Goal: Task Accomplishment & Management: Manage account settings

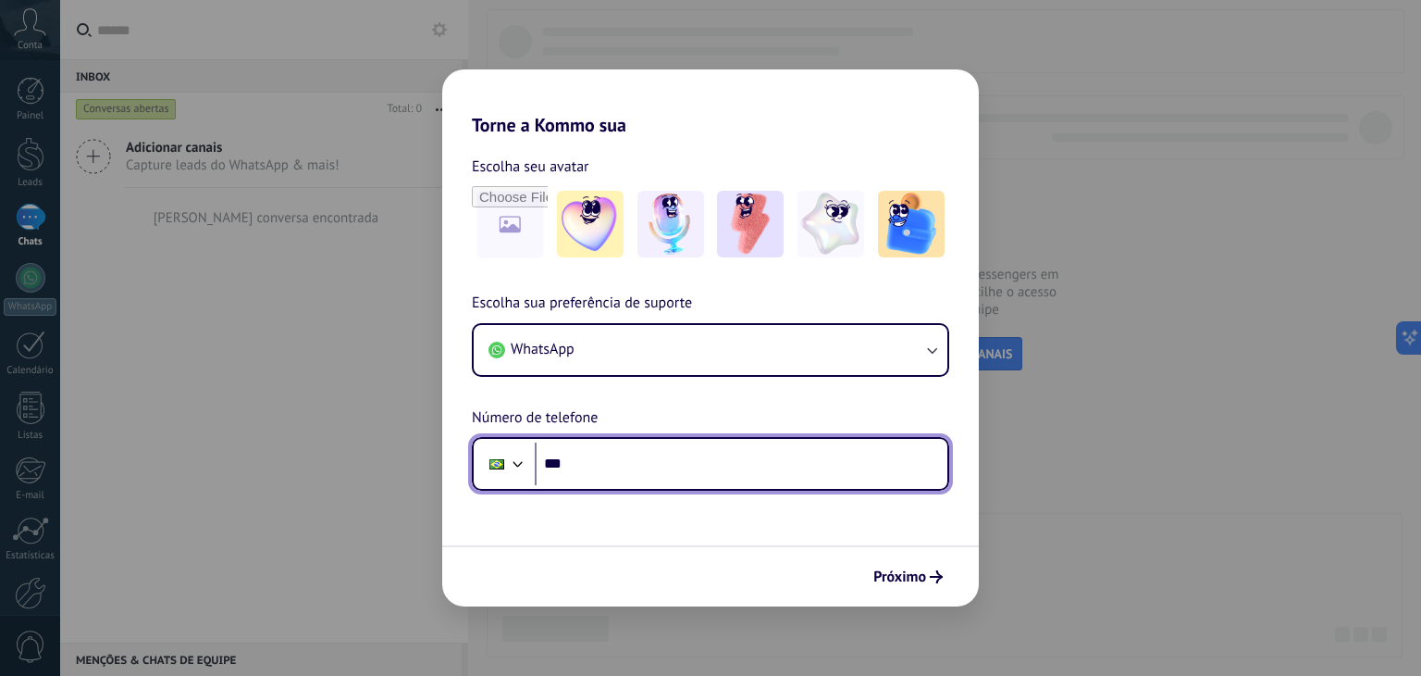
click at [722, 461] on input "***" at bounding box center [741, 463] width 413 height 43
type input "**********"
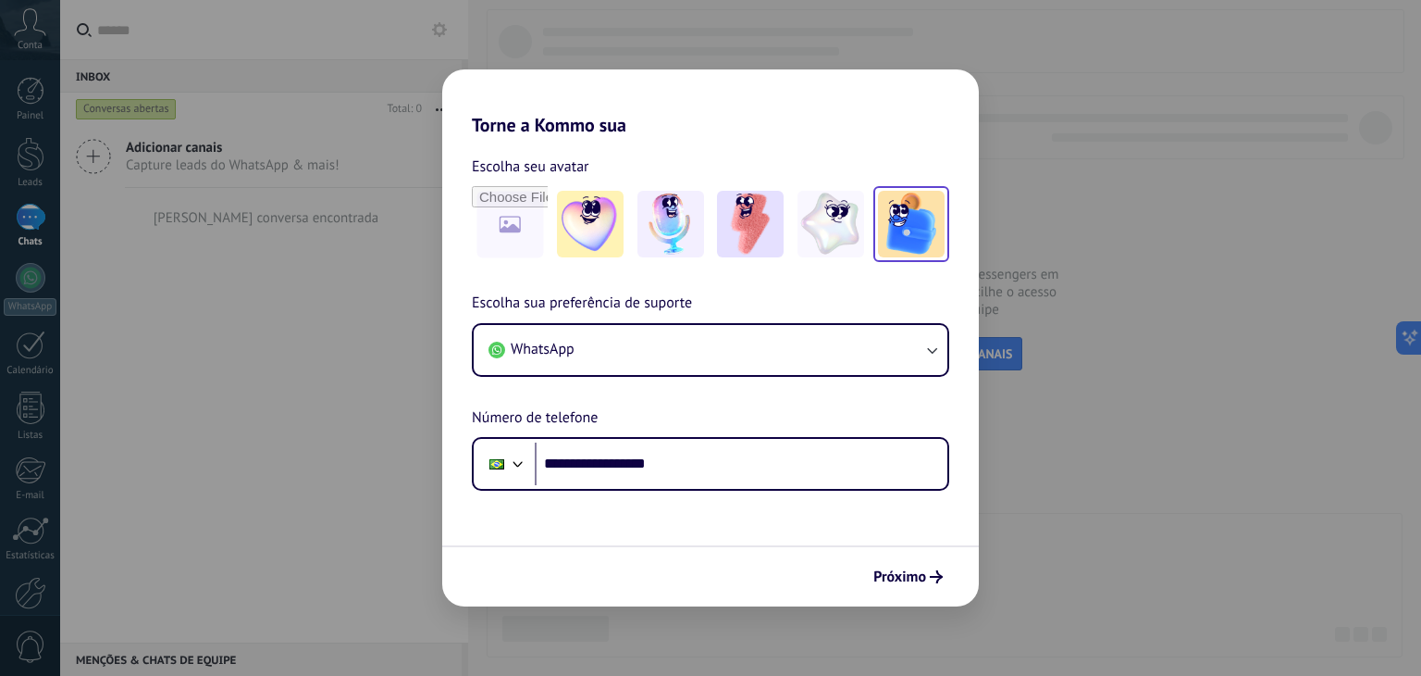
click at [925, 253] on img at bounding box center [911, 224] width 67 height 67
click at [925, 580] on span "Próximo" at bounding box center [900, 576] width 53 height 13
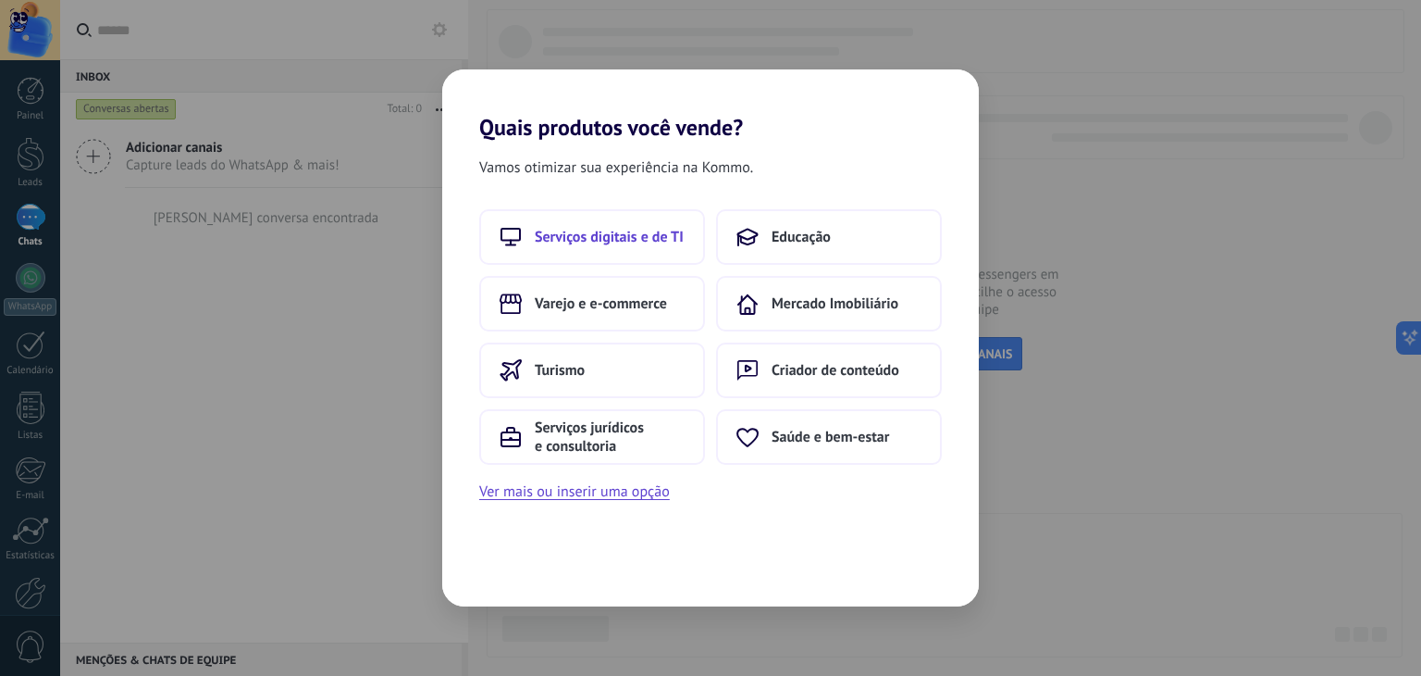
click at [672, 242] on span "Serviços digitais e de TI" at bounding box center [609, 237] width 149 height 19
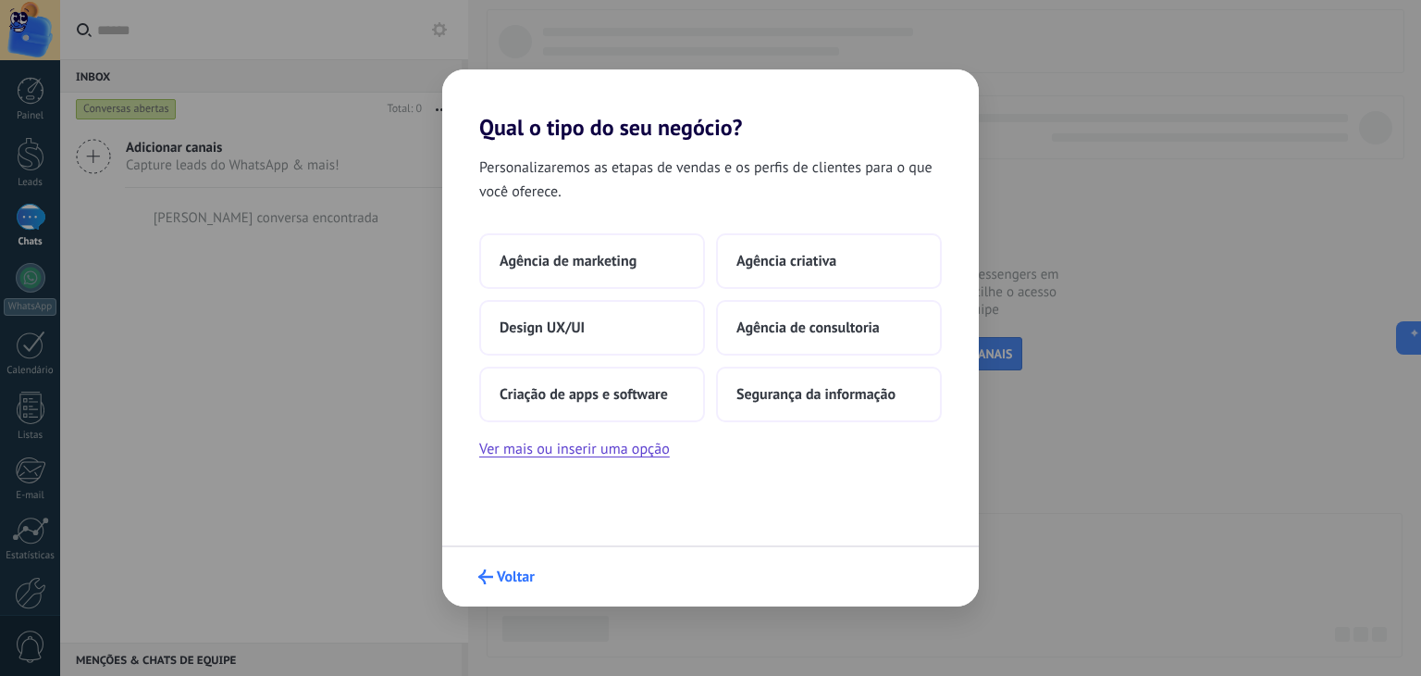
click at [500, 577] on span "Voltar" at bounding box center [516, 576] width 38 height 13
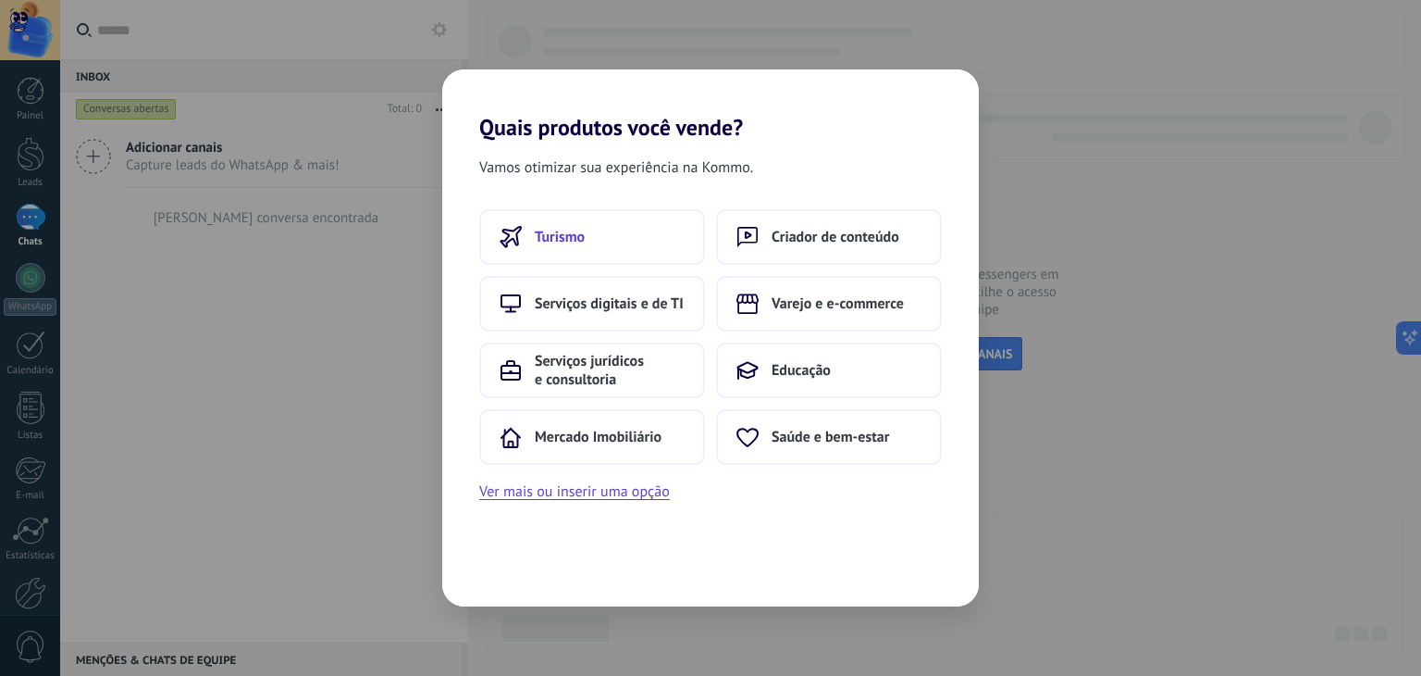
click at [617, 242] on button "Turismo" at bounding box center [592, 237] width 226 height 56
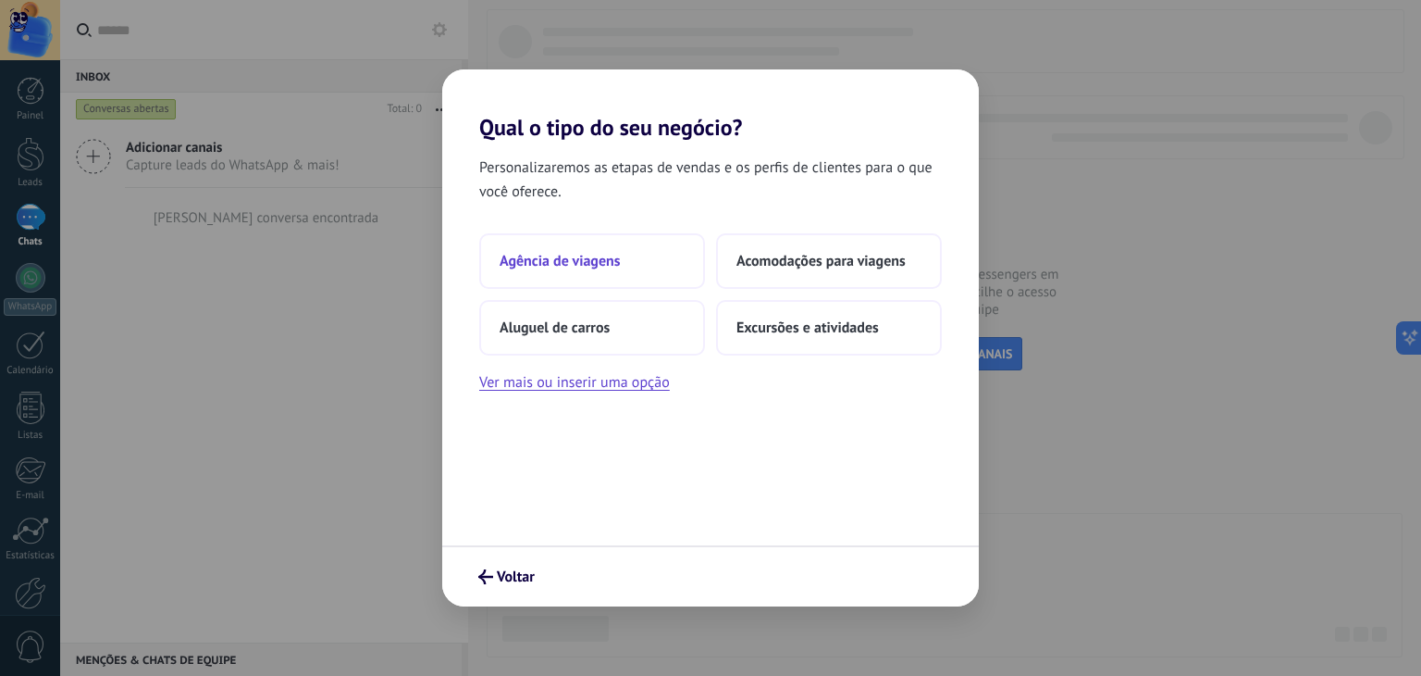
click at [605, 257] on span "Agência de viagens" at bounding box center [560, 261] width 121 height 19
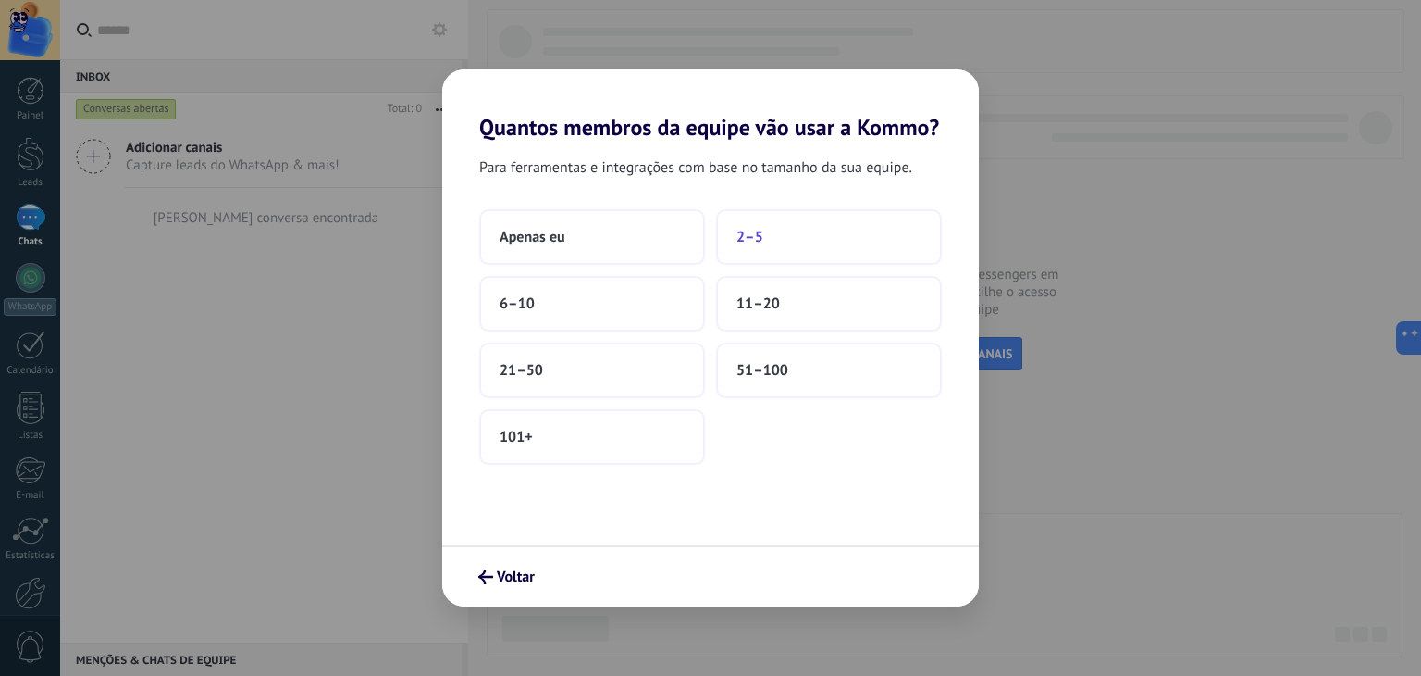
click at [746, 237] on span "2–5" at bounding box center [750, 237] width 27 height 19
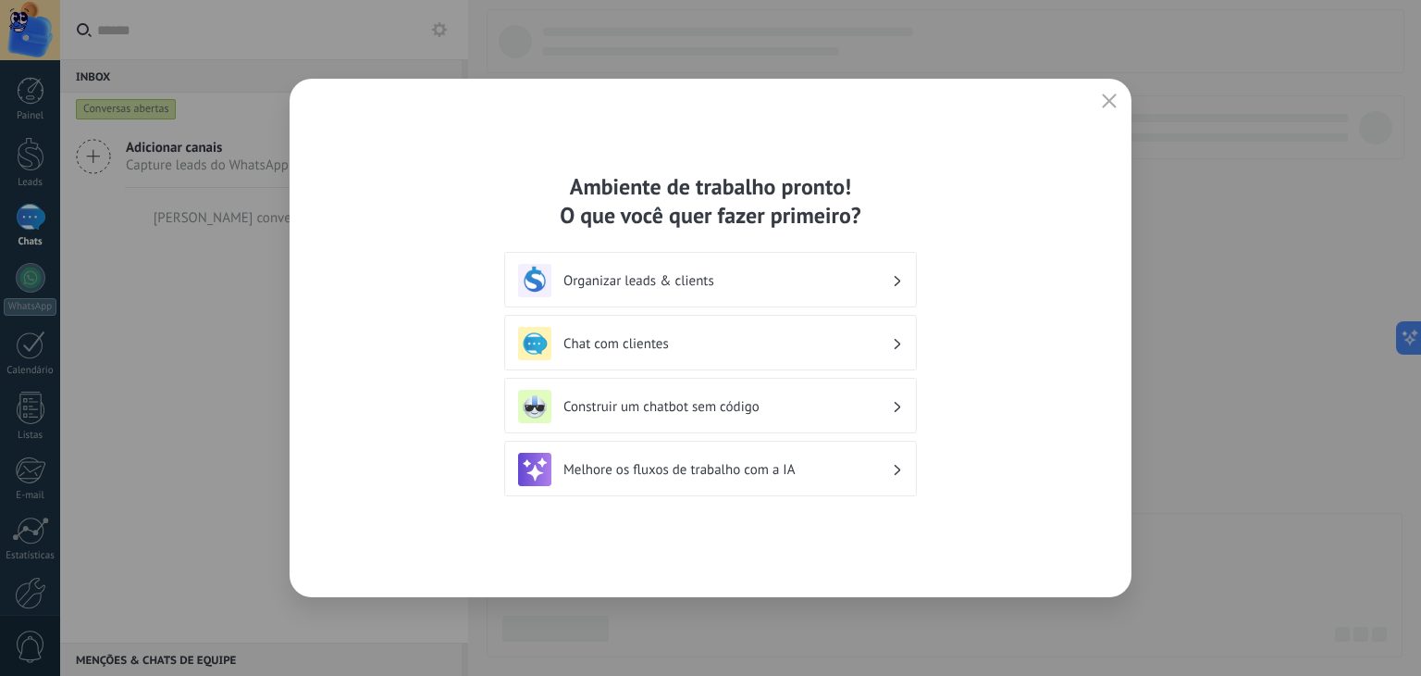
click at [693, 279] on h3 "Organizar leads & clients" at bounding box center [728, 281] width 329 height 18
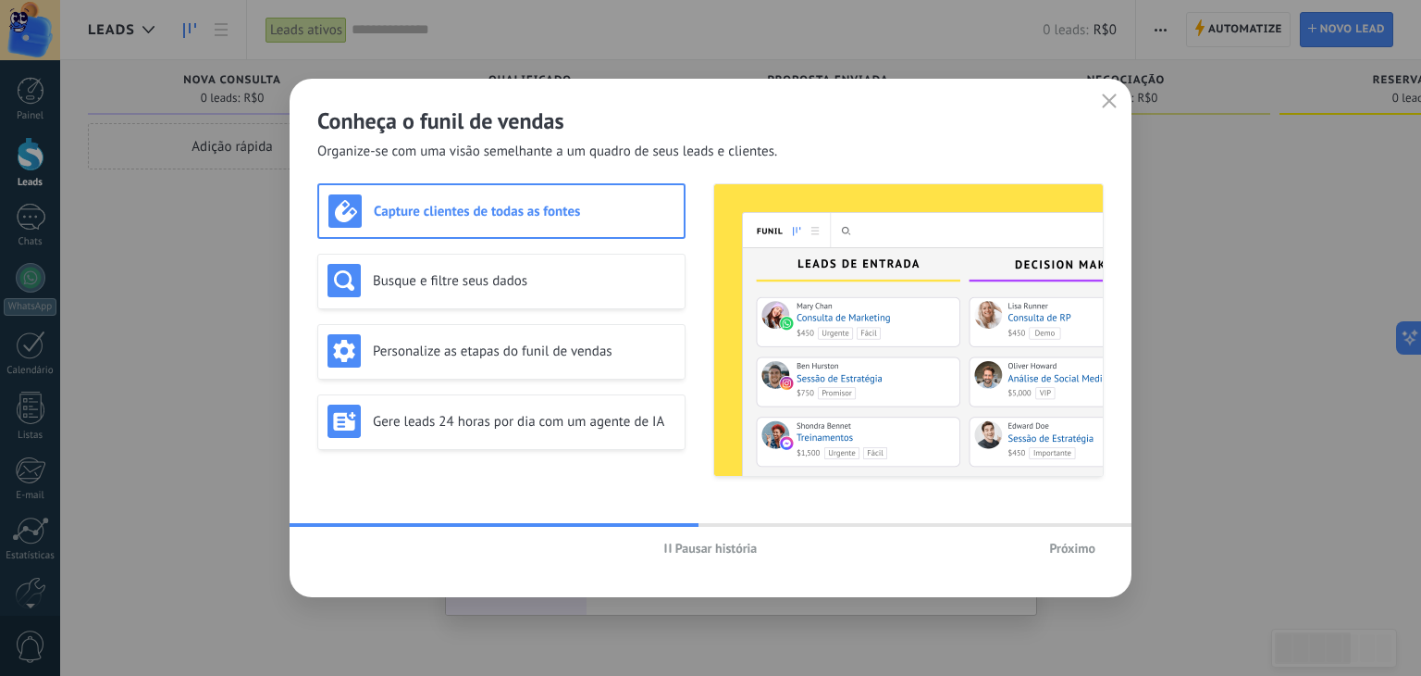
click at [751, 542] on span "Pausar história" at bounding box center [717, 547] width 82 height 13
click at [1070, 541] on span "Próximo" at bounding box center [1072, 547] width 46 height 13
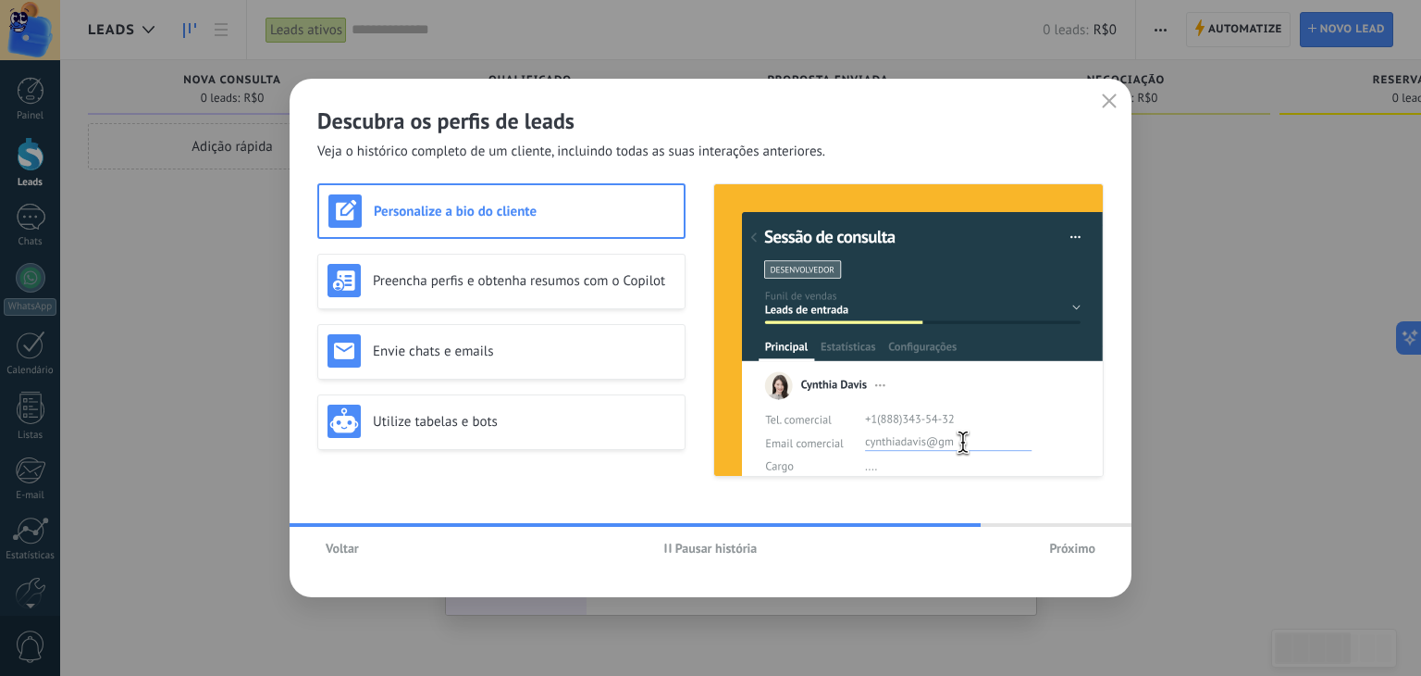
click at [1046, 541] on button "Próximo" at bounding box center [1072, 548] width 63 height 28
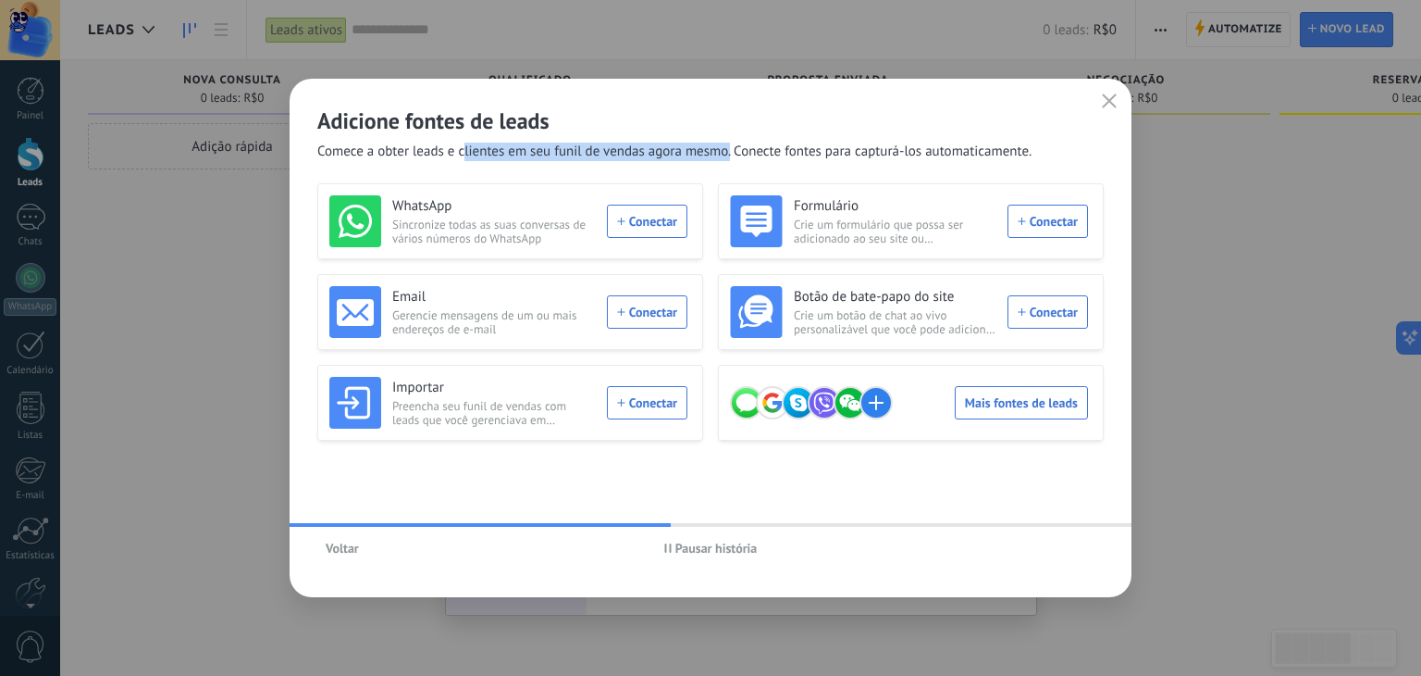
drag, startPoint x: 463, startPoint y: 156, endPoint x: 797, endPoint y: 163, distance: 334.1
click at [797, 163] on div "Adicione fontes de leads Comece a obter leads e clientes em seu funil de vendas…" at bounding box center [711, 338] width 842 height 518
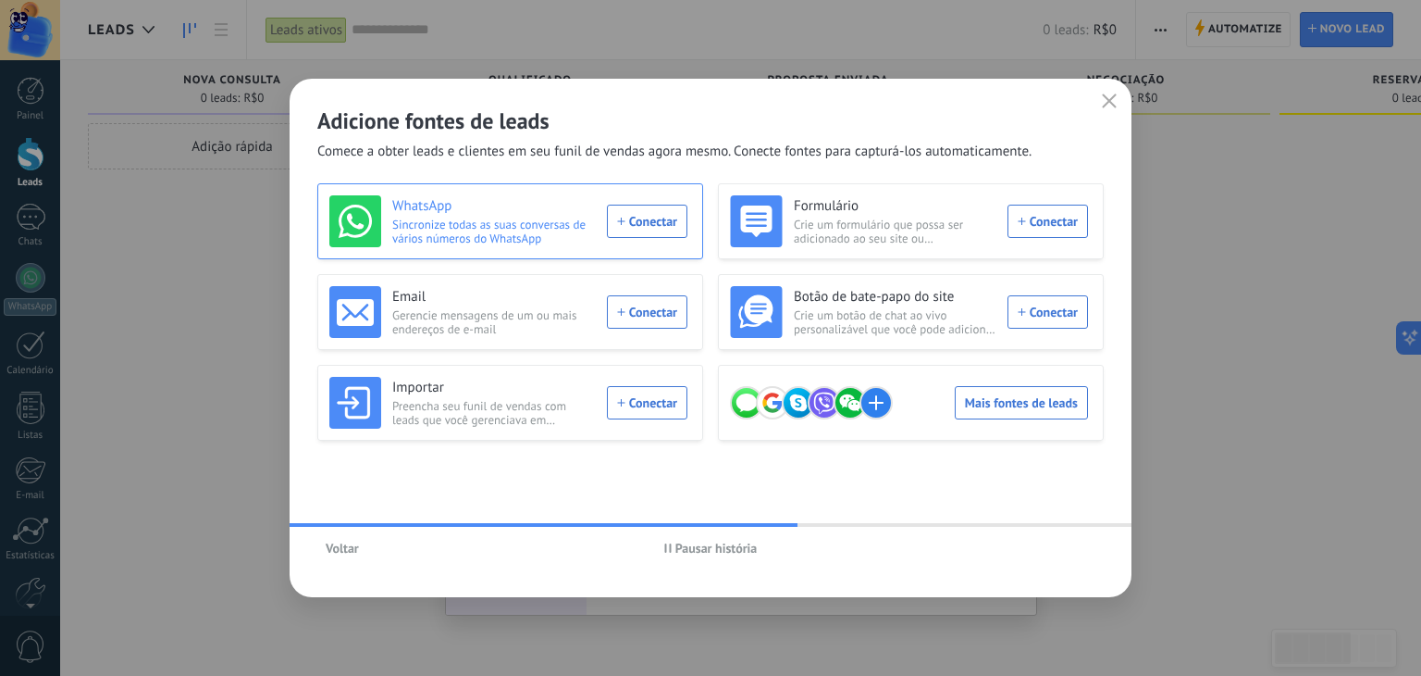
click at [648, 223] on div "WhatsApp Sincronize todas as suas conversas de vários números do WhatsApp Conec…" at bounding box center [508, 221] width 358 height 52
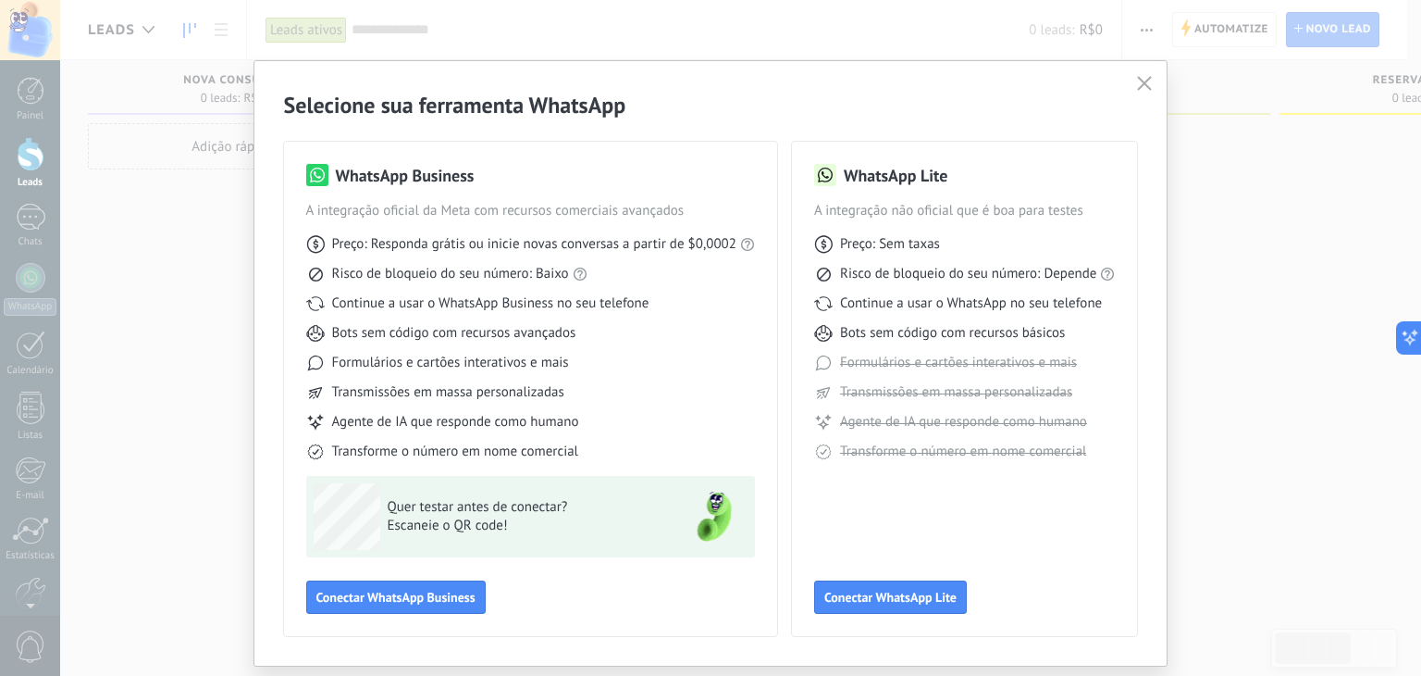
click at [893, 213] on span "A integração não oficial que é boa para testes" at bounding box center [965, 211] width 302 height 19
drag, startPoint x: 893, startPoint y: 213, endPoint x: 1072, endPoint y: 204, distance: 178.8
click at [1072, 204] on span "A integração não oficial que é boa para testes" at bounding box center [965, 211] width 302 height 19
drag, startPoint x: 1083, startPoint y: 206, endPoint x: 892, endPoint y: 207, distance: 190.6
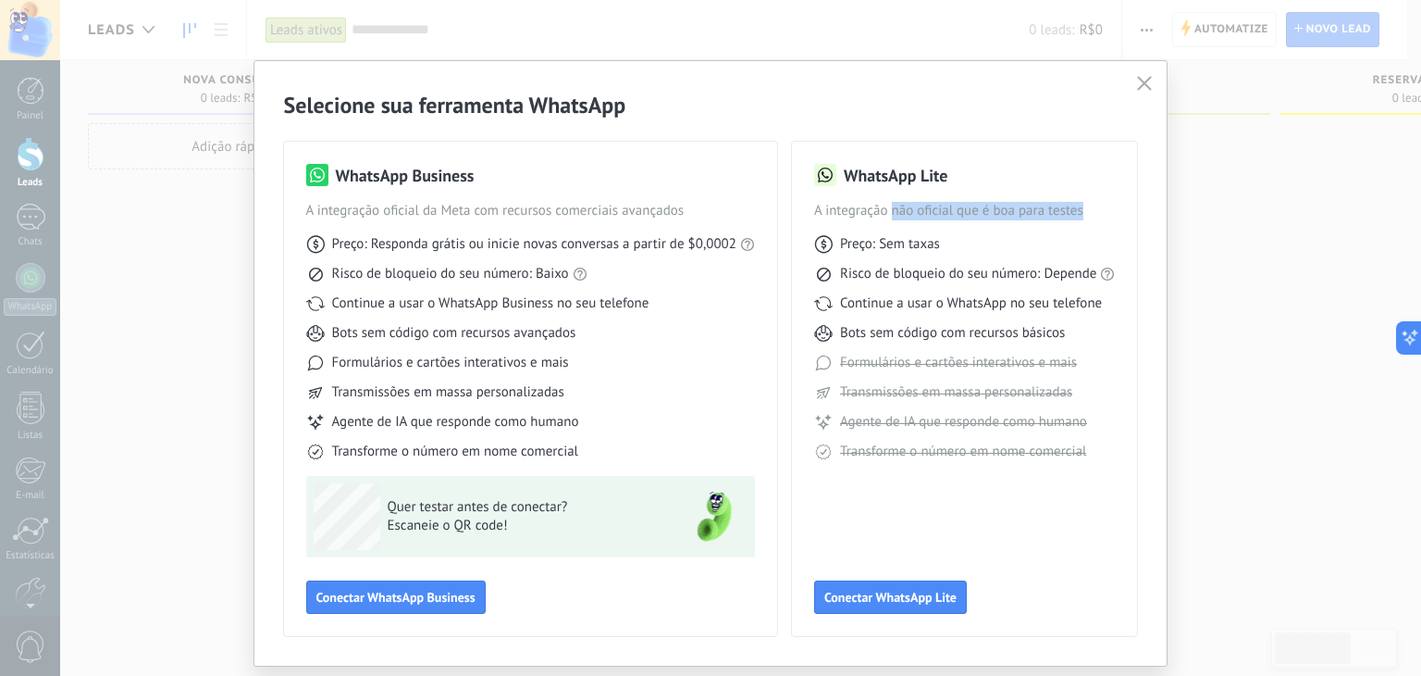
click at [892, 207] on span "A integração não oficial que é boa para testes" at bounding box center [965, 211] width 302 height 19
click at [1115, 242] on link "Regras do WhatsApp" at bounding box center [1127, 241] width 121 height 18
drag, startPoint x: 733, startPoint y: 246, endPoint x: 714, endPoint y: 246, distance: 18.5
click at [714, 246] on span "Preço: Responda grátis ou inicie novas conversas a partir de $0,0002" at bounding box center [534, 244] width 404 height 19
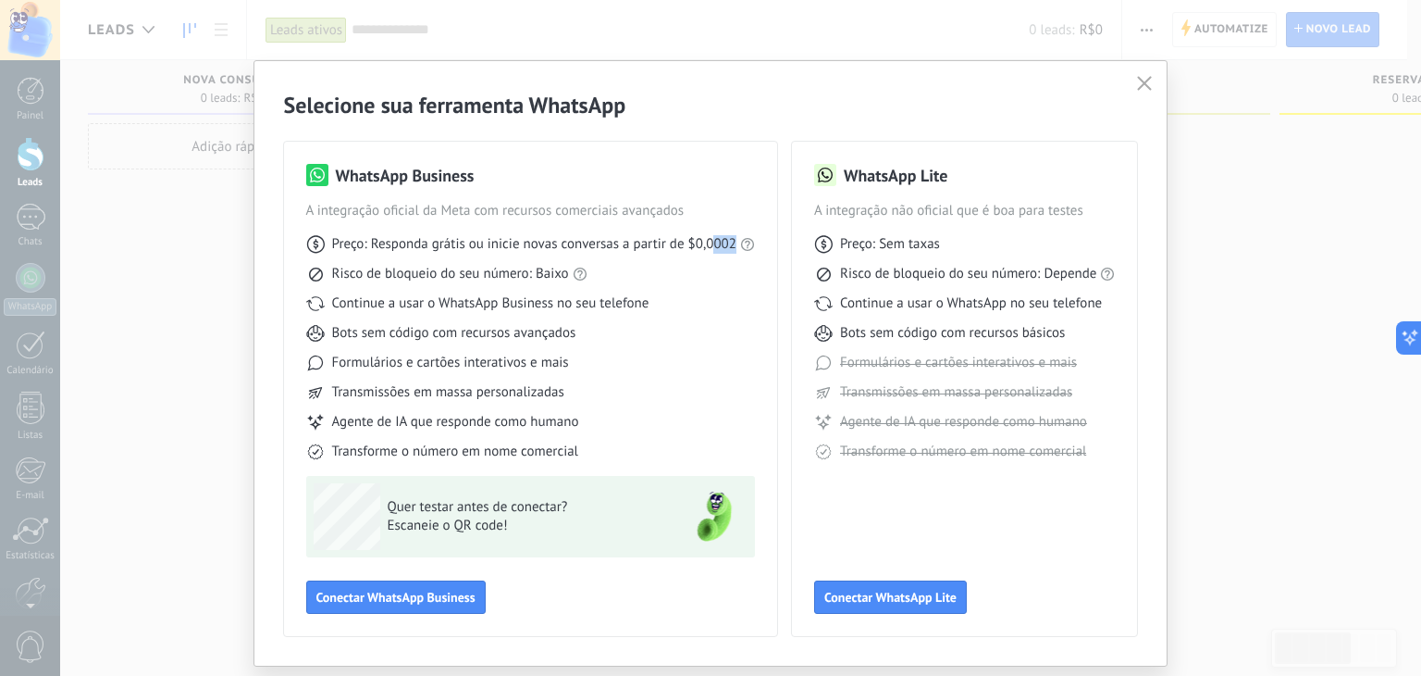
click at [714, 246] on span "Preço: Responda grátis ou inicie novas conversas a partir de $0,0002" at bounding box center [534, 244] width 404 height 19
drag, startPoint x: 570, startPoint y: 332, endPoint x: 332, endPoint y: 332, distance: 237.8
click at [332, 332] on span "Bots sem código com recursos avançados" at bounding box center [454, 333] width 244 height 19
click at [870, 599] on span "Conectar WhatsApp Lite" at bounding box center [891, 596] width 132 height 13
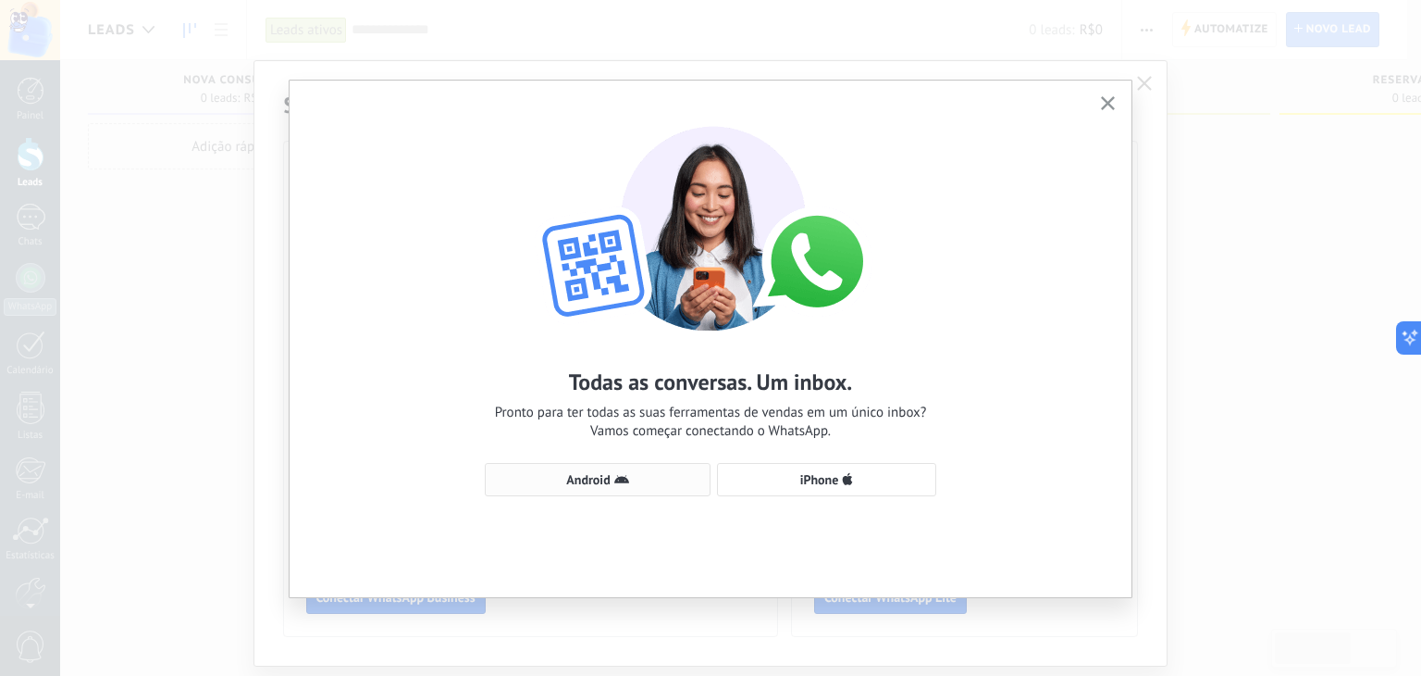
click at [681, 477] on span "Android" at bounding box center [597, 479] width 205 height 15
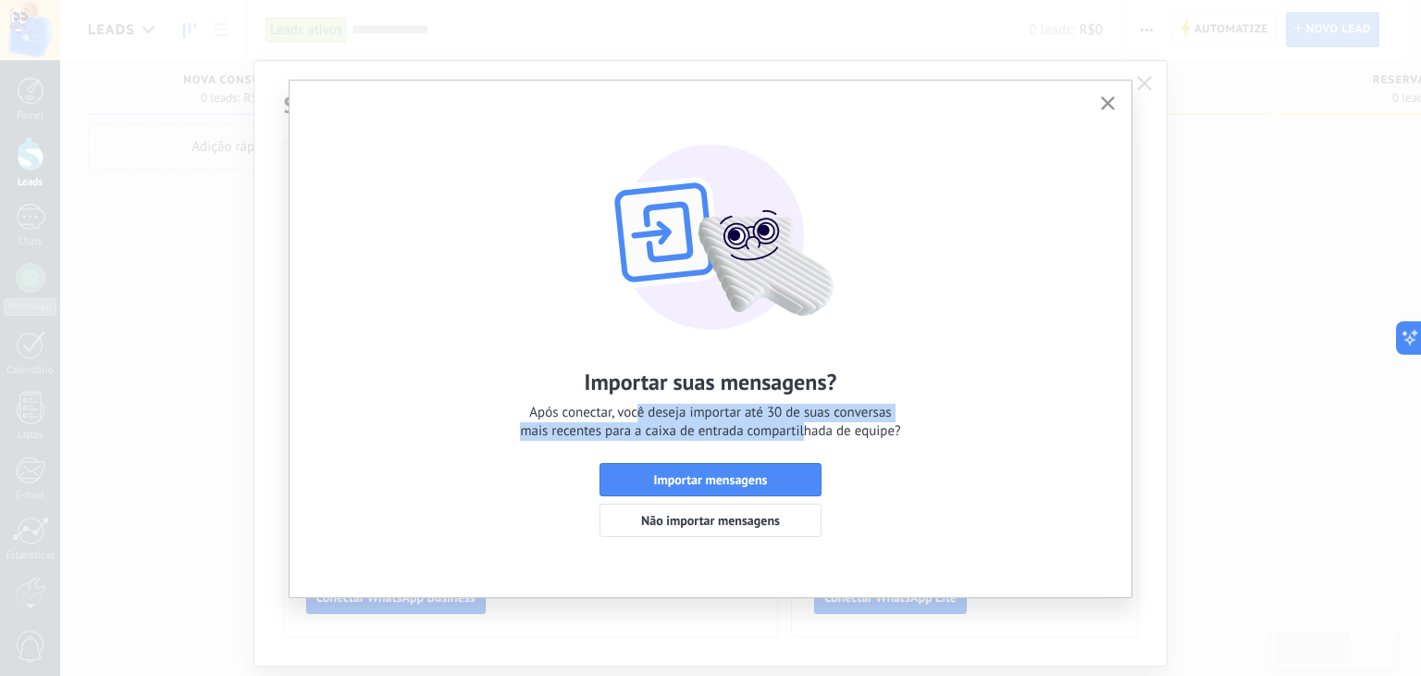
drag, startPoint x: 637, startPoint y: 417, endPoint x: 806, endPoint y: 426, distance: 169.6
click at [806, 426] on span "Após conectar, você deseja importar até 30 de suas conversas mais recentes para…" at bounding box center [710, 421] width 380 height 37
click at [722, 519] on span "Não importar mensagens" at bounding box center [710, 520] width 139 height 13
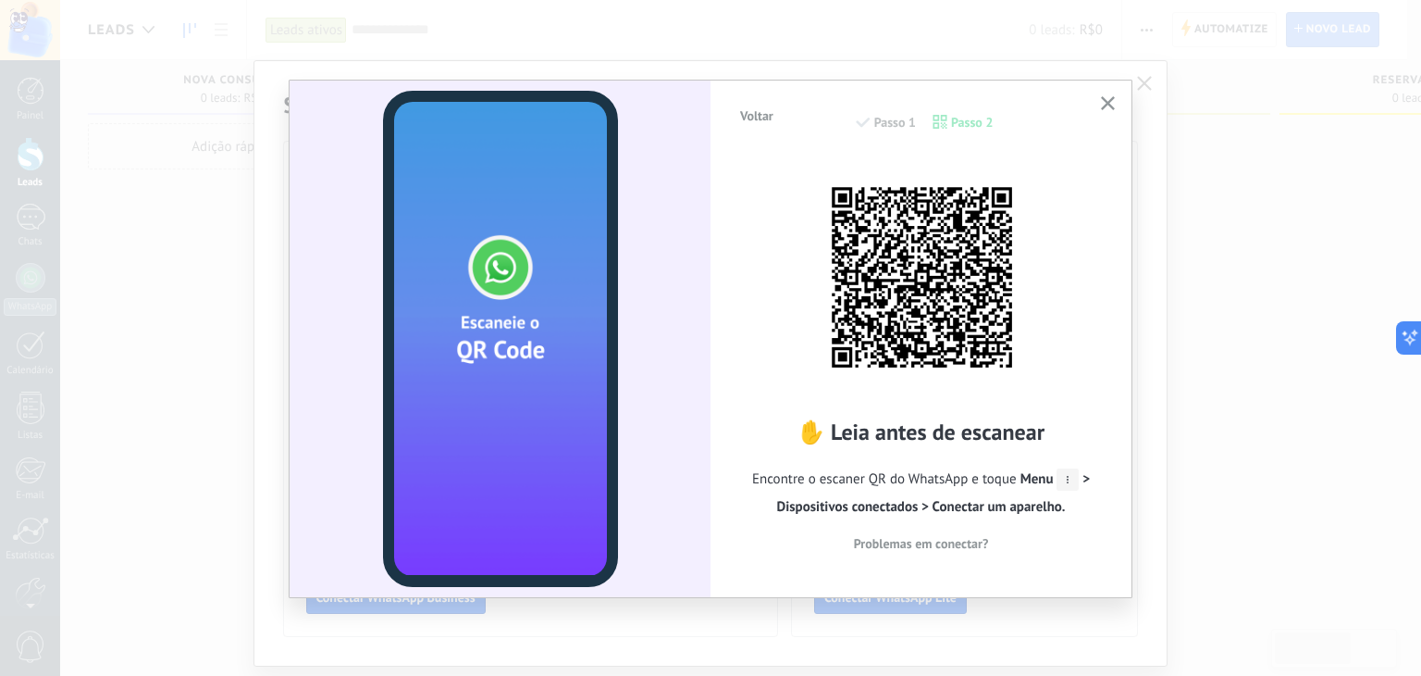
click at [862, 478] on span "Encontre o escaner QR do WhatsApp e toque Menu > Dispositivos conectados > Cone…" at bounding box center [921, 493] width 366 height 56
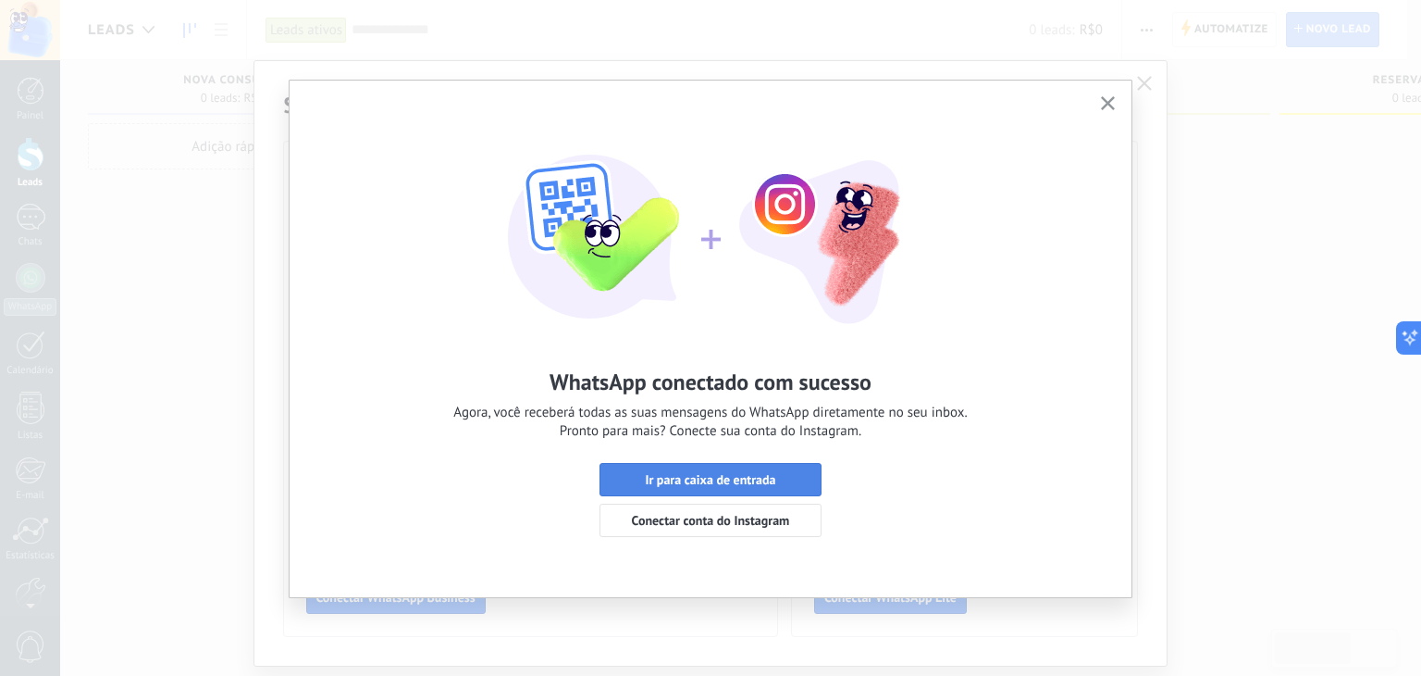
click at [805, 483] on span "Ir para caixa de entrada" at bounding box center [711, 479] width 202 height 13
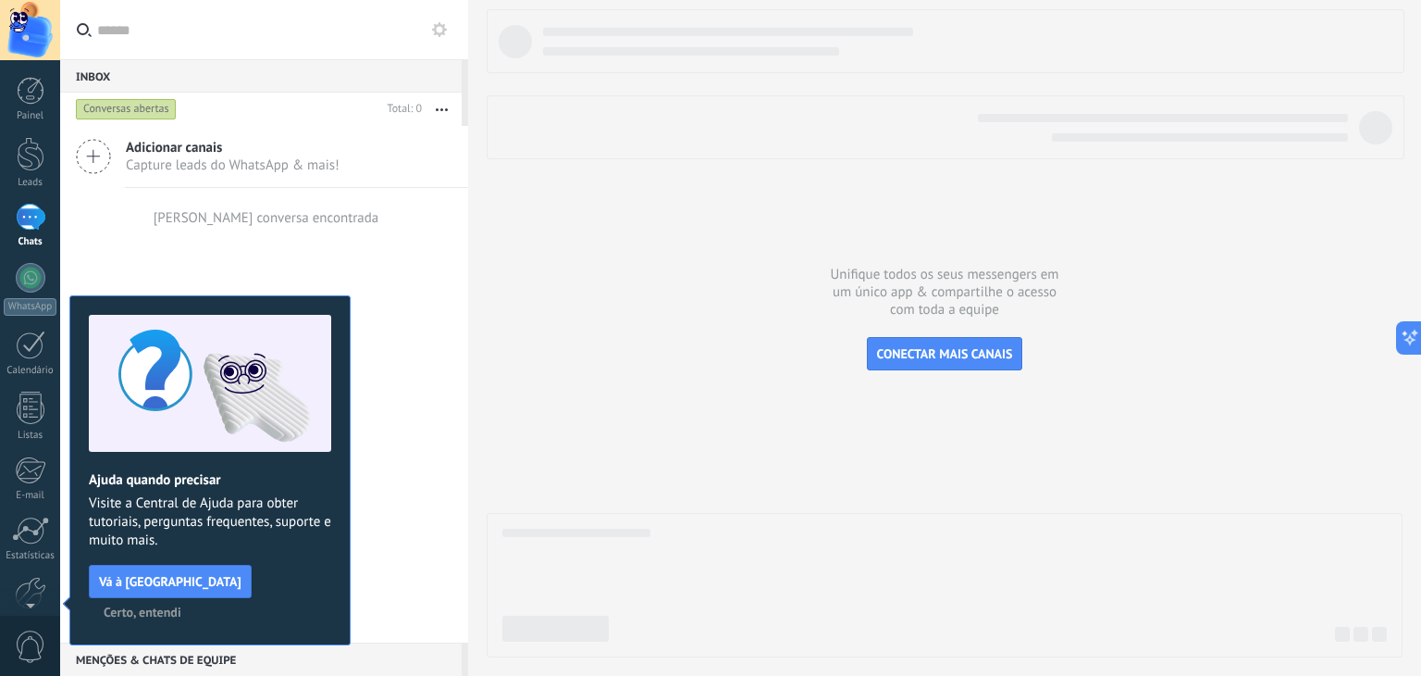
click at [181, 605] on span "Certo, entendi" at bounding box center [143, 611] width 78 height 13
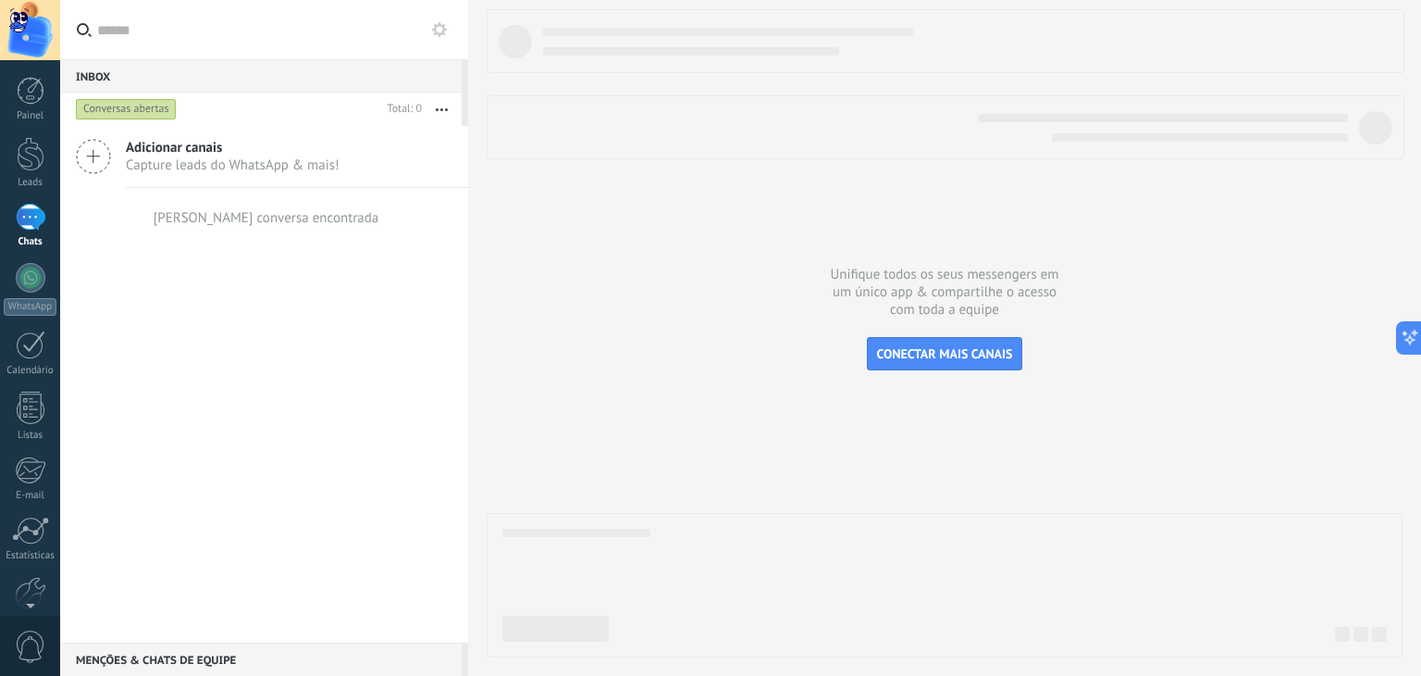
click at [119, 108] on div "Conversas abertas" at bounding box center [126, 109] width 101 height 22
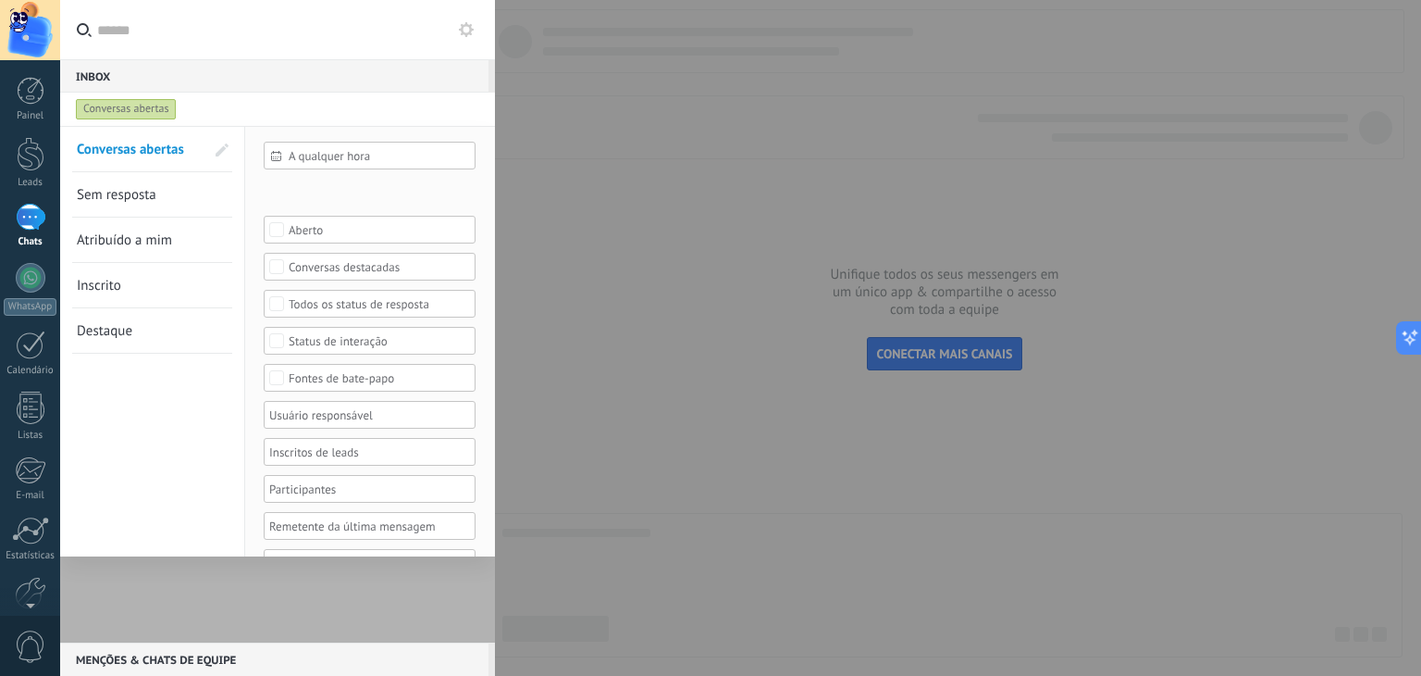
click at [570, 171] on div at bounding box center [710, 338] width 1421 height 676
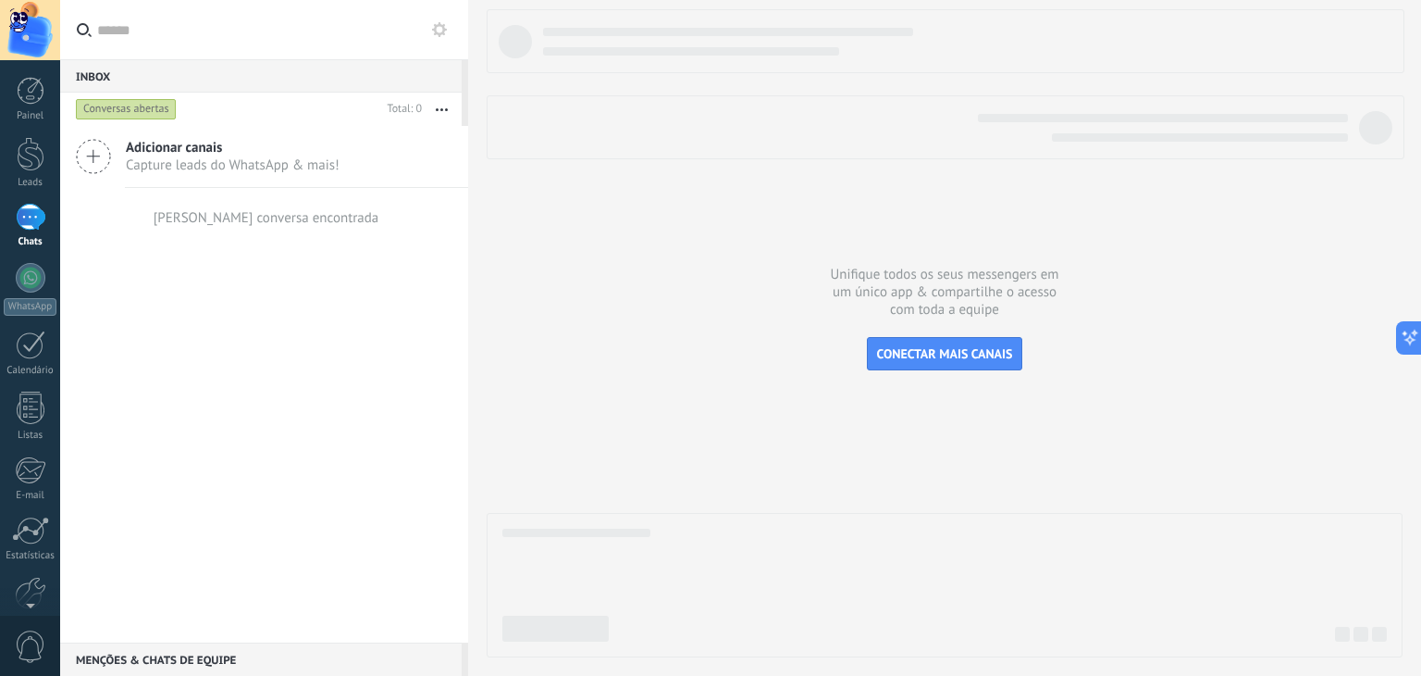
click at [24, 224] on div at bounding box center [31, 217] width 30 height 27
click at [56, 282] on link "WhatsApp" at bounding box center [30, 289] width 60 height 53
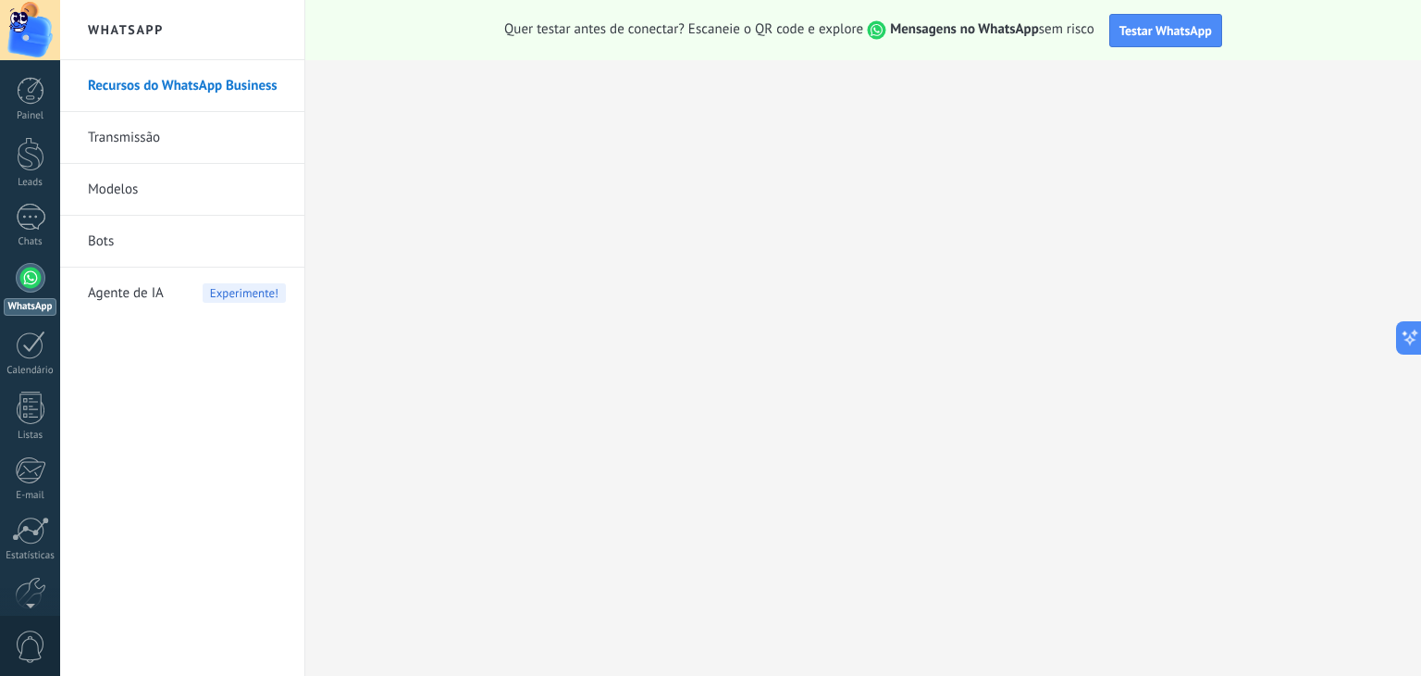
click at [204, 137] on link "Transmissão" at bounding box center [187, 138] width 198 height 52
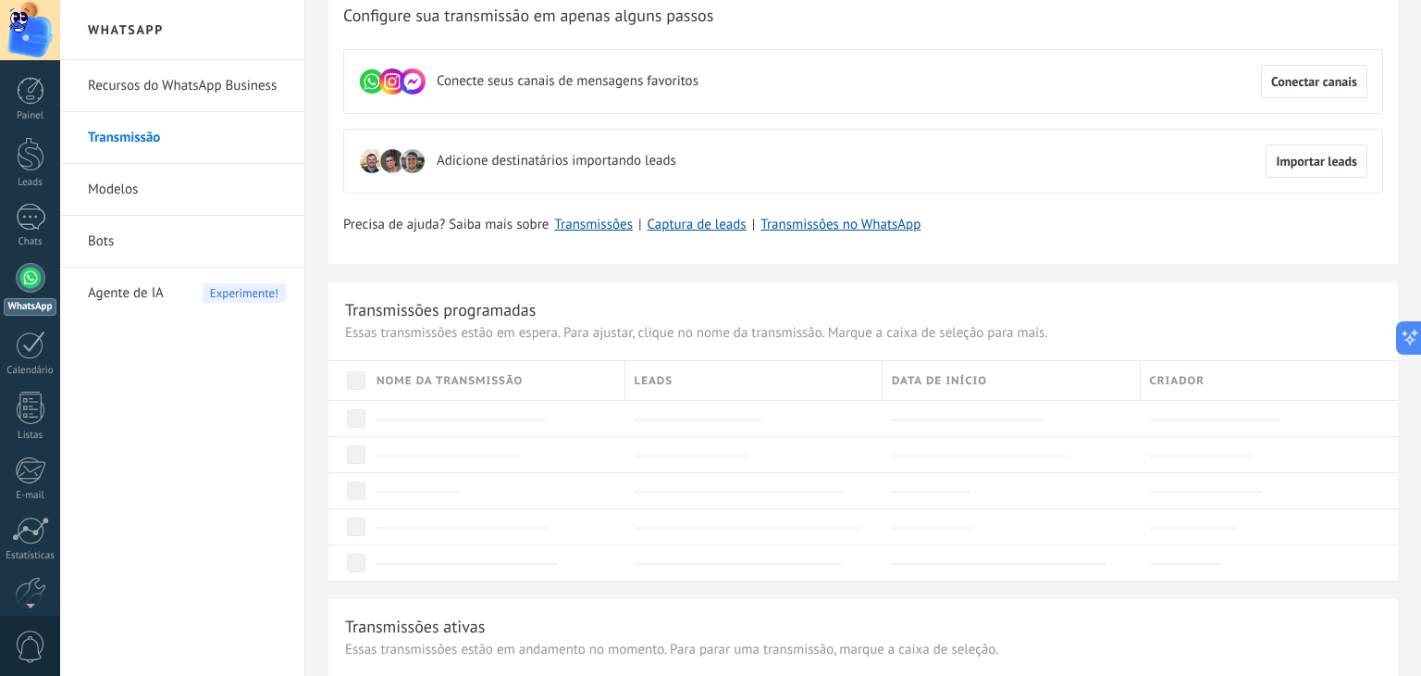
scroll to position [70, 0]
click at [136, 192] on link "Modelos" at bounding box center [187, 190] width 198 height 52
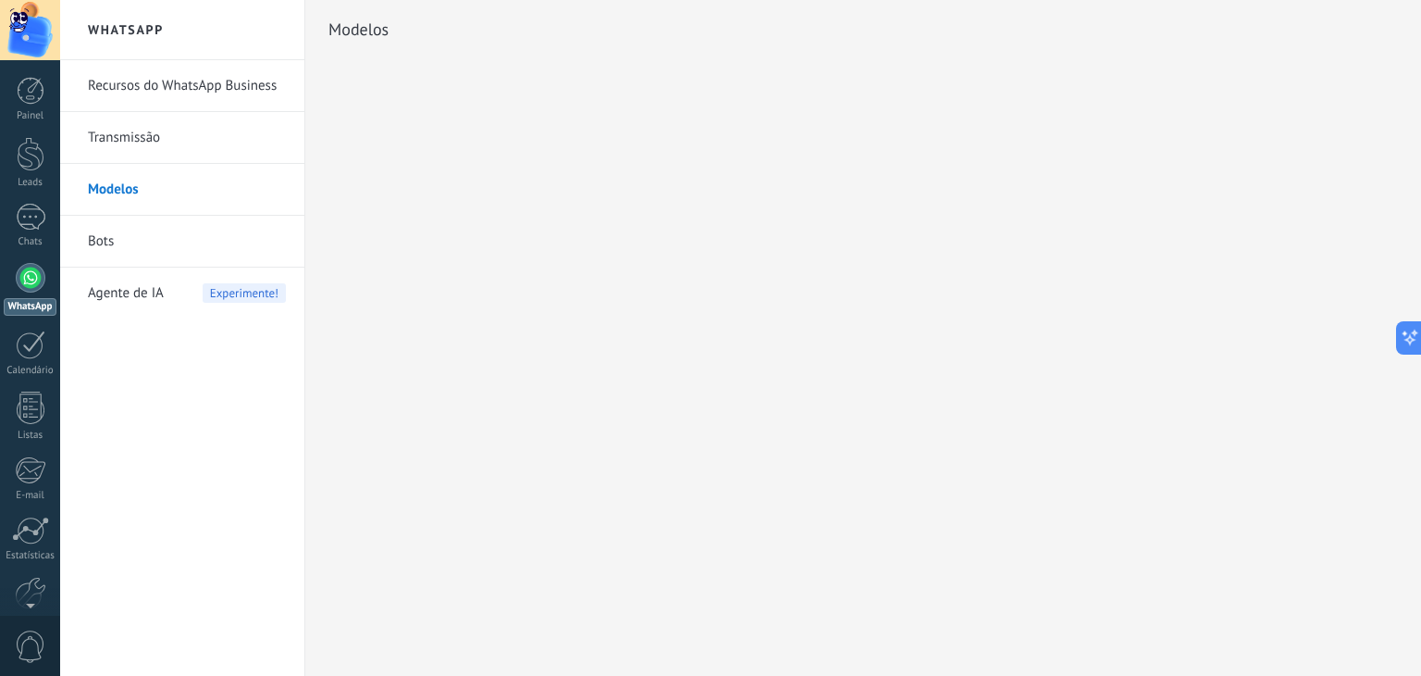
click at [134, 293] on span "Agente de IA" at bounding box center [126, 293] width 76 height 52
click at [149, 292] on span "Agente de IA" at bounding box center [126, 293] width 76 height 52
click at [113, 248] on link "Bots" at bounding box center [187, 242] width 198 height 52
click at [130, 185] on link "Modelos" at bounding box center [187, 190] width 198 height 52
click at [102, 290] on span "Agente de IA" at bounding box center [126, 293] width 76 height 52
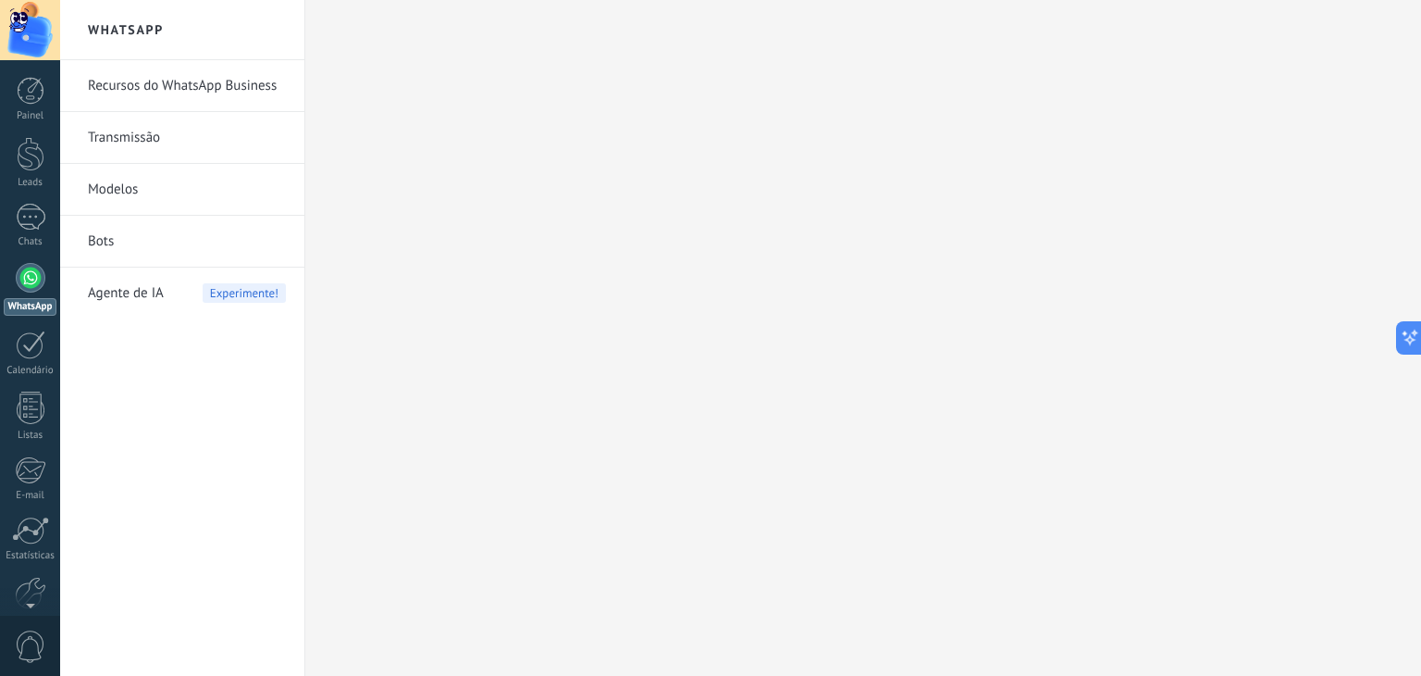
drag, startPoint x: 511, startPoint y: 217, endPoint x: 758, endPoint y: 353, distance: 281.6
click at [758, 353] on div at bounding box center [863, 338] width 1116 height 676
click at [1410, 355] on div at bounding box center [863, 338] width 1116 height 676
click at [1410, 352] on button at bounding box center [1405, 337] width 33 height 33
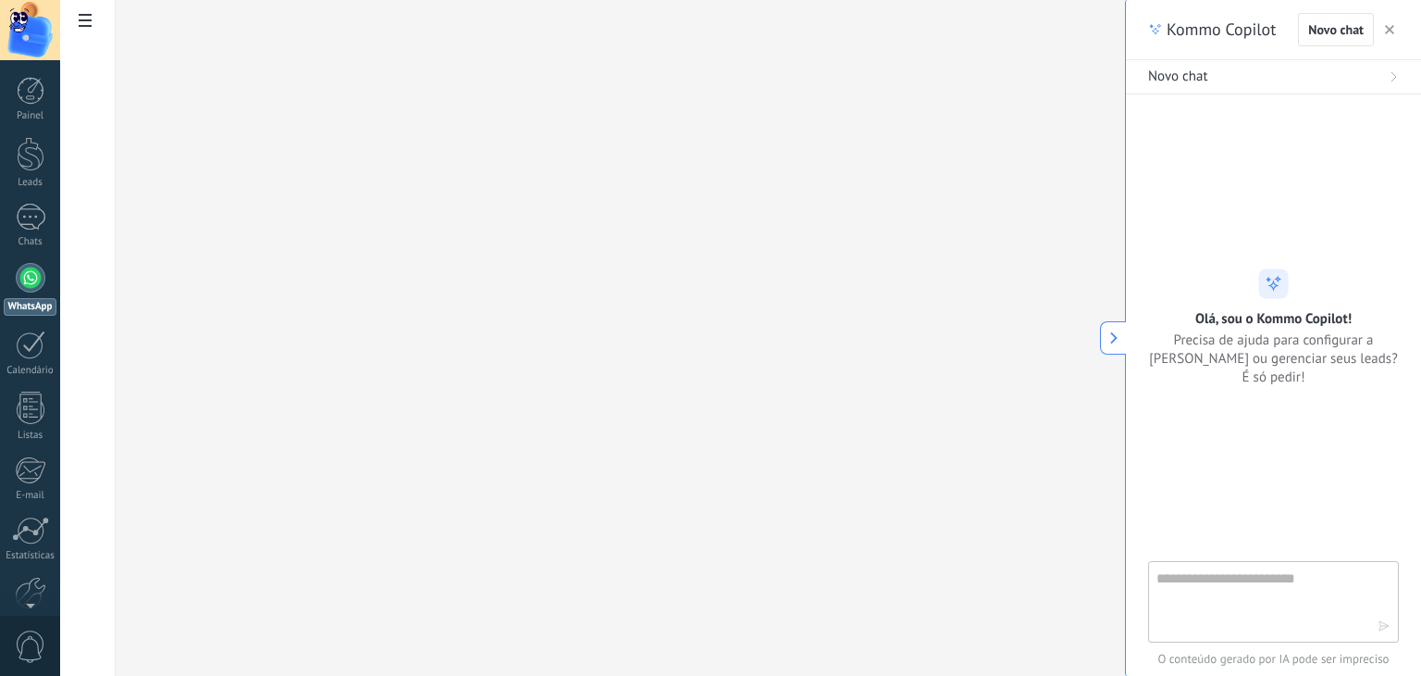
click at [1078, 227] on div at bounding box center [621, 337] width 1010 height 676
click at [685, 275] on div at bounding box center [621, 337] width 1010 height 676
click at [1392, 31] on div "Kommo Copilot Novo chat" at bounding box center [1273, 30] width 295 height 60
click at [1392, 31] on icon "button" at bounding box center [1389, 29] width 9 height 9
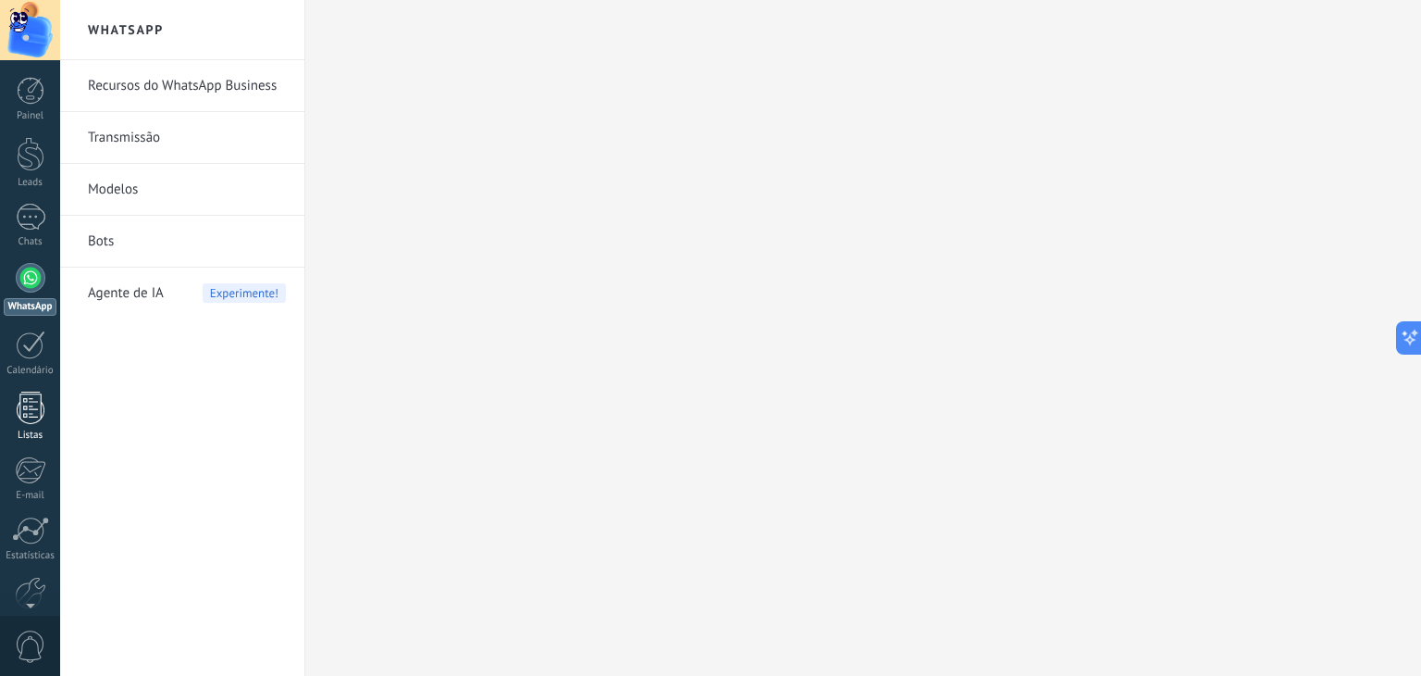
click at [22, 412] on div at bounding box center [31, 407] width 28 height 32
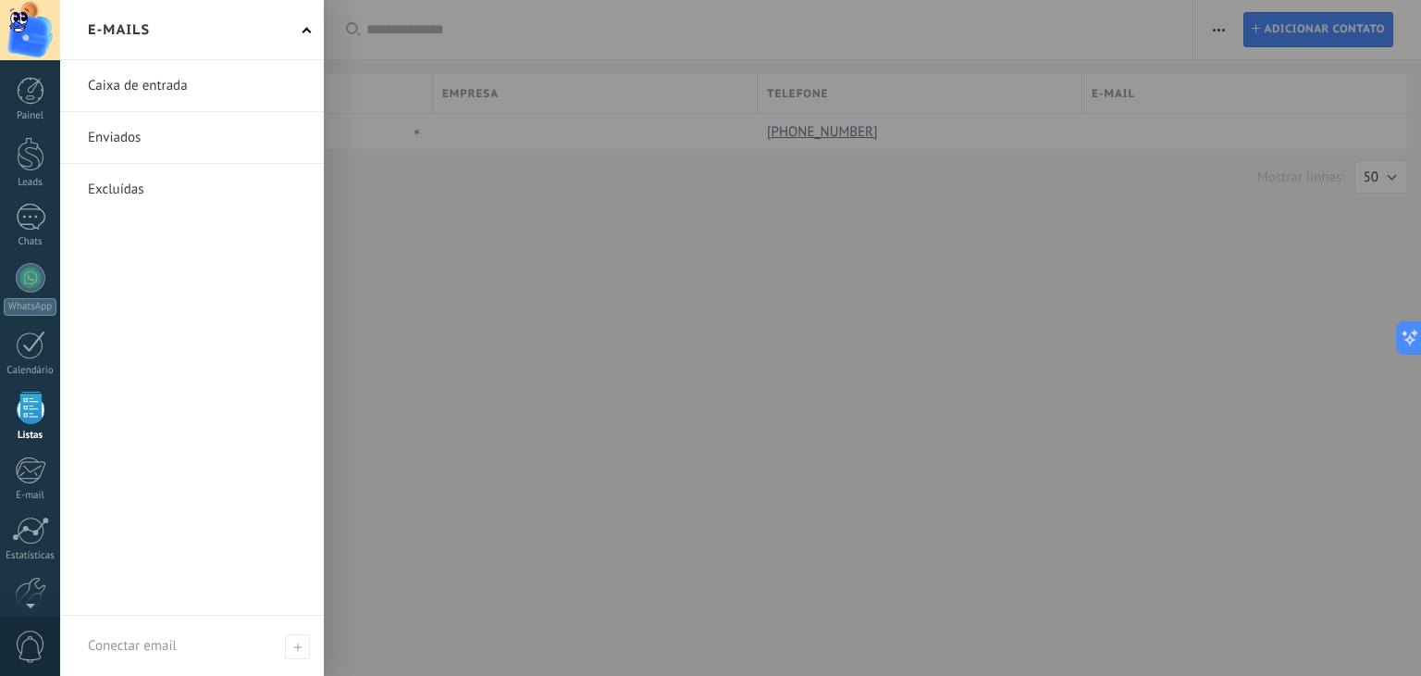
drag, startPoint x: 5, startPoint y: 493, endPoint x: 133, endPoint y: 552, distance: 141.6
click at [133, 552] on div "Caixa de entrada Enviados Excluídas" at bounding box center [192, 337] width 264 height 555
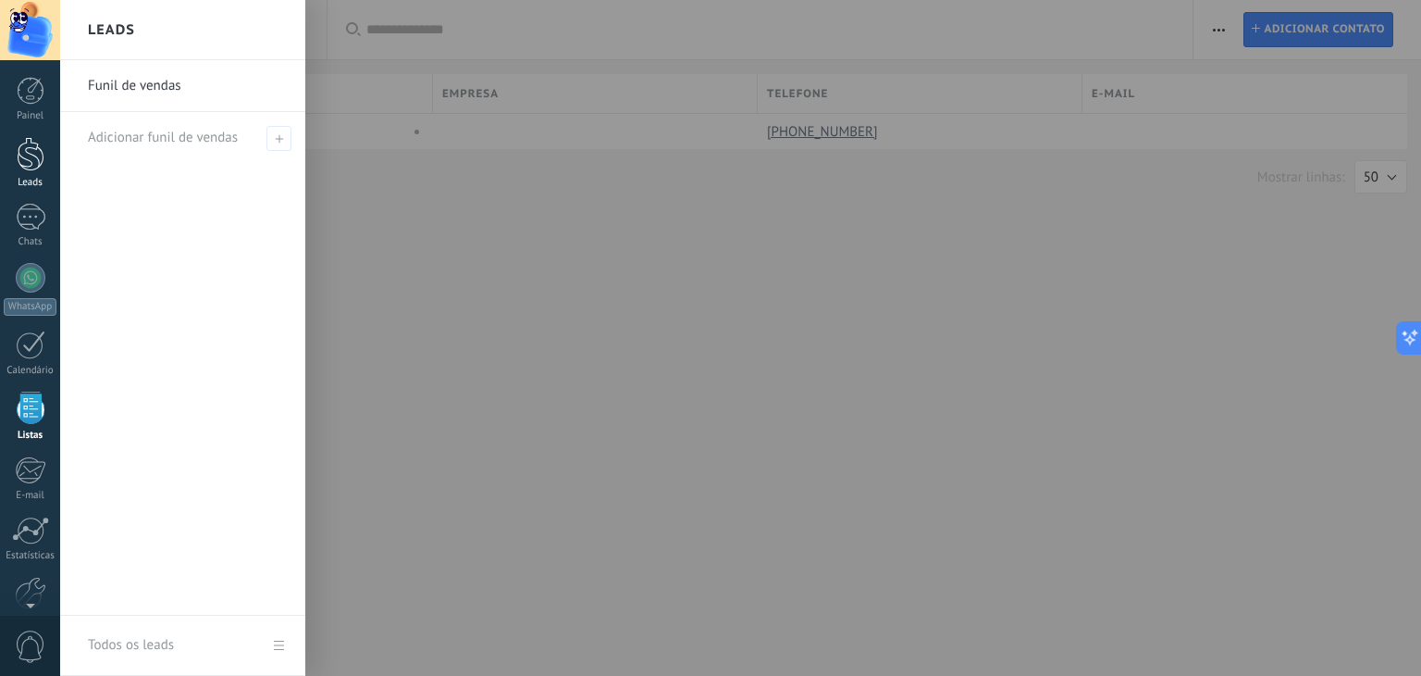
click at [41, 149] on div at bounding box center [31, 154] width 28 height 34
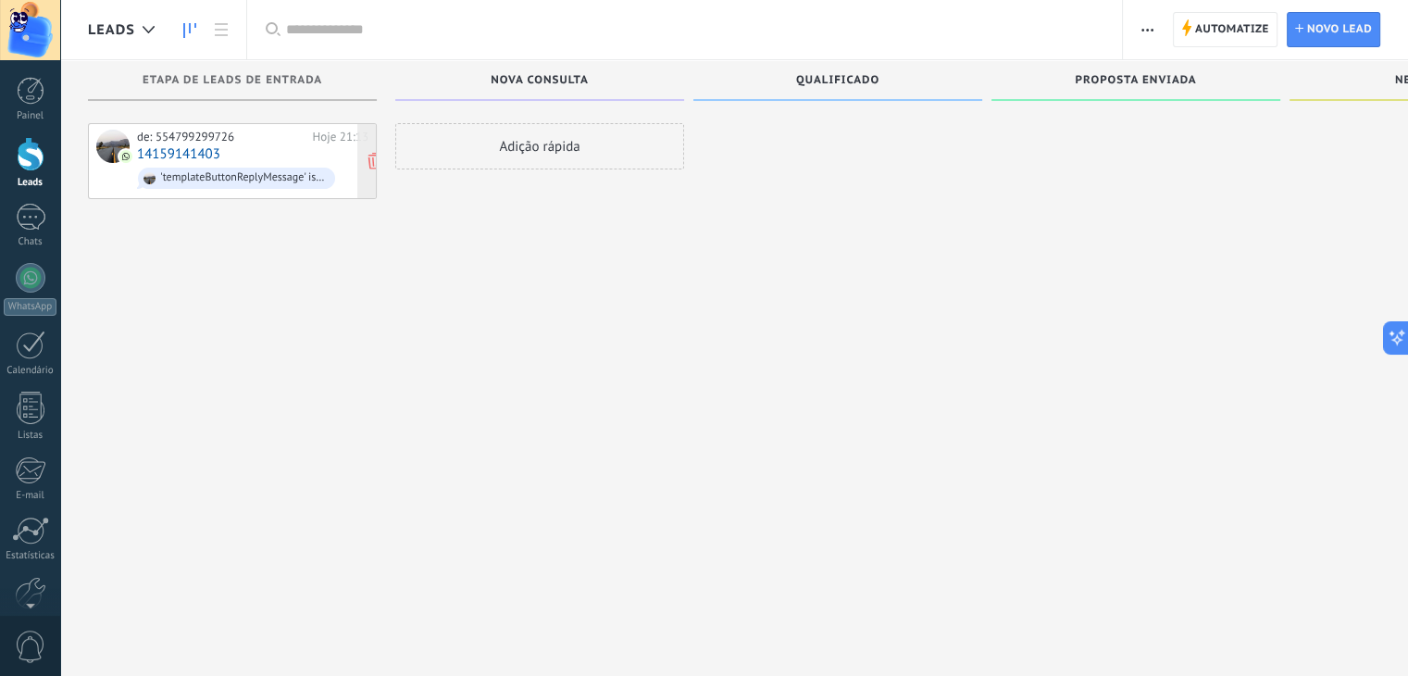
click at [196, 153] on link "14159141403" at bounding box center [178, 154] width 83 height 16
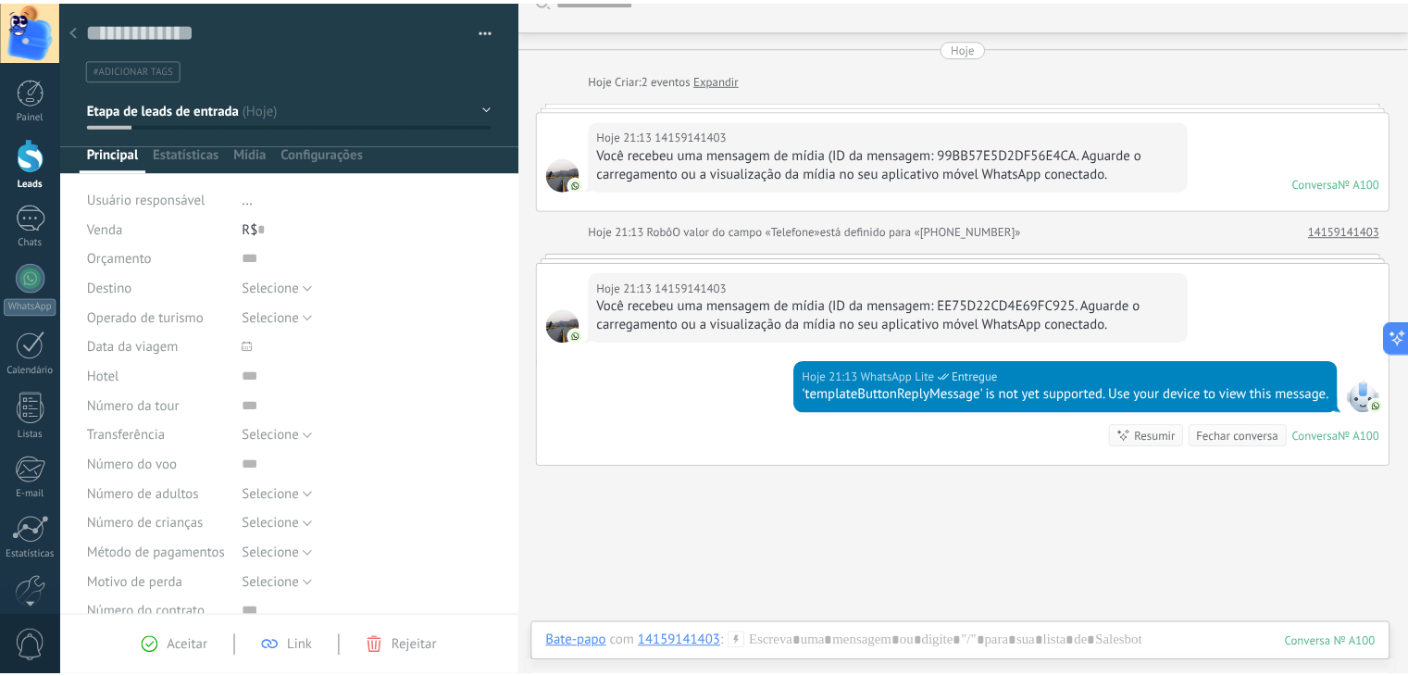
scroll to position [142, 0]
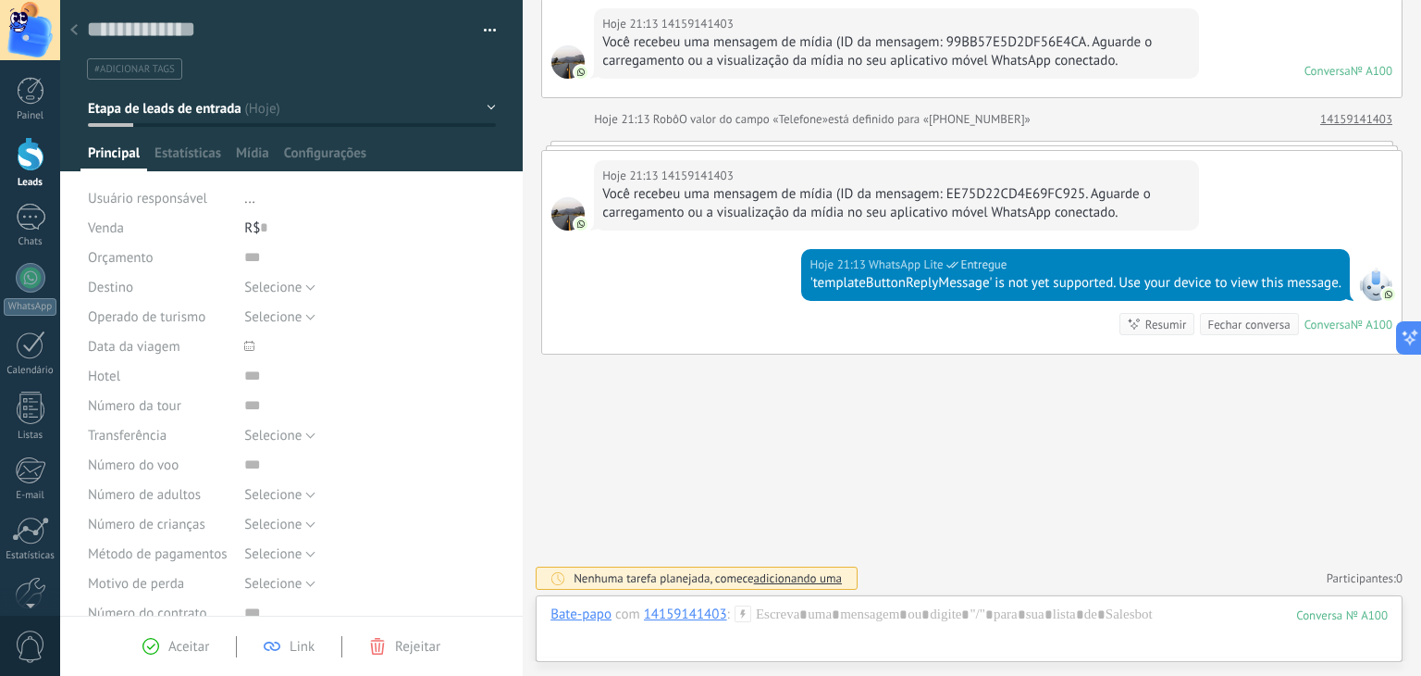
click at [254, 230] on div "R$ 0" at bounding box center [370, 228] width 252 height 30
click at [314, 152] on span "Configurações" at bounding box center [325, 157] width 82 height 27
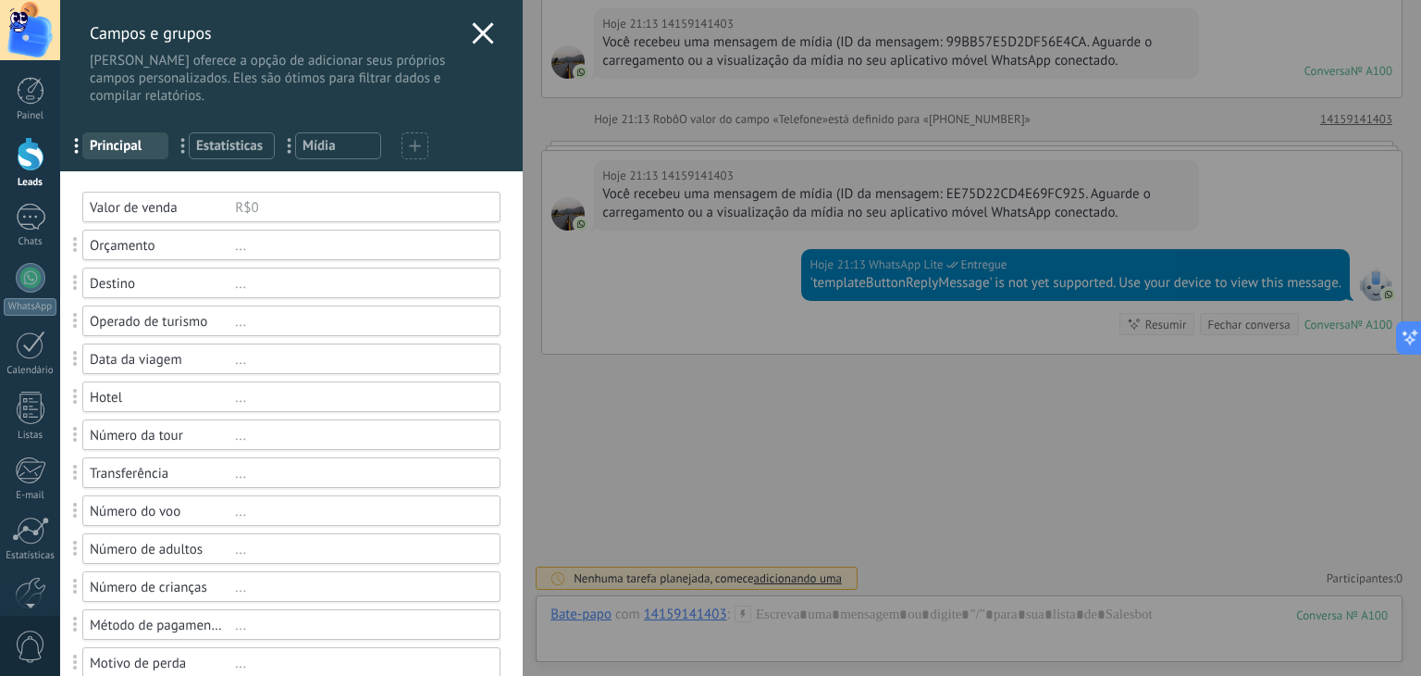
click at [478, 27] on icon at bounding box center [483, 33] width 22 height 22
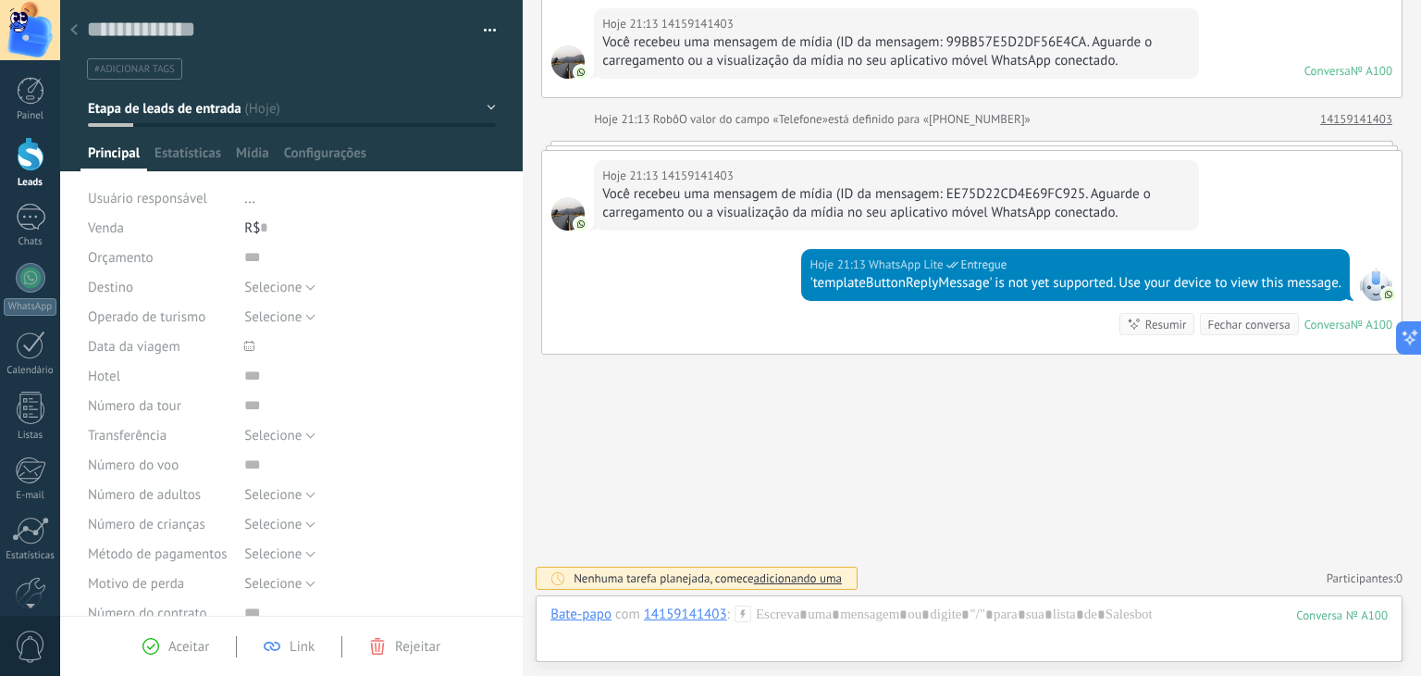
click at [75, 25] on icon at bounding box center [73, 29] width 7 height 11
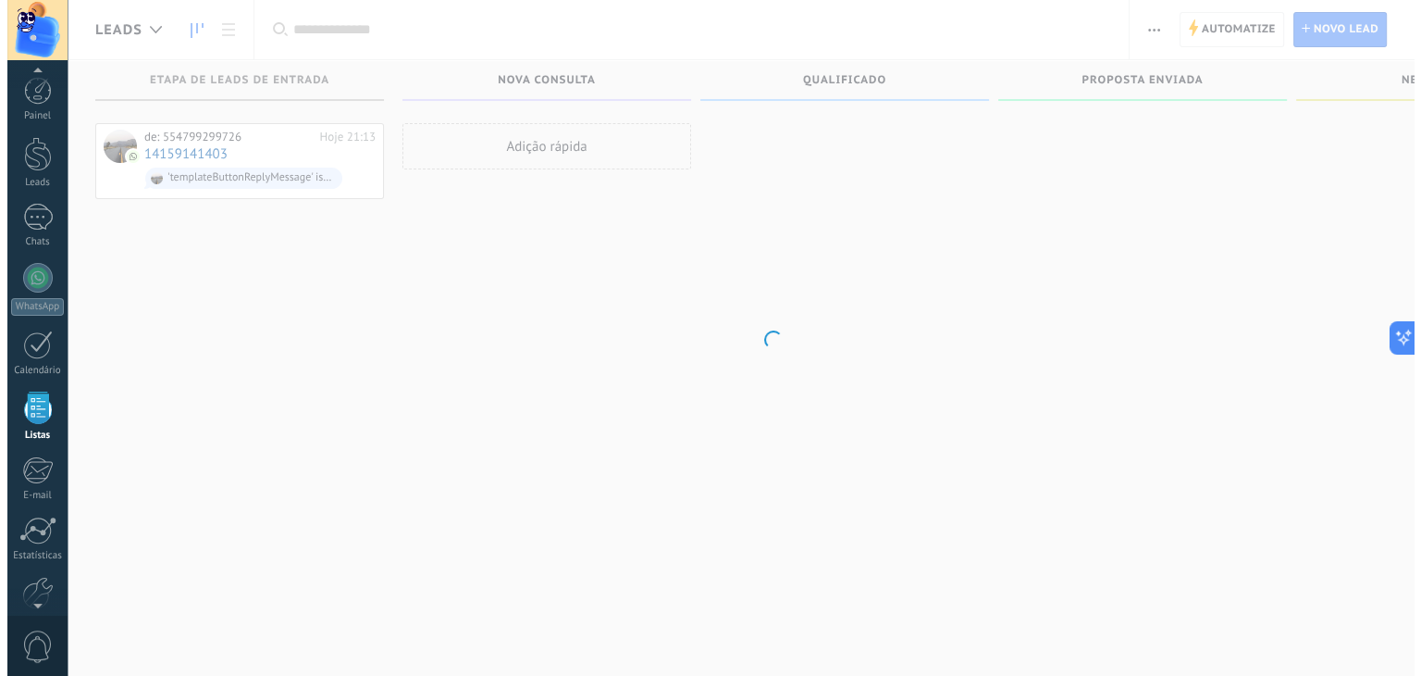
scroll to position [47, 0]
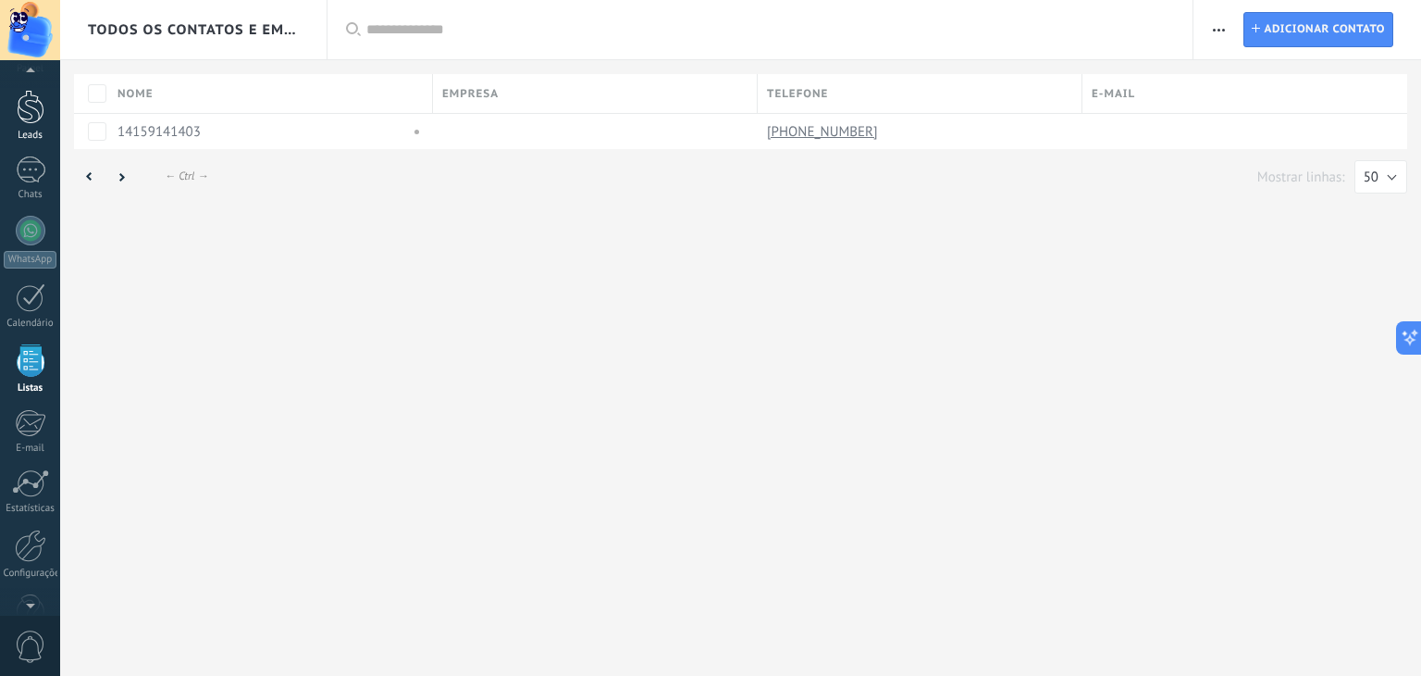
click at [26, 108] on div at bounding box center [31, 107] width 28 height 34
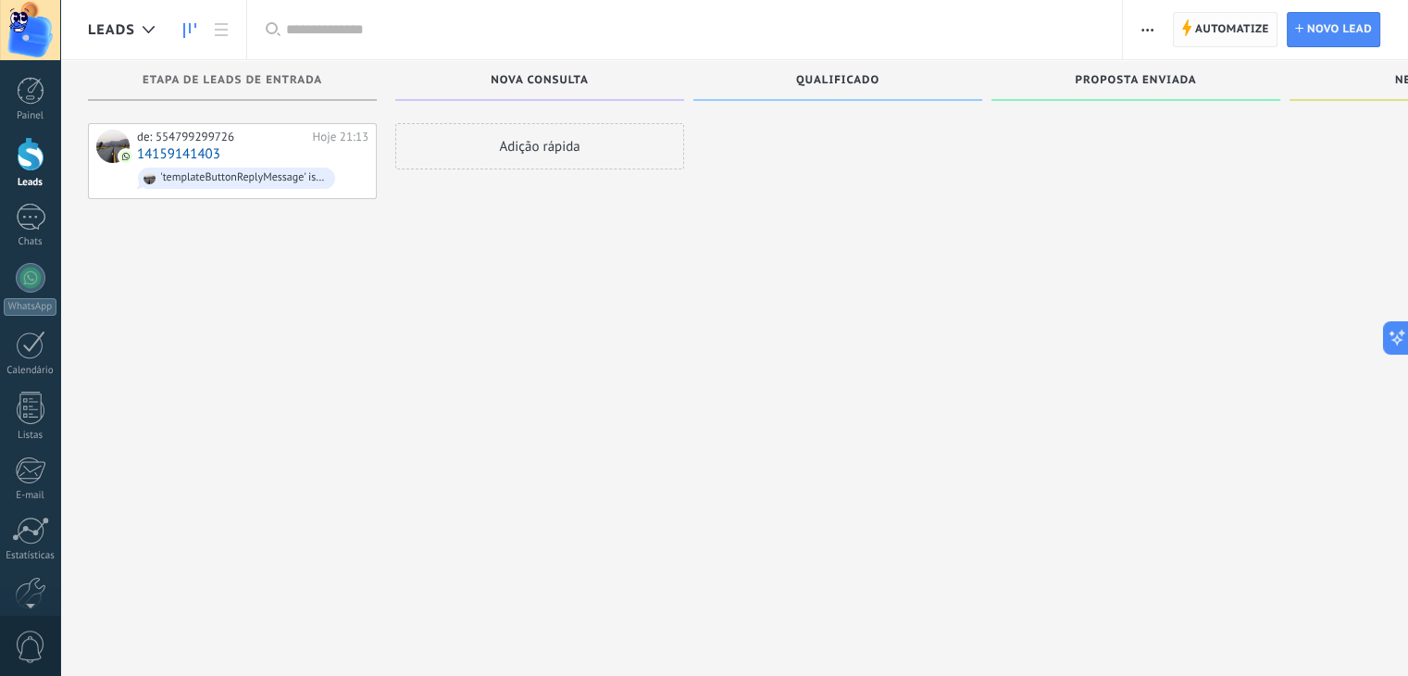
click at [1230, 33] on span "Automatize" at bounding box center [1232, 29] width 74 height 33
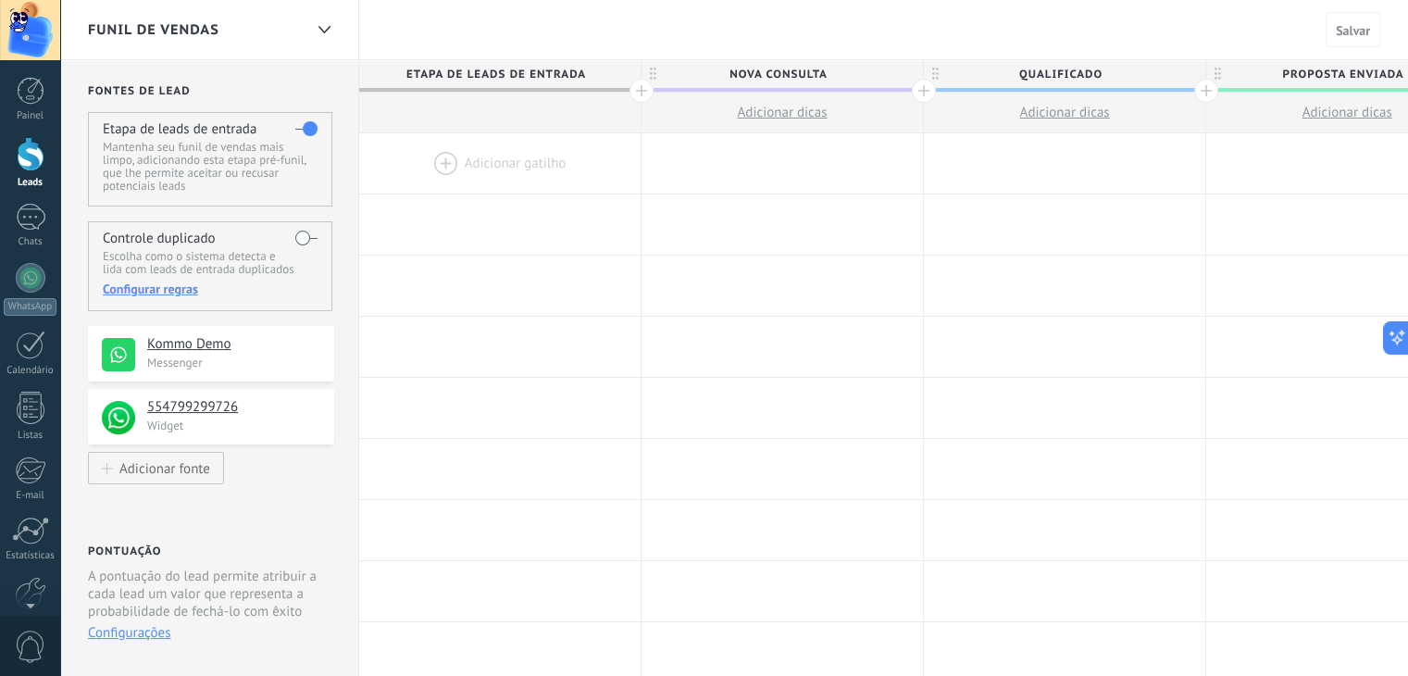
click at [508, 169] on div at bounding box center [499, 163] width 281 height 60
click at [452, 164] on div at bounding box center [499, 163] width 281 height 60
click at [452, 160] on div at bounding box center [499, 163] width 281 height 60
click at [492, 145] on div at bounding box center [499, 163] width 281 height 60
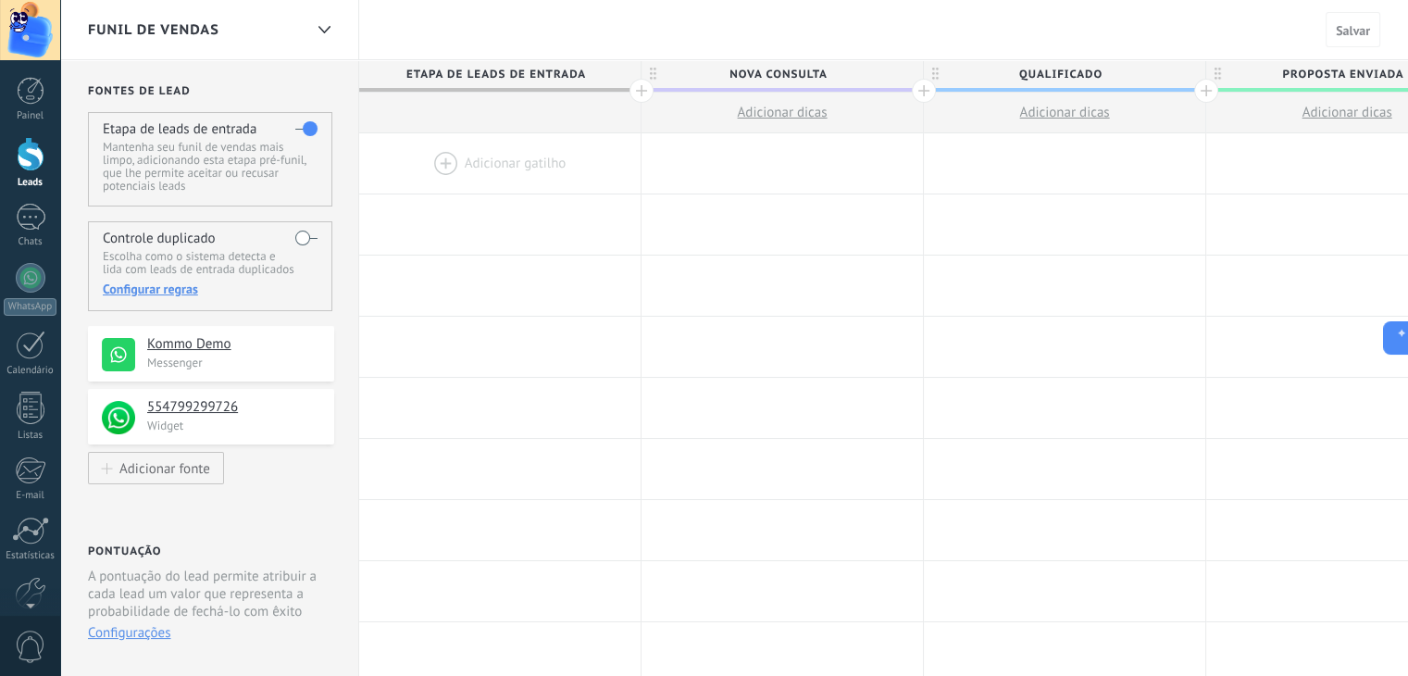
click at [492, 145] on div at bounding box center [499, 163] width 281 height 60
click at [457, 175] on div at bounding box center [499, 163] width 281 height 60
click at [1398, 328] on button at bounding box center [1391, 337] width 33 height 33
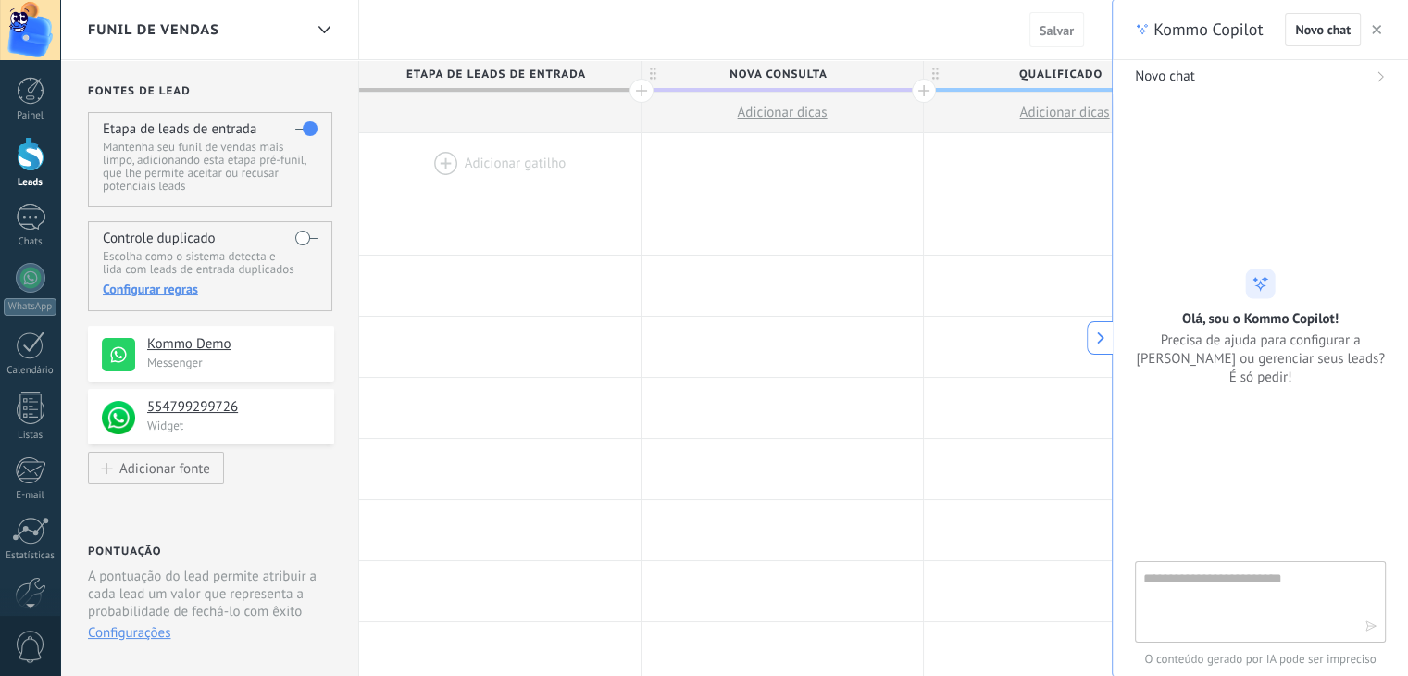
type textarea "**********"
click at [1232, 560] on div at bounding box center [1260, 339] width 251 height 444
click at [1187, 589] on textarea at bounding box center [1247, 600] width 208 height 67
type textarea "**********"
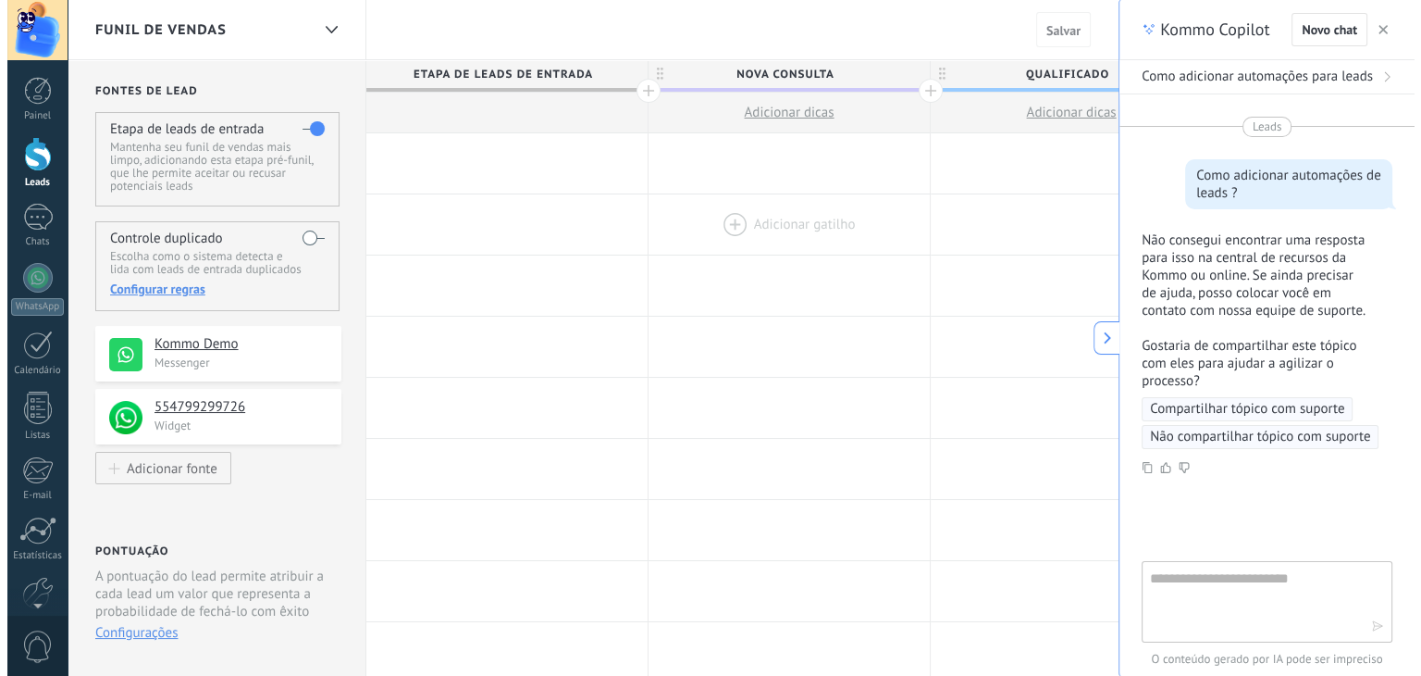
scroll to position [54, 0]
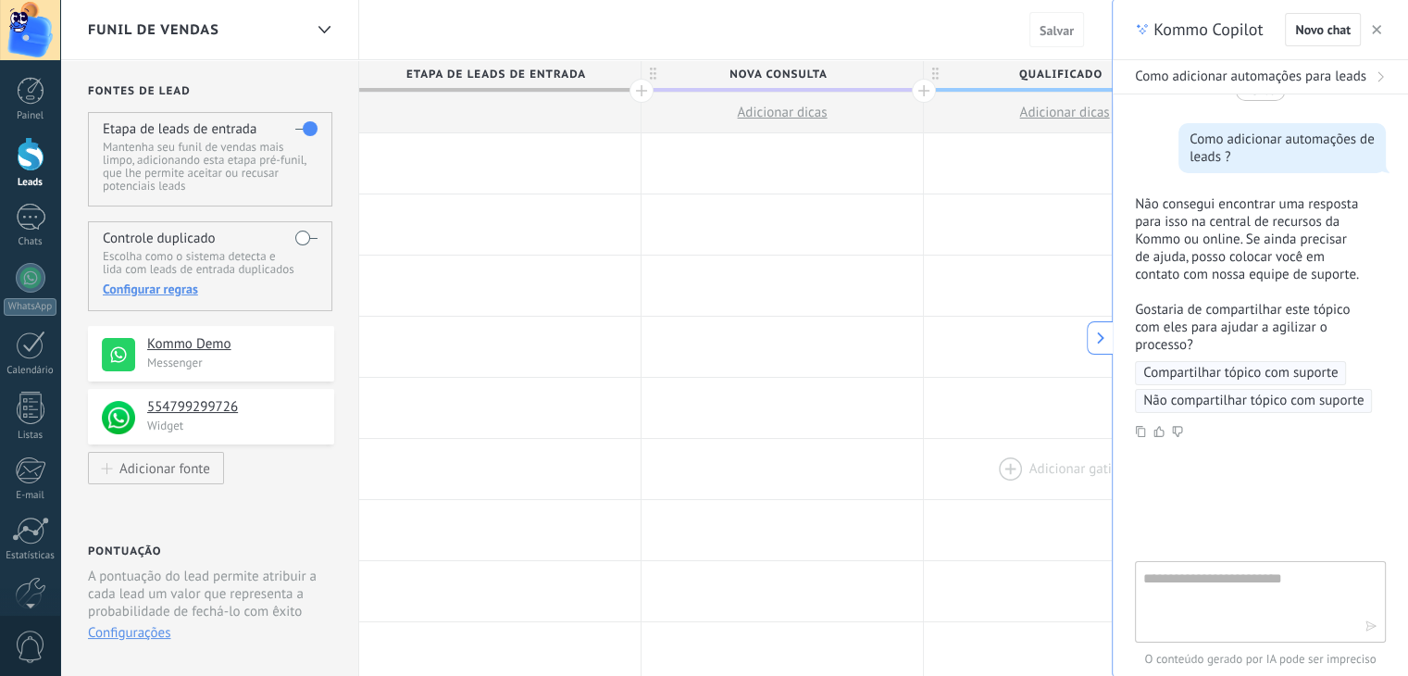
click at [1034, 446] on div at bounding box center [1064, 469] width 281 height 60
click at [1099, 336] on use at bounding box center [1100, 338] width 7 height 12
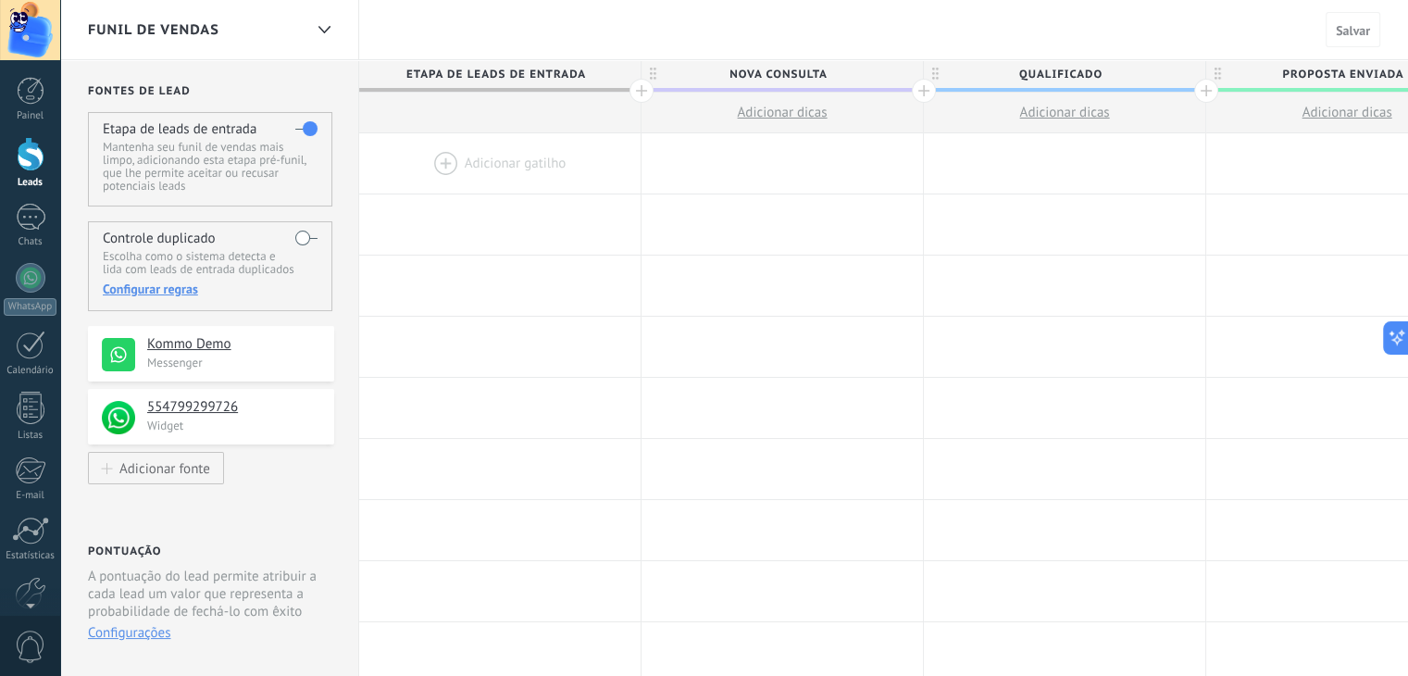
click at [440, 167] on div at bounding box center [499, 163] width 281 height 60
click at [440, 168] on div at bounding box center [499, 163] width 281 height 60
click at [646, 92] on div at bounding box center [641, 91] width 24 height 24
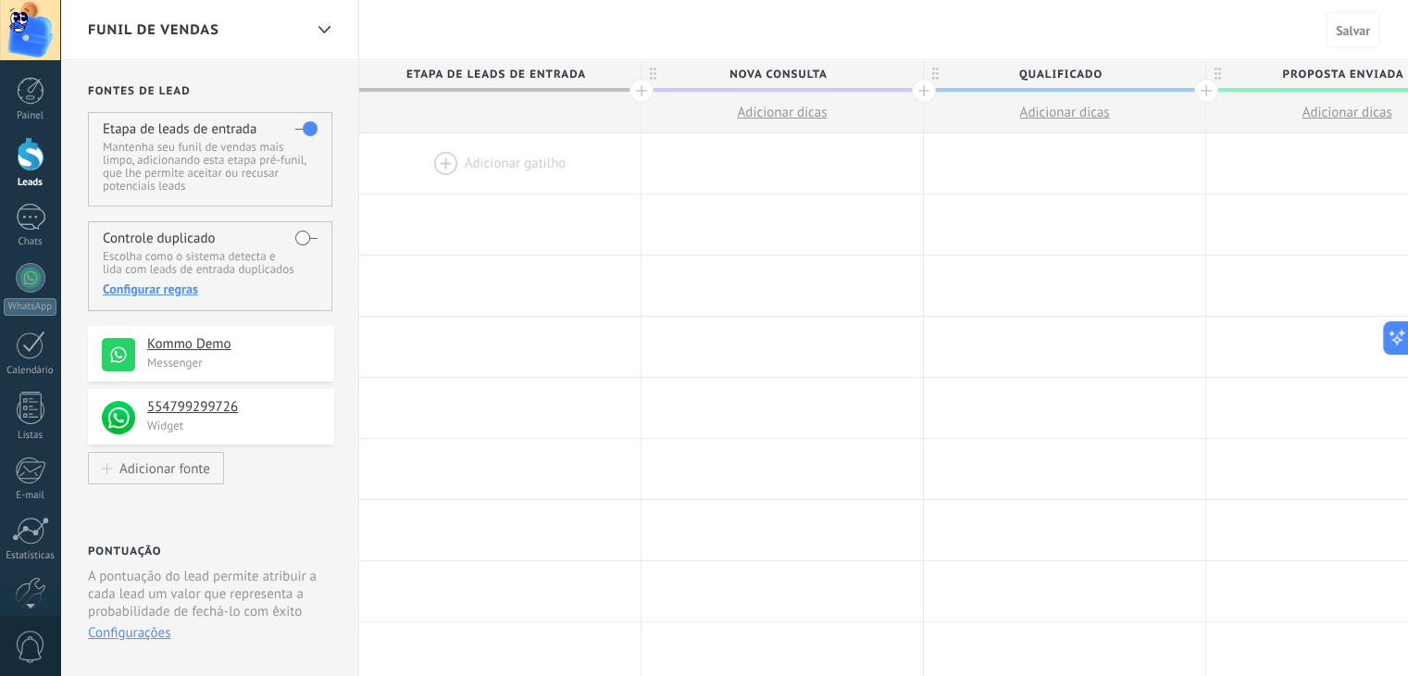
click at [768, 118] on span "Adicionar dicas" at bounding box center [782, 113] width 90 height 18
click at [766, 118] on span "Adicionar dicas" at bounding box center [782, 113] width 90 height 18
click at [225, 346] on h4 "Kommo Demo" at bounding box center [233, 344] width 173 height 19
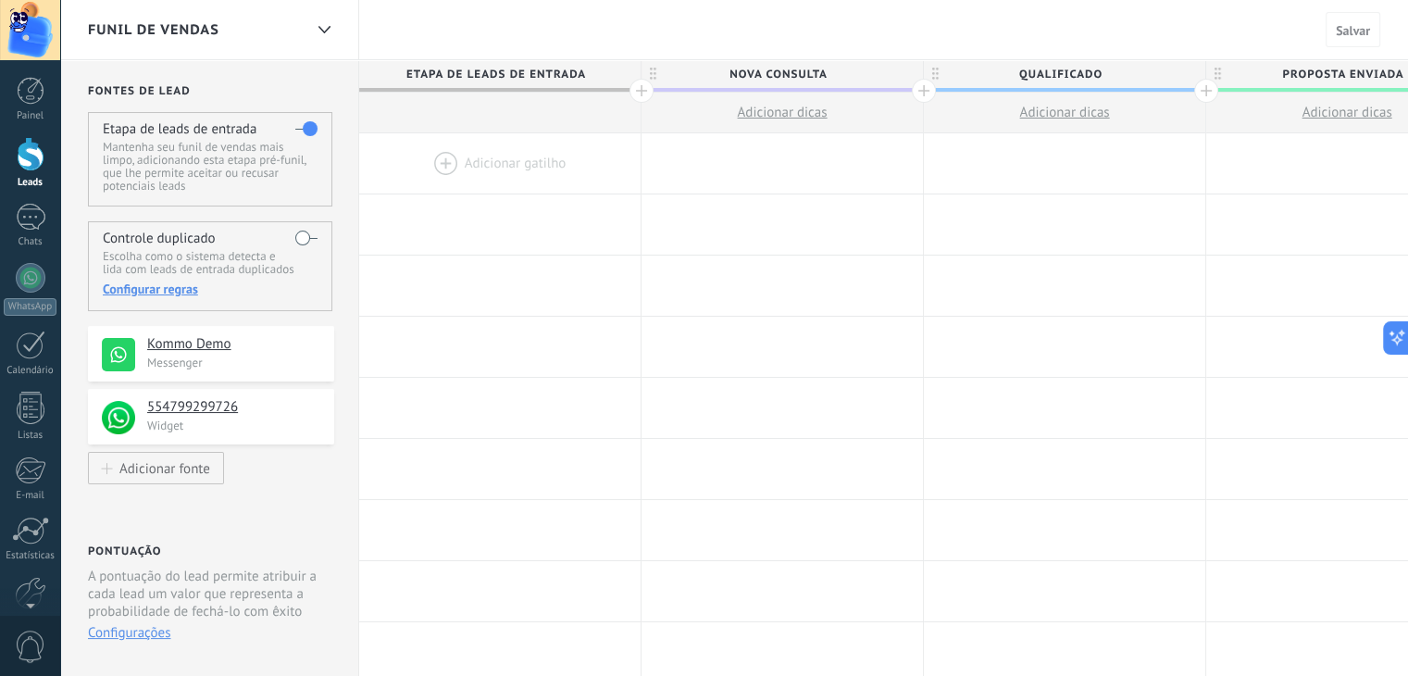
click at [225, 346] on h4 "Kommo Demo" at bounding box center [233, 344] width 173 height 19
click at [448, 227] on div at bounding box center [499, 224] width 281 height 60
drag, startPoint x: 661, startPoint y: 446, endPoint x: 603, endPoint y: 409, distance: 68.3
click at [550, 490] on div at bounding box center [499, 469] width 281 height 60
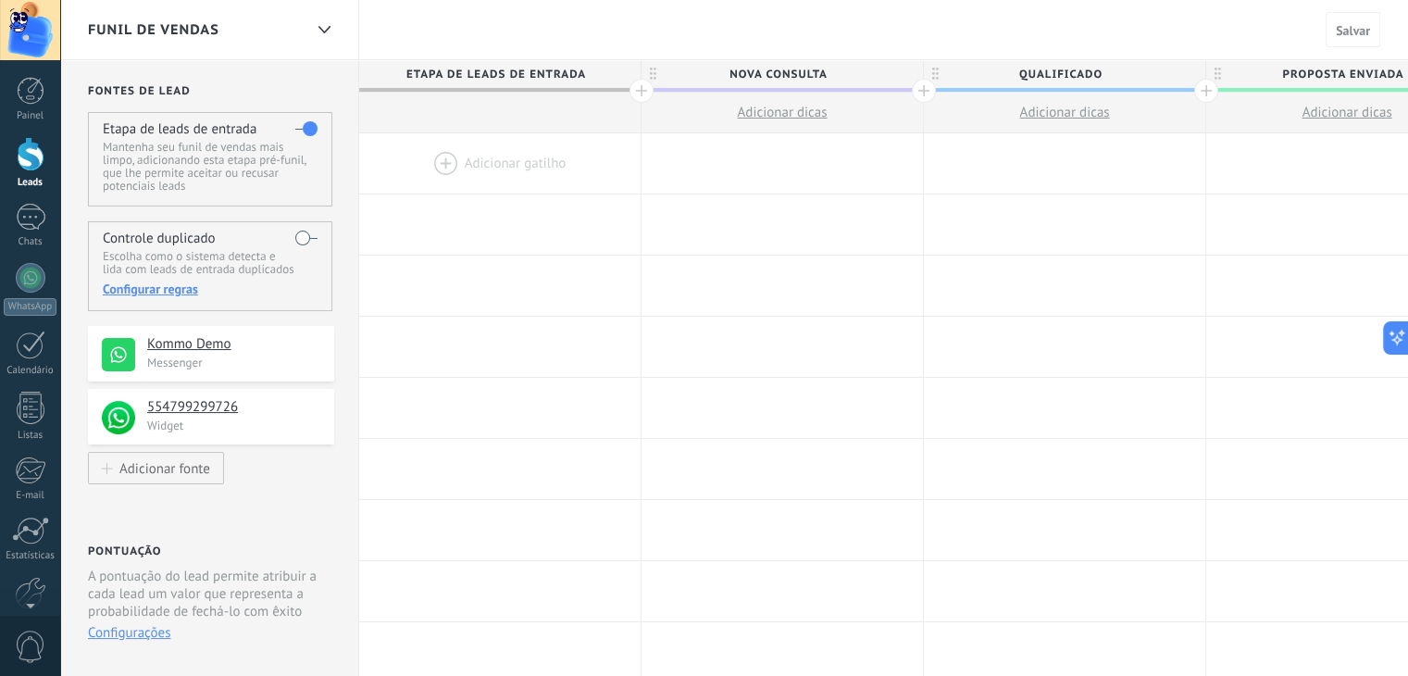
drag, startPoint x: 505, startPoint y: 230, endPoint x: 443, endPoint y: 169, distance: 87.0
click at [443, 169] on div at bounding box center [499, 163] width 281 height 60
click at [315, 28] on div at bounding box center [323, 30] width 31 height 36
click at [323, 34] on div at bounding box center [323, 30] width 31 height 36
click at [44, 101] on link "Painel" at bounding box center [30, 99] width 60 height 45
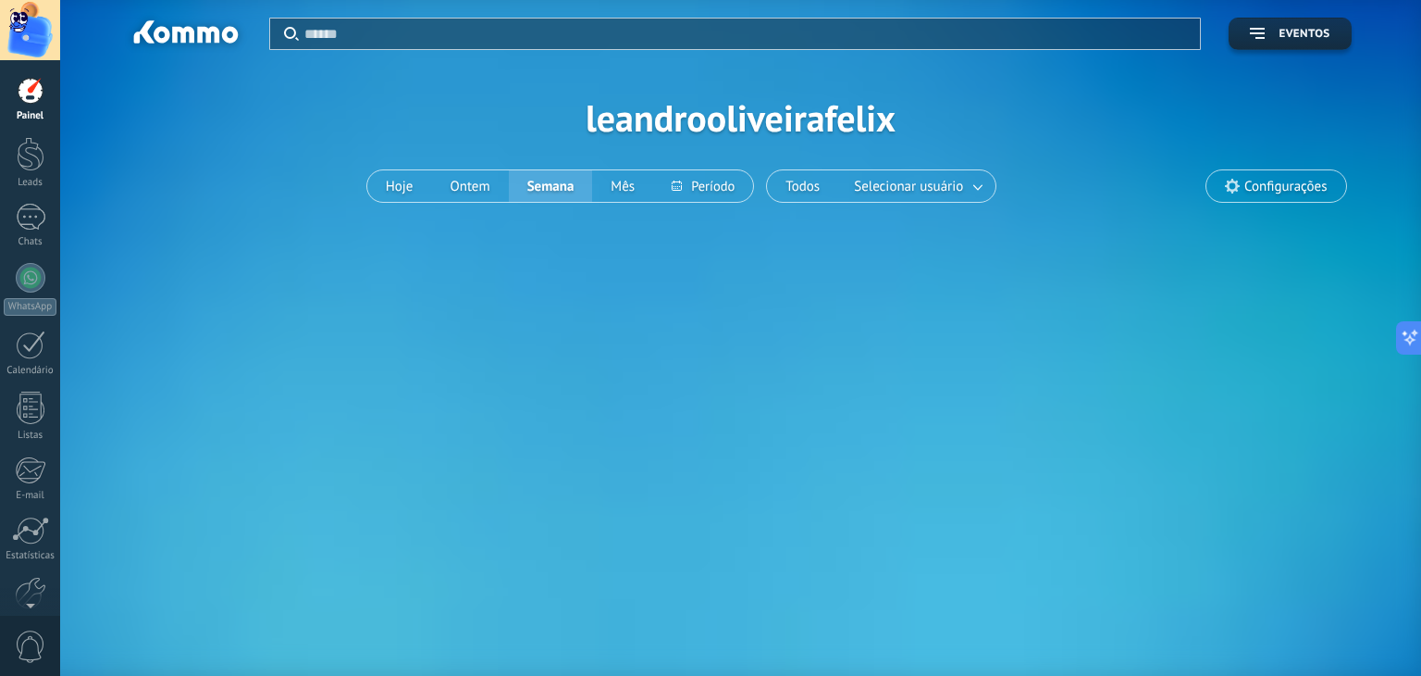
click at [1272, 186] on span "Configurações" at bounding box center [1286, 187] width 82 height 16
click at [1232, 184] on icon at bounding box center [1232, 186] width 15 height 15
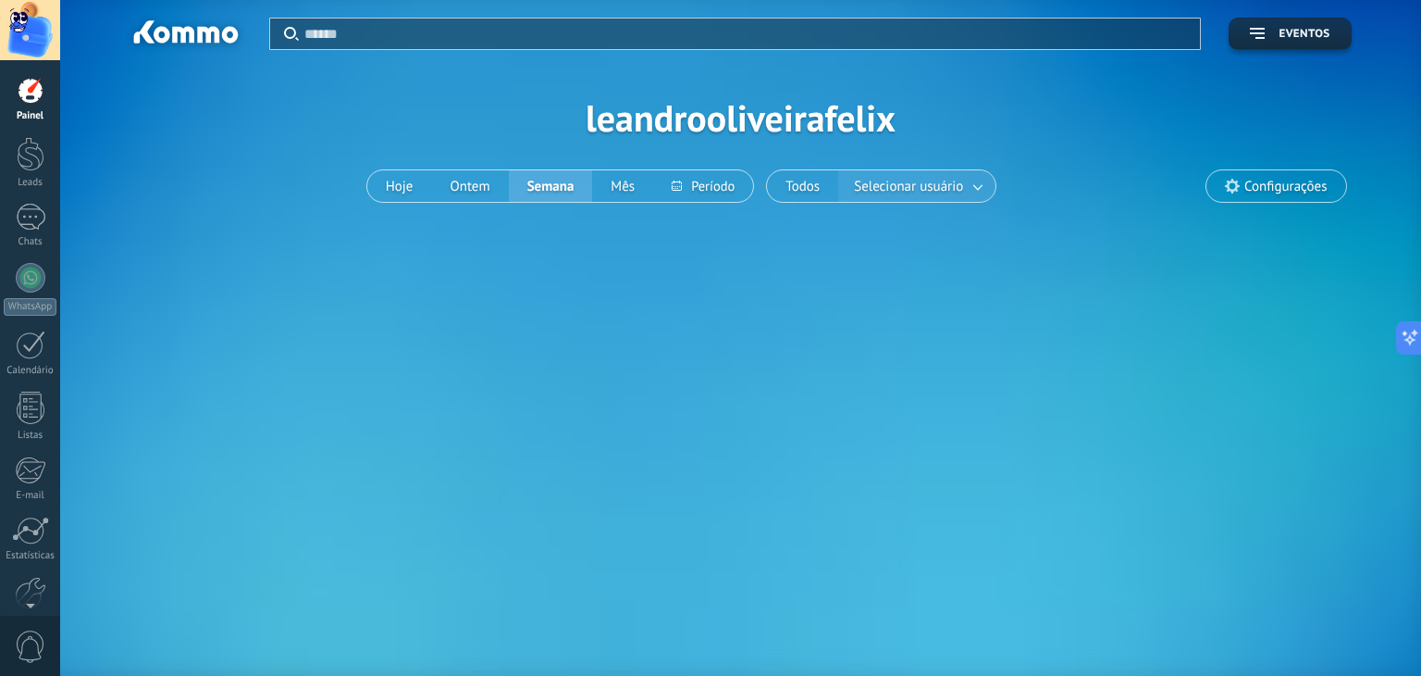
click at [917, 182] on span "Selecionar usuário" at bounding box center [908, 186] width 117 height 25
click at [788, 182] on button "Todos" at bounding box center [802, 185] width 71 height 31
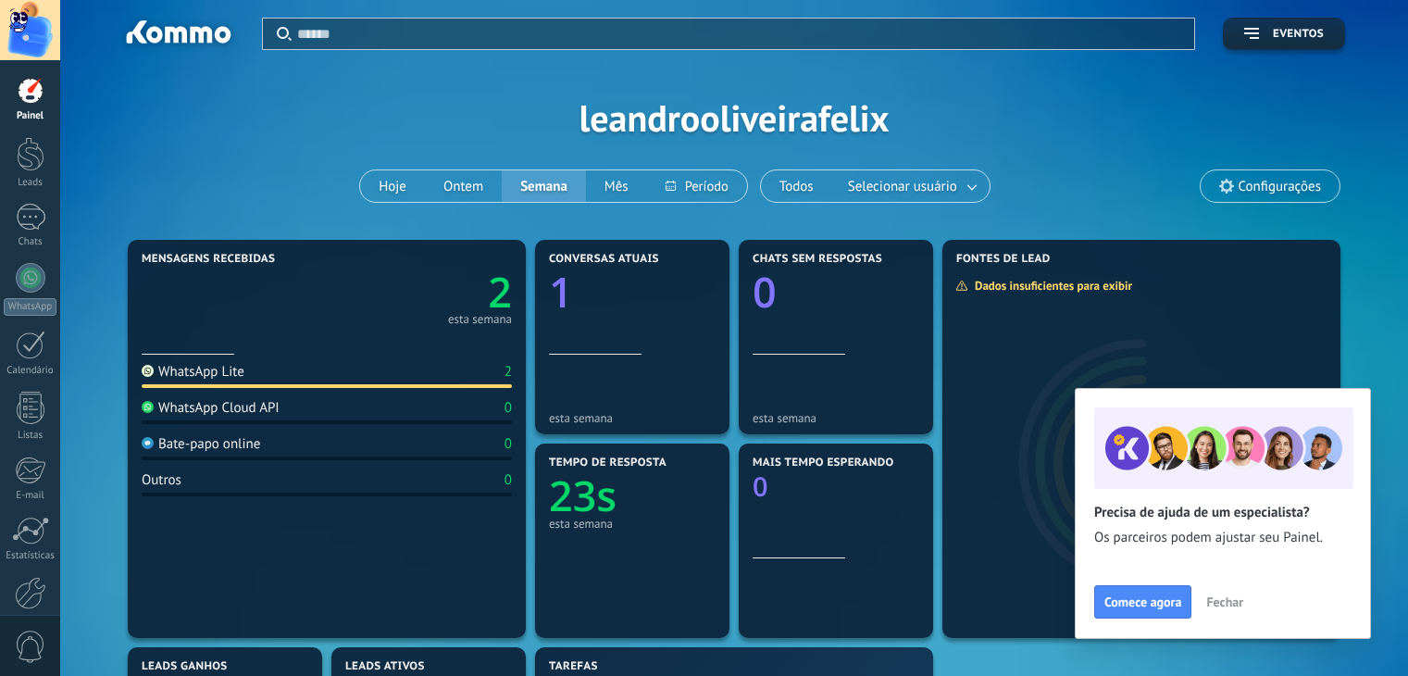
drag, startPoint x: 0, startPoint y: 0, endPoint x: 1084, endPoint y: 149, distance: 1093.8
click at [1084, 149] on div "Aplicar Eventos leandrooliveirafelix Hoje Ontem Semana Mês" at bounding box center [734, 117] width 1292 height 235
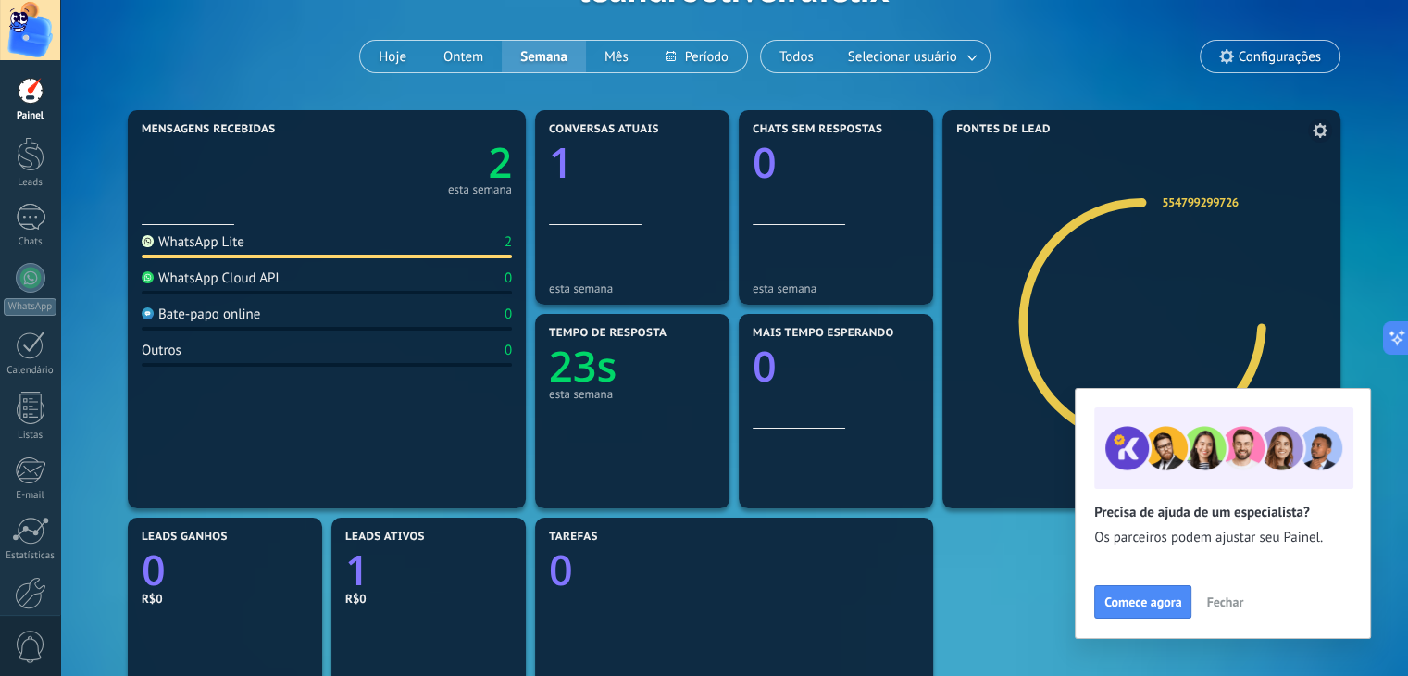
scroll to position [96, 0]
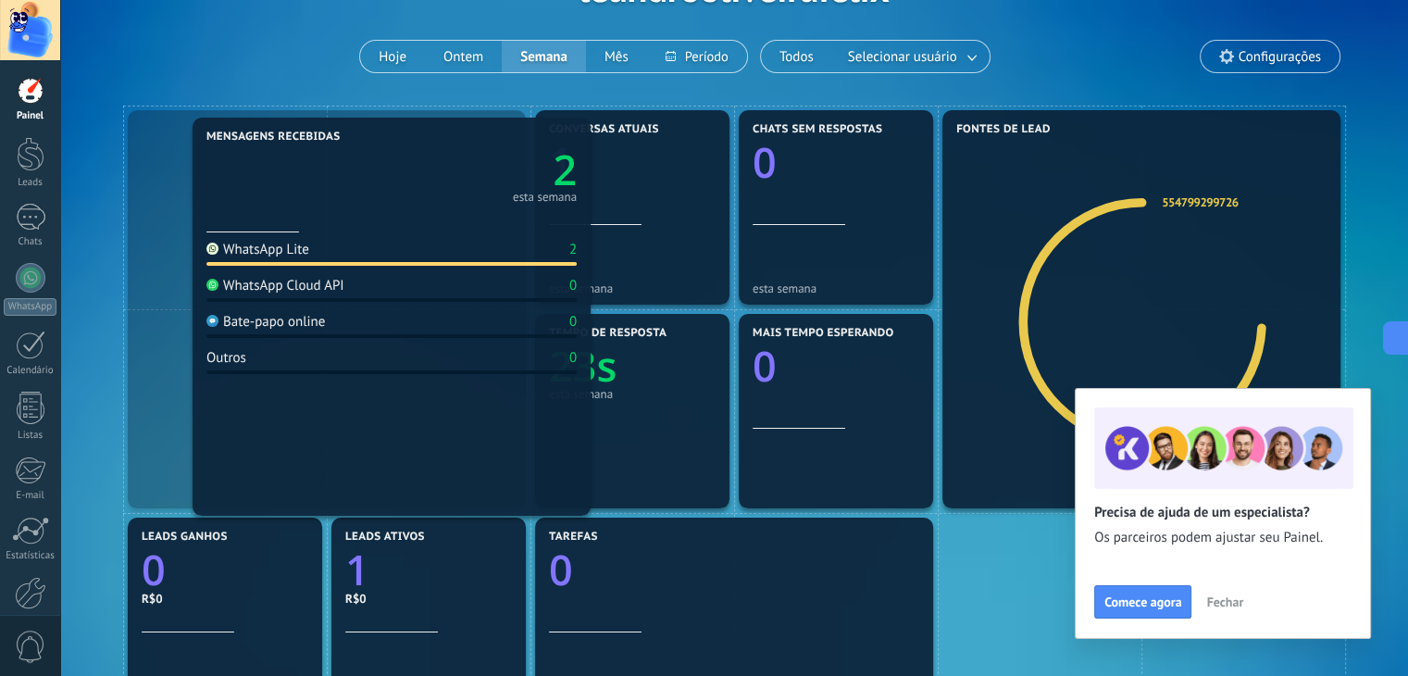
drag, startPoint x: 318, startPoint y: 301, endPoint x: 330, endPoint y: 304, distance: 12.6
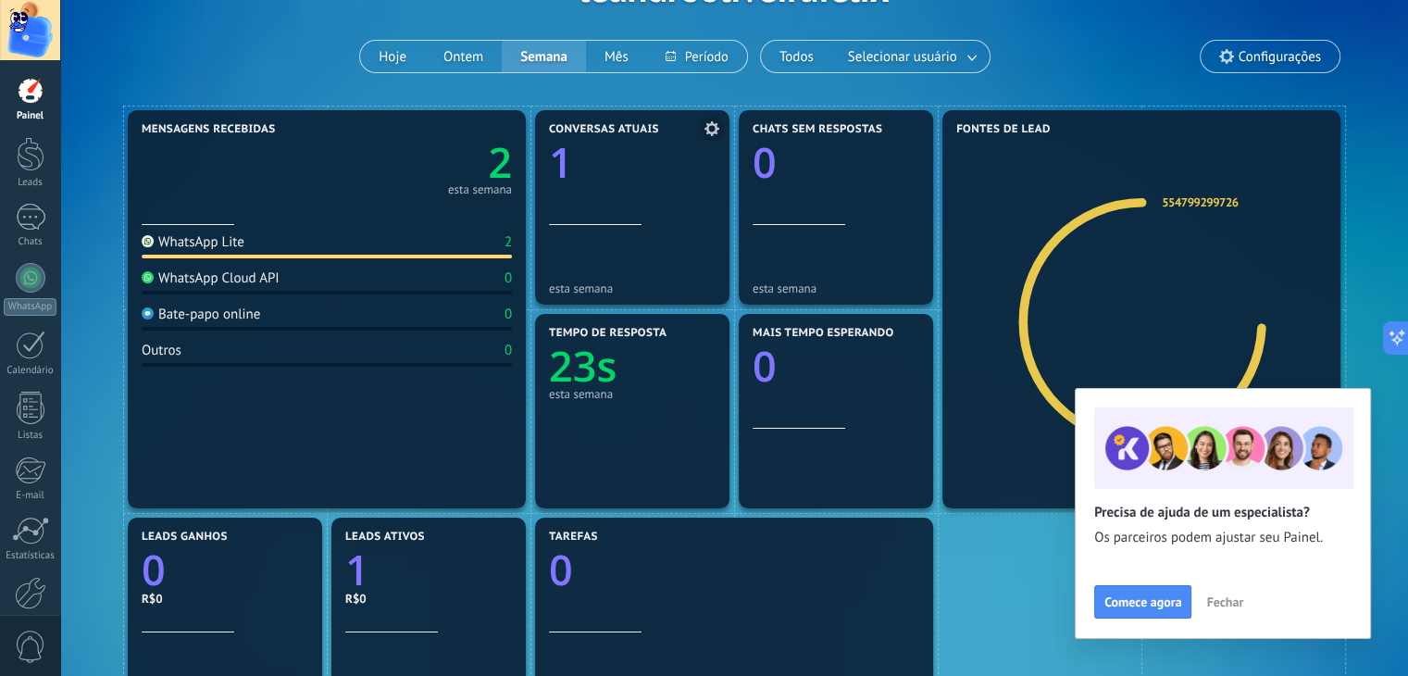
click at [630, 261] on div at bounding box center [632, 266] width 167 height 19
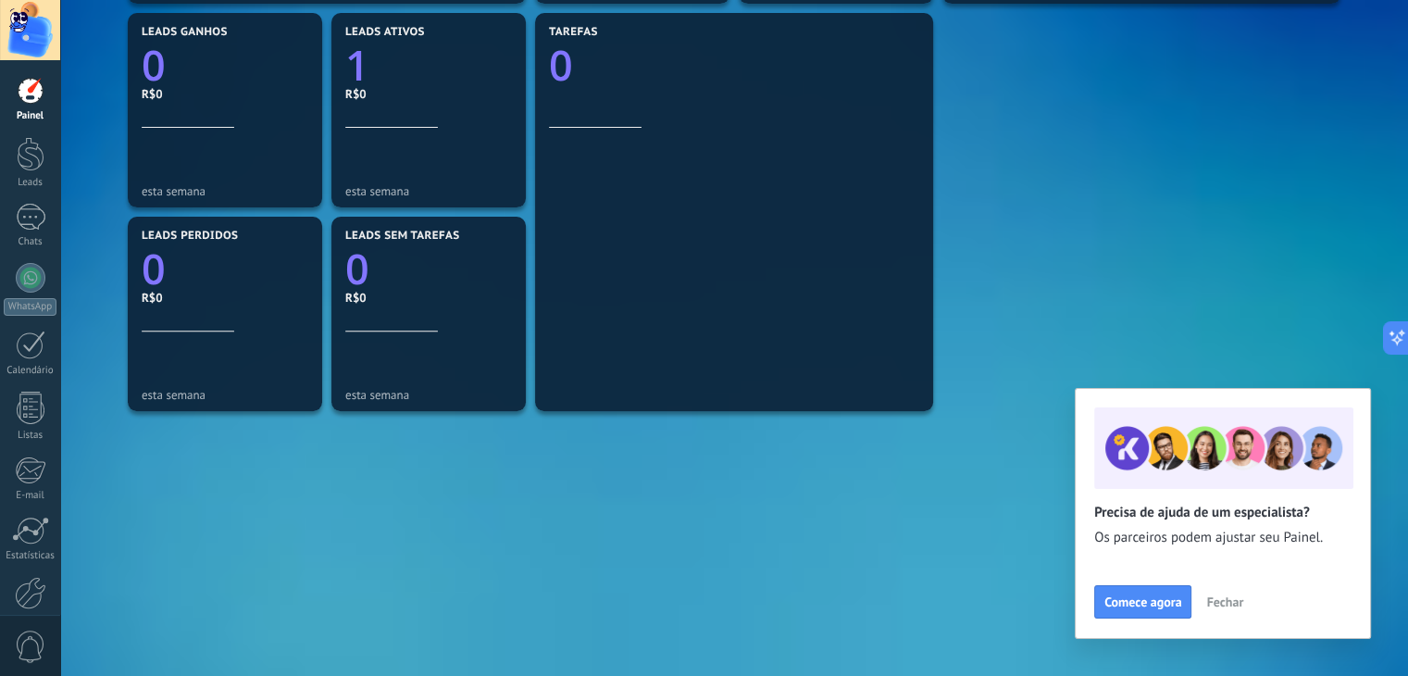
scroll to position [0, 0]
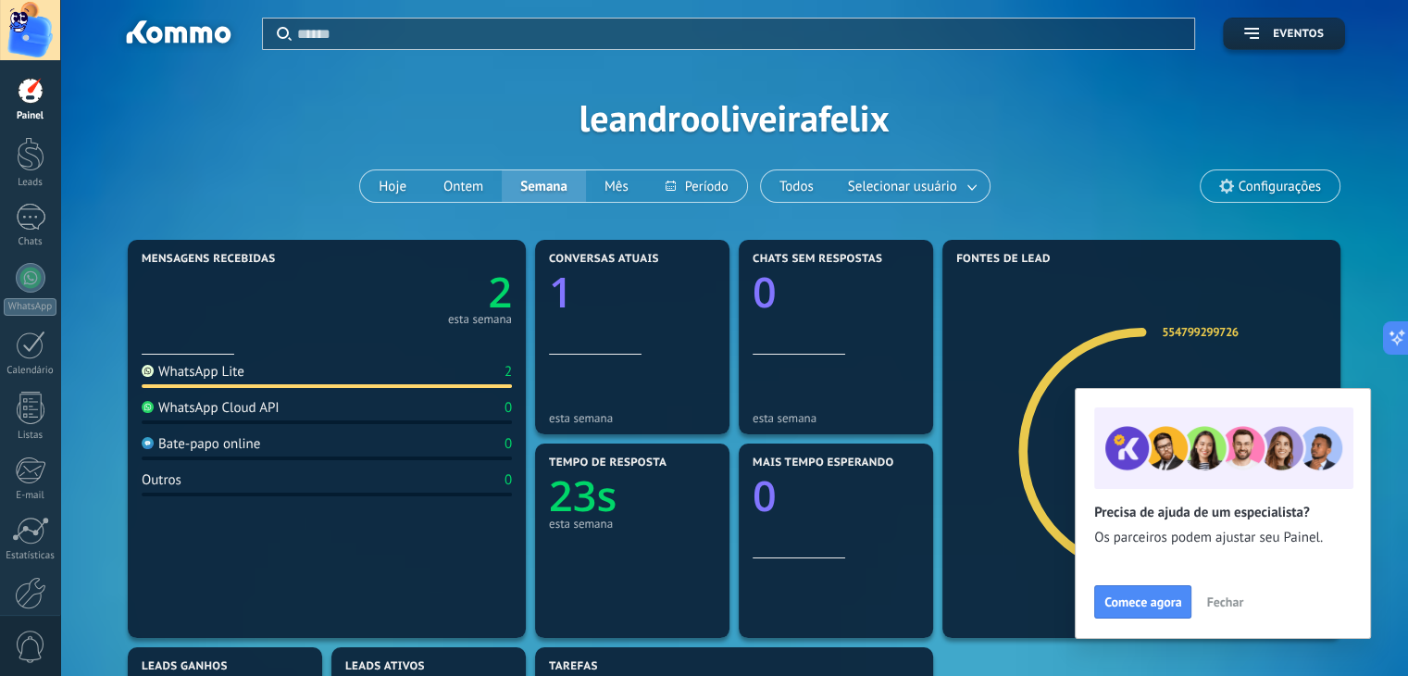
click at [1210, 599] on span "Fechar" at bounding box center [1224, 601] width 37 height 13
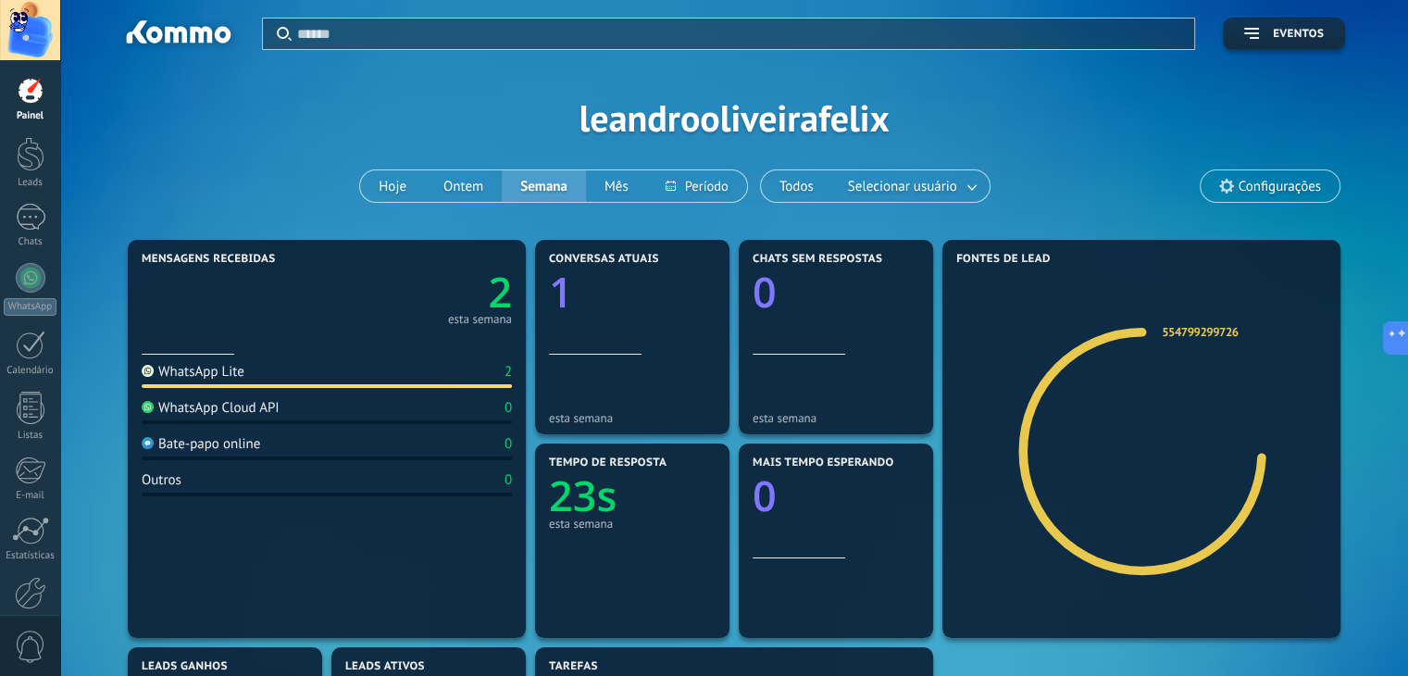
click at [1270, 194] on span "Configurações" at bounding box center [1269, 185] width 139 height 31
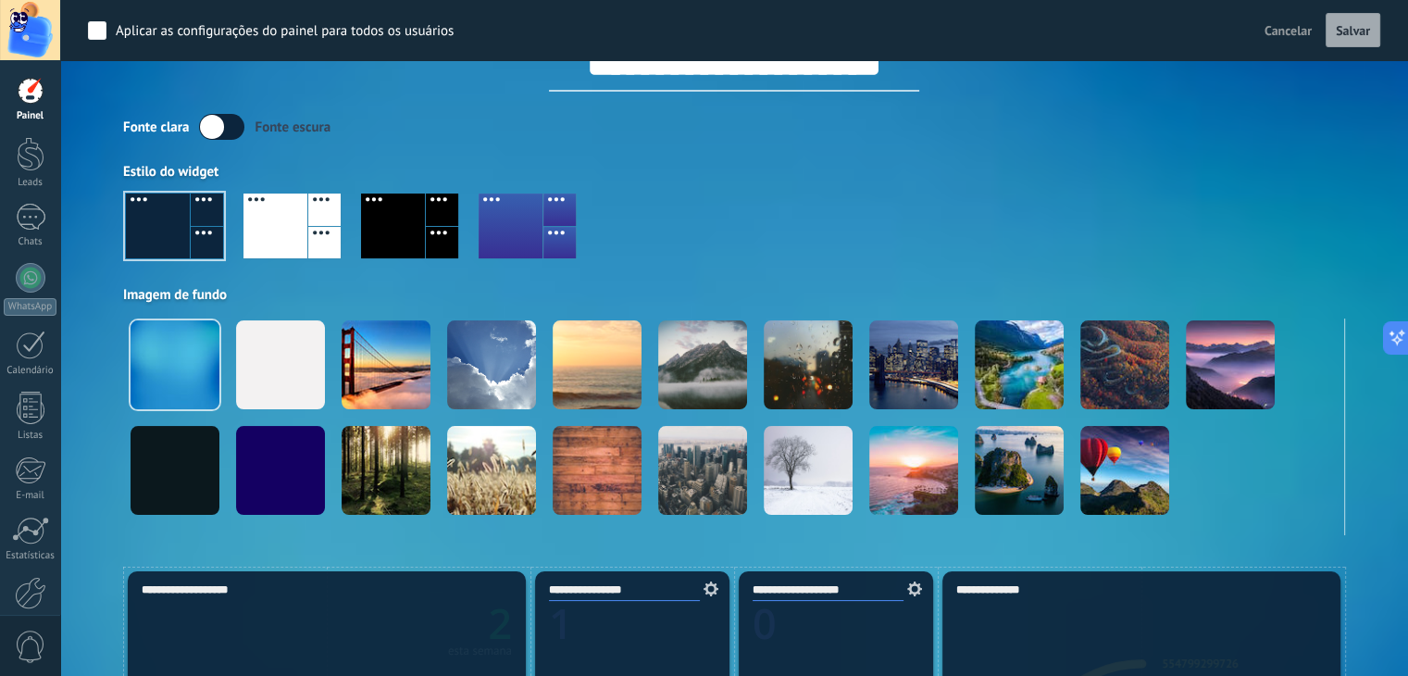
scroll to position [41, 0]
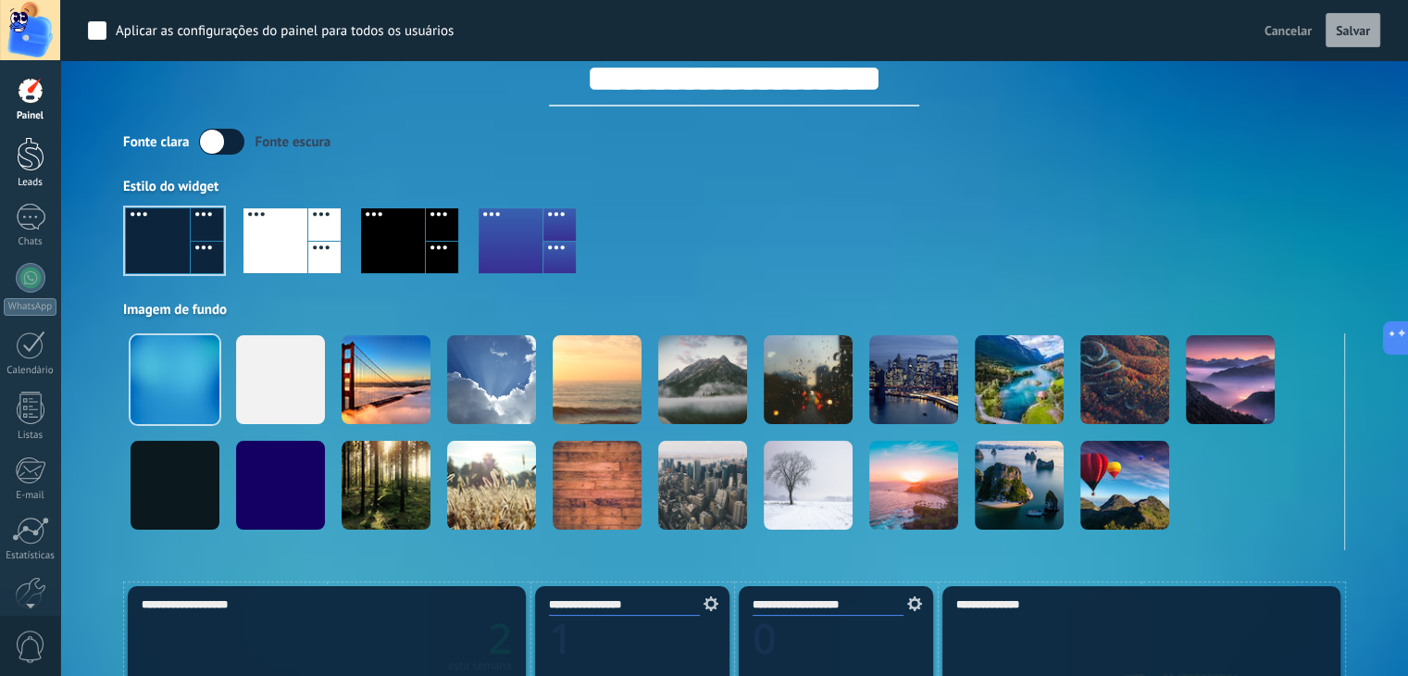
click at [19, 147] on div at bounding box center [31, 154] width 28 height 34
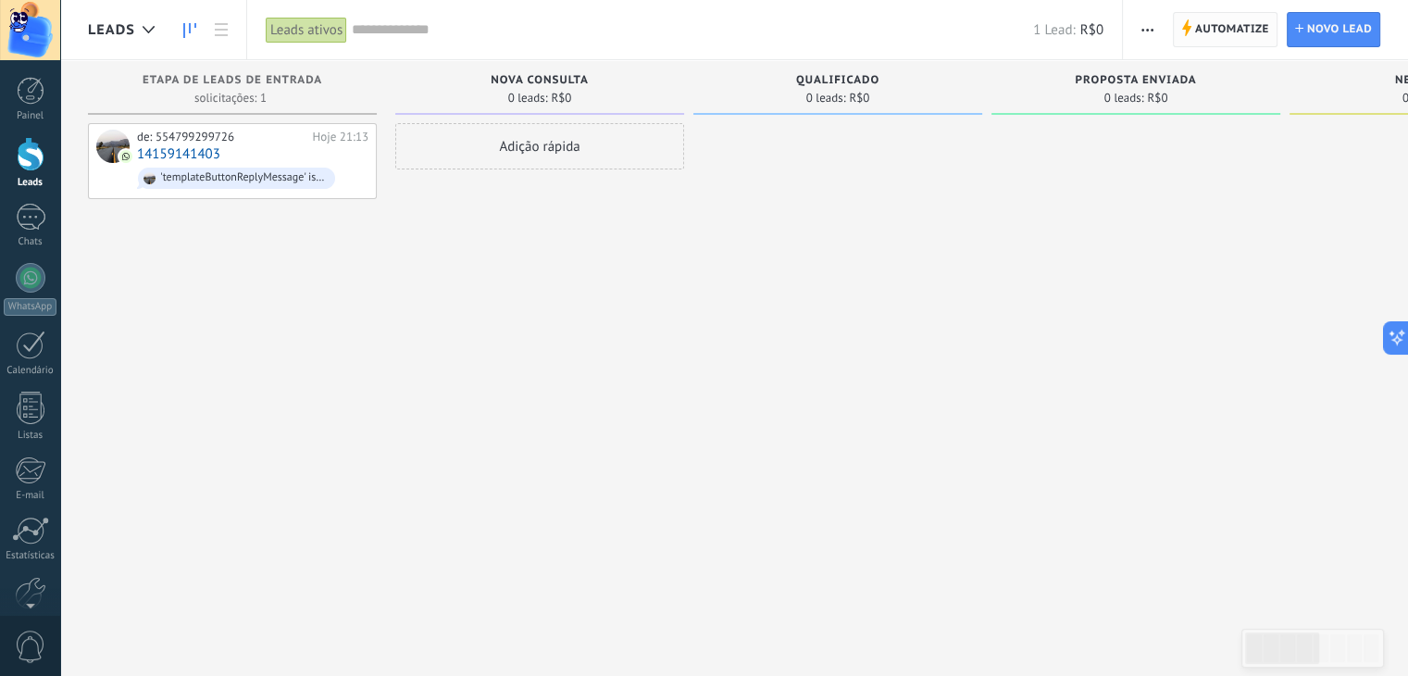
click at [1205, 26] on span "Automatize" at bounding box center [1232, 29] width 74 height 33
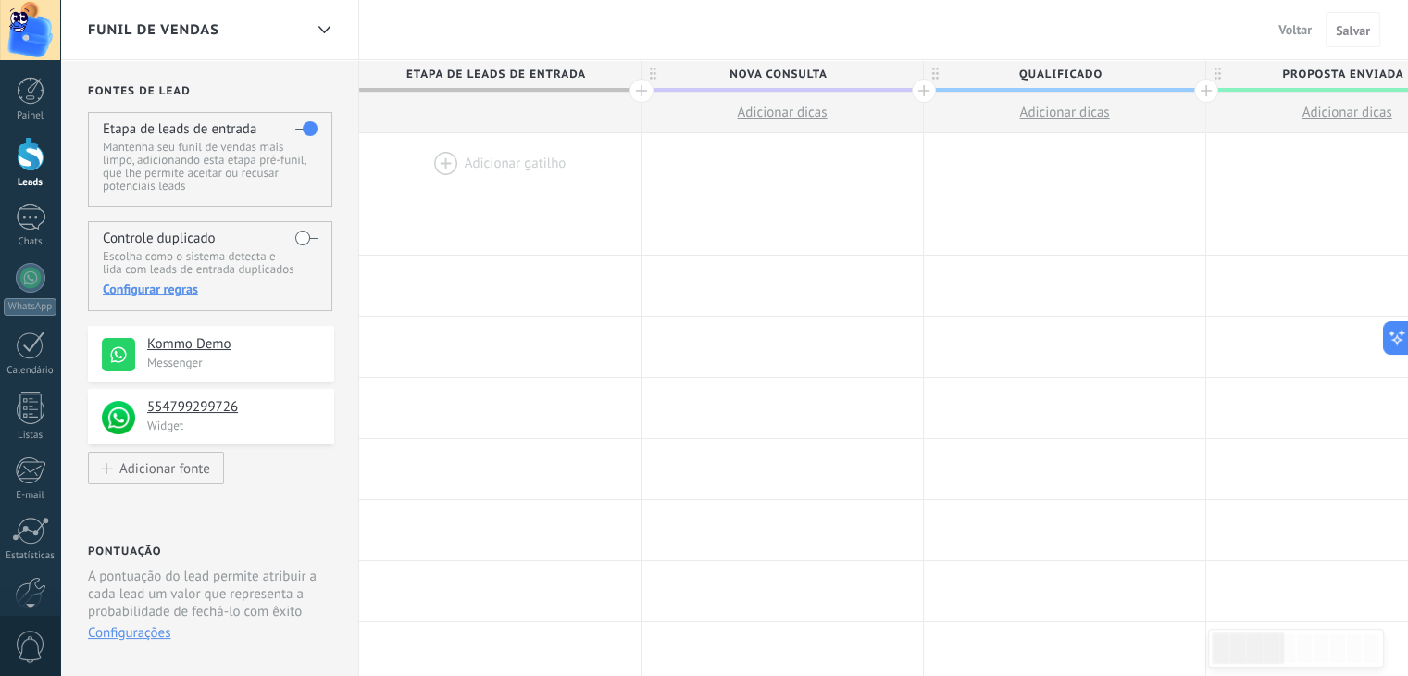
click at [433, 156] on div at bounding box center [499, 163] width 281 height 60
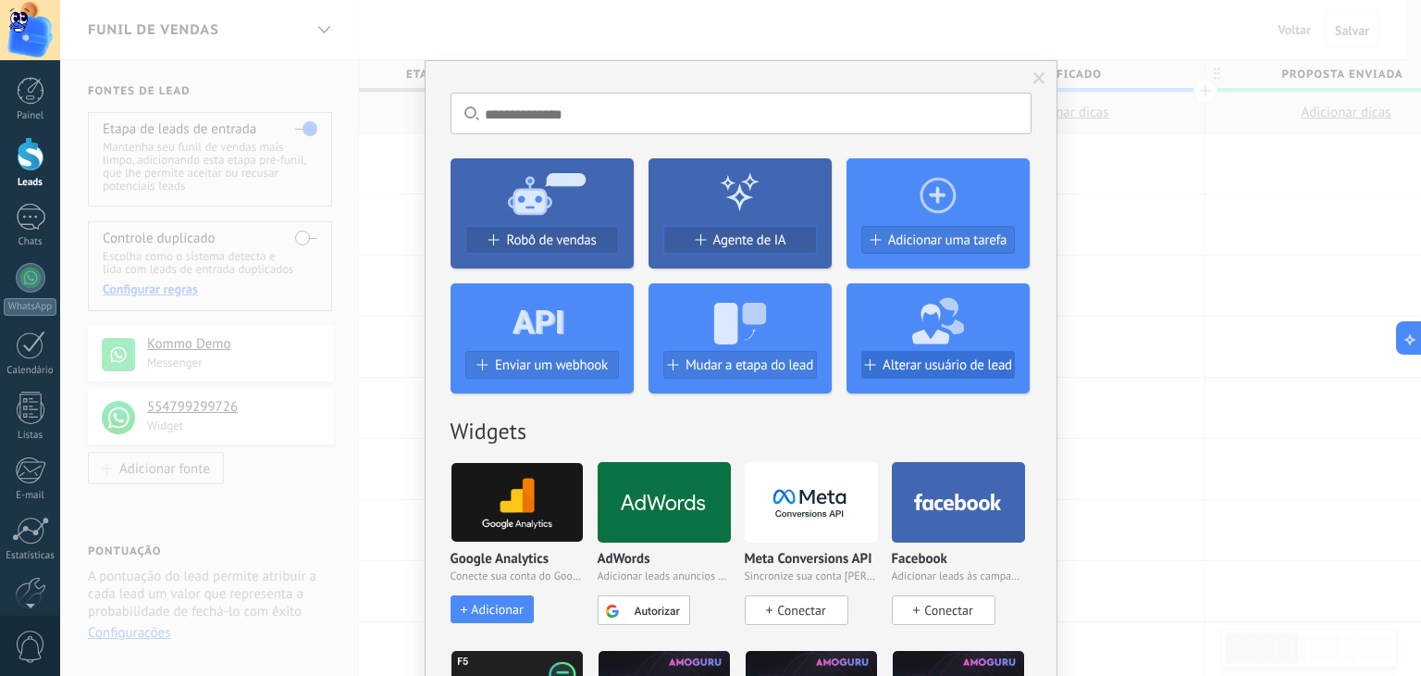
click at [893, 364] on span "Alterar usuário de lead" at bounding box center [948, 365] width 130 height 16
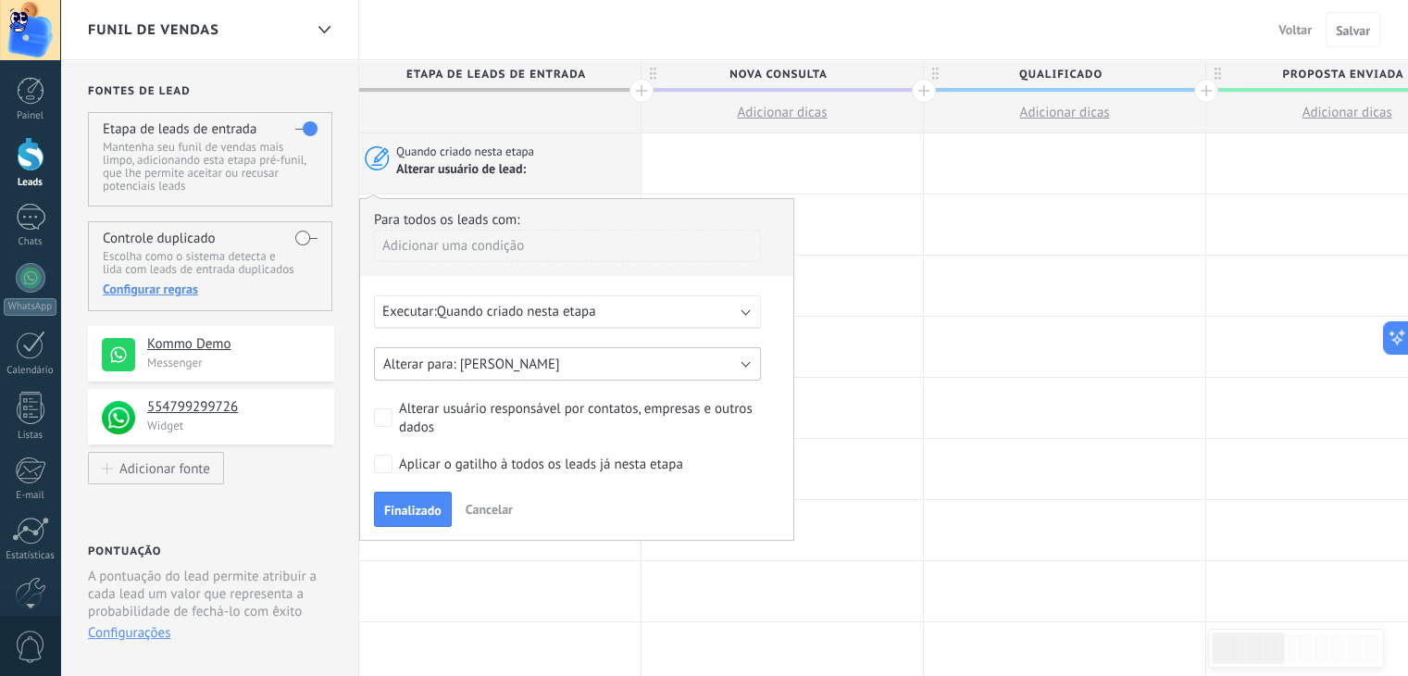
click at [665, 359] on button "[PERSON_NAME]" at bounding box center [567, 363] width 387 height 33
click at [665, 359] on span "[PERSON_NAME]" at bounding box center [558, 364] width 391 height 18
click at [679, 308] on div "Executar: Quando criado nesta etapa" at bounding box center [559, 312] width 355 height 18
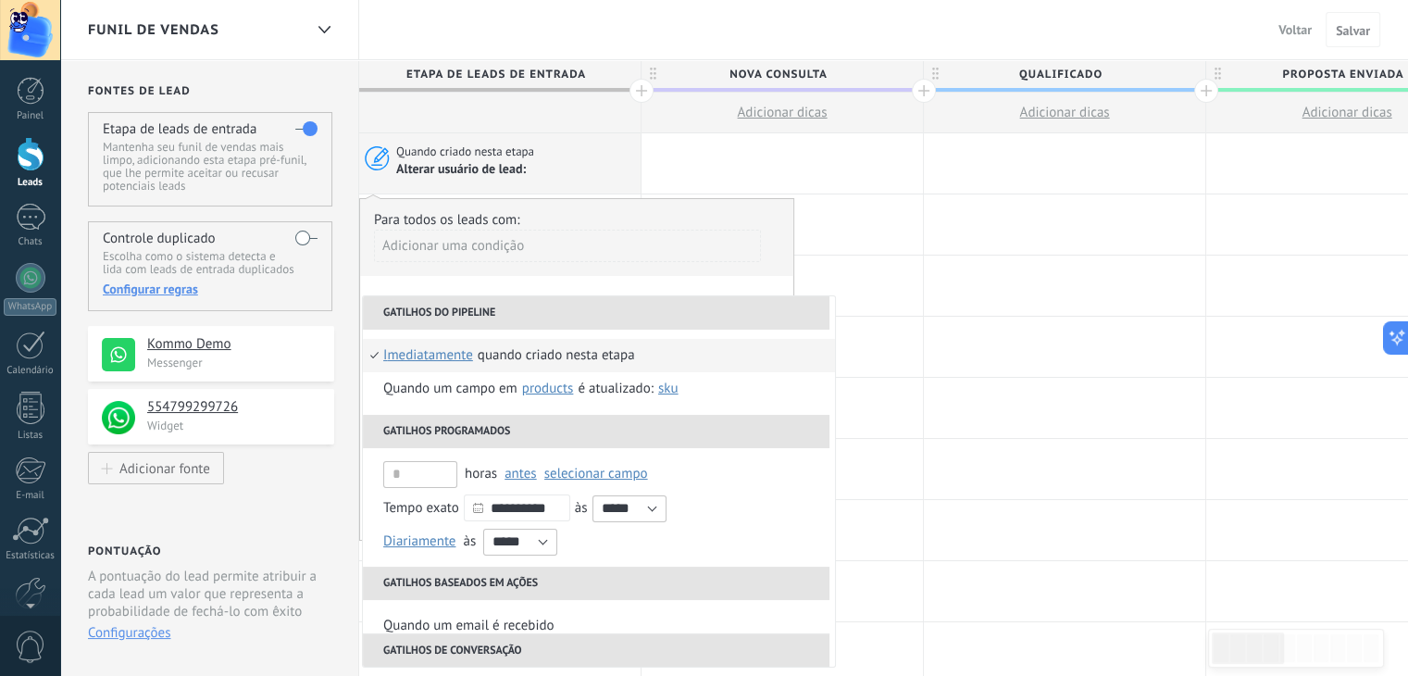
click at [464, 349] on span "imediatamente" at bounding box center [428, 355] width 90 height 33
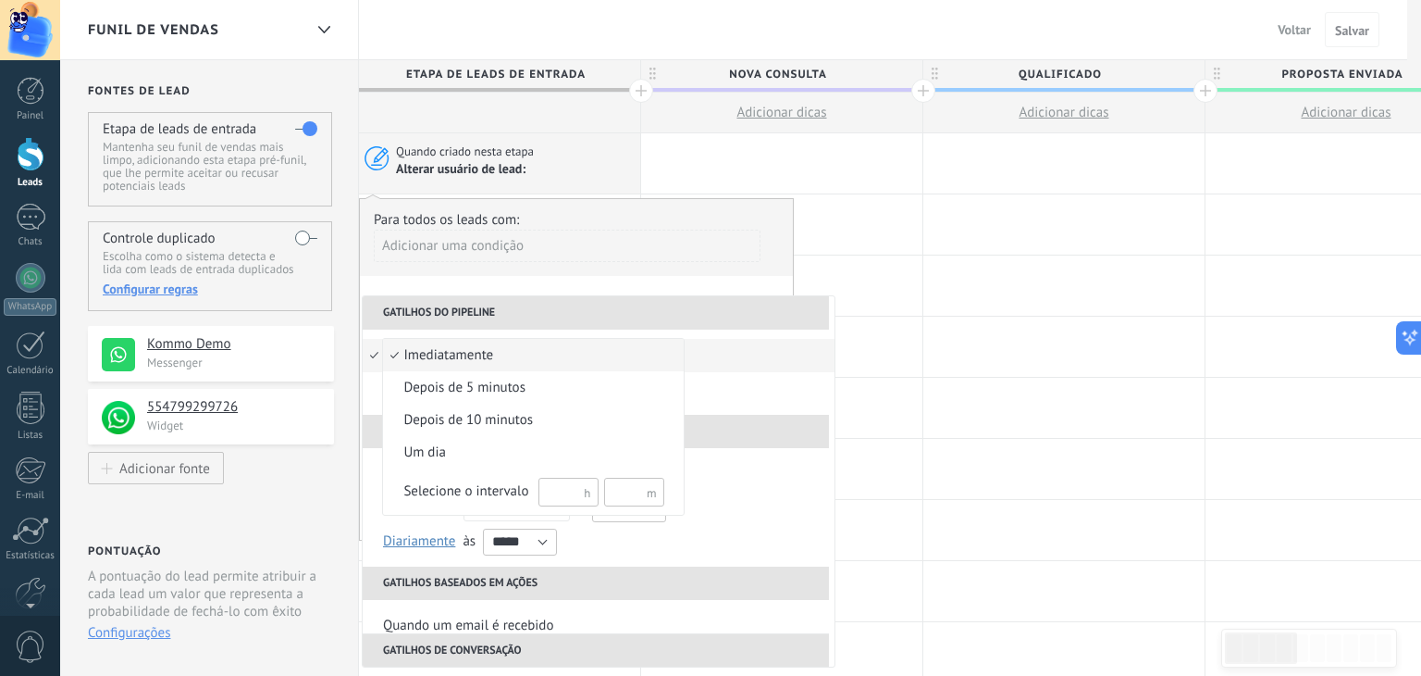
click at [736, 350] on div at bounding box center [710, 338] width 1421 height 676
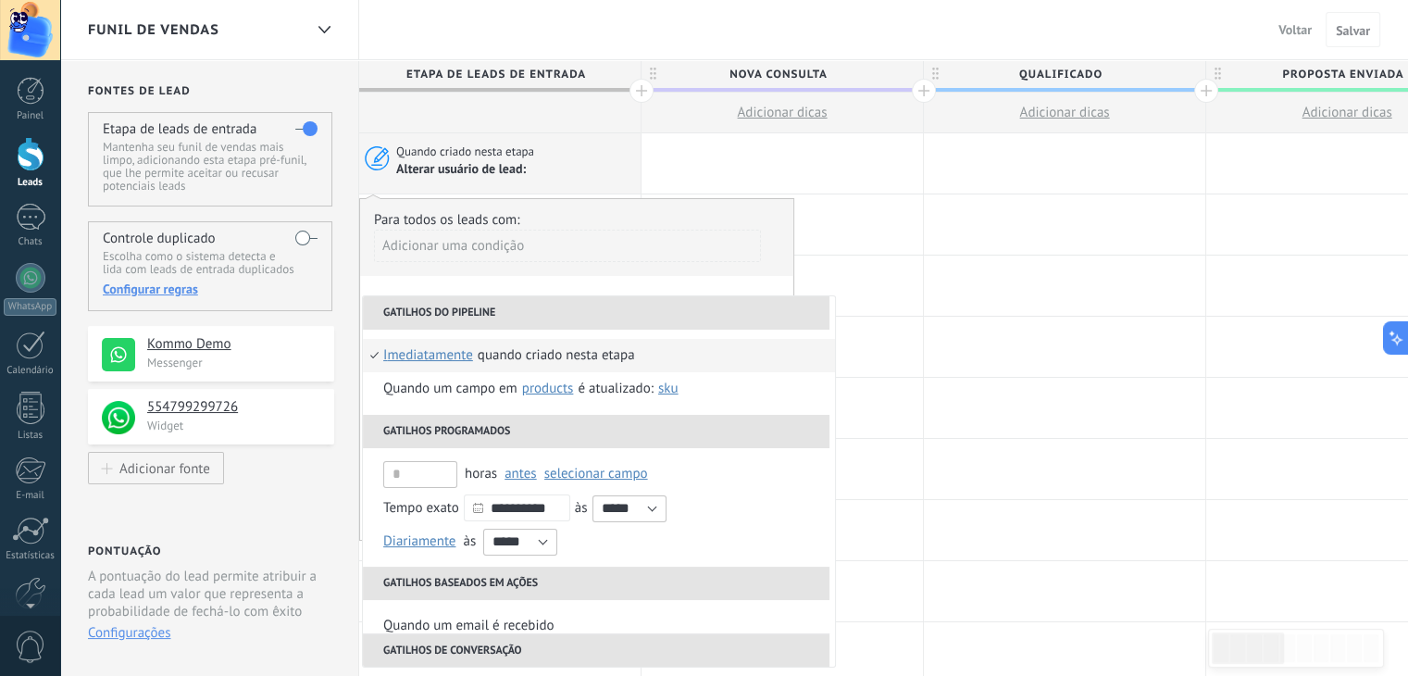
click at [736, 350] on li "Quando criado nesta etapa imediatamente imediatamente depois de 5 minutos depoi…" at bounding box center [599, 355] width 472 height 33
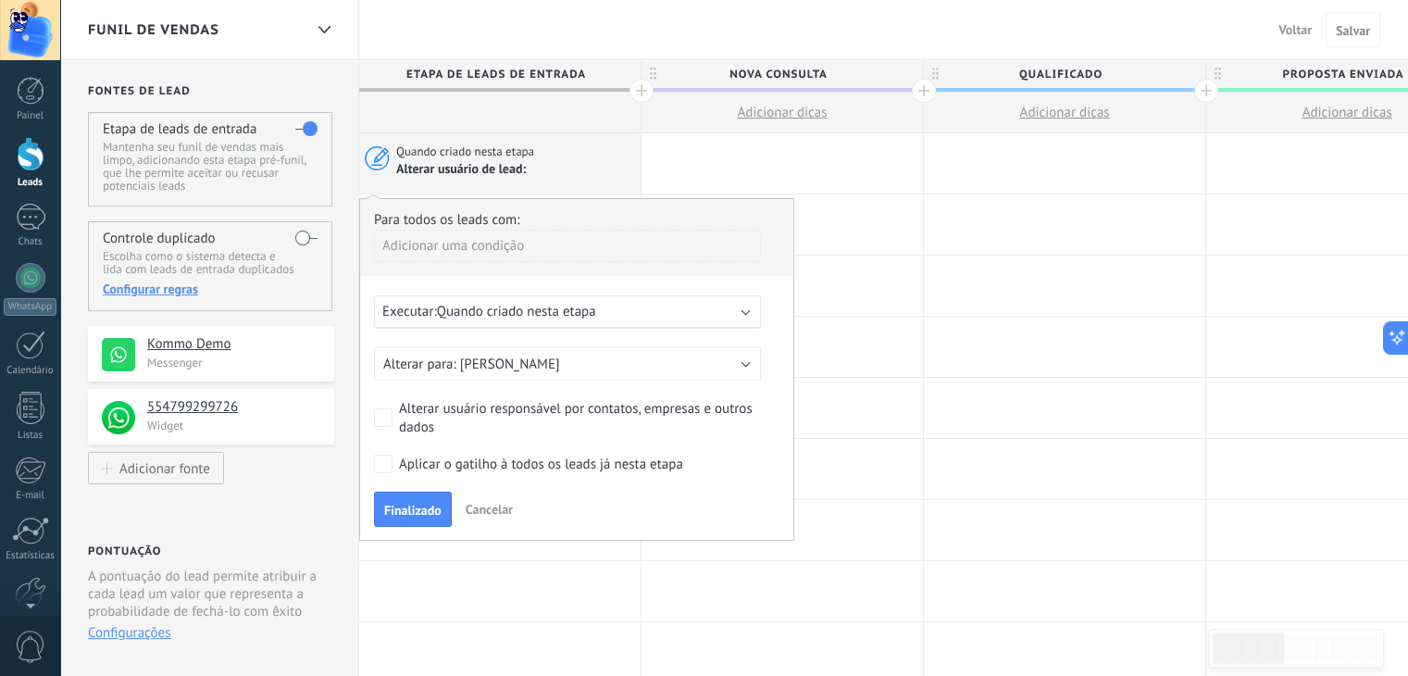
click at [478, 515] on span "Cancelar" at bounding box center [488, 509] width 47 height 17
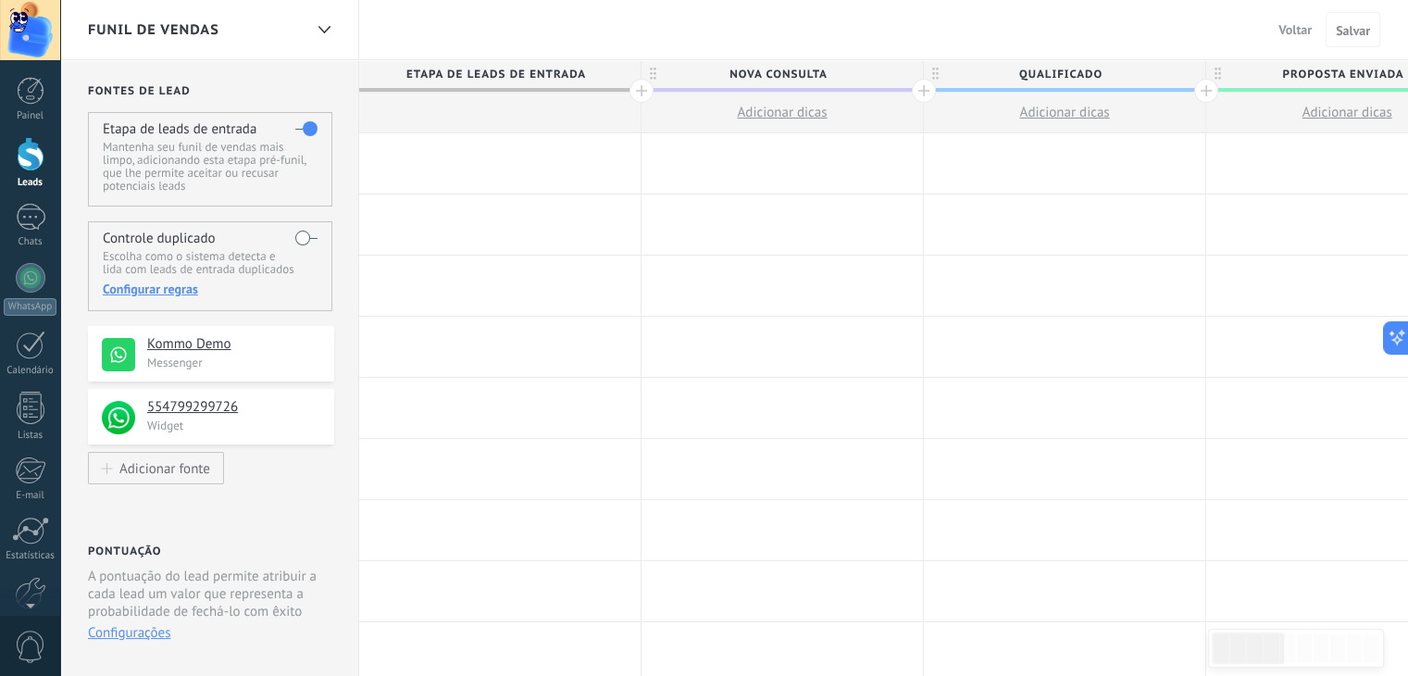
click at [439, 160] on div at bounding box center [499, 163] width 281 height 60
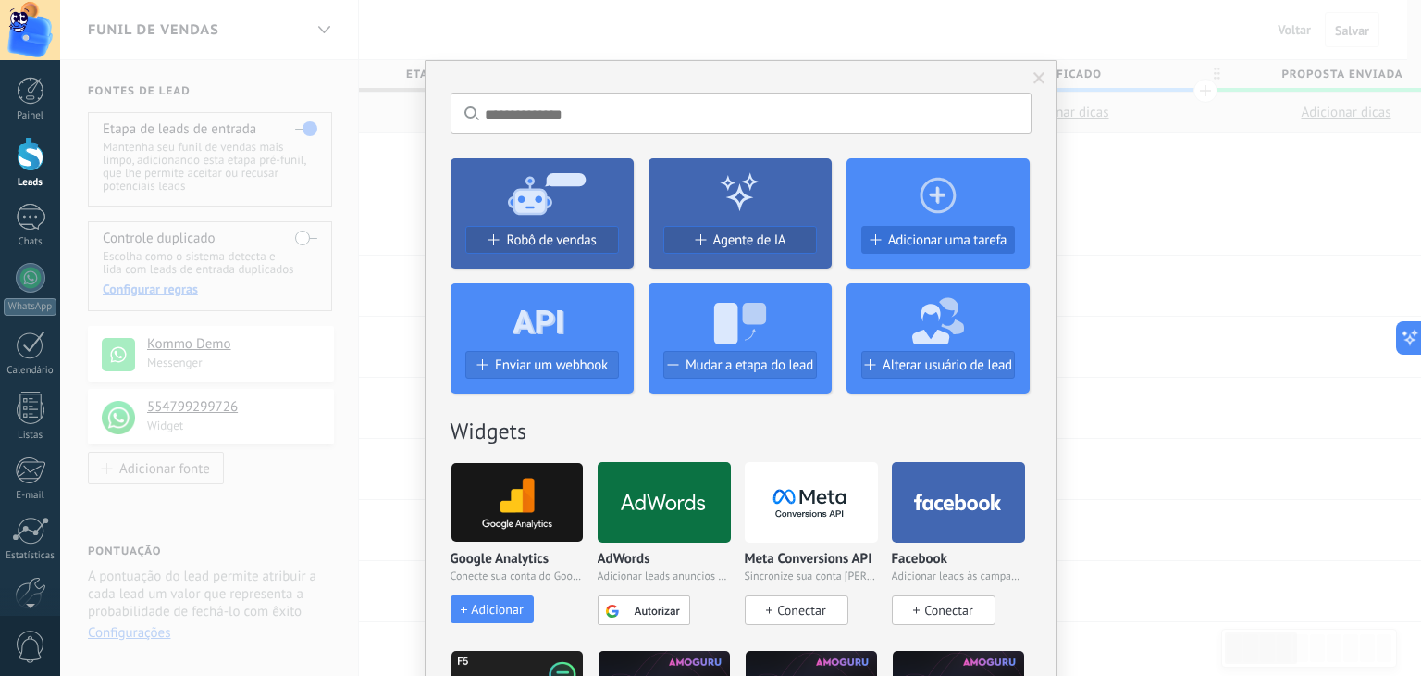
click at [888, 236] on span "Adicionar uma tarefa" at bounding box center [947, 240] width 119 height 16
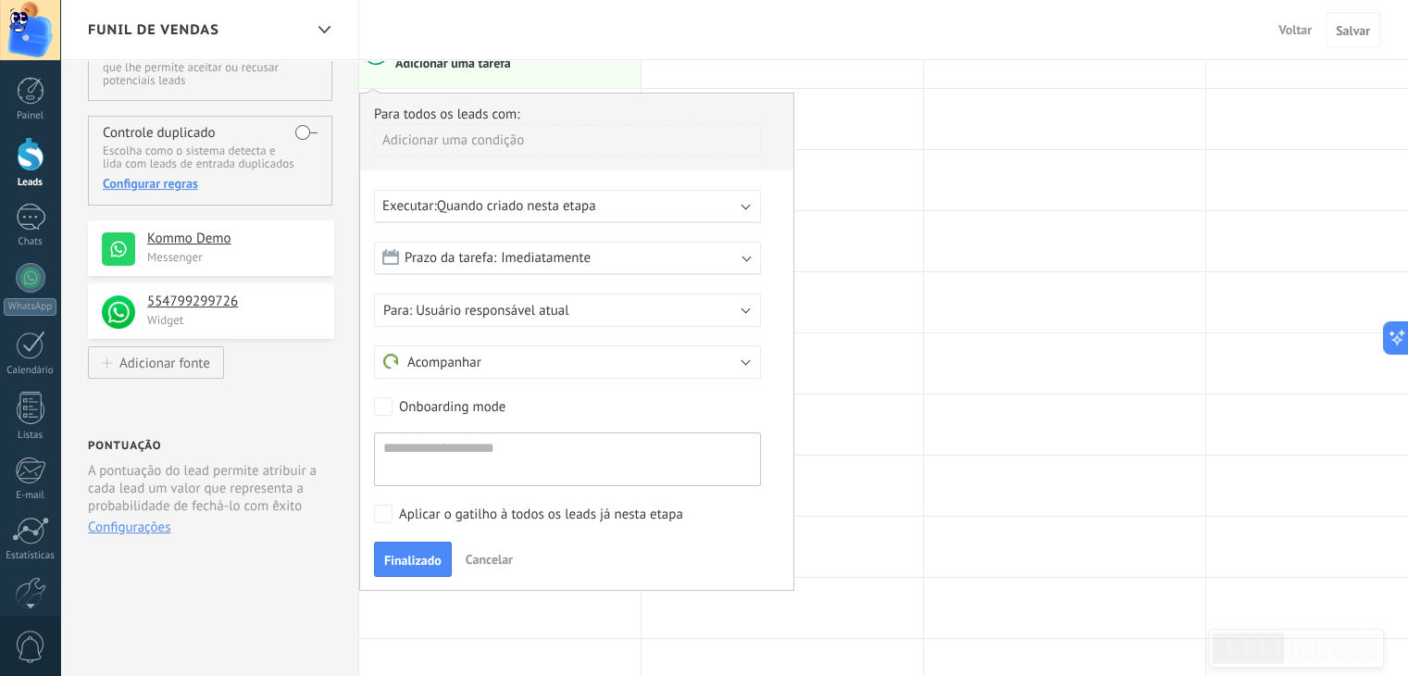
scroll to position [106, 0]
click at [513, 145] on div "Adicionar uma condição" at bounding box center [567, 139] width 387 height 32
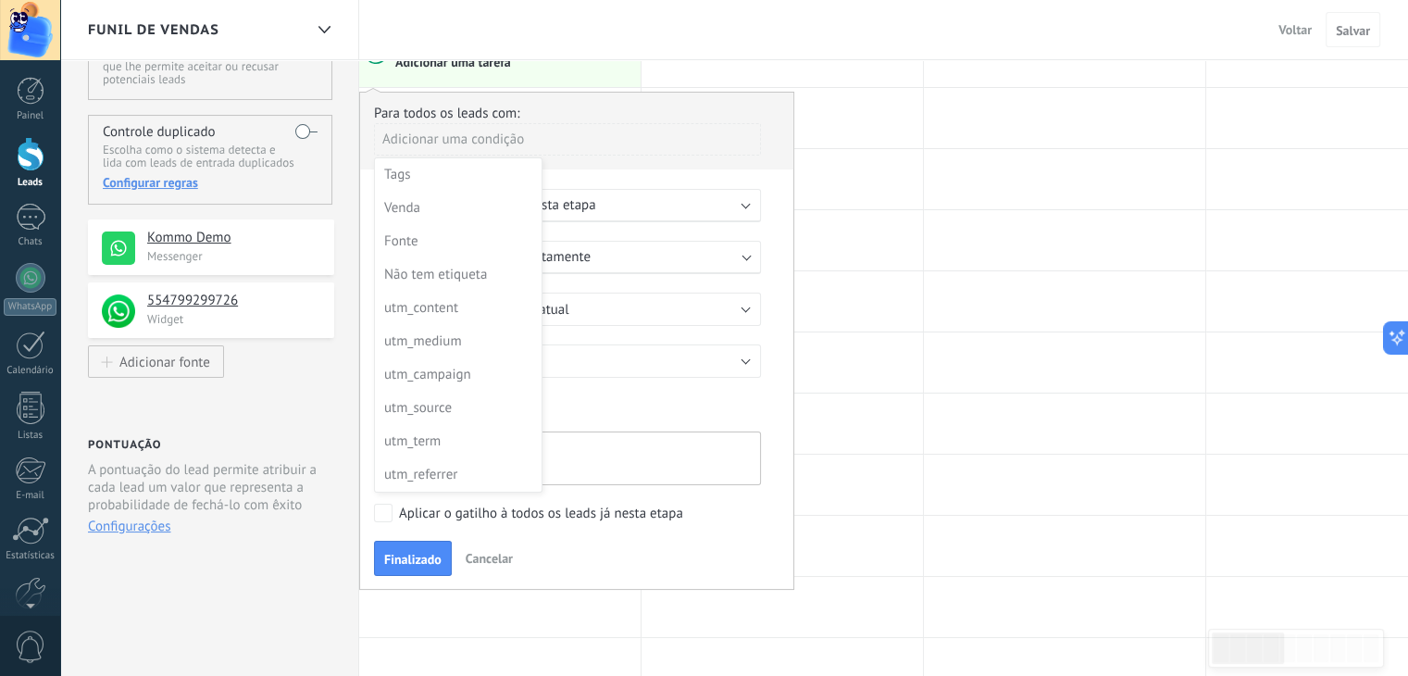
click at [533, 119] on div at bounding box center [576, 340] width 433 height 494
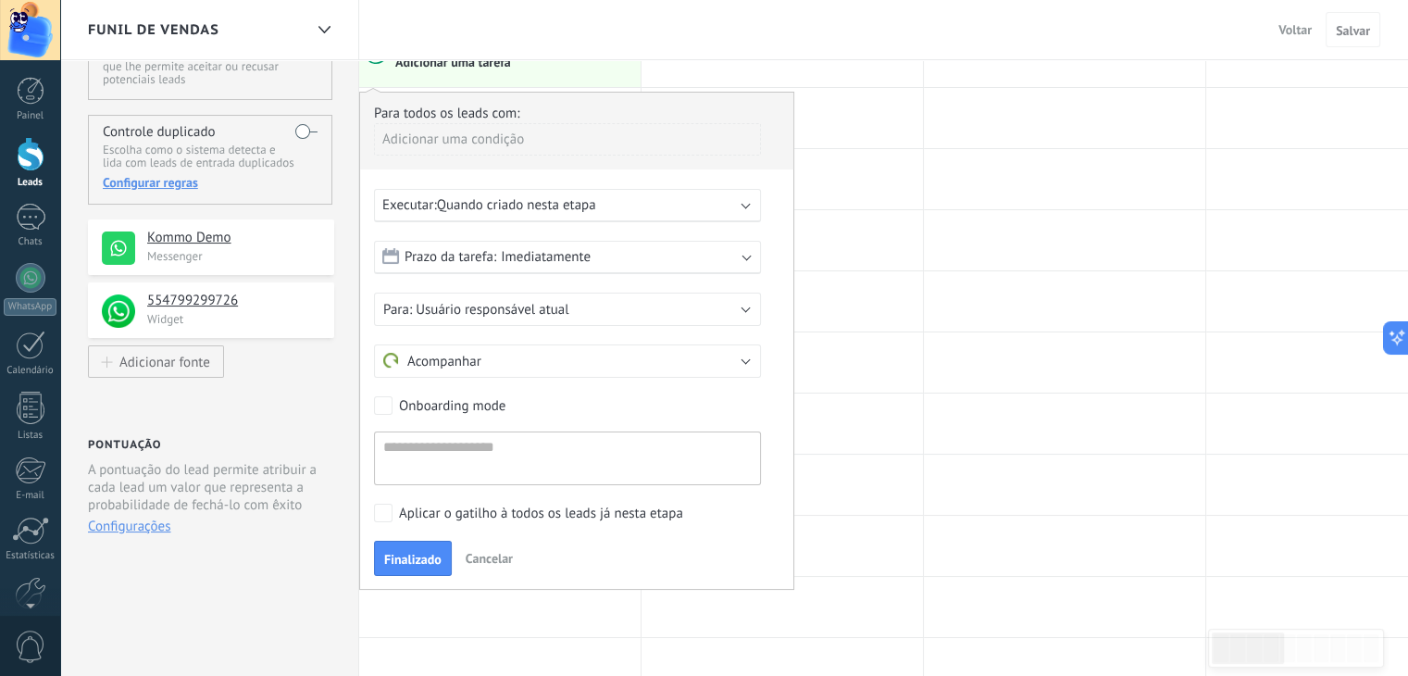
click at [550, 136] on div "Adicionar uma condição" at bounding box center [567, 139] width 387 height 32
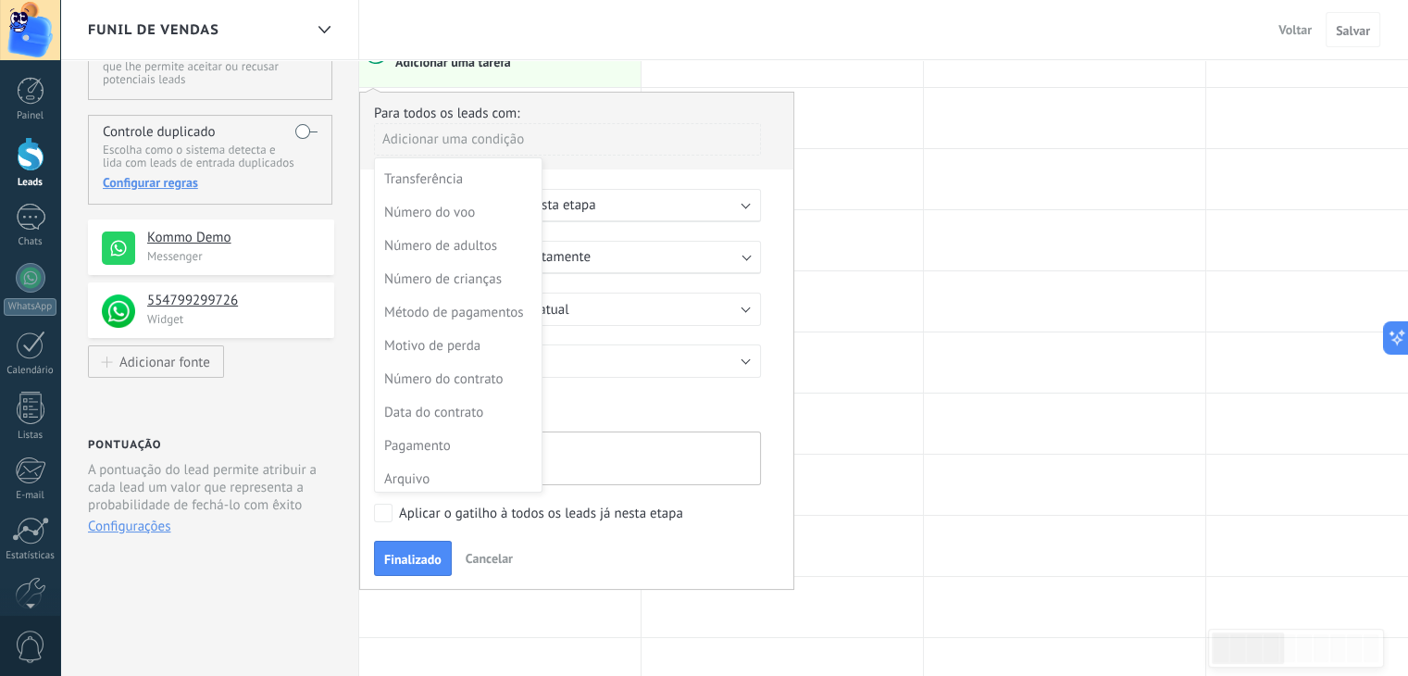
scroll to position [666, 0]
click at [603, 144] on div at bounding box center [576, 340] width 433 height 494
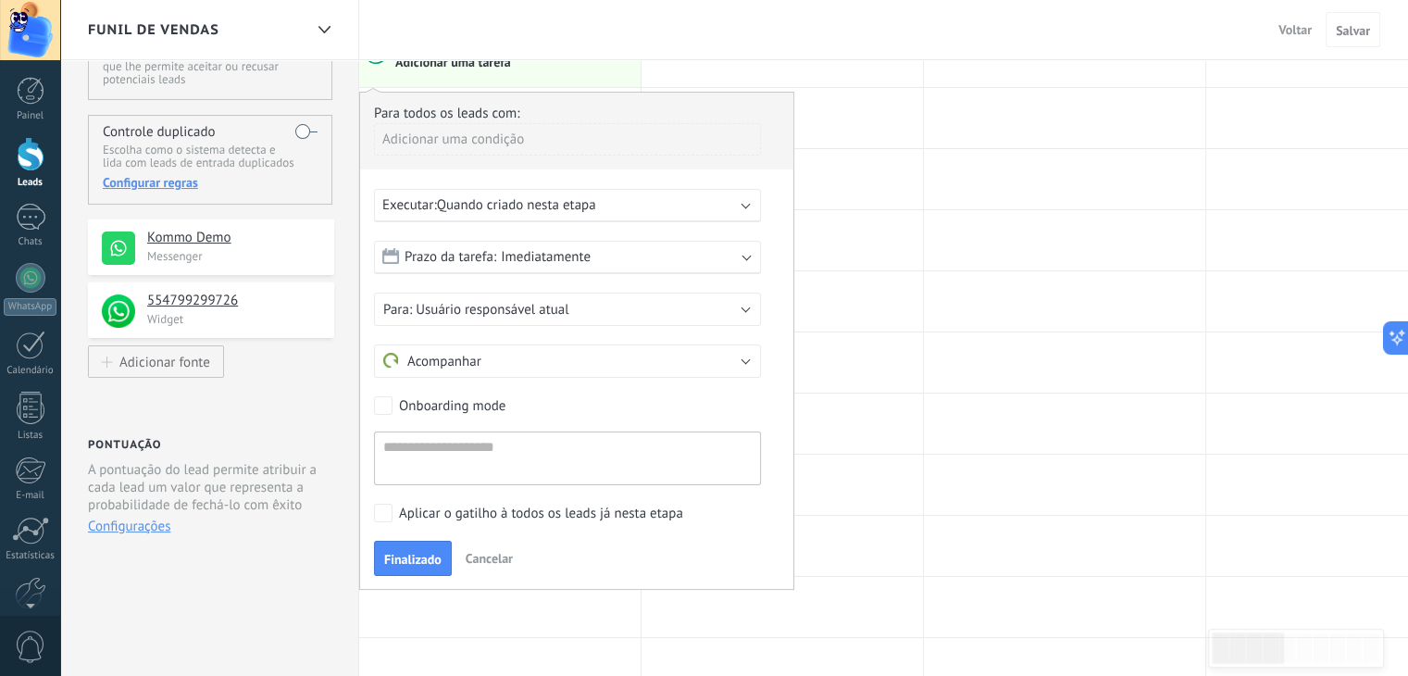
click at [592, 201] on span "Quando criado nesta etapa" at bounding box center [516, 205] width 159 height 18
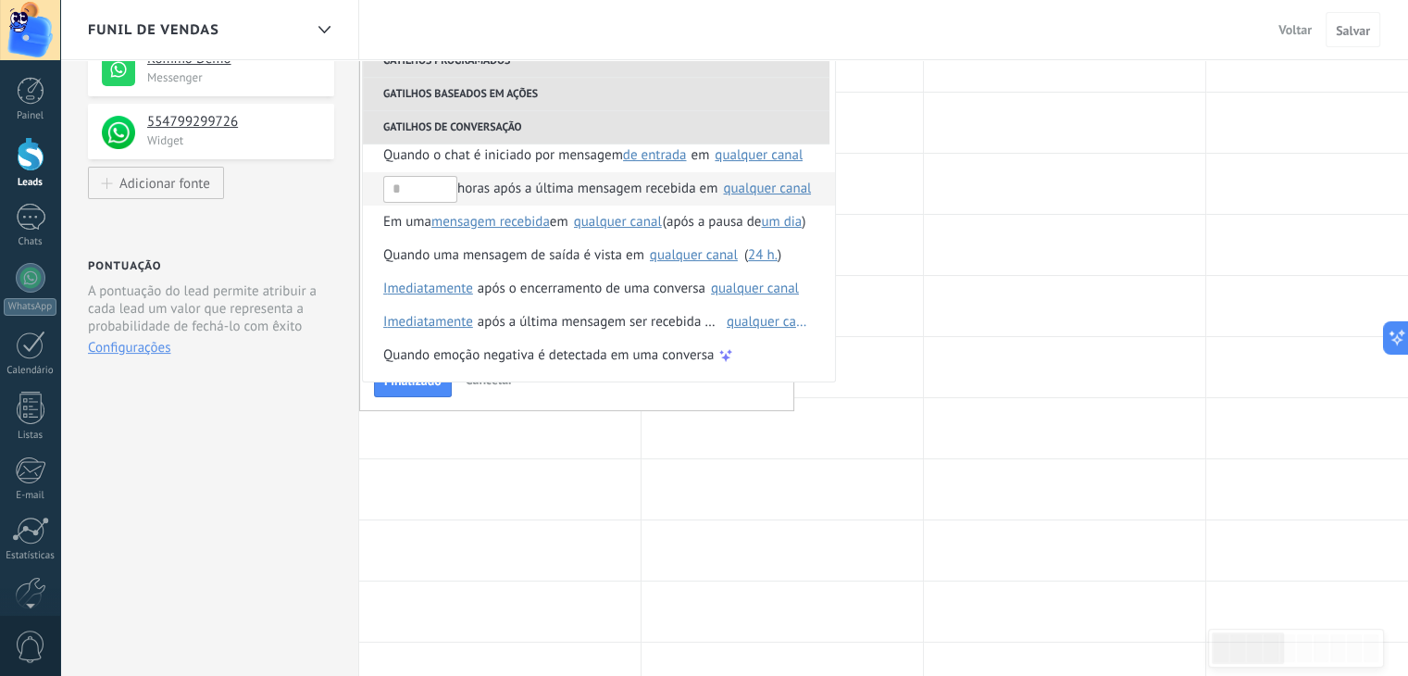
scroll to position [288, 0]
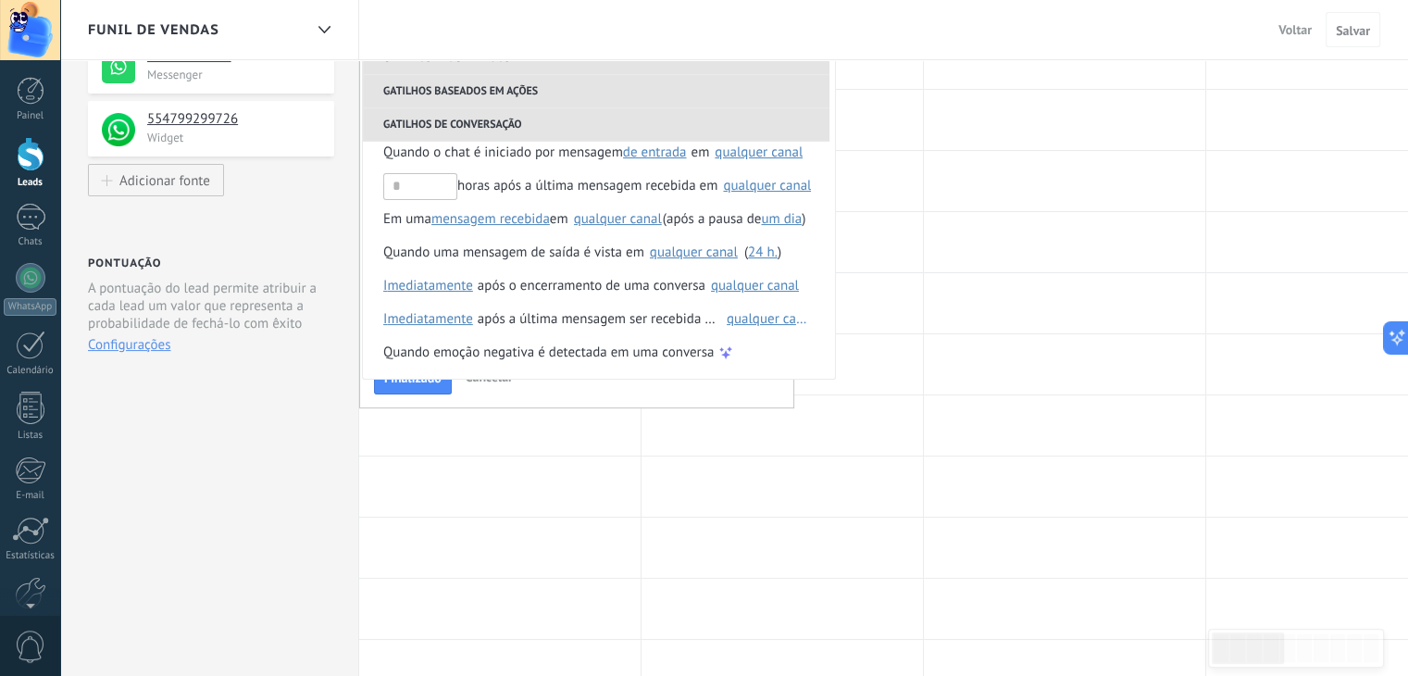
click at [644, 398] on div "**********" at bounding box center [576, 159] width 435 height 498
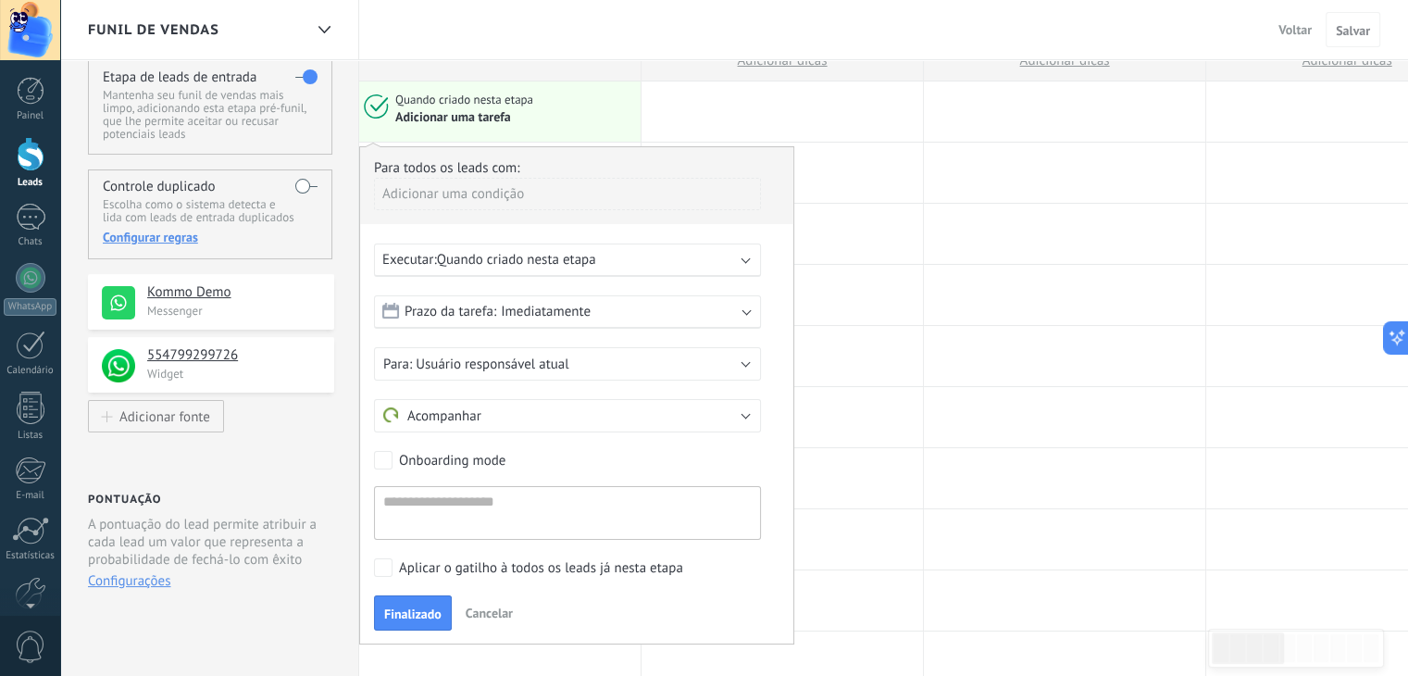
scroll to position [37, 0]
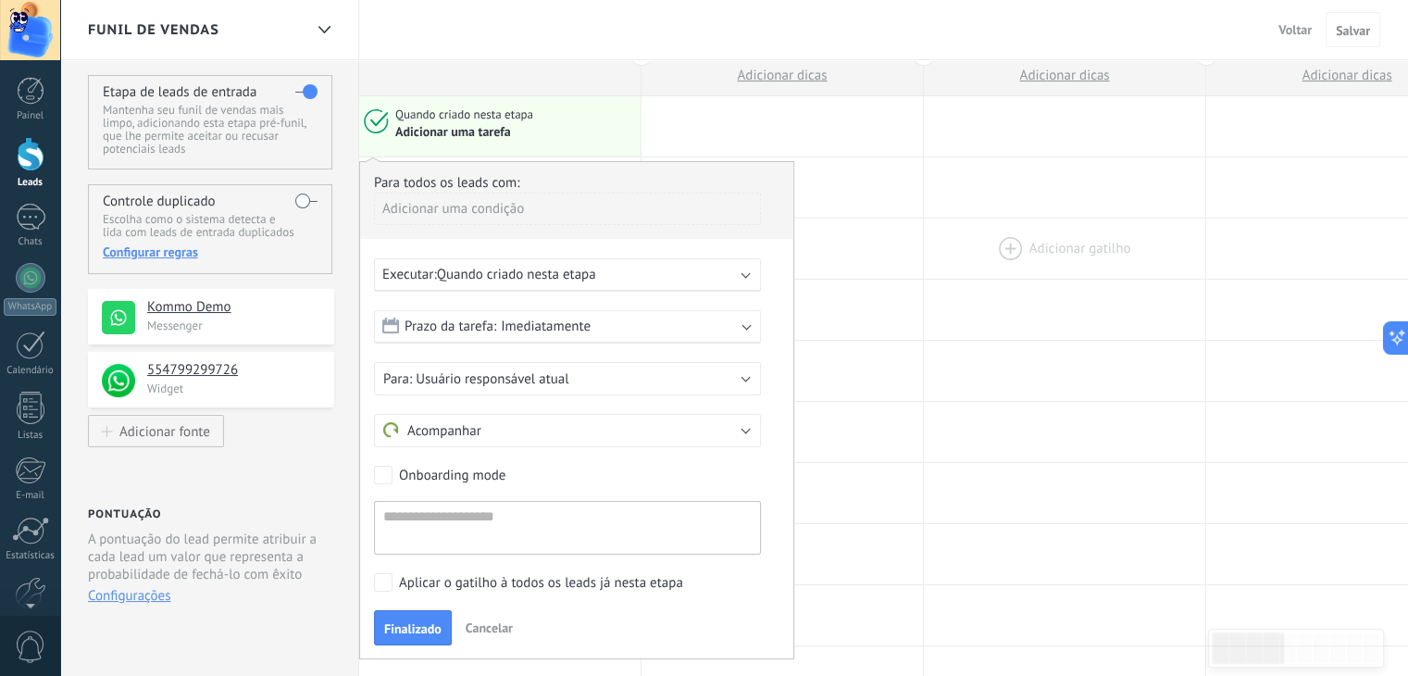
click at [959, 251] on div at bounding box center [1064, 248] width 281 height 60
click at [461, 125] on div "Adicionar uma tarefa" at bounding box center [453, 132] width 116 height 17
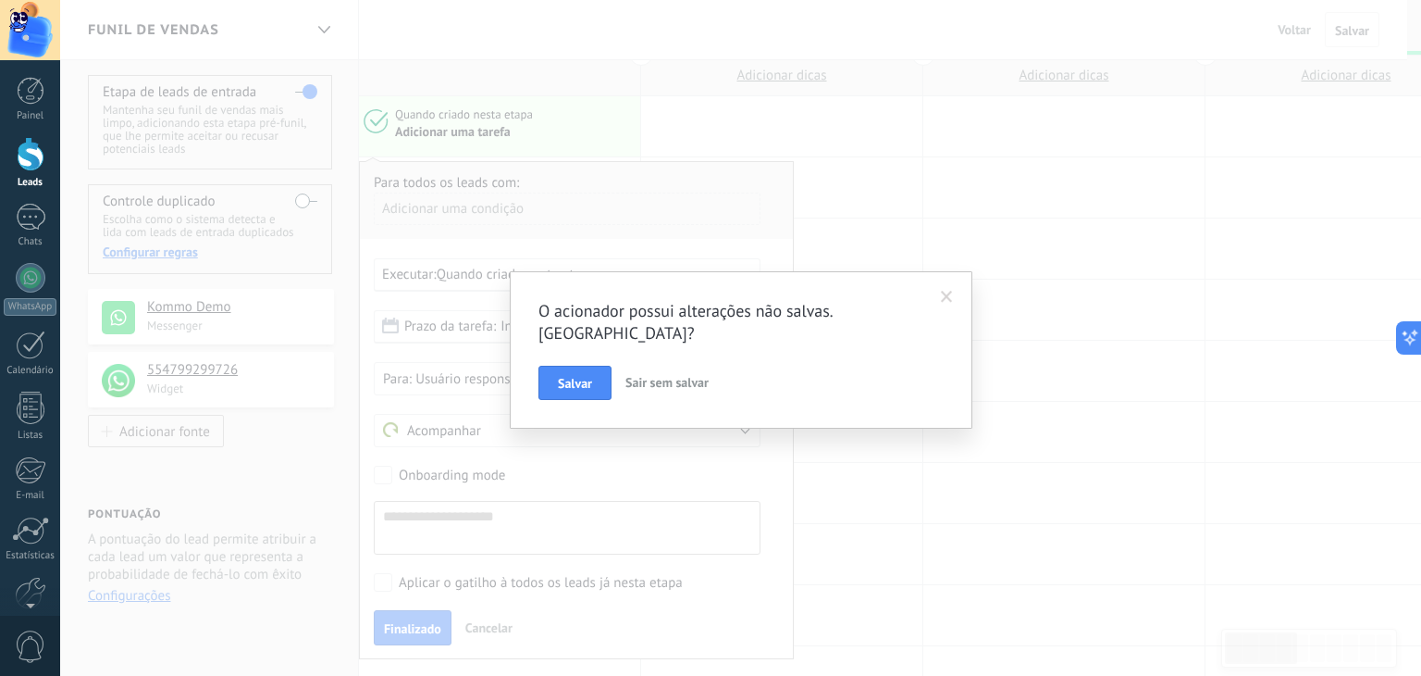
click at [659, 374] on span "Sair sem salvar" at bounding box center [667, 382] width 83 height 17
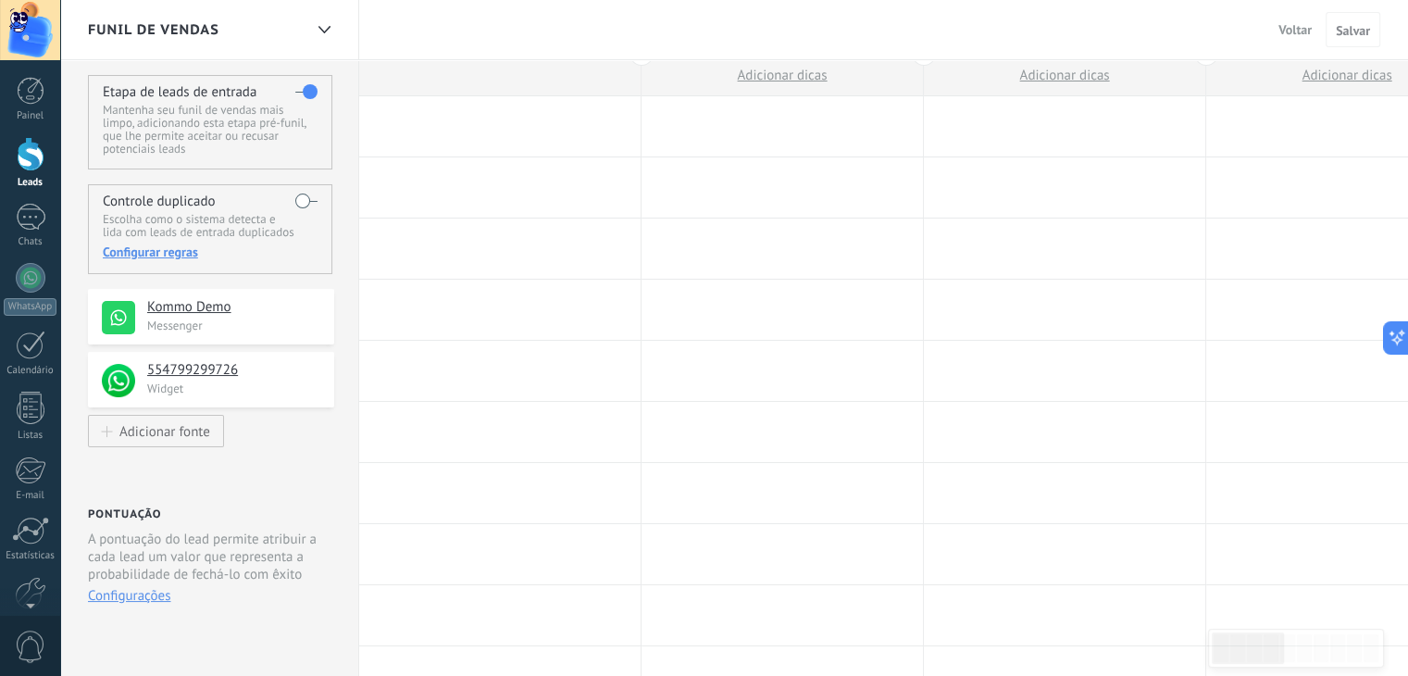
click at [448, 127] on div at bounding box center [499, 126] width 281 height 60
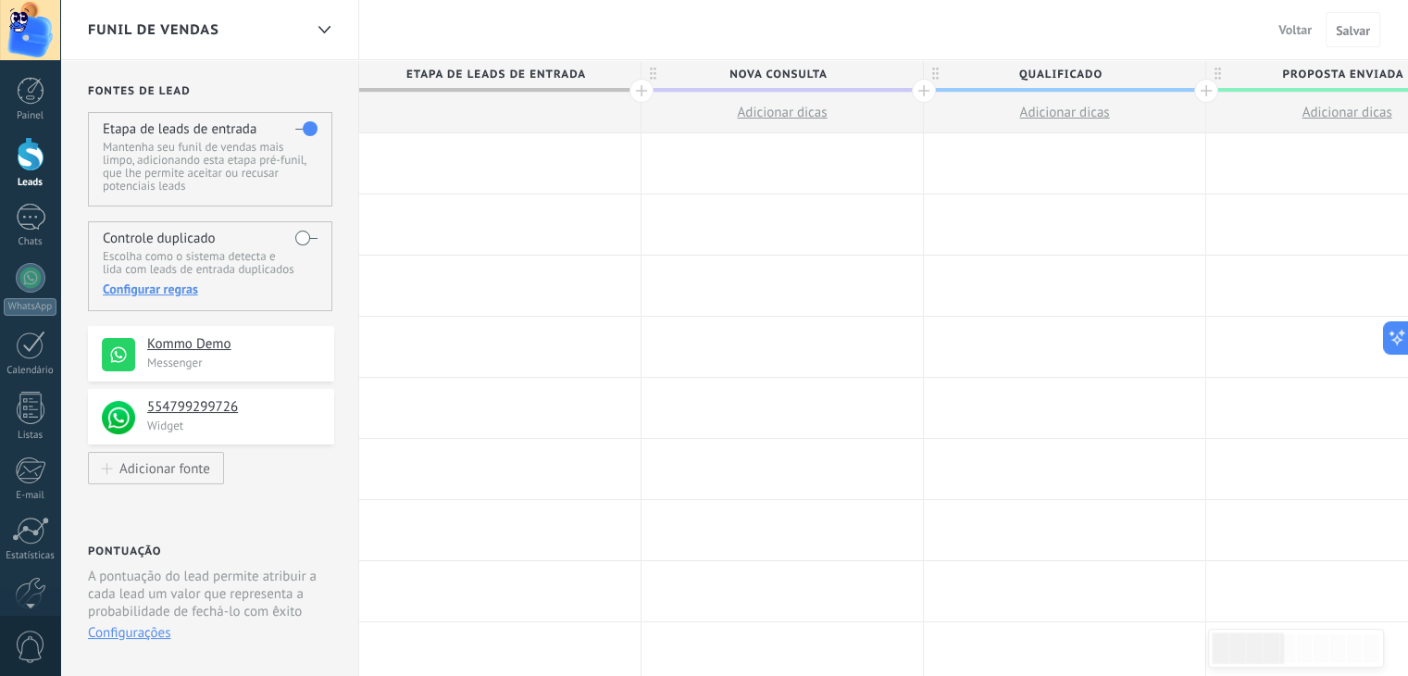
click at [428, 182] on div at bounding box center [499, 163] width 281 height 60
click at [433, 155] on div at bounding box center [499, 163] width 281 height 60
click at [437, 226] on div at bounding box center [499, 224] width 281 height 60
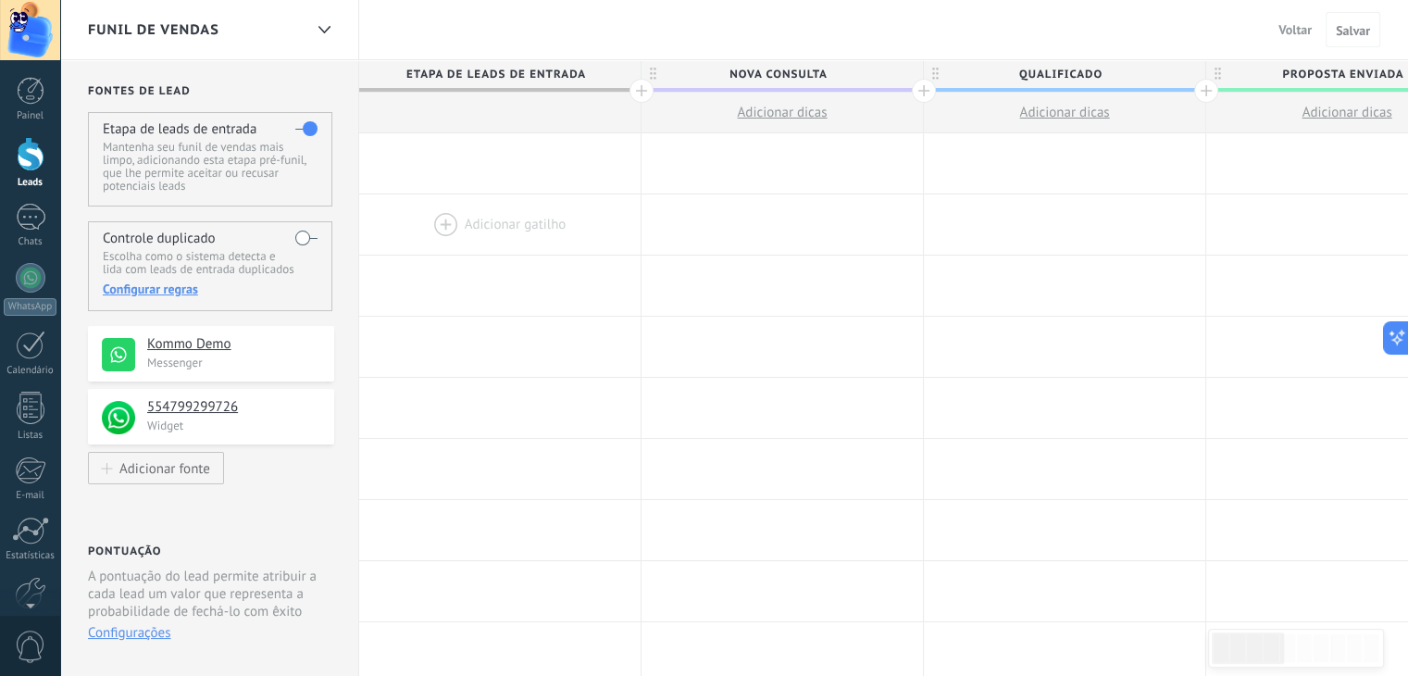
click at [437, 219] on div at bounding box center [499, 224] width 281 height 60
click at [450, 163] on div at bounding box center [499, 163] width 281 height 60
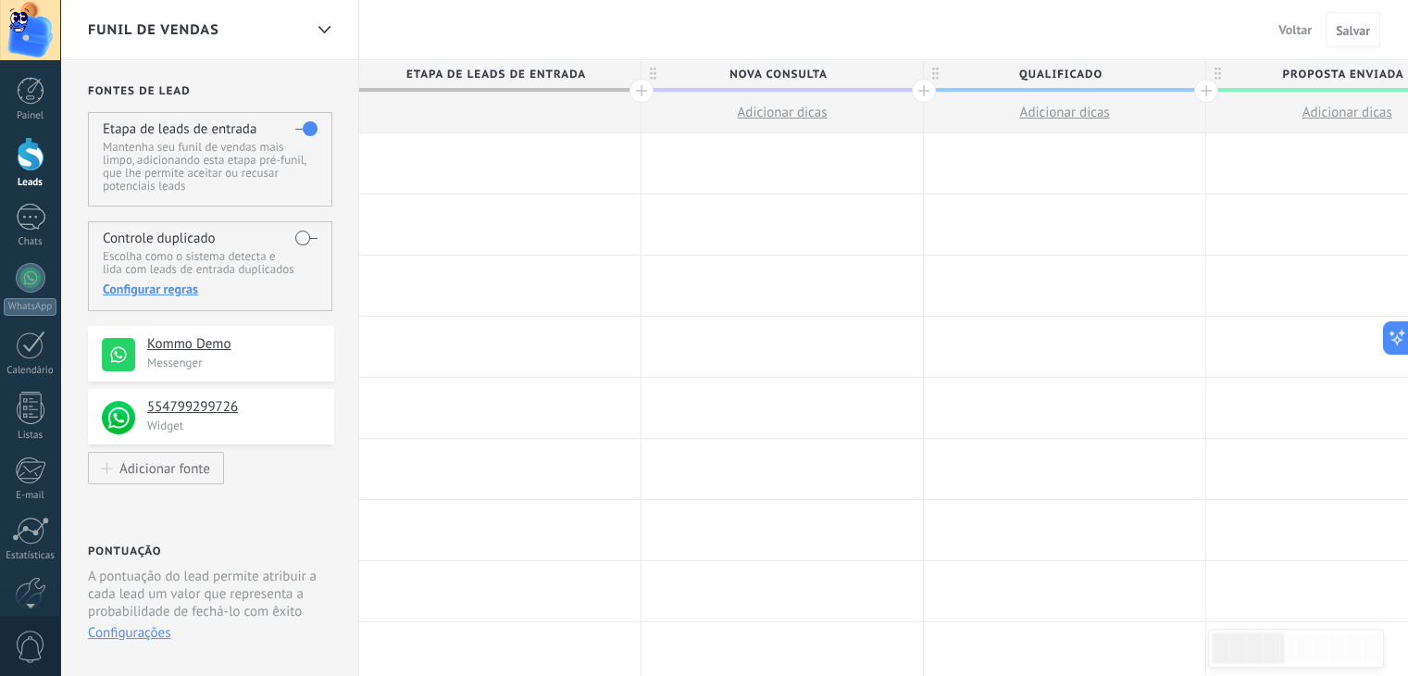
click at [450, 163] on div at bounding box center [499, 163] width 281 height 60
click at [444, 161] on div at bounding box center [499, 163] width 281 height 60
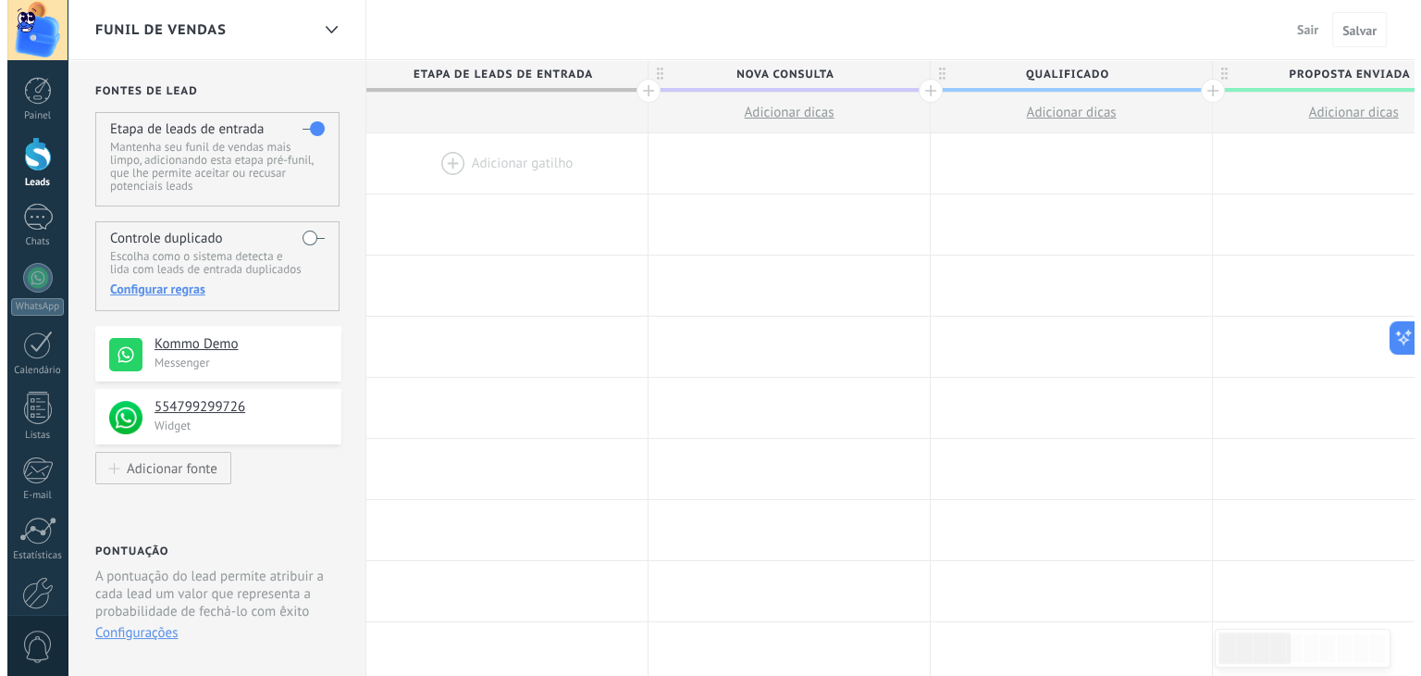
scroll to position [54, 0]
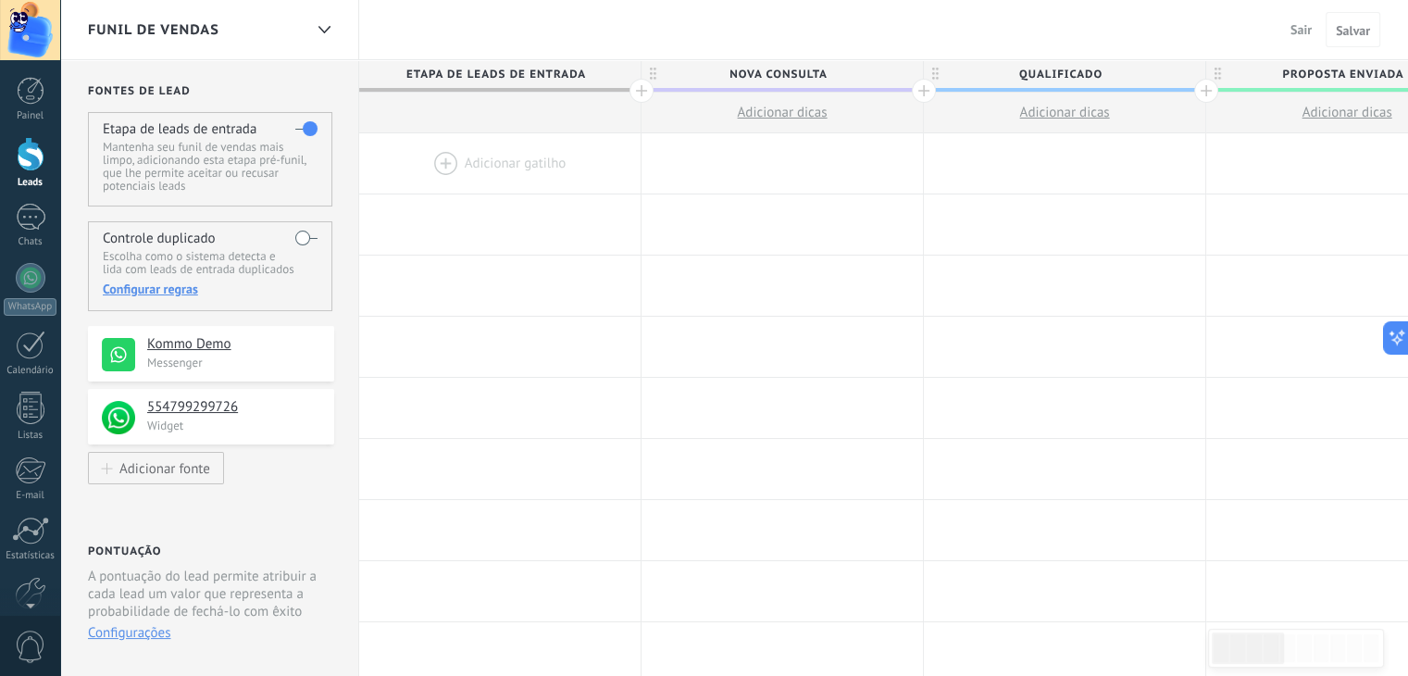
click at [40, 166] on div at bounding box center [31, 154] width 28 height 34
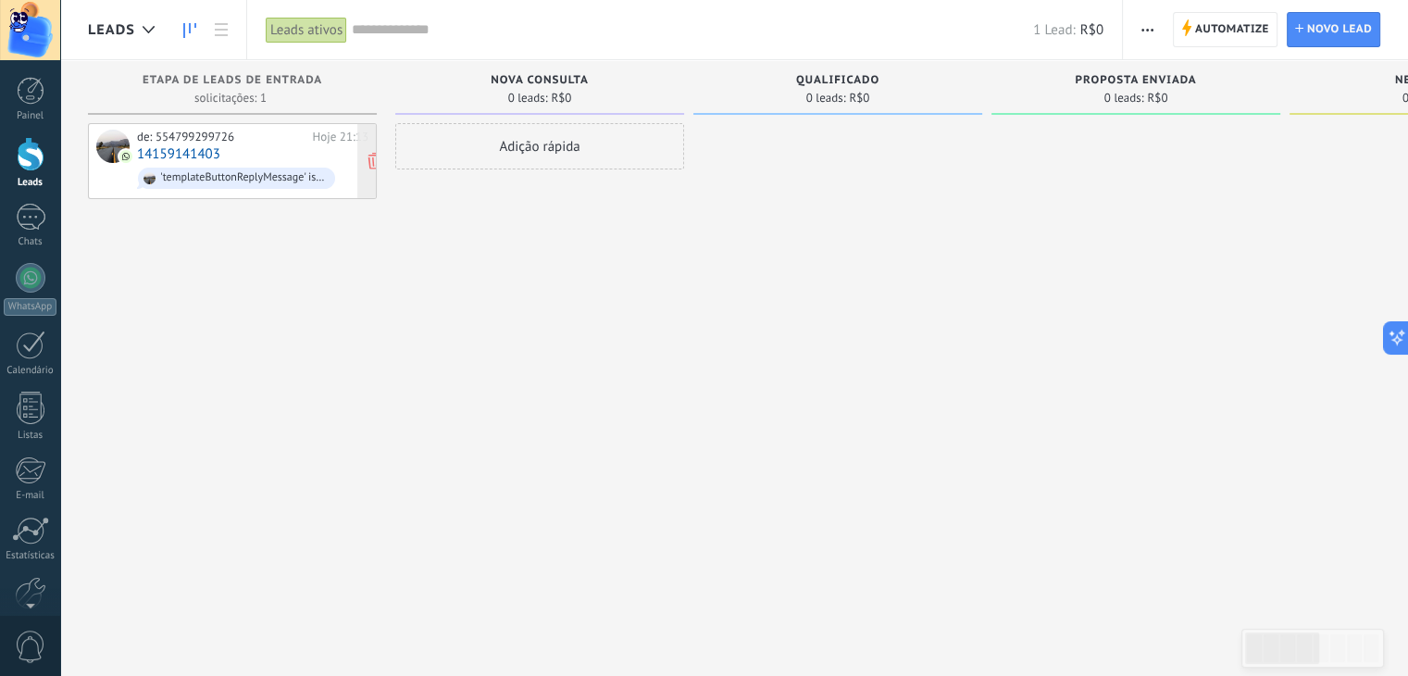
click at [275, 134] on div "de: 554799299726" at bounding box center [221, 137] width 169 height 15
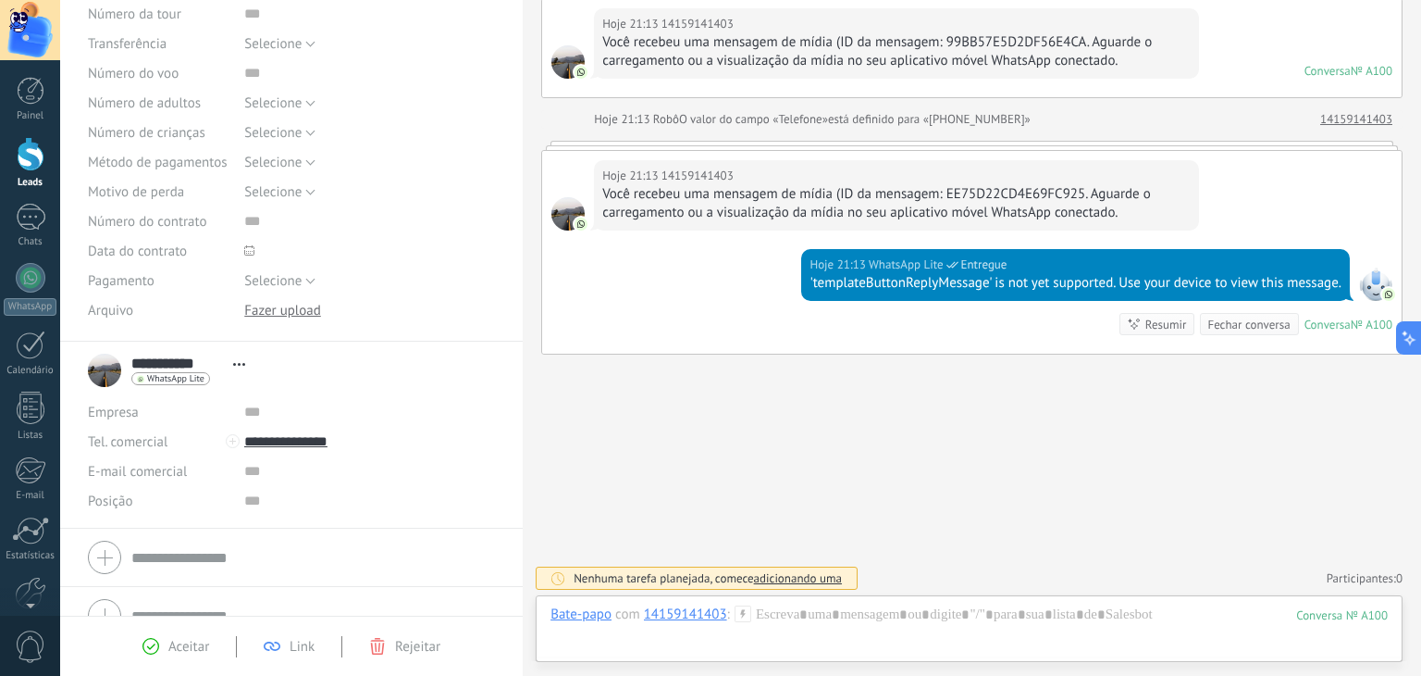
scroll to position [420, 0]
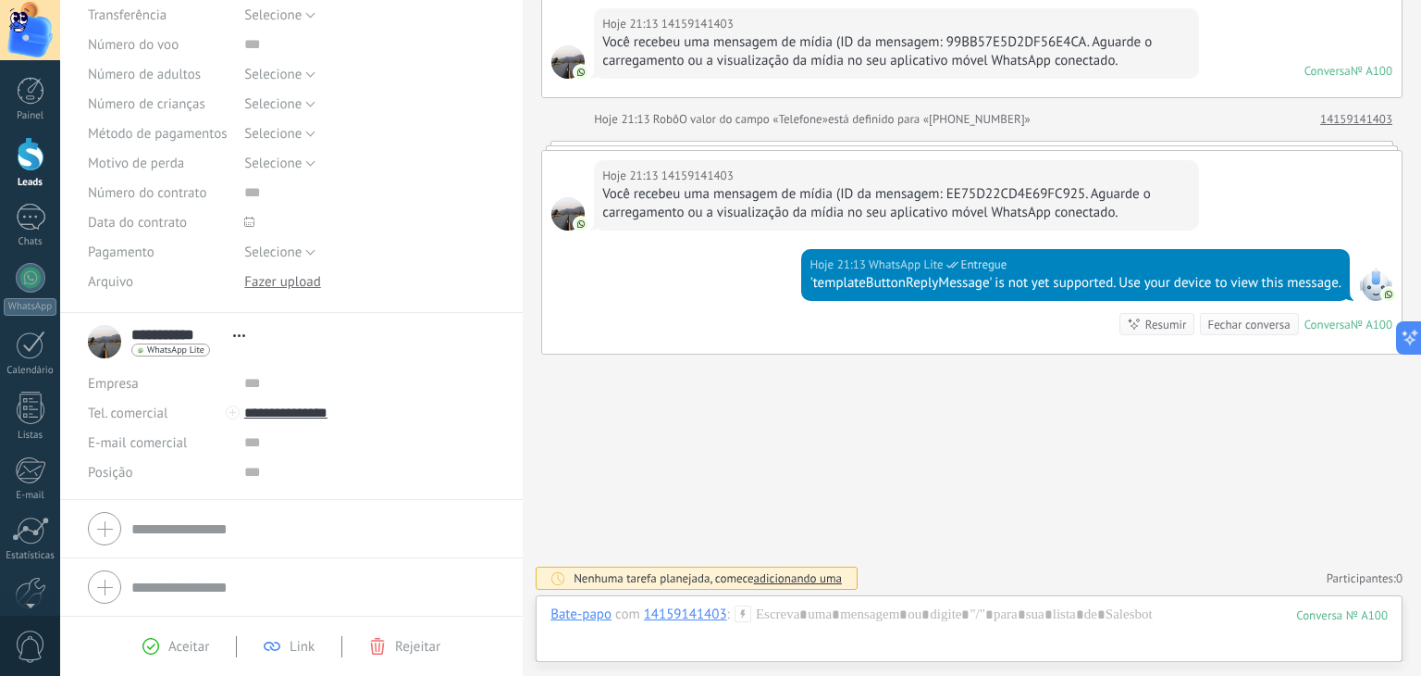
click at [111, 351] on div "**********" at bounding box center [171, 341] width 167 height 46
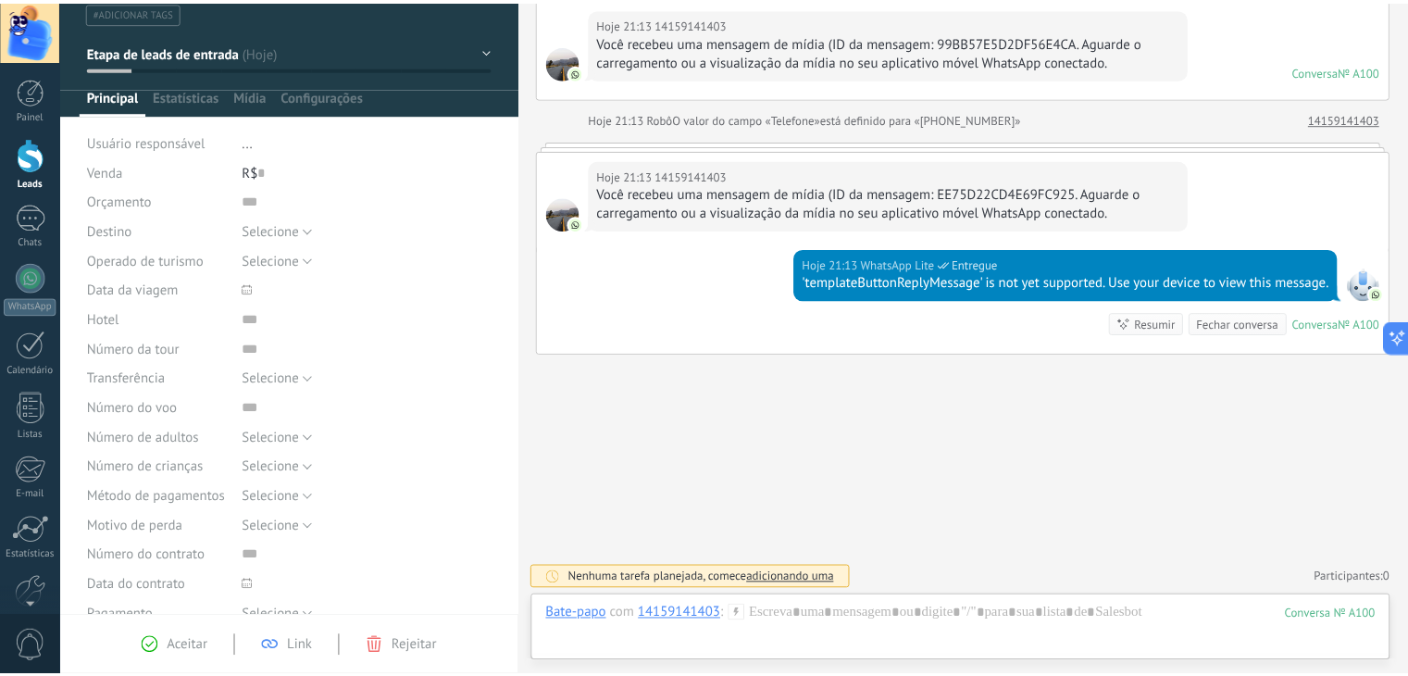
scroll to position [0, 0]
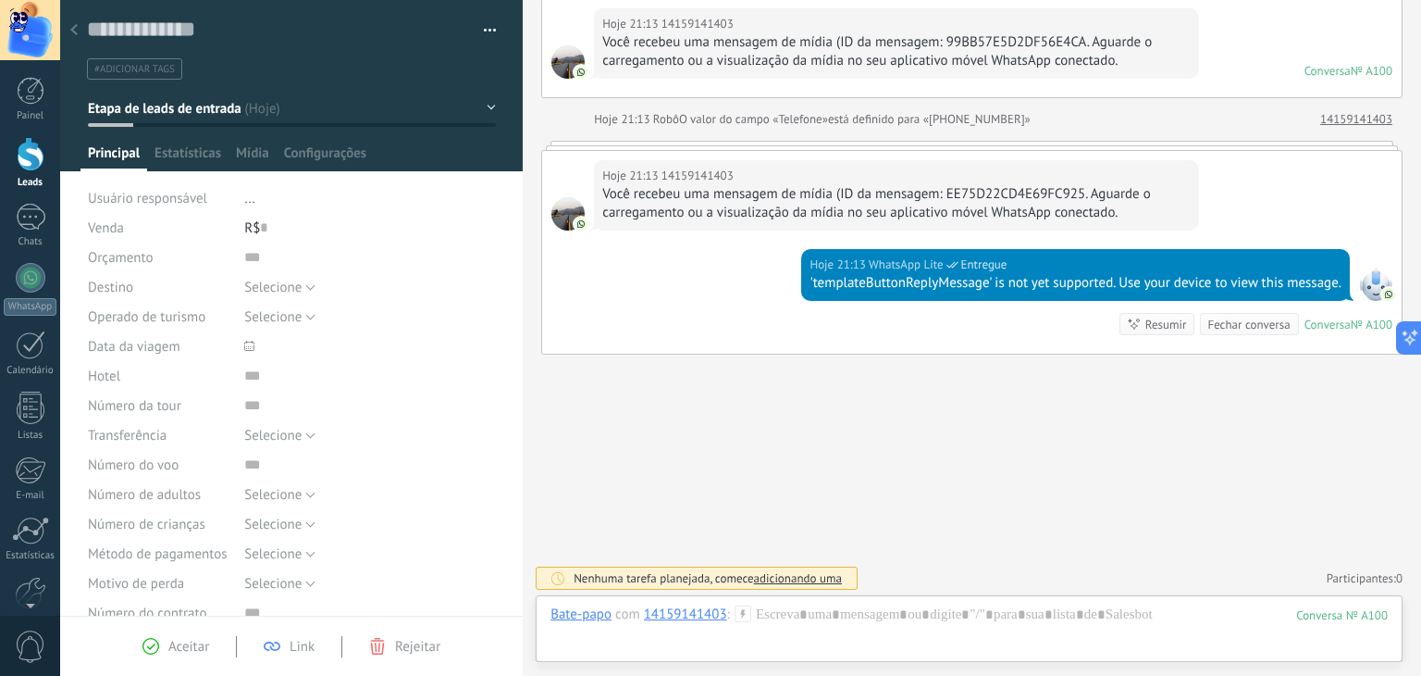
click at [654, 386] on div "Buscar Carregar mais Hoje Hoje Criar: 2 eventos Expandir Hoje 21:13 14159141403…" at bounding box center [972, 267] width 899 height 819
click at [30, 120] on div "Painel" at bounding box center [31, 116] width 54 height 12
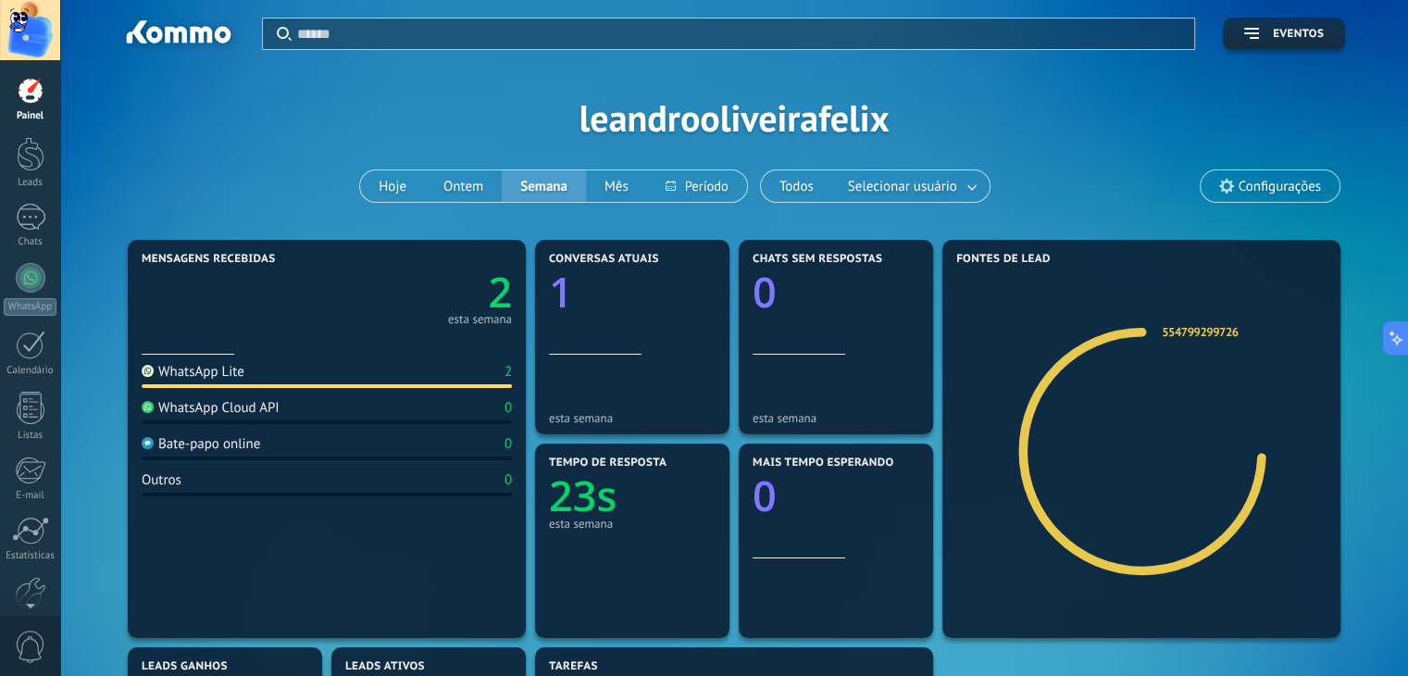
scroll to position [96, 0]
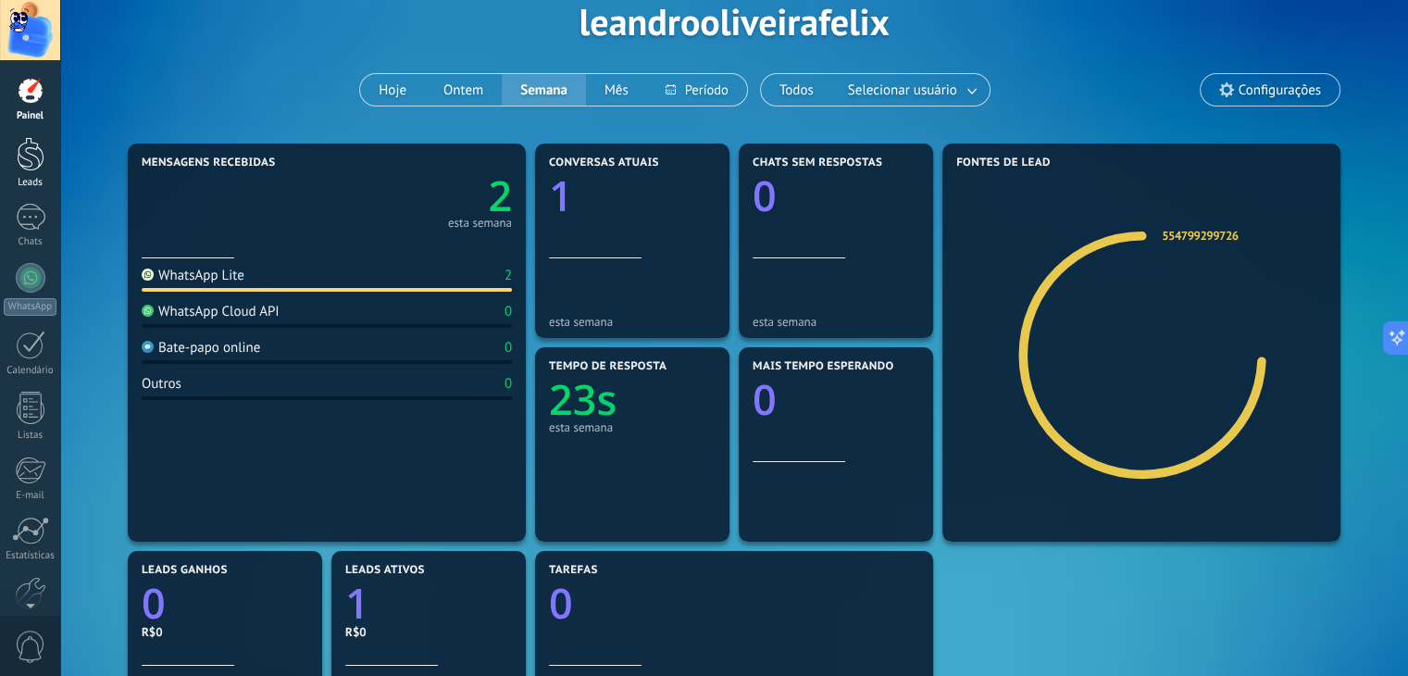
click at [31, 160] on div at bounding box center [31, 154] width 28 height 34
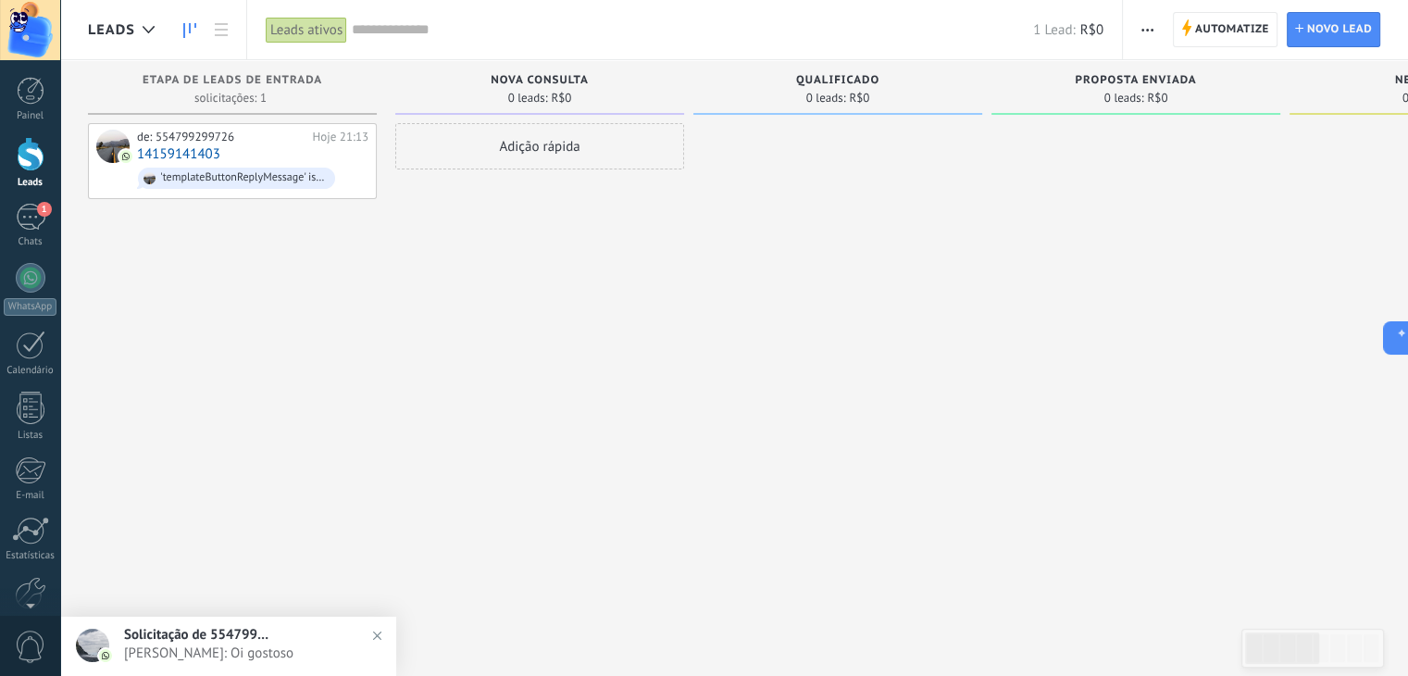
click at [259, 647] on span "Bruna Flor Fernandes: Oi gostoso" at bounding box center [246, 653] width 245 height 18
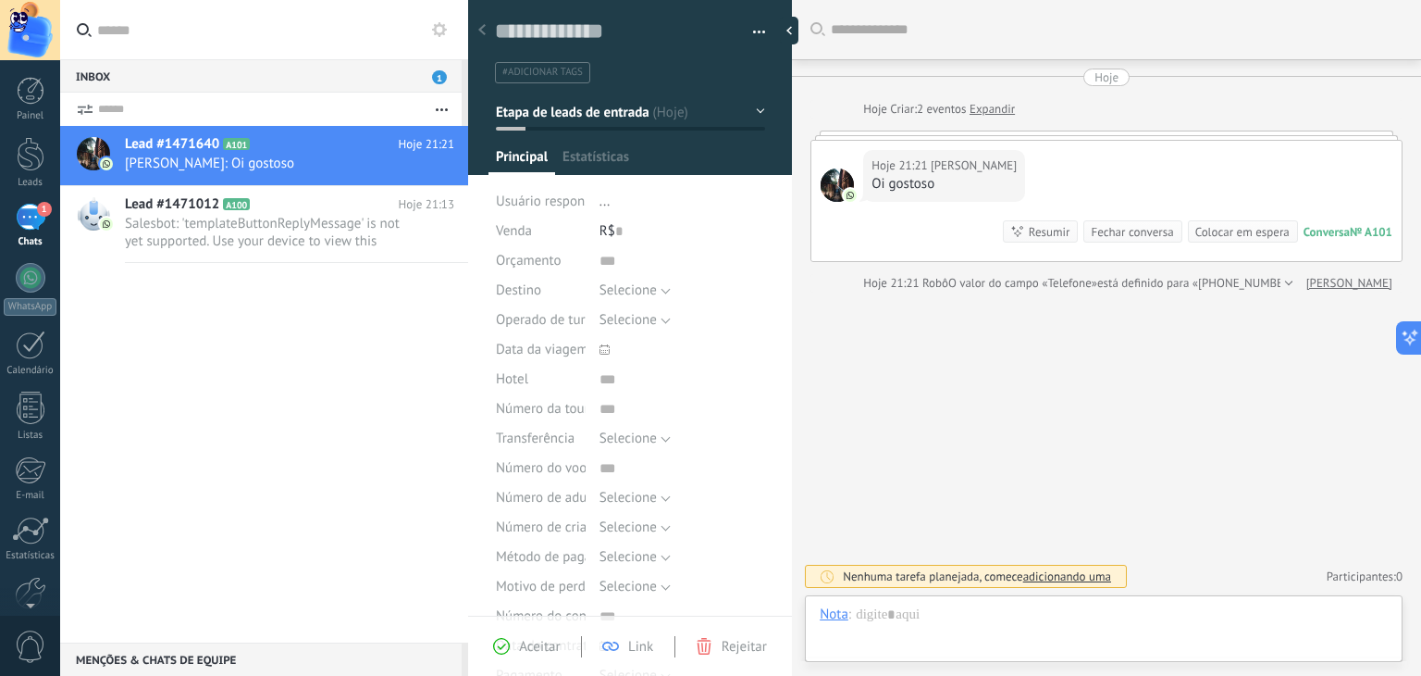
scroll to position [27, 0]
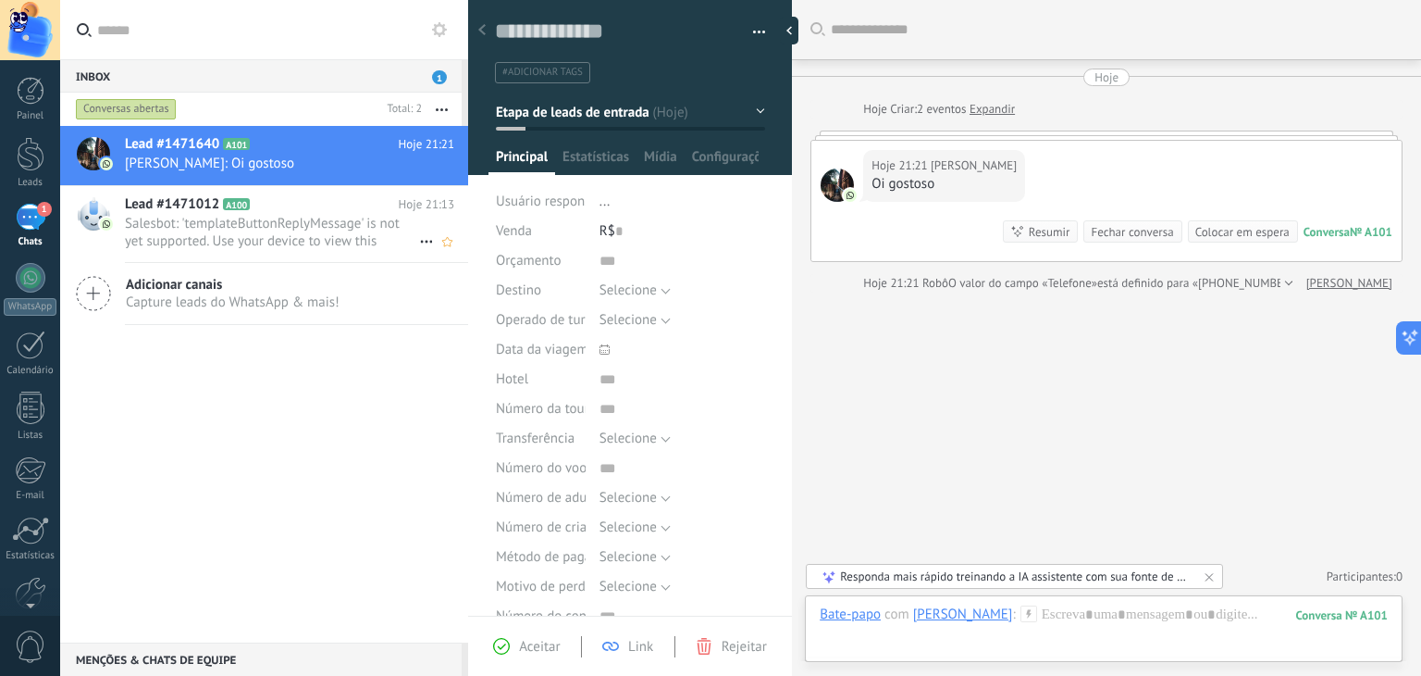
click at [420, 242] on use at bounding box center [426, 242] width 12 height 3
click at [338, 391] on div at bounding box center [710, 338] width 1421 height 676
click at [107, 286] on use at bounding box center [93, 293] width 33 height 33
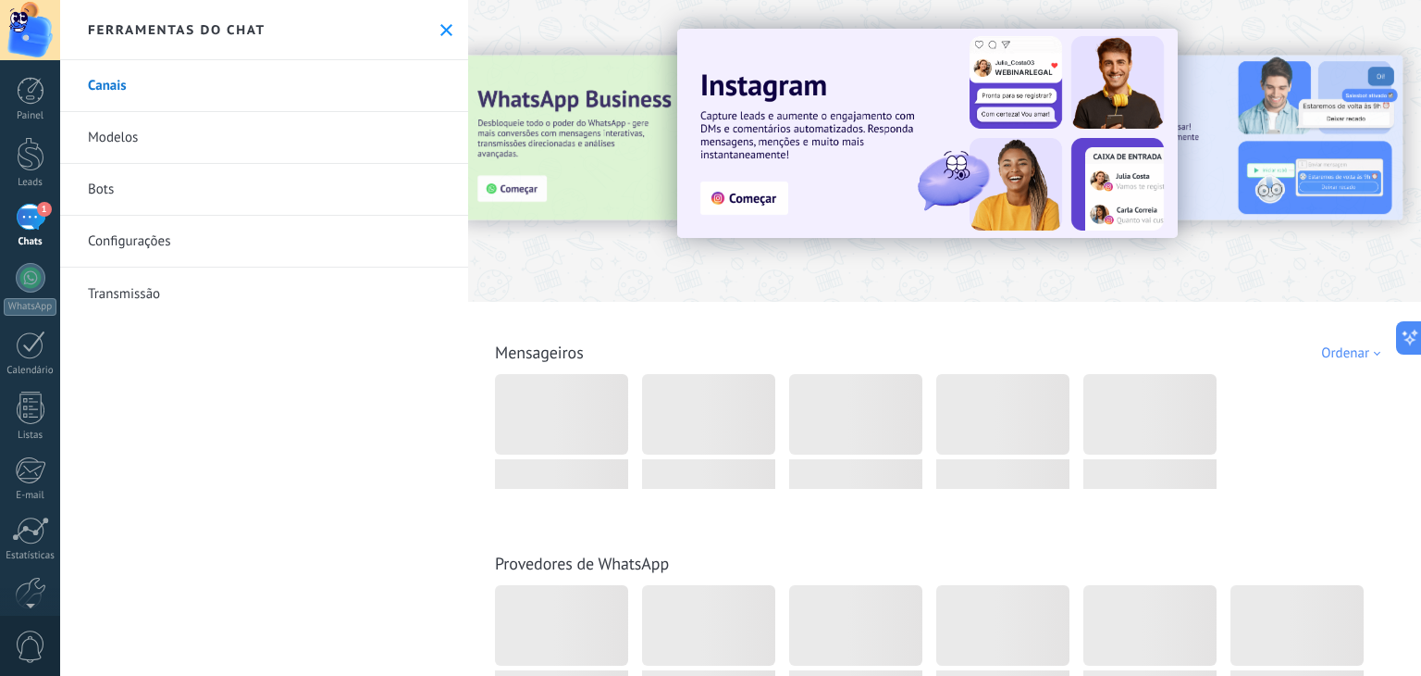
click at [440, 28] on icon at bounding box center [446, 30] width 12 height 12
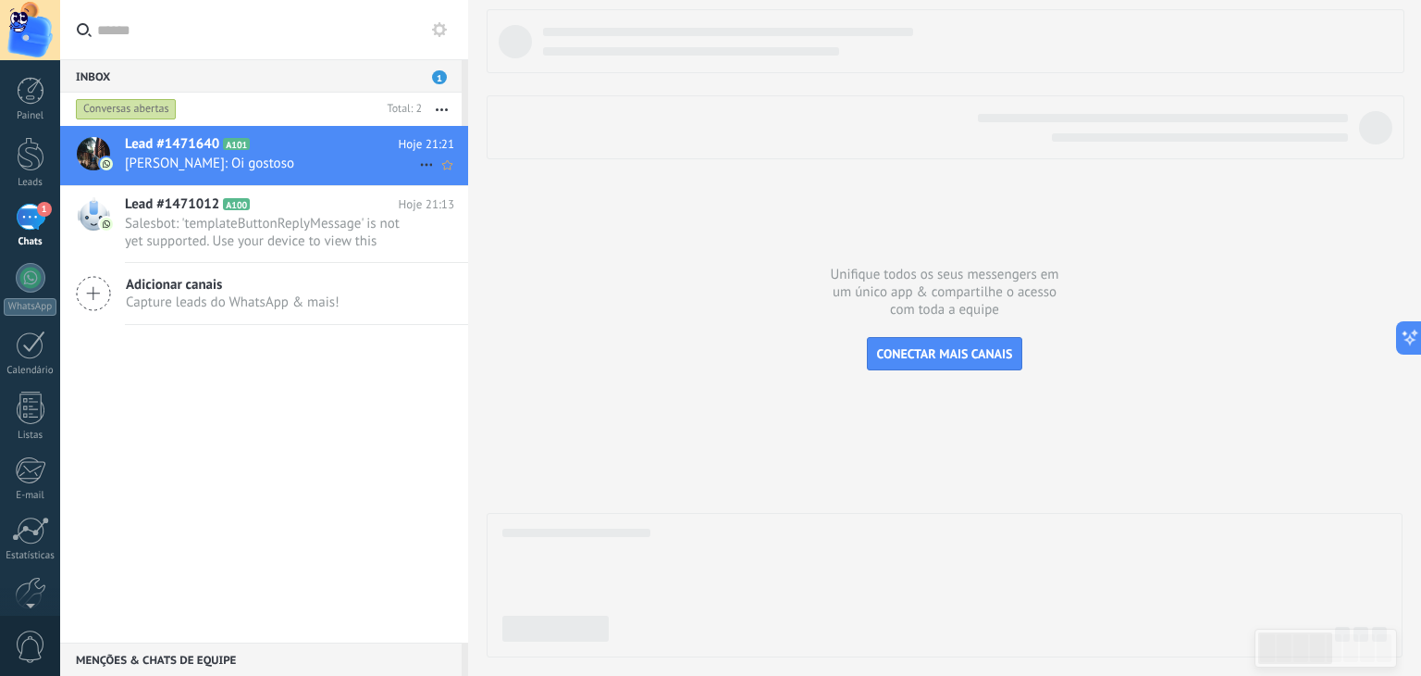
click at [267, 140] on icon at bounding box center [264, 144] width 19 height 19
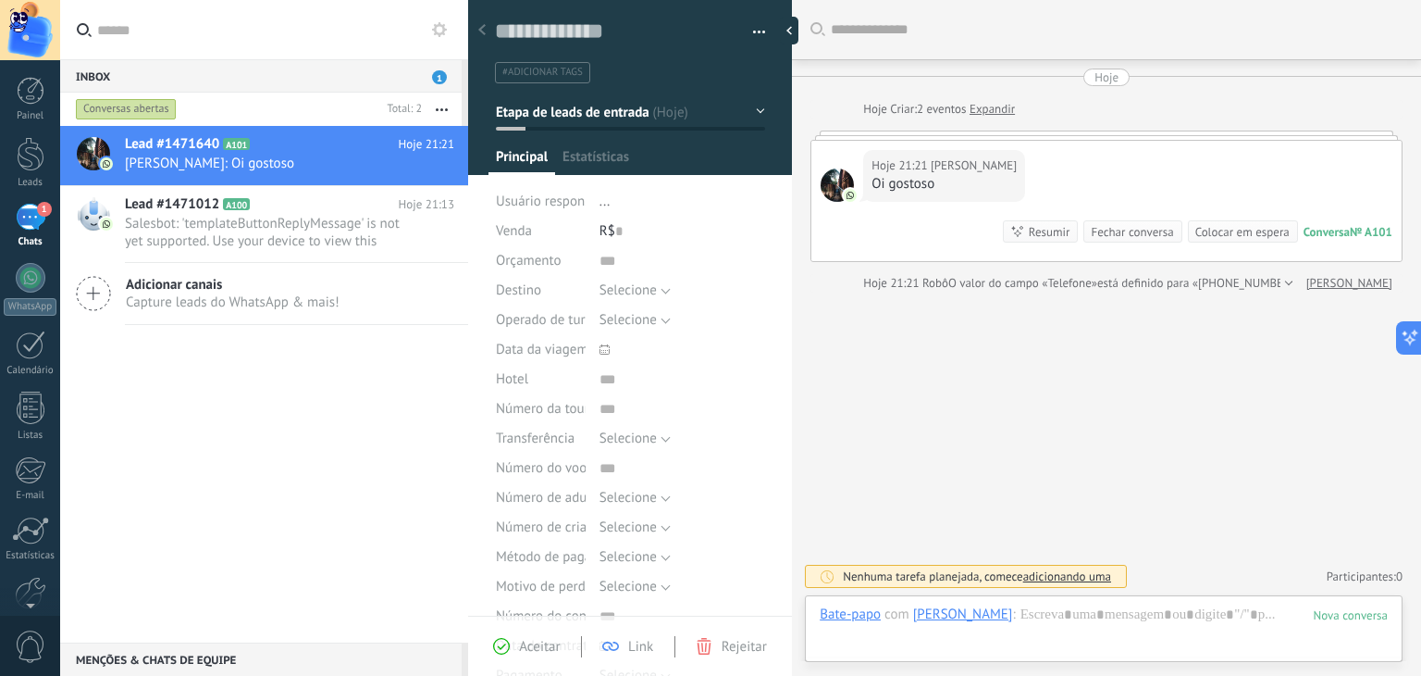
scroll to position [27, 0]
click at [754, 31] on button "button" at bounding box center [752, 33] width 27 height 28
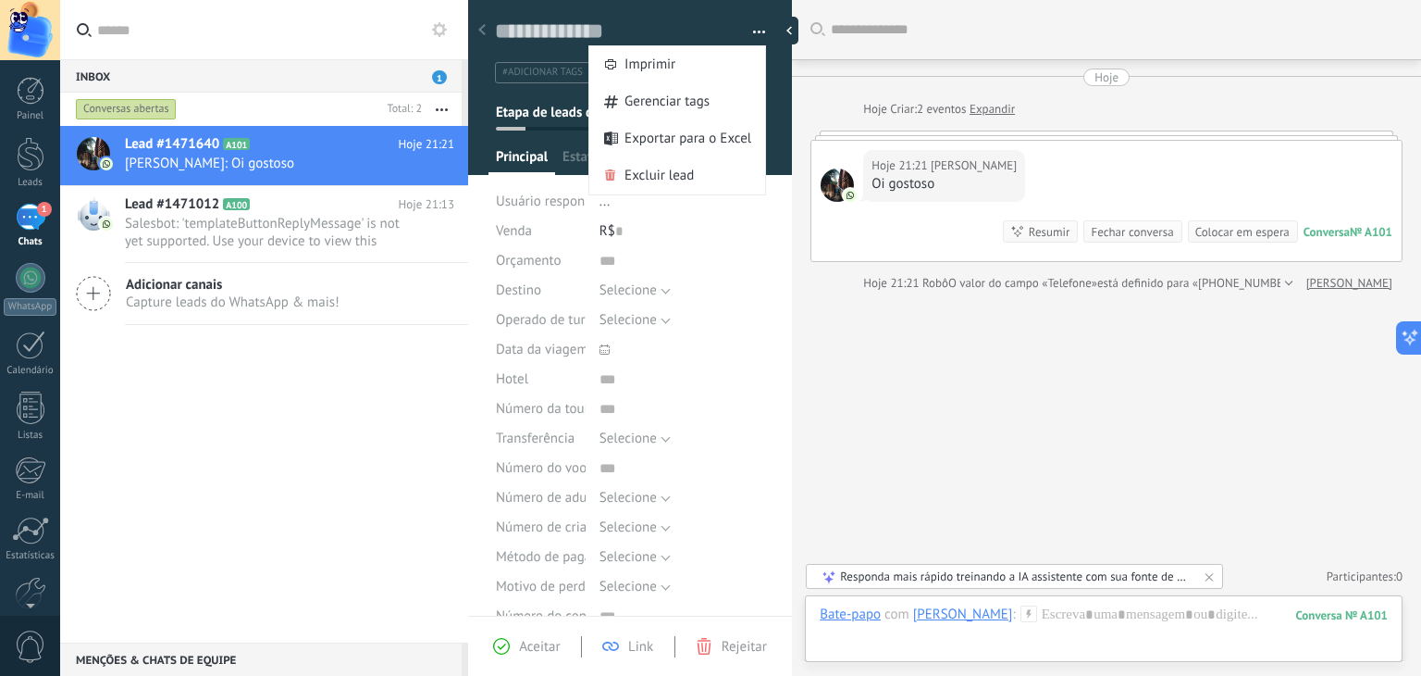
click at [821, 327] on div "Buscar Carregar mais Hoje Hoje Criar: 2 eventos Expandir Hoje 21:21 Bruna Flor …" at bounding box center [1106, 338] width 629 height 676
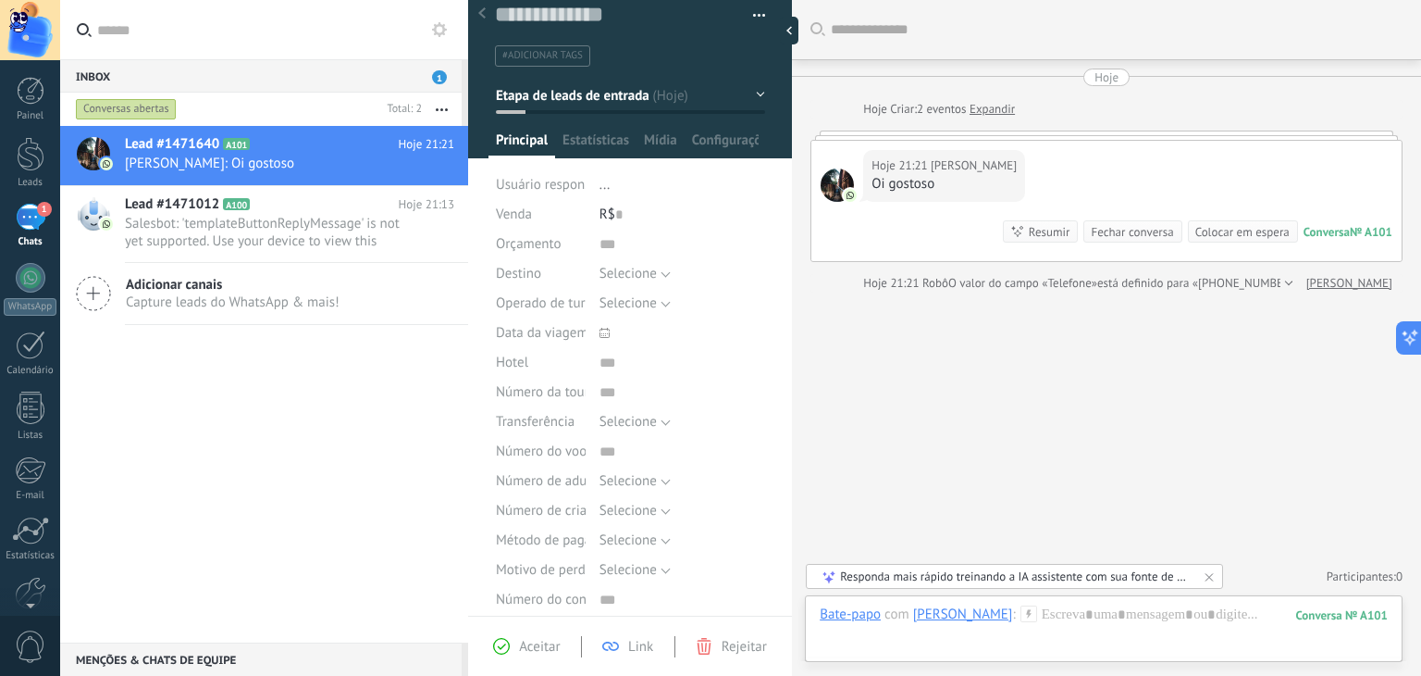
scroll to position [0, 0]
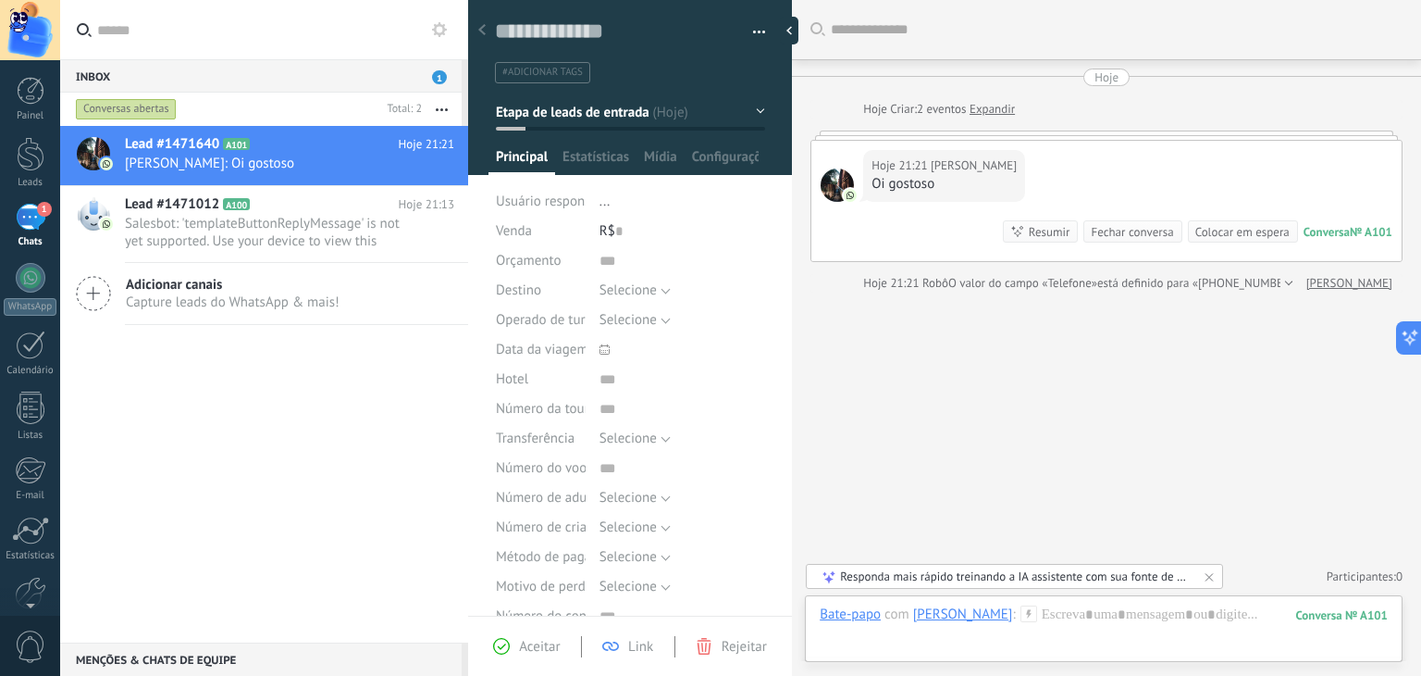
click at [1042, 238] on div "Resumir" at bounding box center [1050, 232] width 42 height 18
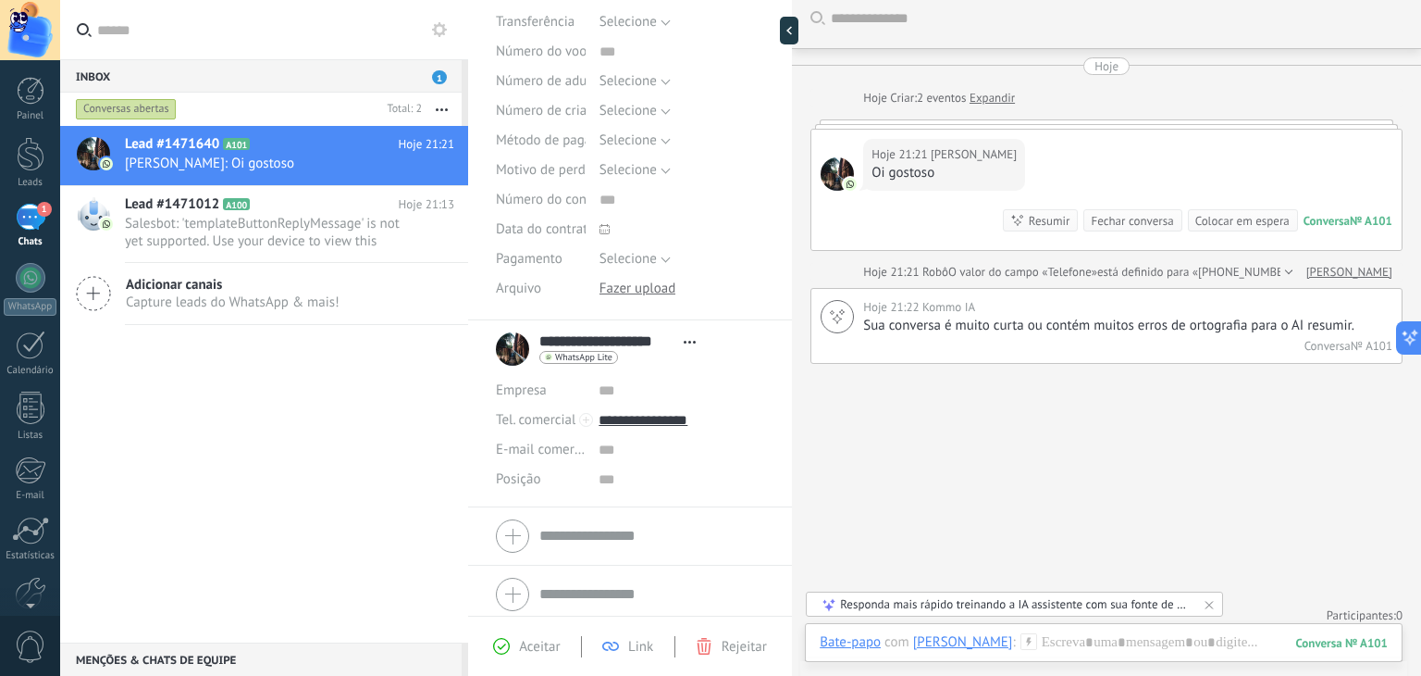
scroll to position [423, 0]
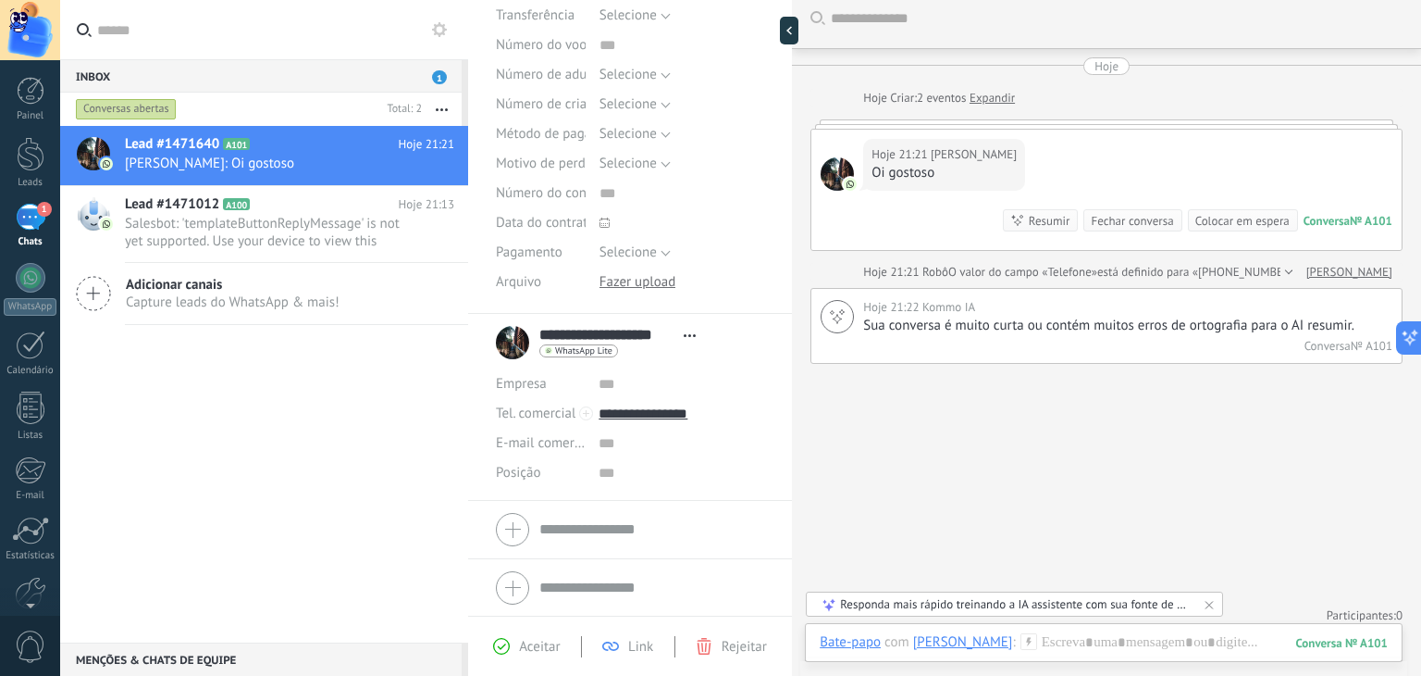
click at [503, 534] on div at bounding box center [630, 529] width 268 height 46
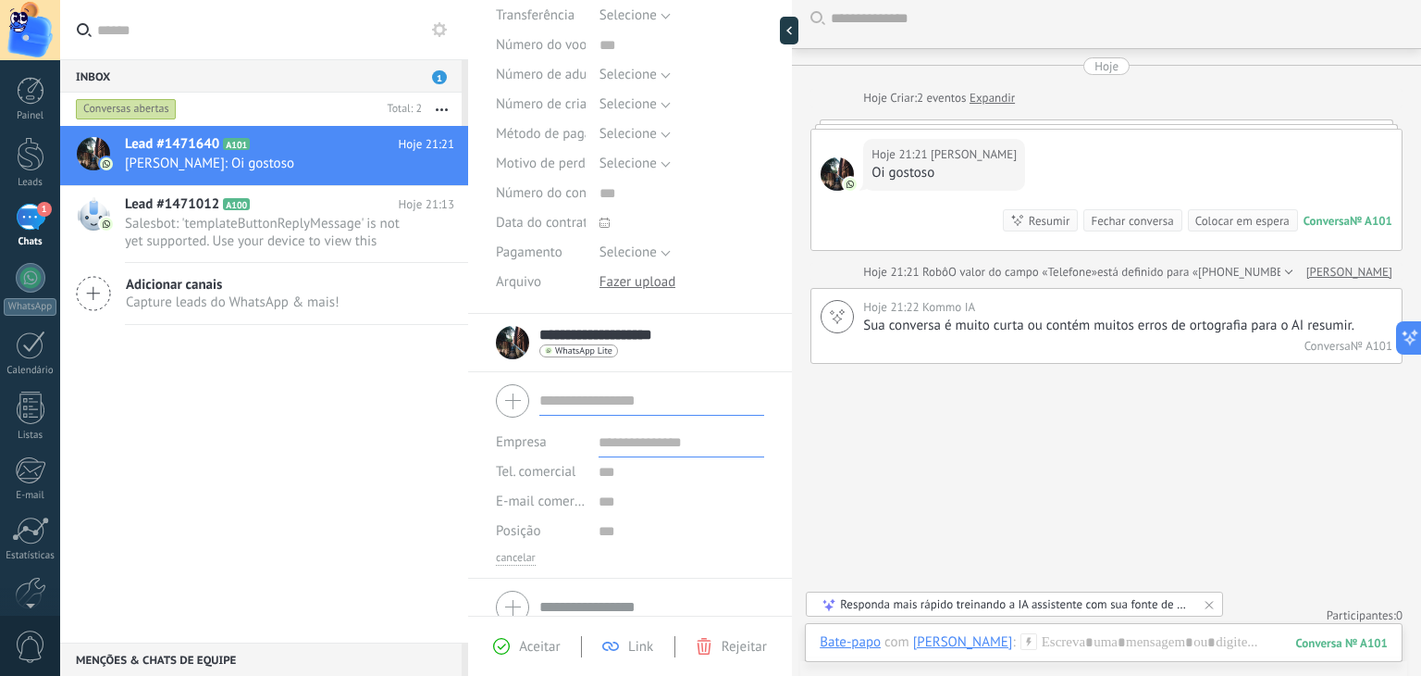
click at [556, 400] on input "text" at bounding box center [652, 401] width 225 height 30
click at [537, 646] on span "Aceitar" at bounding box center [539, 647] width 41 height 18
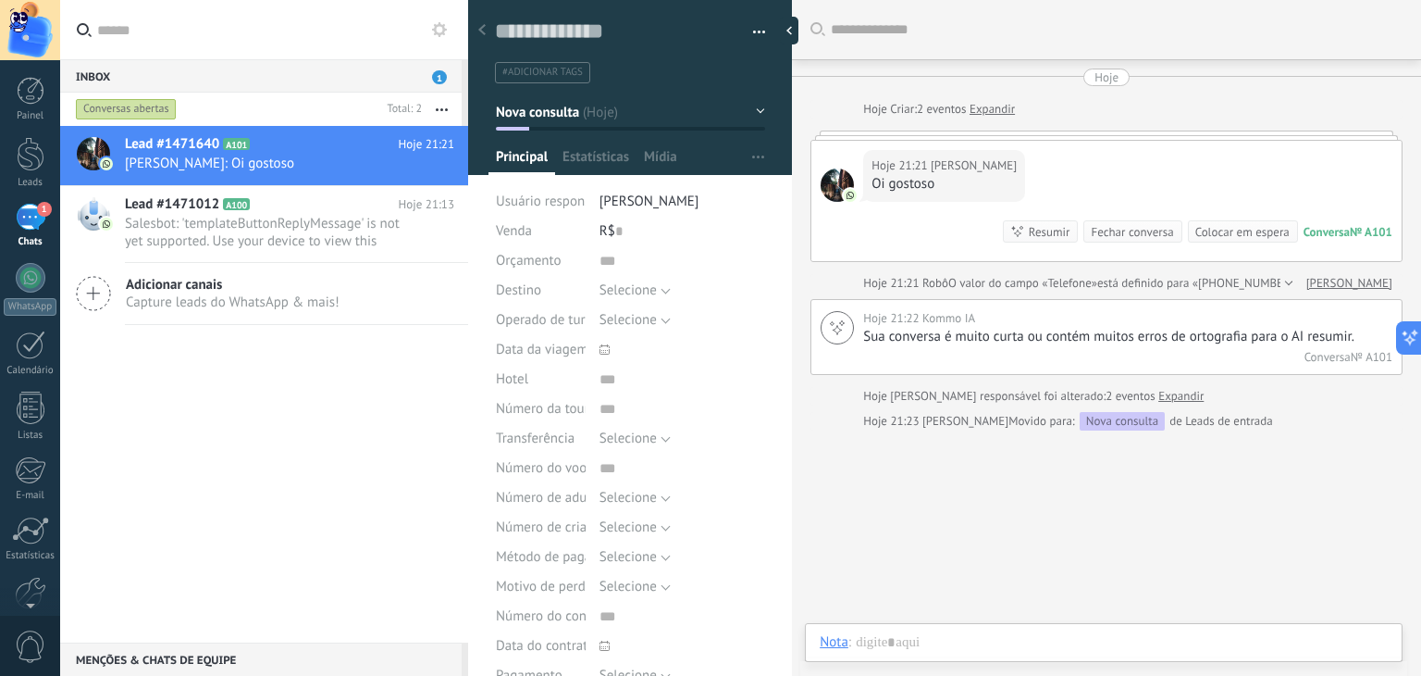
scroll to position [77, 0]
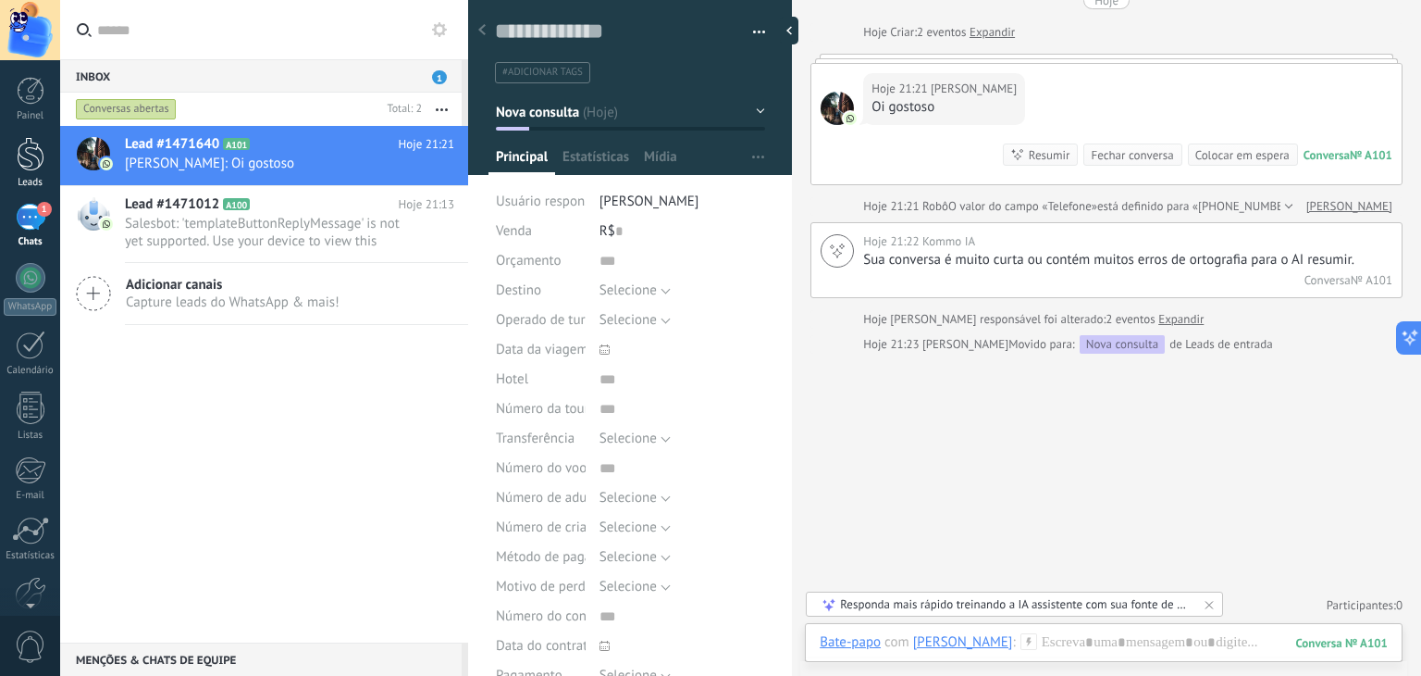
click at [18, 156] on div at bounding box center [31, 154] width 28 height 34
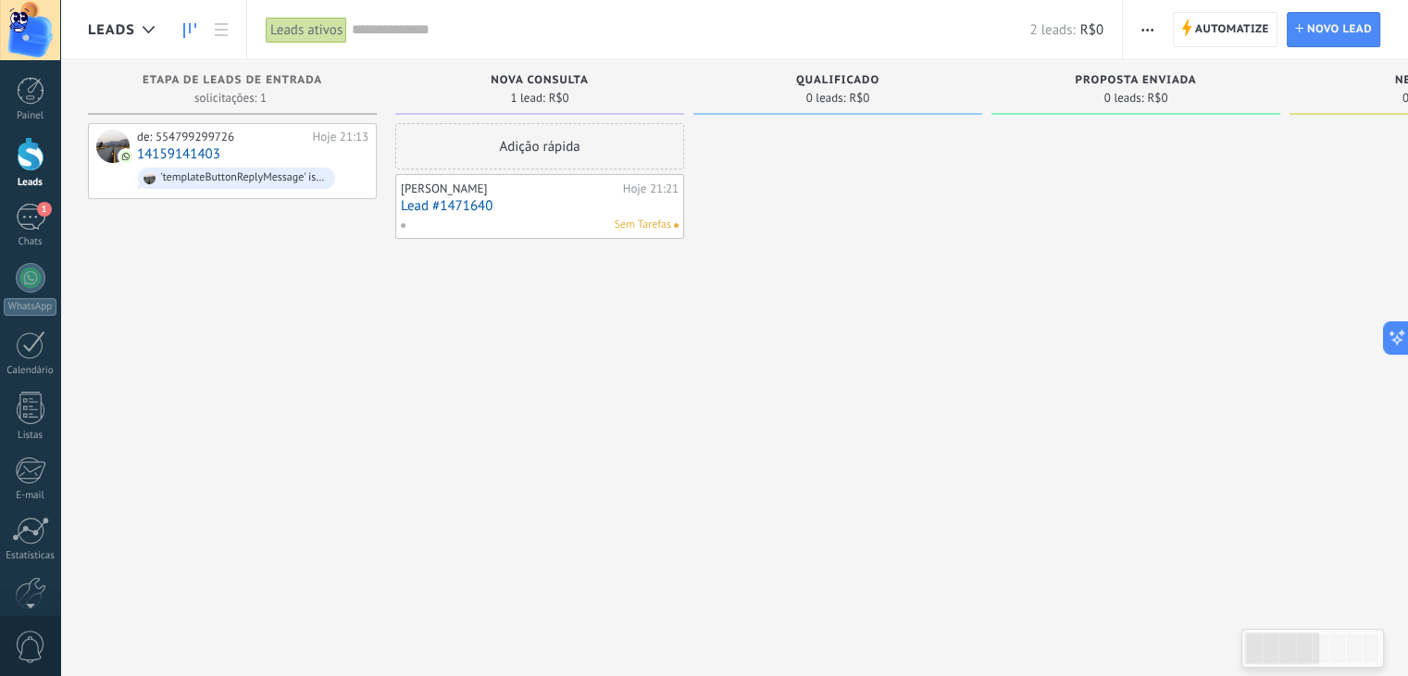
click at [552, 205] on link "Lead #1471640" at bounding box center [540, 206] width 278 height 16
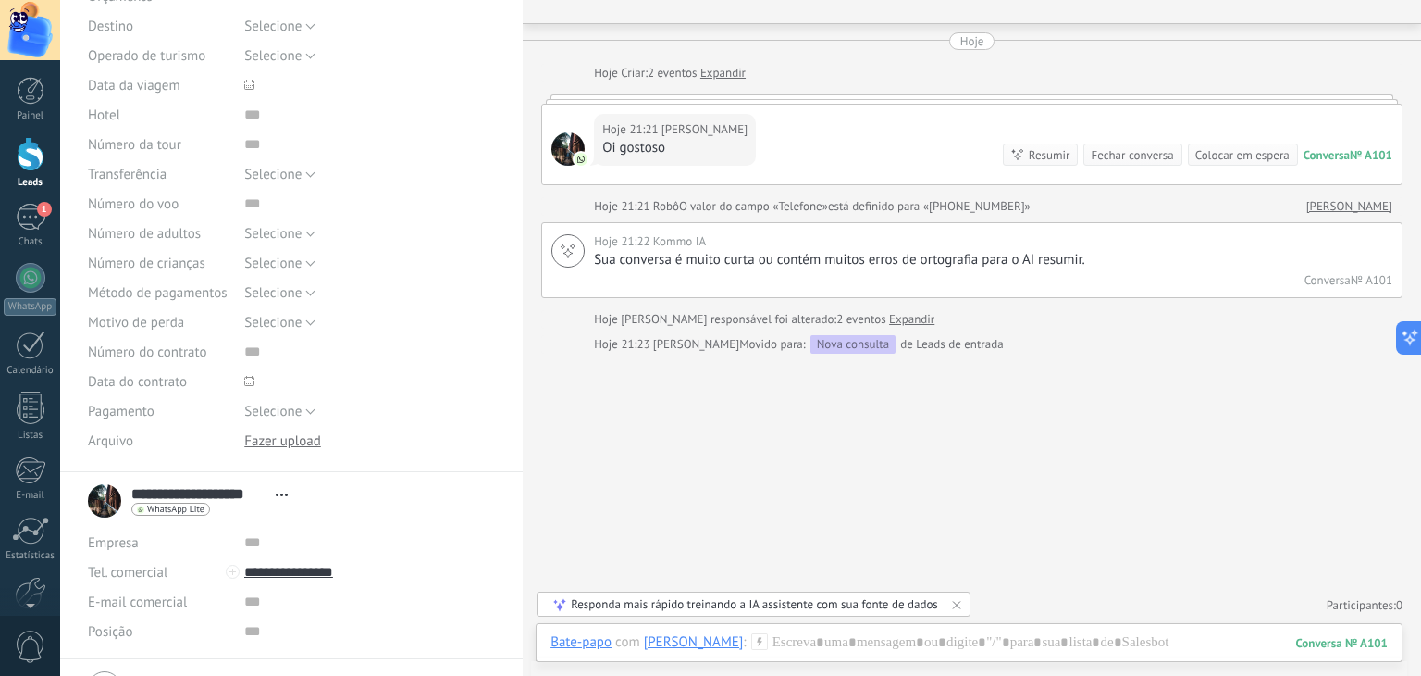
scroll to position [360, 0]
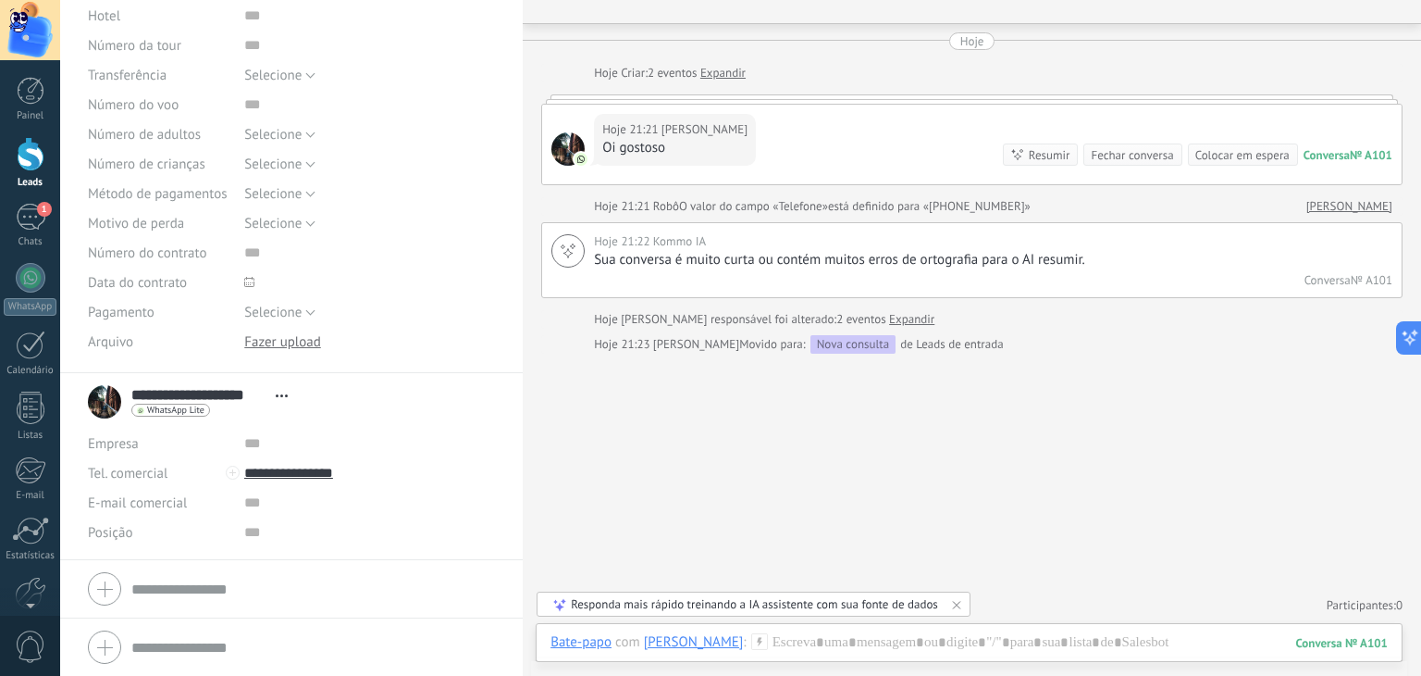
click at [293, 391] on span "Abrir detalhes Copiar nome Desvincular Contato principal" at bounding box center [282, 396] width 31 height 14
click at [425, 320] on div "Selecione À vista Depósito Selecione" at bounding box center [370, 312] width 252 height 30
click at [118, 586] on div at bounding box center [291, 588] width 407 height 46
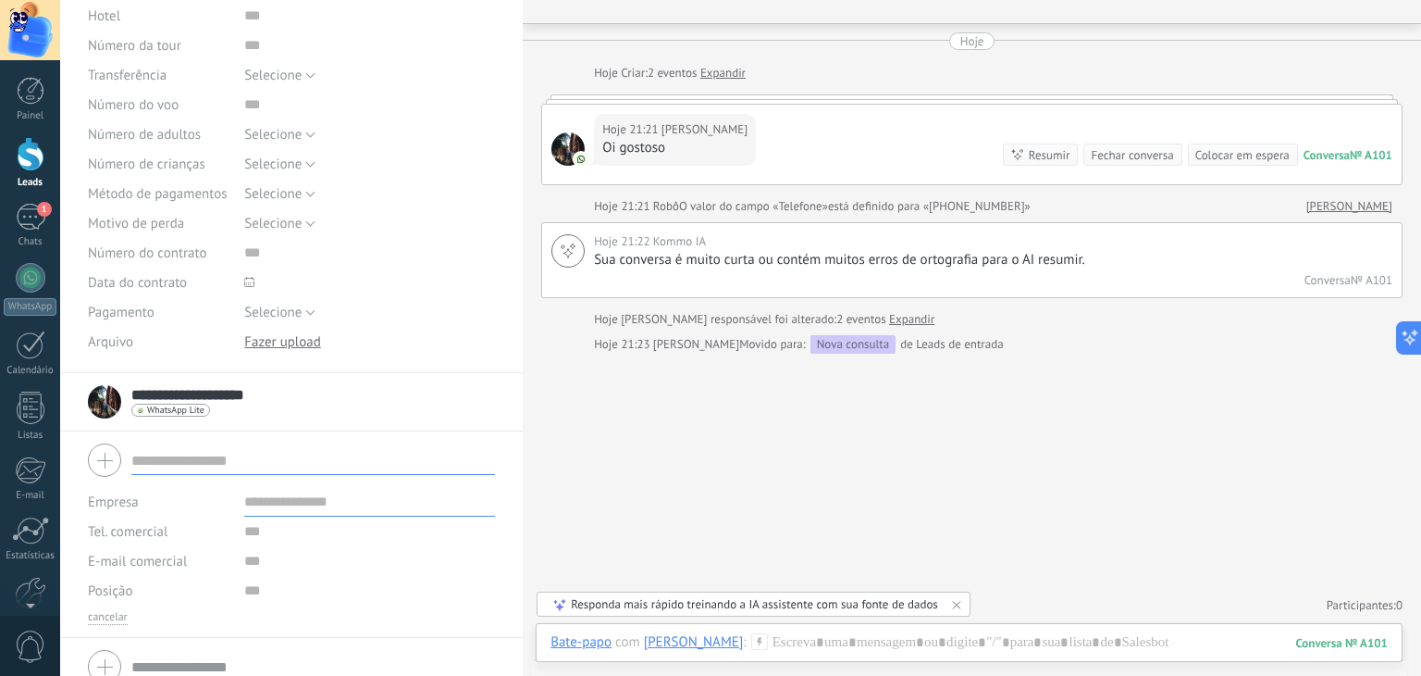
click at [259, 465] on input "text" at bounding box center [313, 460] width 364 height 30
click at [273, 496] on input "text" at bounding box center [369, 502] width 251 height 30
click at [379, 382] on div "**********" at bounding box center [291, 401] width 407 height 46
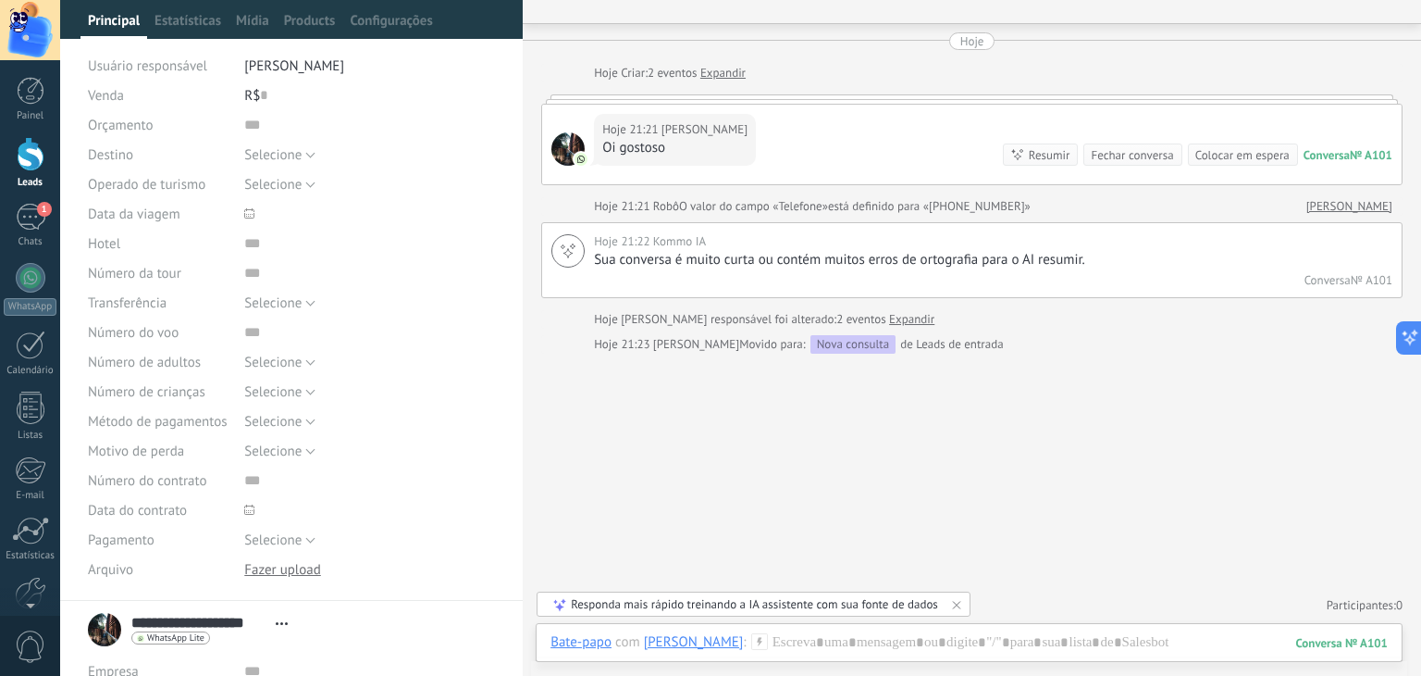
scroll to position [0, 0]
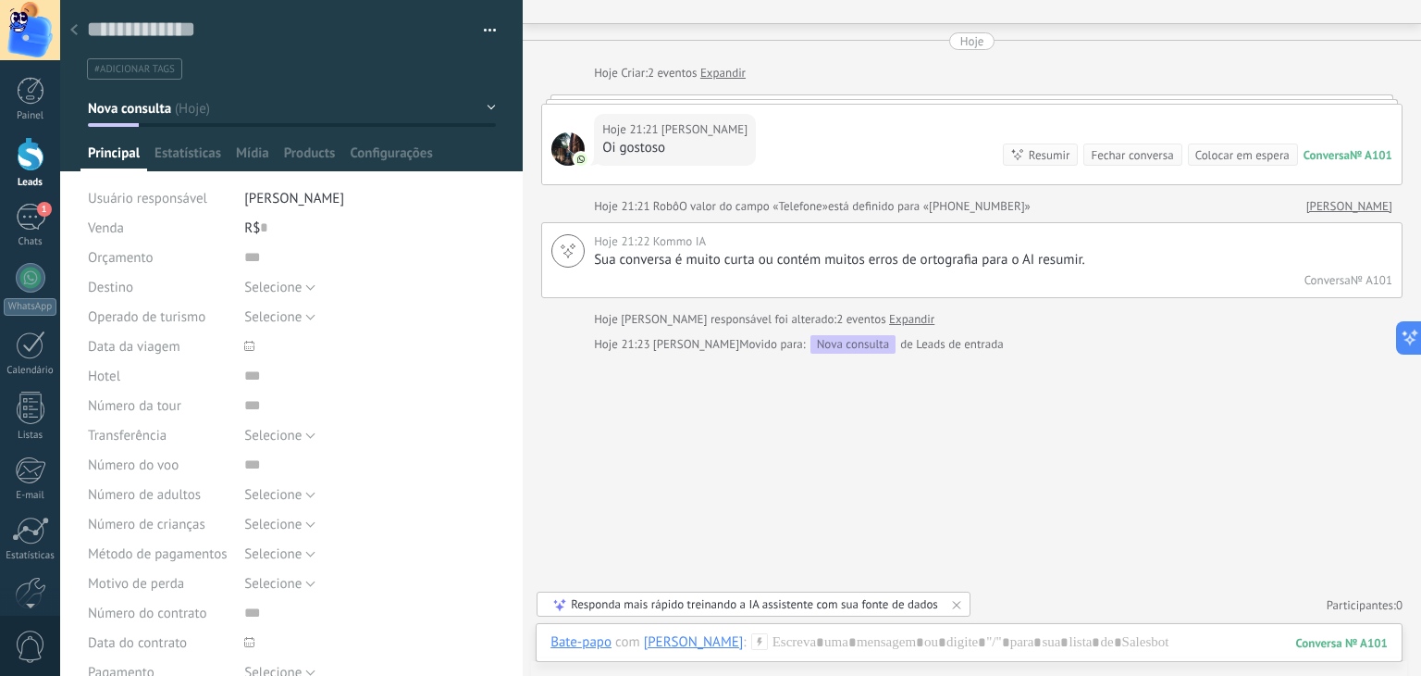
click at [481, 24] on button "button" at bounding box center [483, 31] width 27 height 28
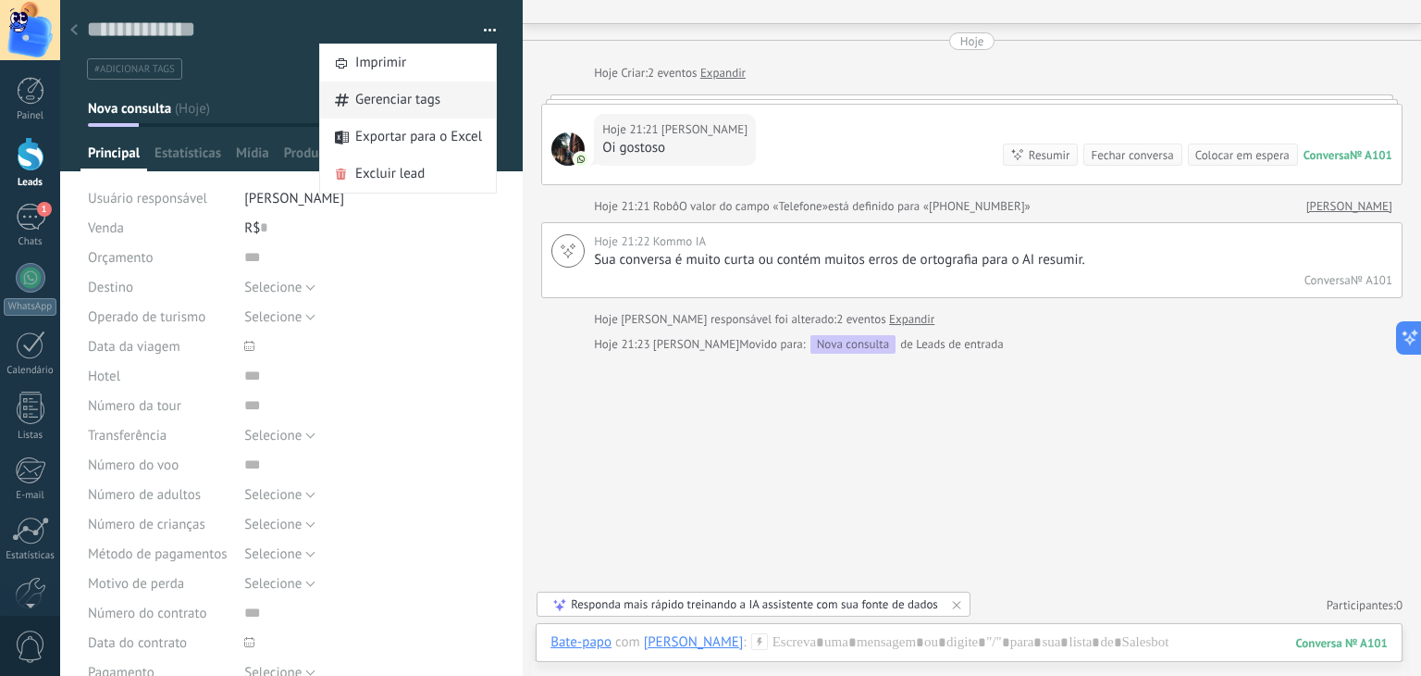
click at [378, 105] on span "Gerenciar tags" at bounding box center [397, 99] width 85 height 37
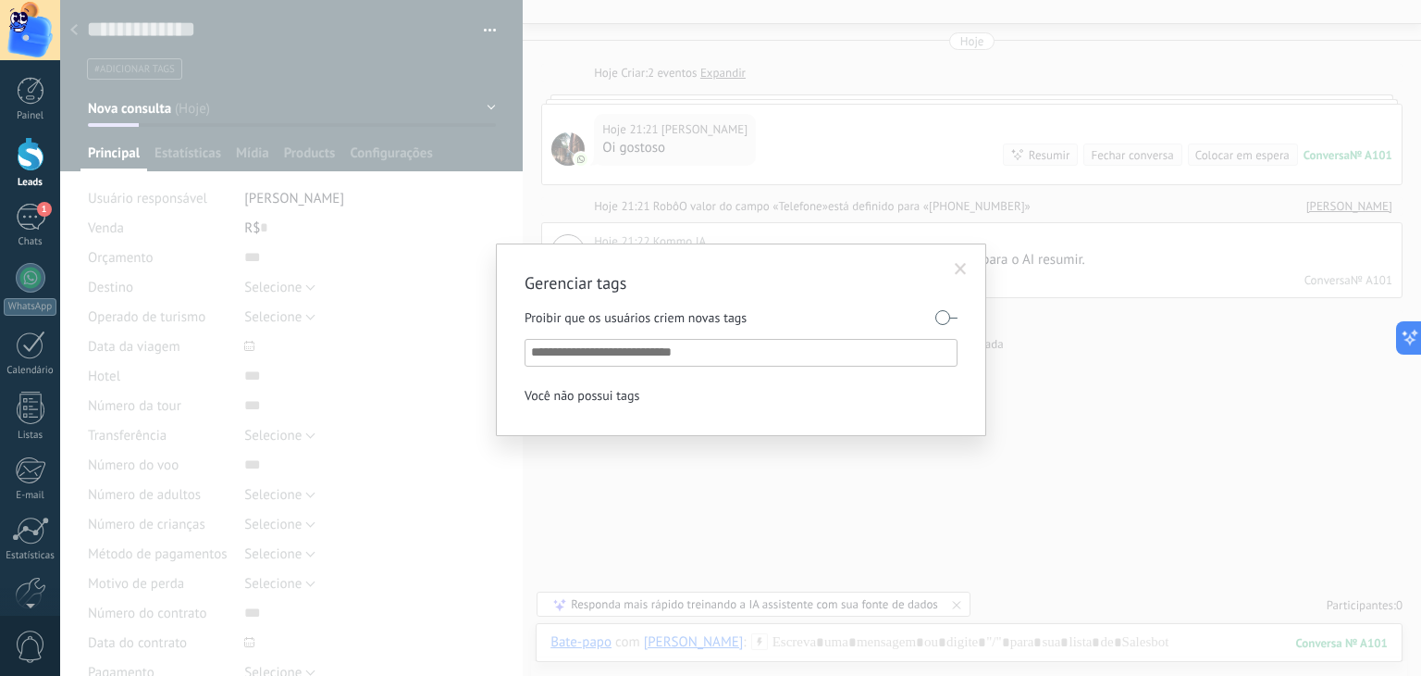
click at [606, 396] on div "Você não possui tags" at bounding box center [582, 395] width 115 height 24
click at [961, 274] on span at bounding box center [961, 269] width 12 height 13
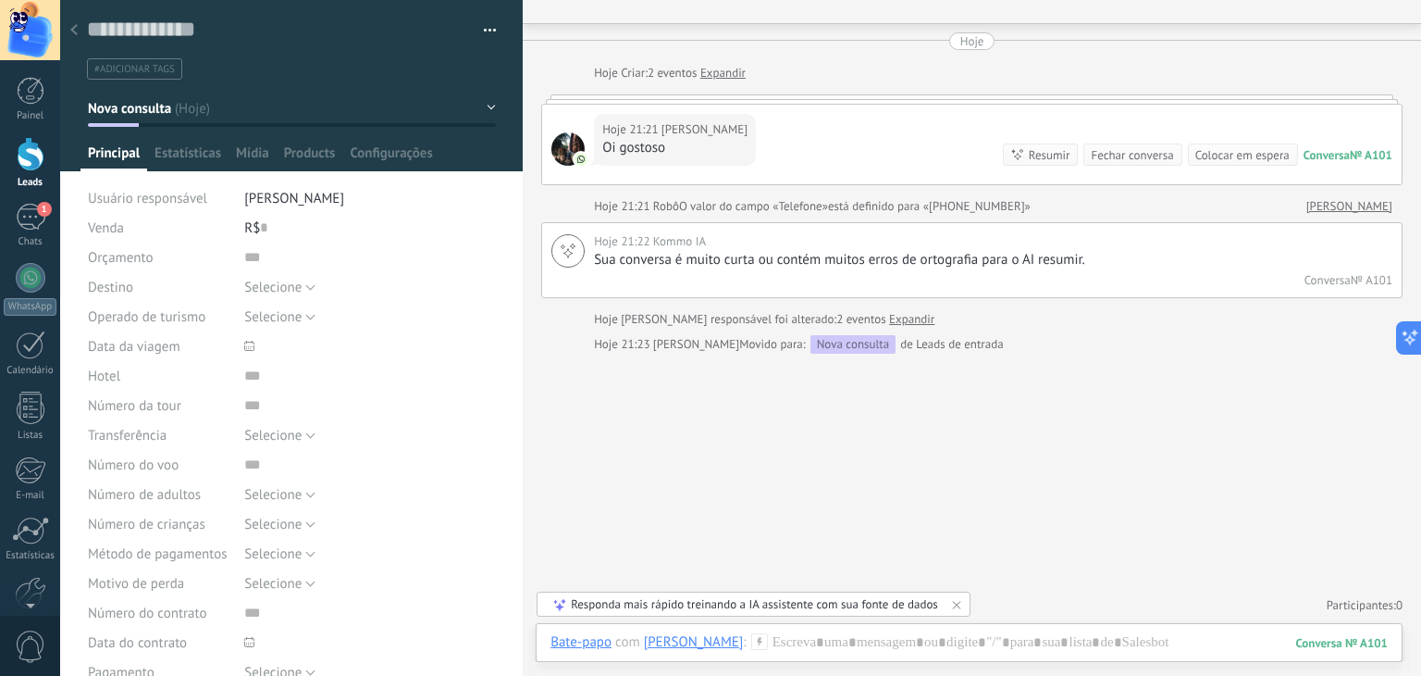
click at [104, 63] on span "#adicionar tags" at bounding box center [134, 69] width 81 height 13
click at [492, 112] on div at bounding box center [292, 85] width 464 height 171
click at [487, 108] on button "Nova consulta" at bounding box center [292, 108] width 408 height 33
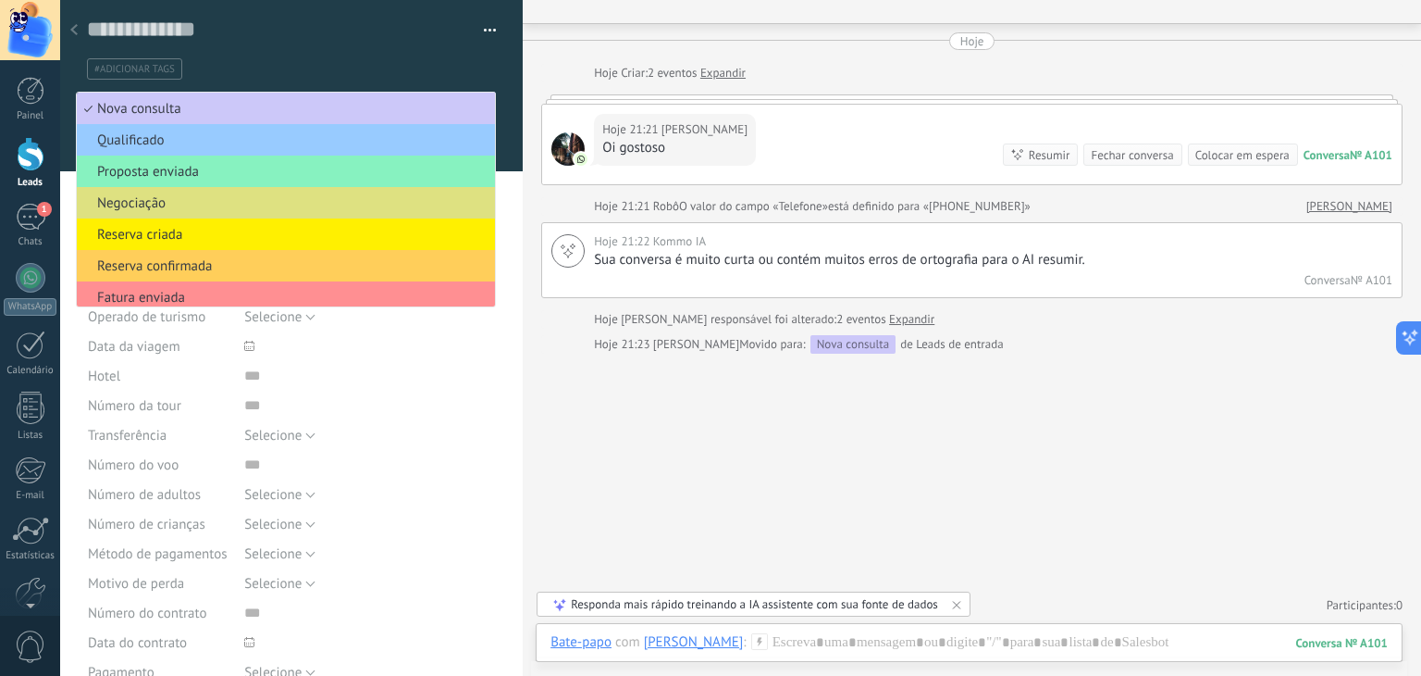
click at [511, 88] on div at bounding box center [292, 85] width 464 height 171
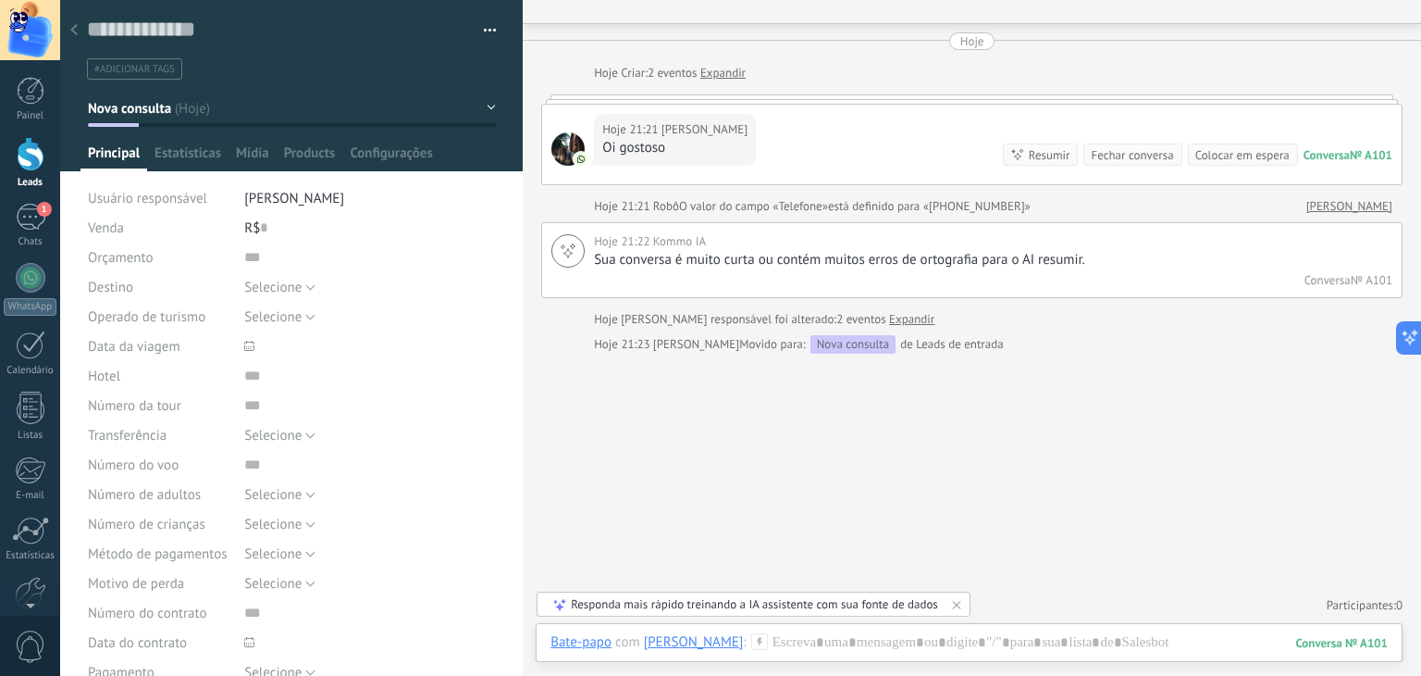
click at [71, 26] on icon at bounding box center [73, 29] width 7 height 11
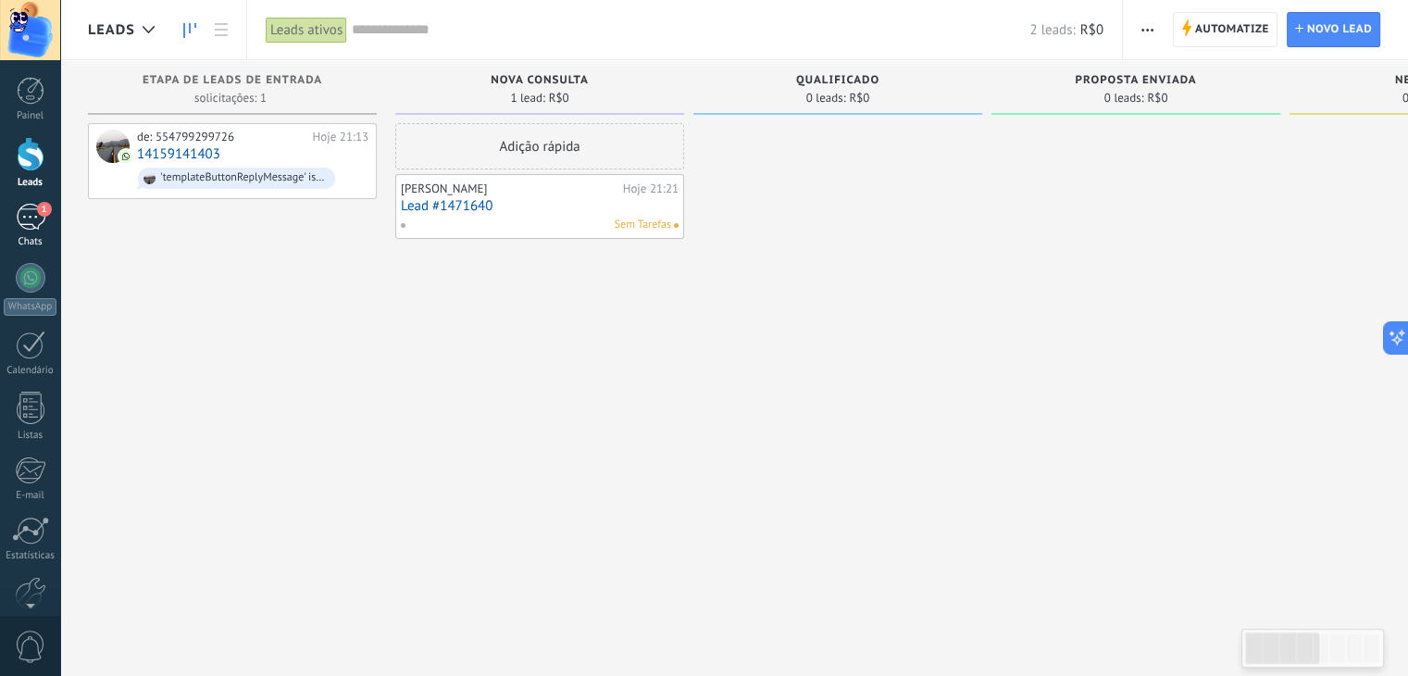
click at [25, 216] on div "1" at bounding box center [31, 217] width 30 height 27
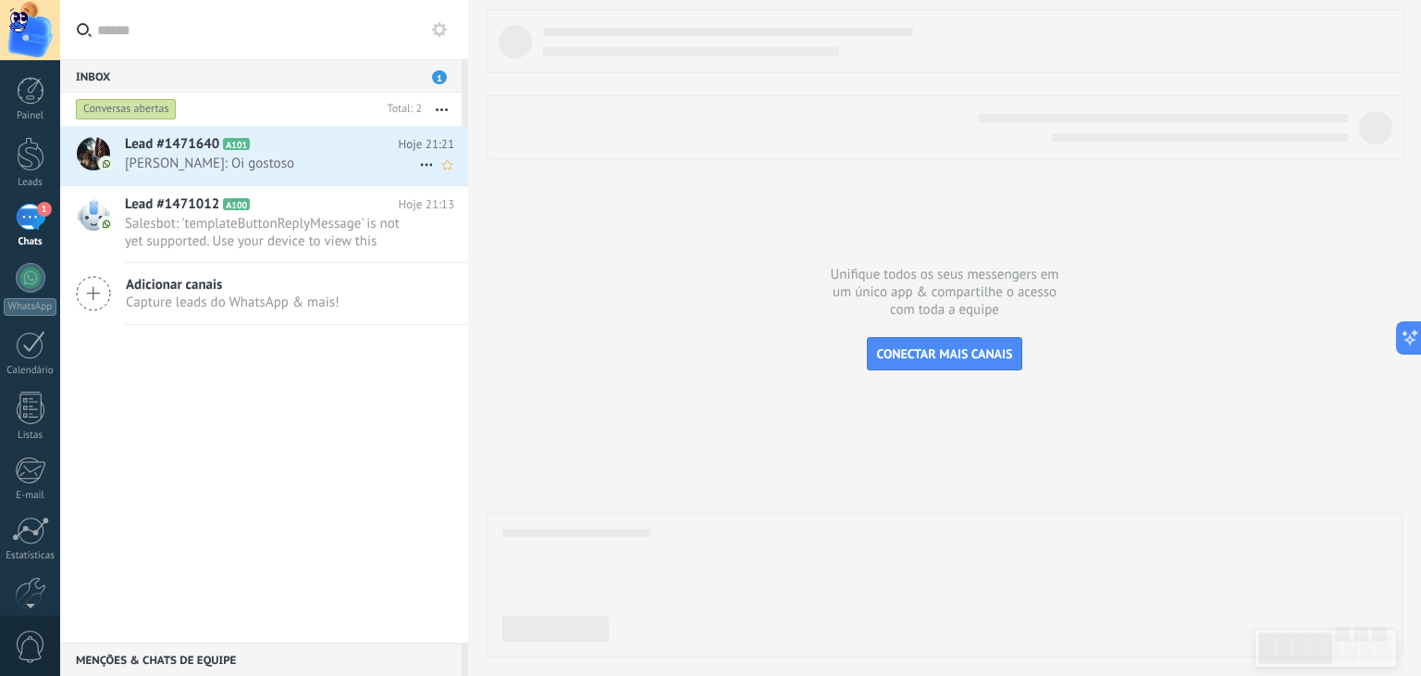
click at [315, 138] on h2 "Lead #1471640 A101" at bounding box center [262, 144] width 274 height 19
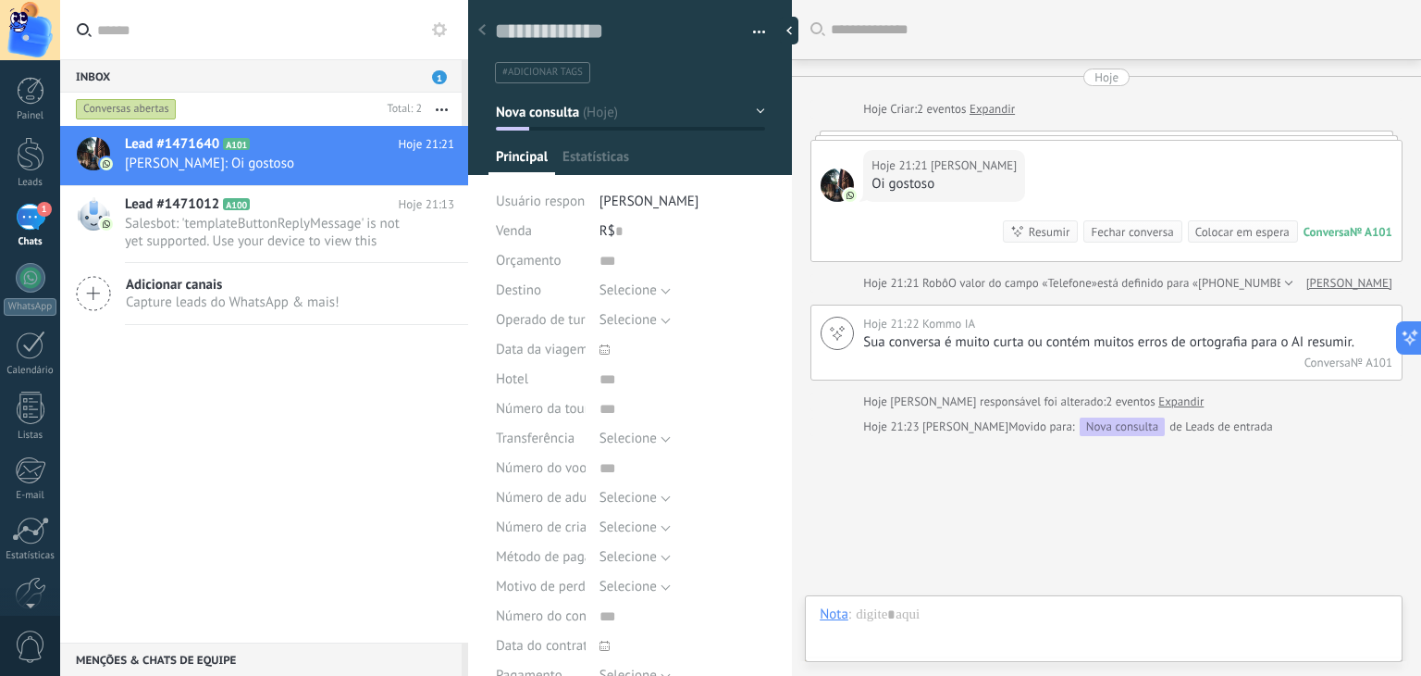
type textarea "**********"
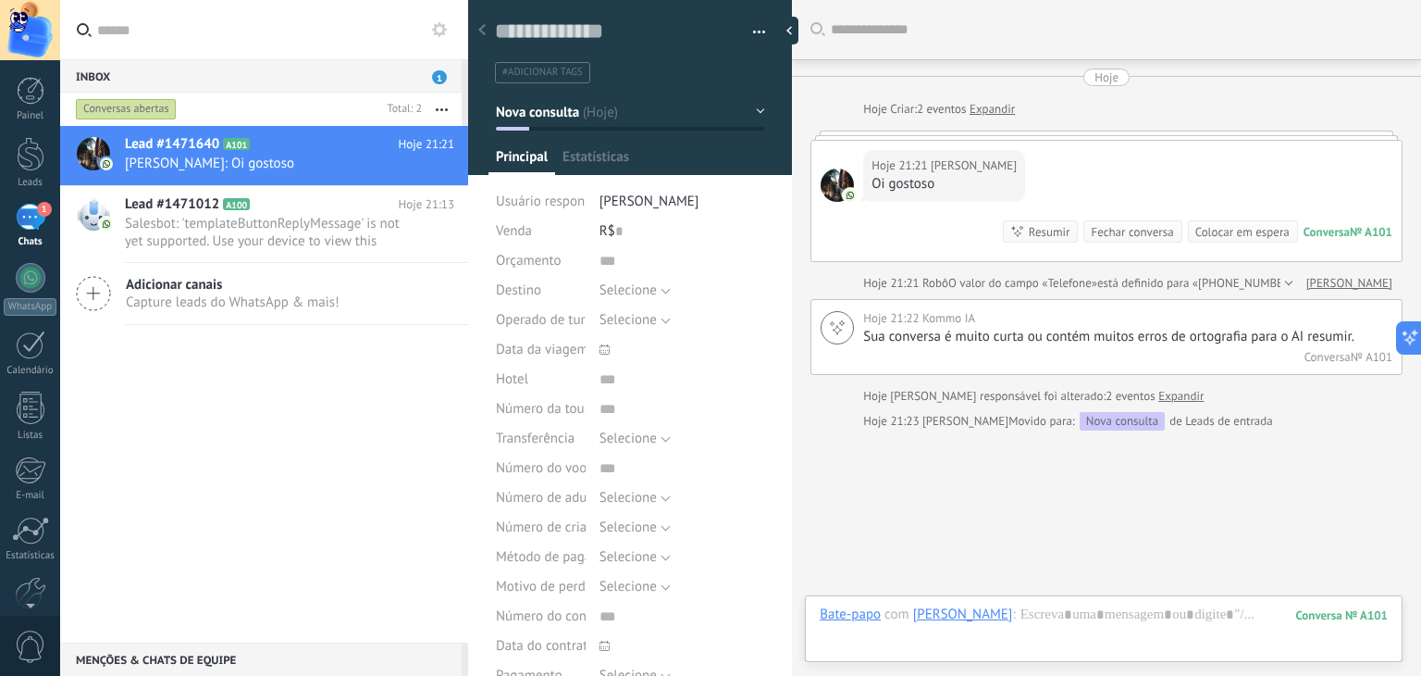
scroll to position [27, 0]
click at [585, 35] on textarea at bounding box center [617, 32] width 244 height 28
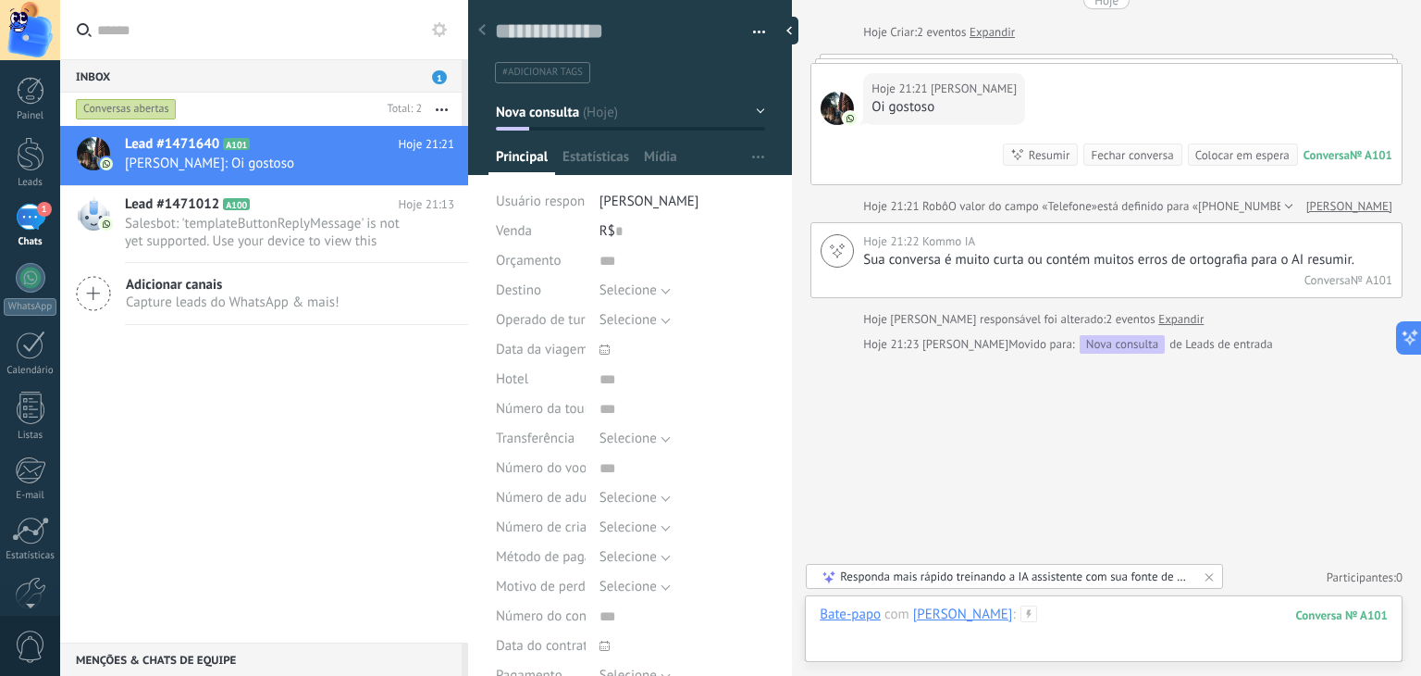
click at [1147, 619] on div at bounding box center [1104, 633] width 568 height 56
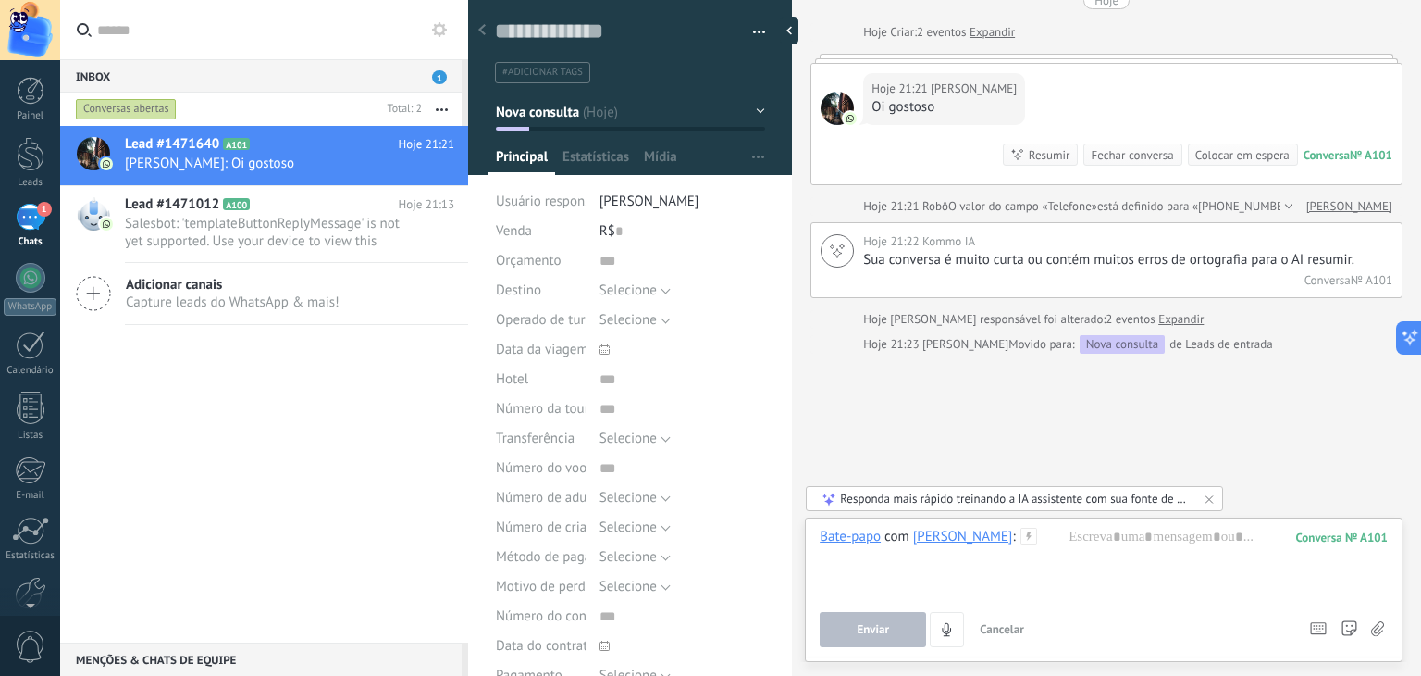
click at [1101, 445] on div "Buscar Carregar mais Hoje Hoje Criar: 2 eventos Expandir Hoje 21:21 Bruna Flor …" at bounding box center [1106, 299] width 629 height 753
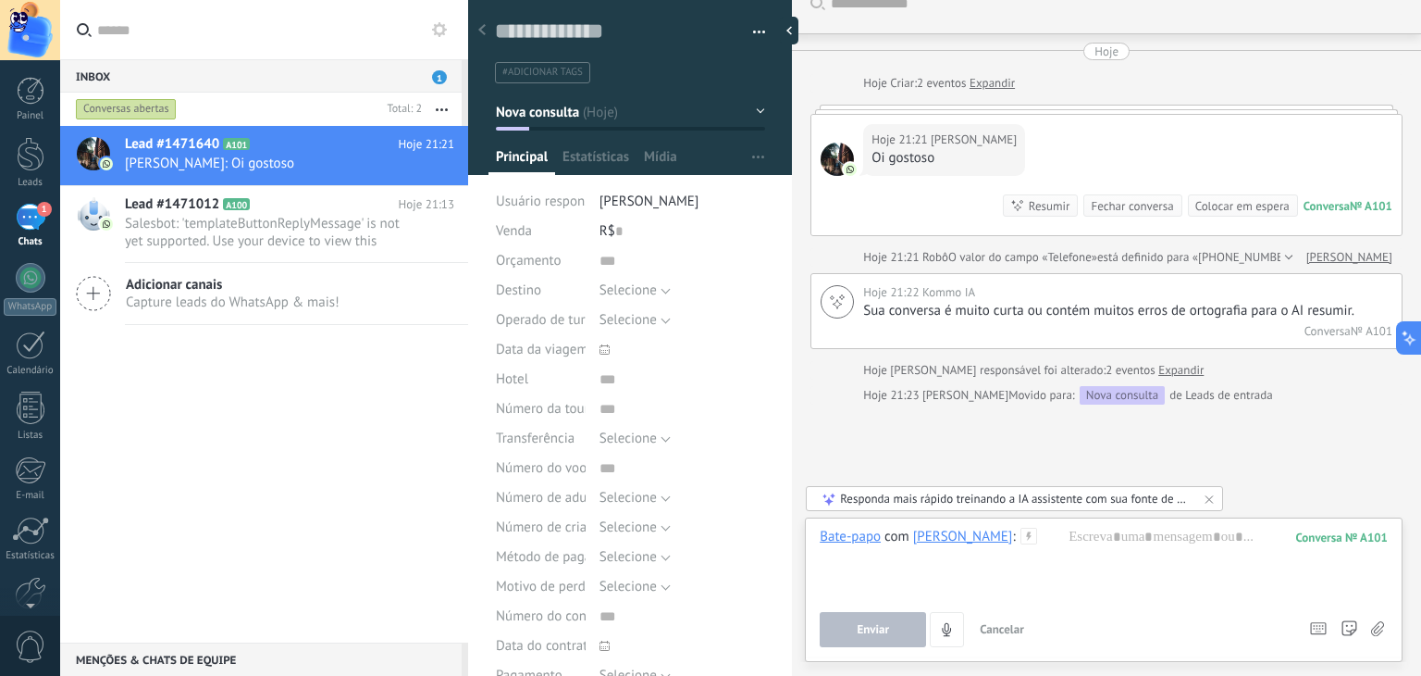
scroll to position [28, 0]
click at [607, 225] on div "R$ 0" at bounding box center [683, 232] width 166 height 30
click at [616, 229] on input "text" at bounding box center [618, 232] width 7 height 30
click at [660, 233] on div "R$ 0" at bounding box center [683, 232] width 166 height 30
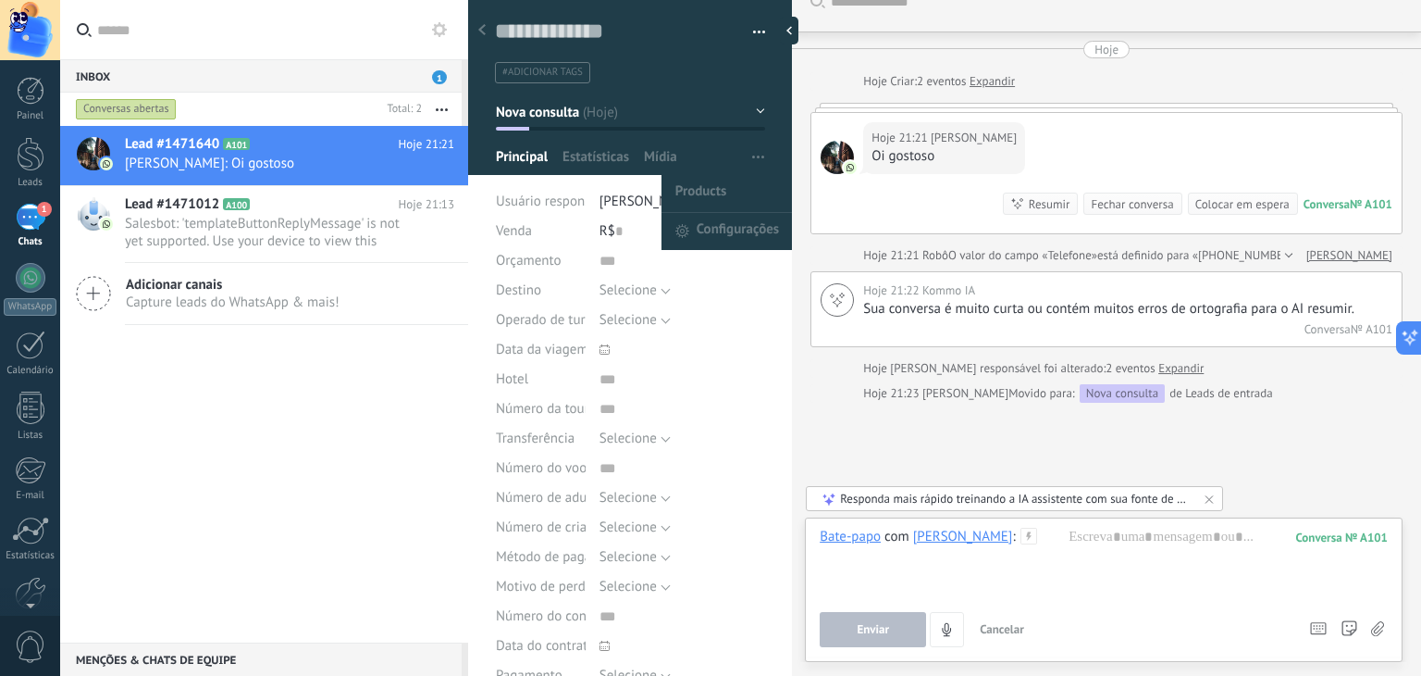
click at [752, 145] on span "button" at bounding box center [758, 157] width 12 height 35
click at [714, 235] on span "Configurações" at bounding box center [738, 231] width 82 height 37
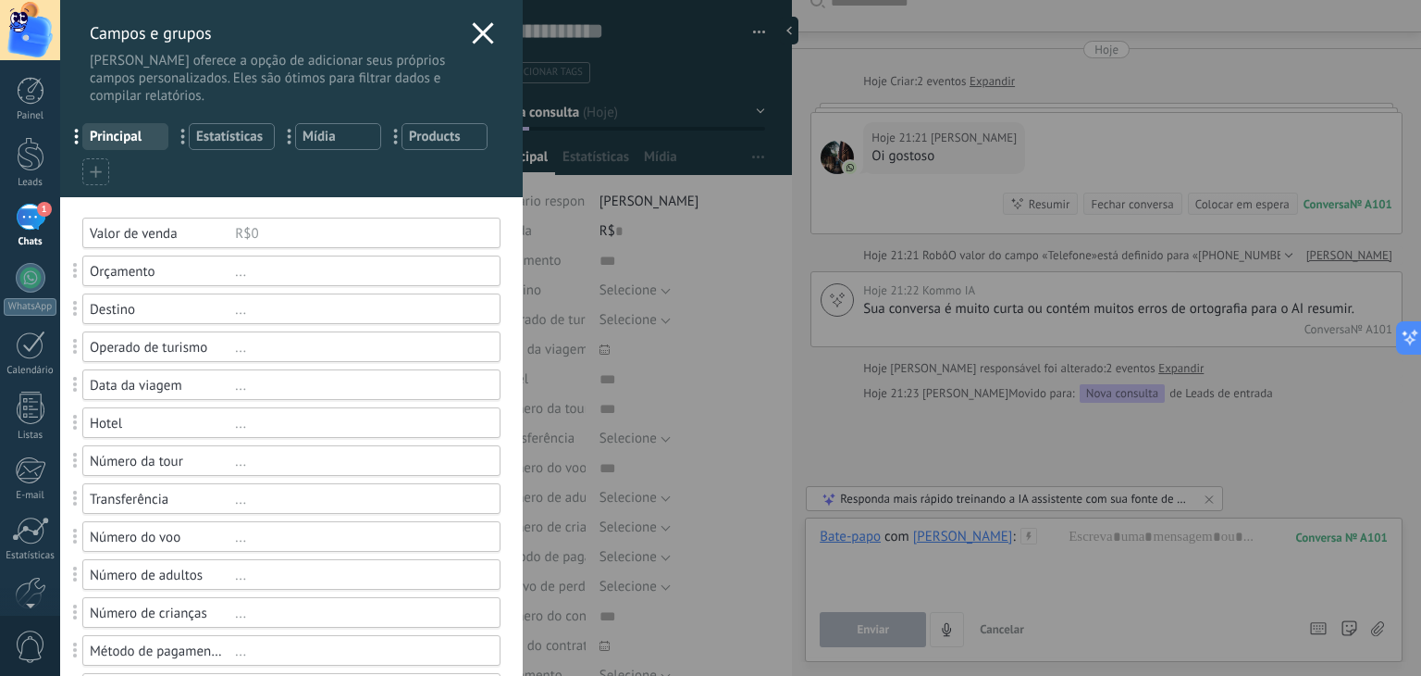
click at [191, 31] on h3 "Campos e grupos" at bounding box center [276, 32] width 373 height 21
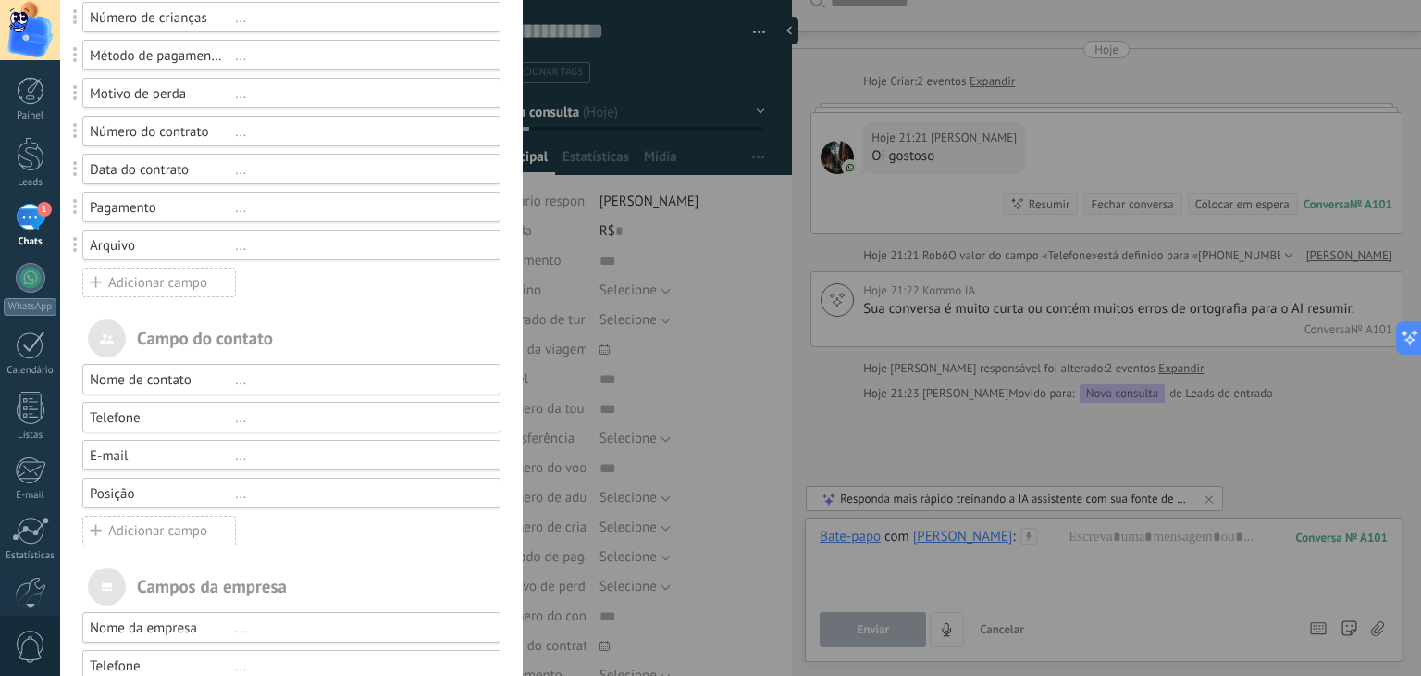
scroll to position [602, 0]
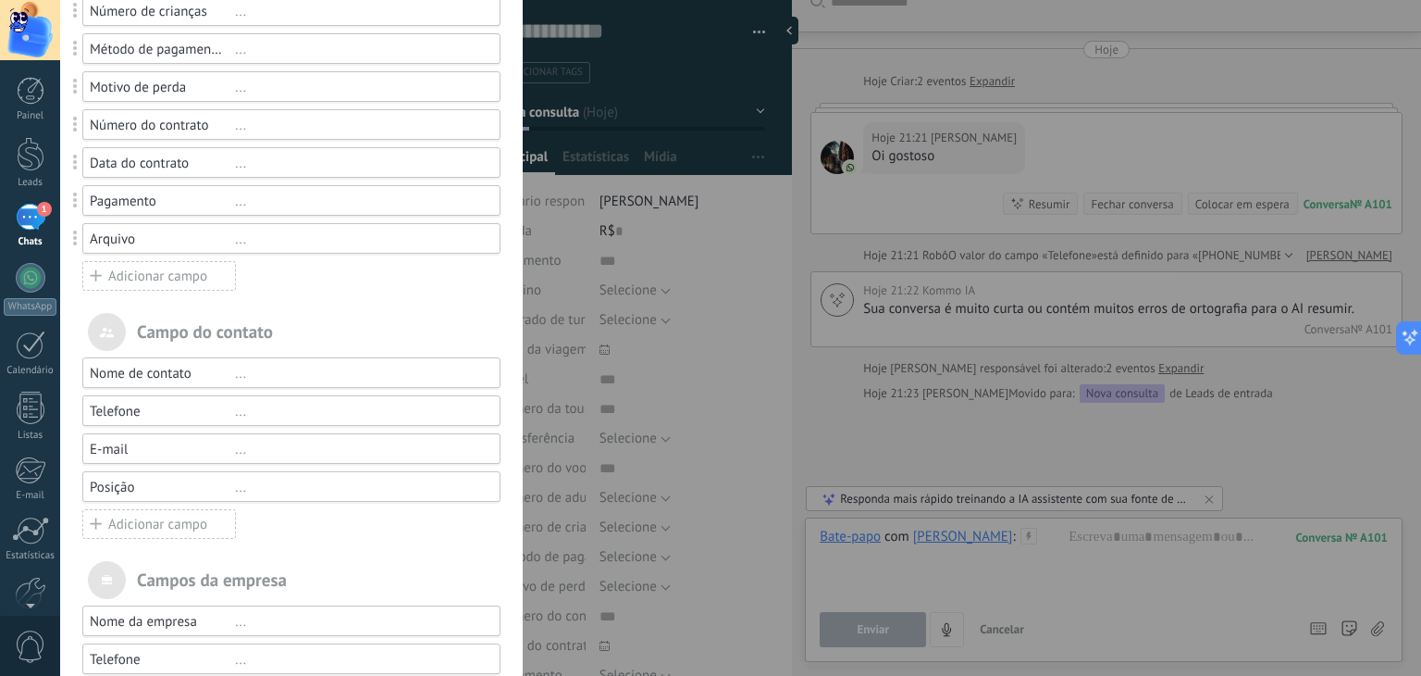
click at [238, 371] on div "..." at bounding box center [359, 374] width 249 height 18
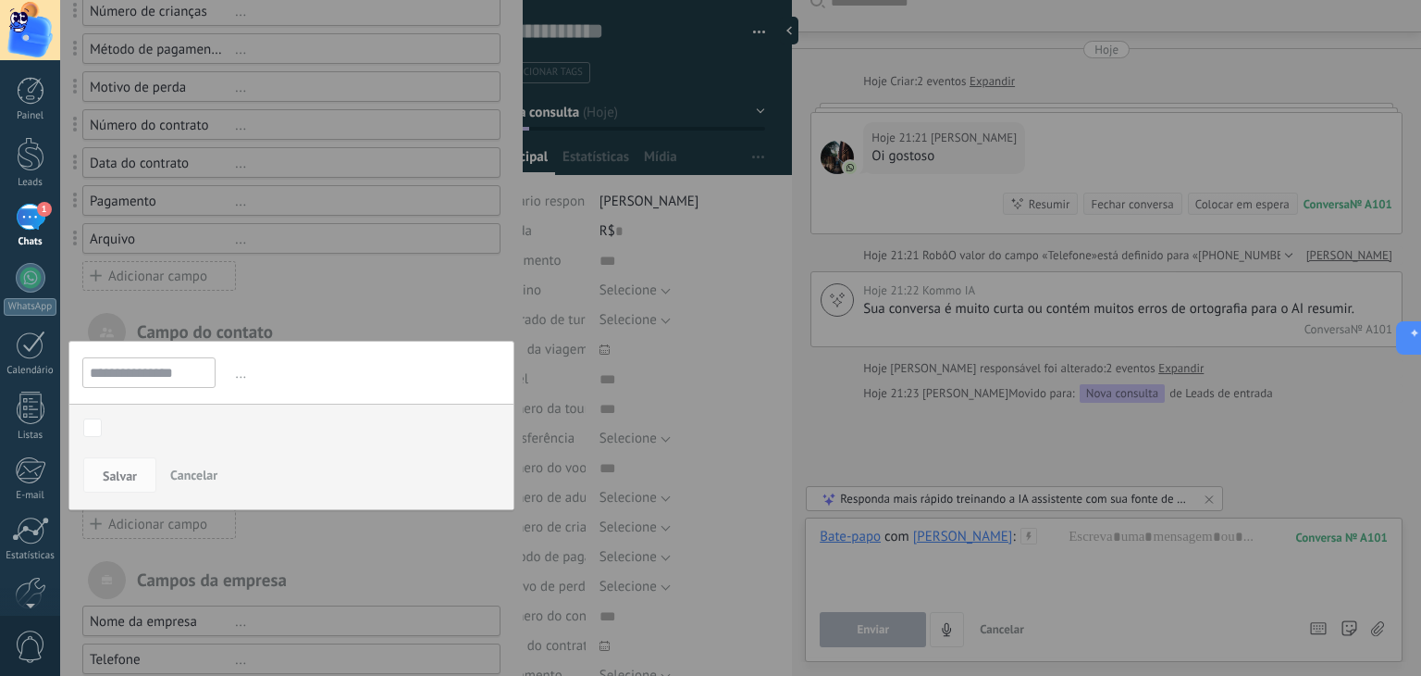
click at [180, 366] on input "**********" at bounding box center [148, 372] width 133 height 31
click at [323, 291] on div at bounding box center [291, 128] width 463 height 1460
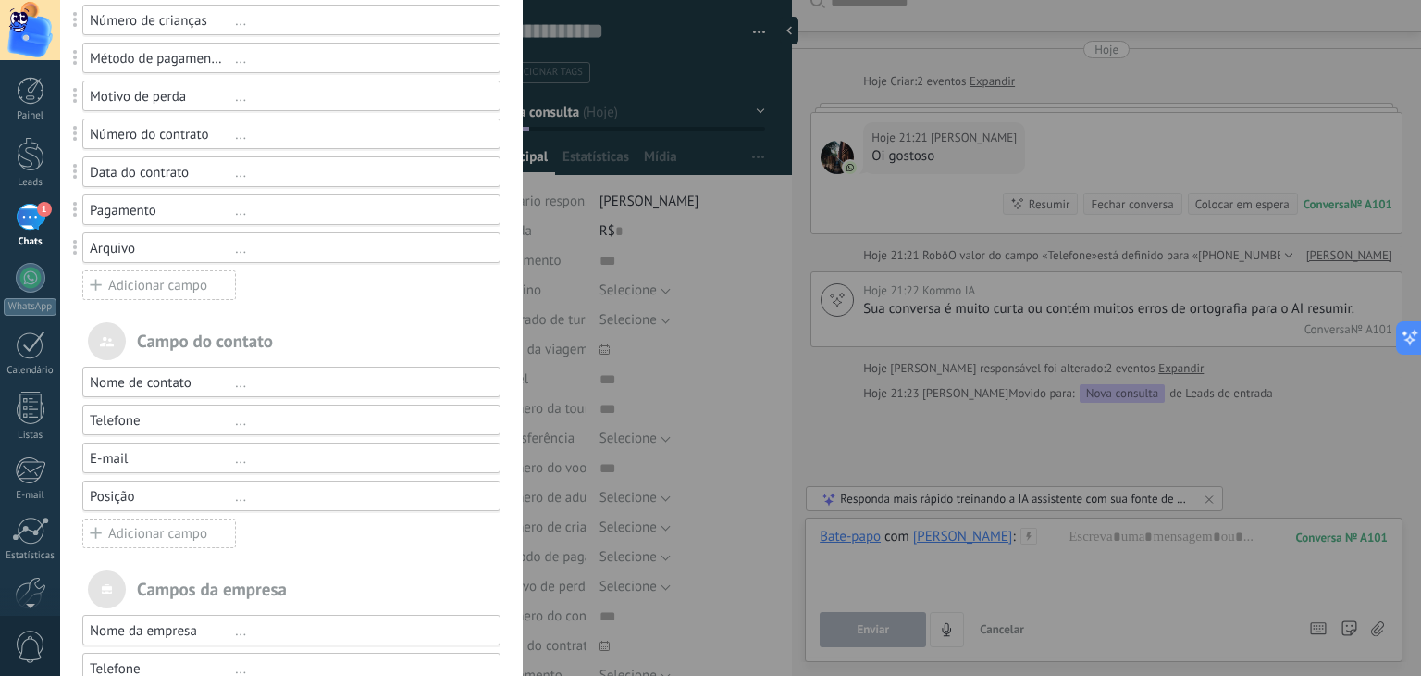
scroll to position [0, 0]
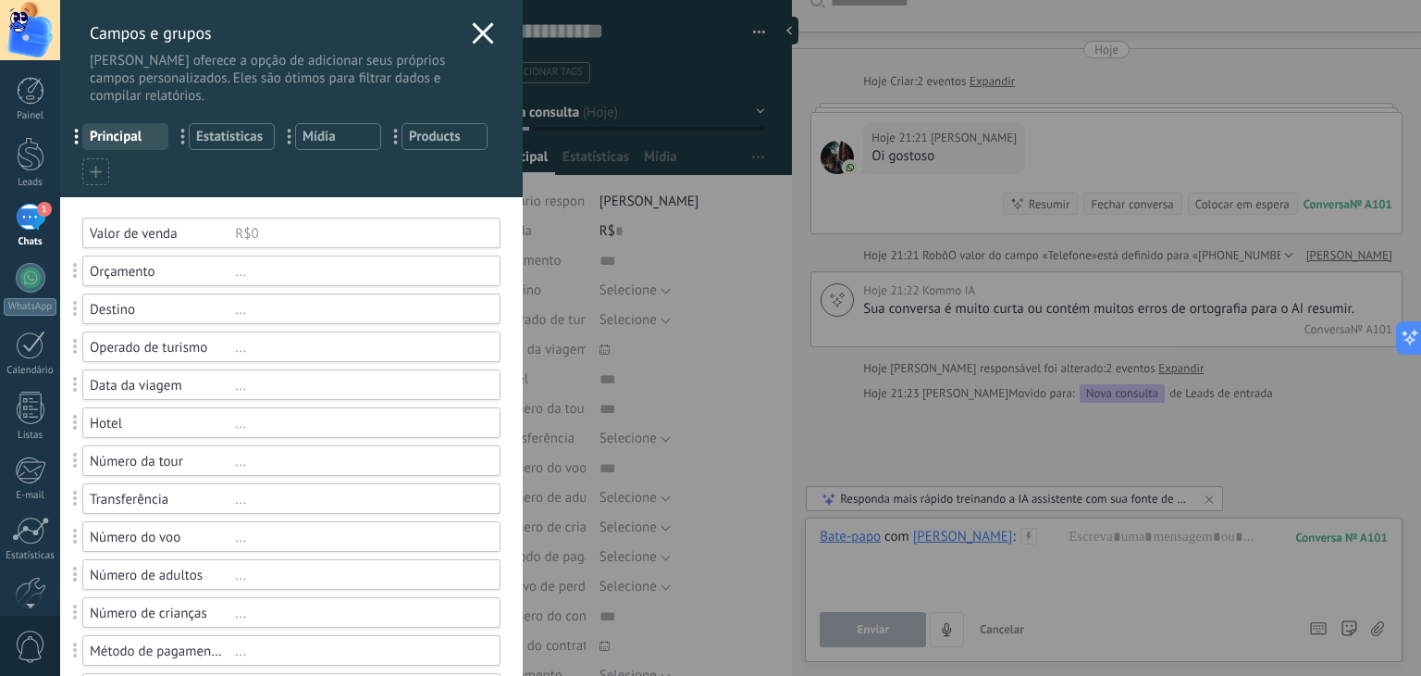
click at [473, 38] on use at bounding box center [483, 32] width 21 height 21
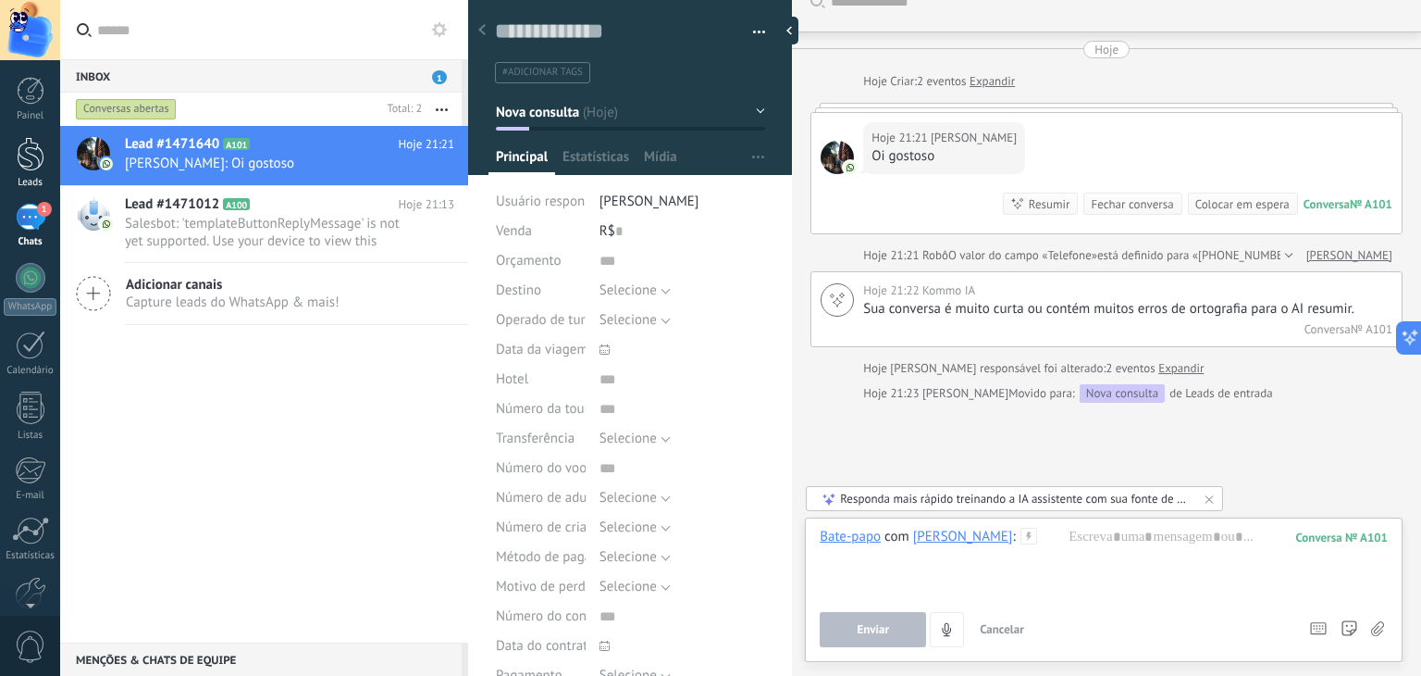
click at [19, 181] on div "Leads" at bounding box center [31, 183] width 54 height 12
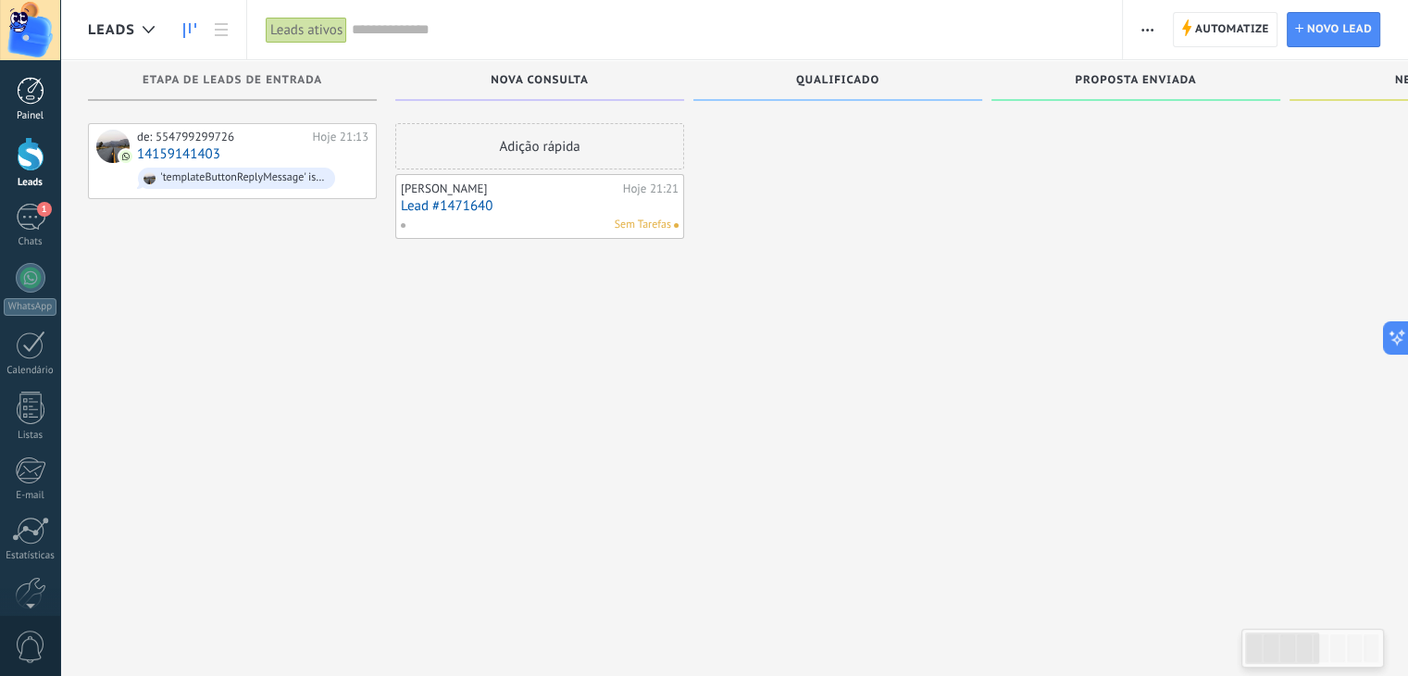
click at [18, 82] on div at bounding box center [31, 91] width 28 height 28
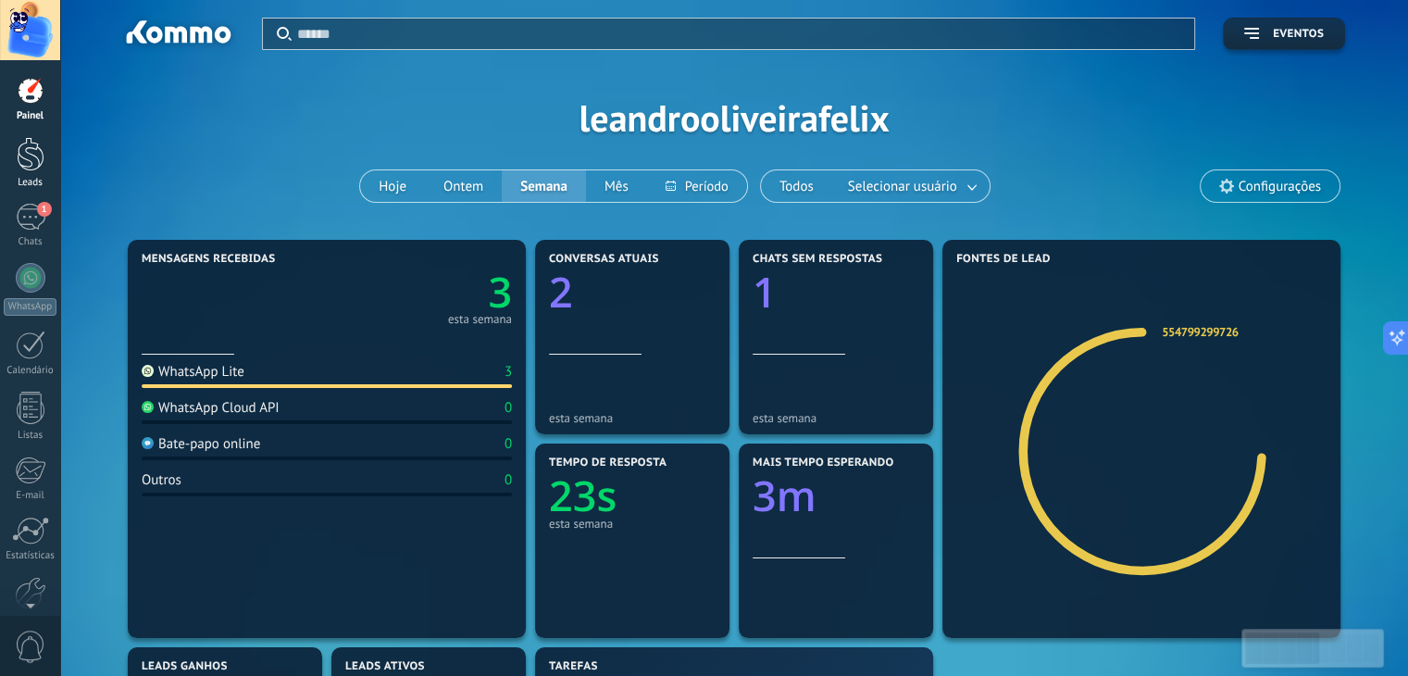
click at [31, 167] on div at bounding box center [31, 154] width 28 height 34
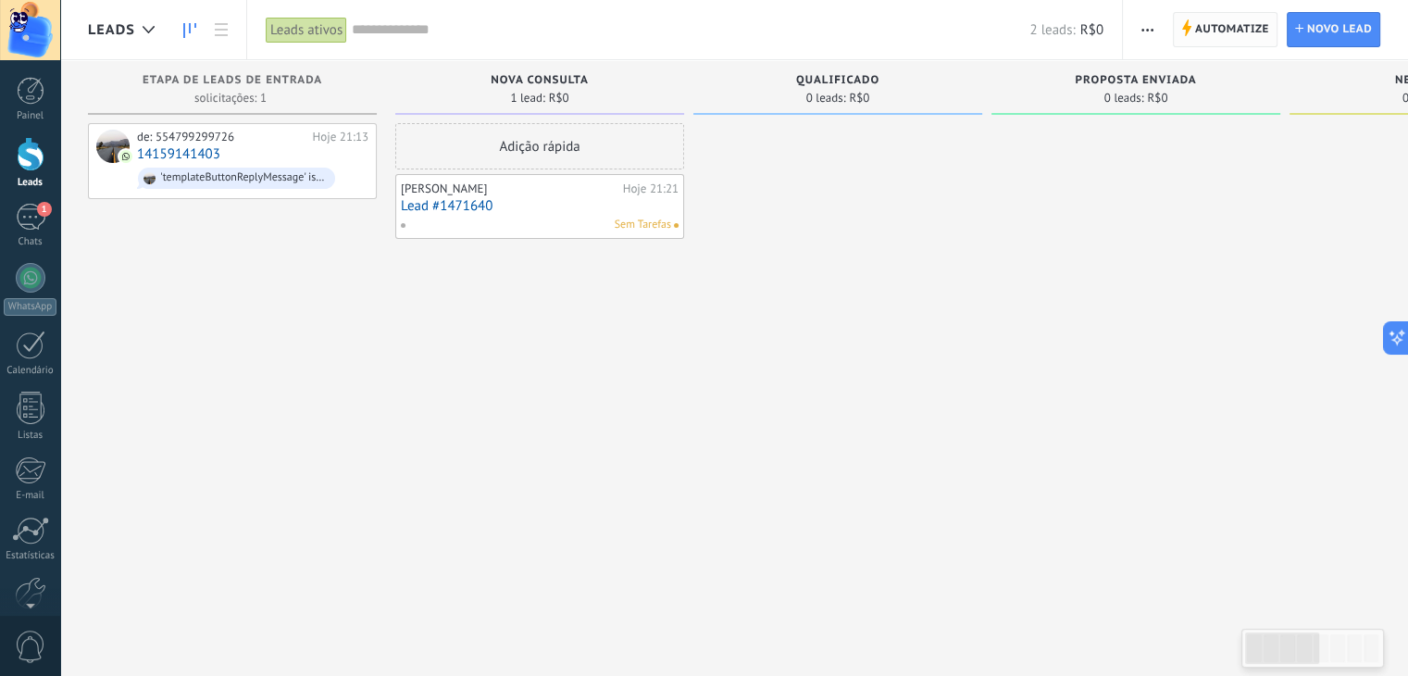
click at [1233, 30] on span "Automatize" at bounding box center [1232, 29] width 74 height 33
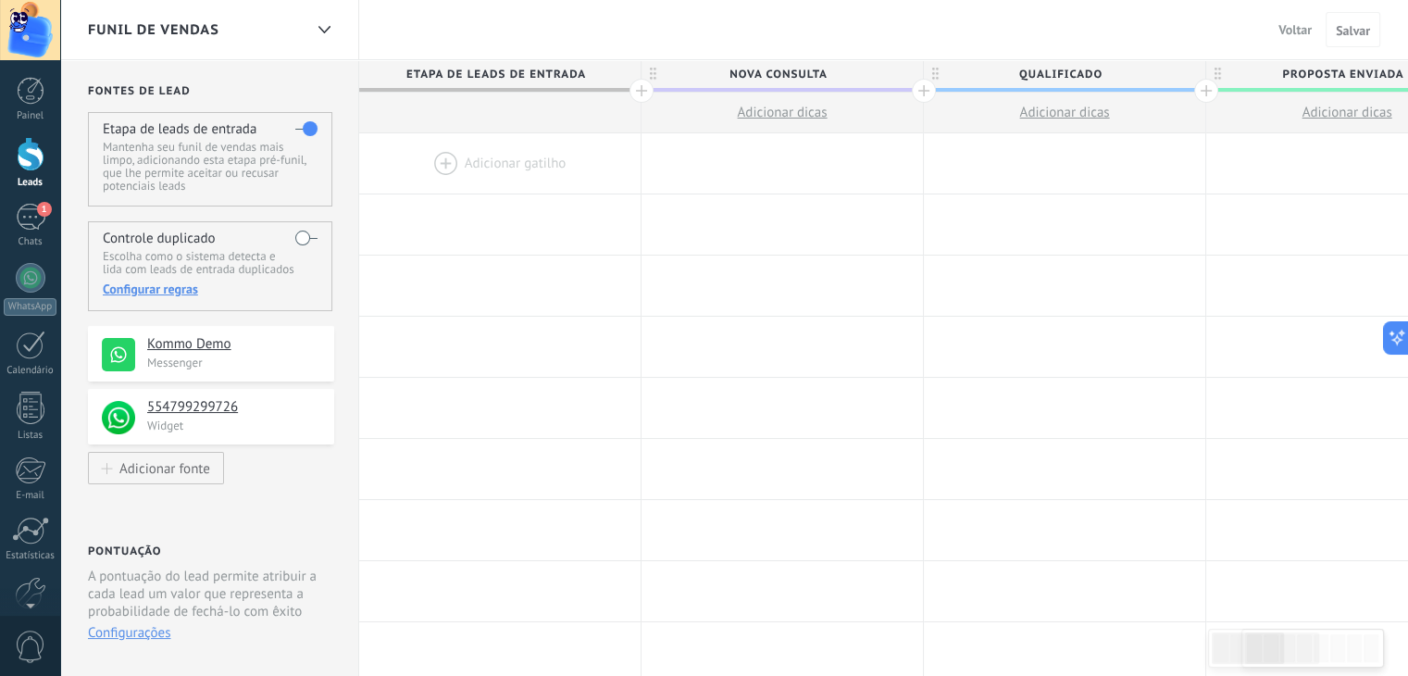
click at [437, 164] on div at bounding box center [499, 163] width 281 height 60
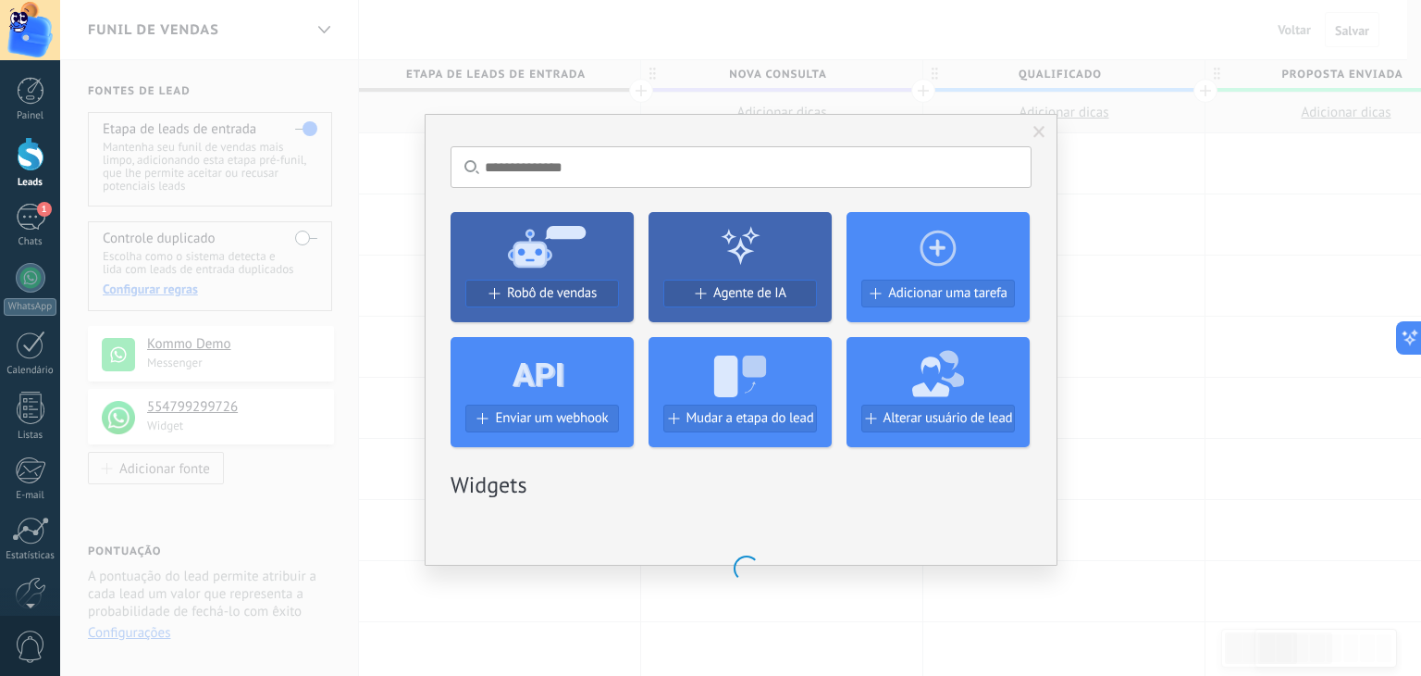
click at [1027, 125] on span at bounding box center [1039, 132] width 31 height 31
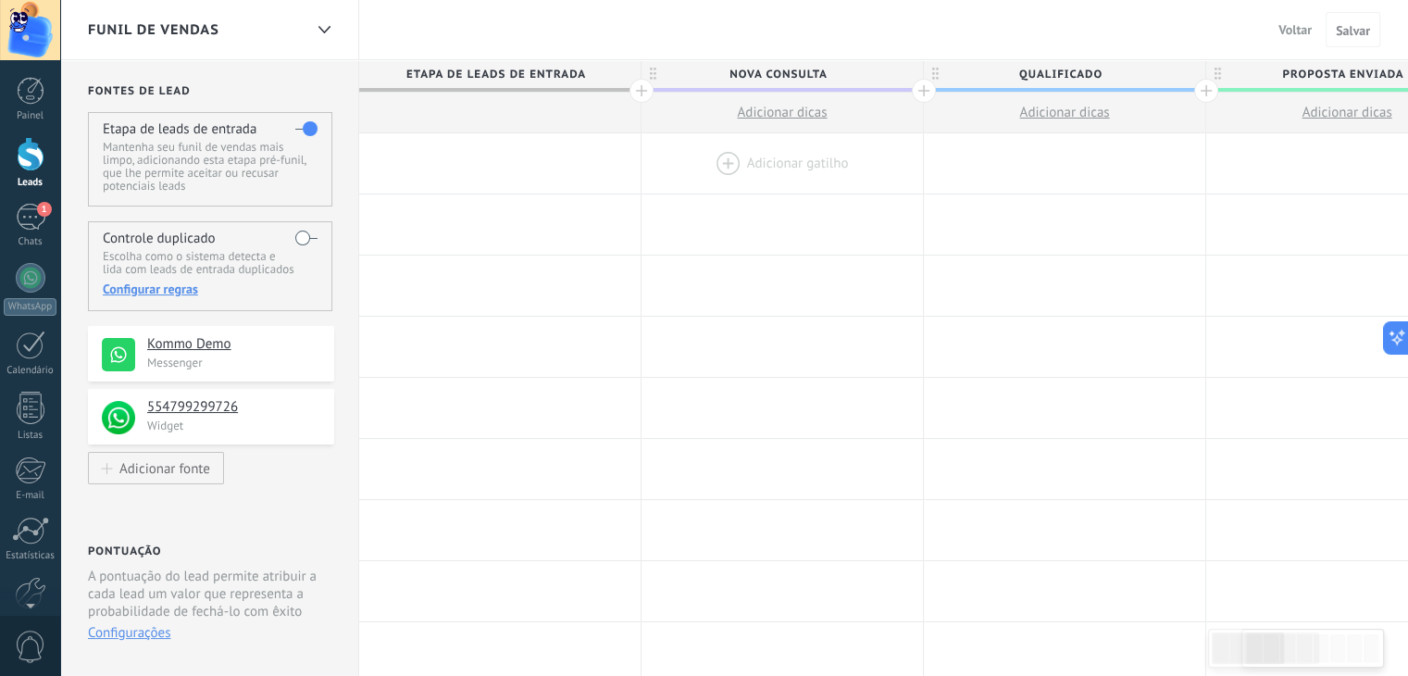
click at [734, 171] on div at bounding box center [781, 163] width 281 height 60
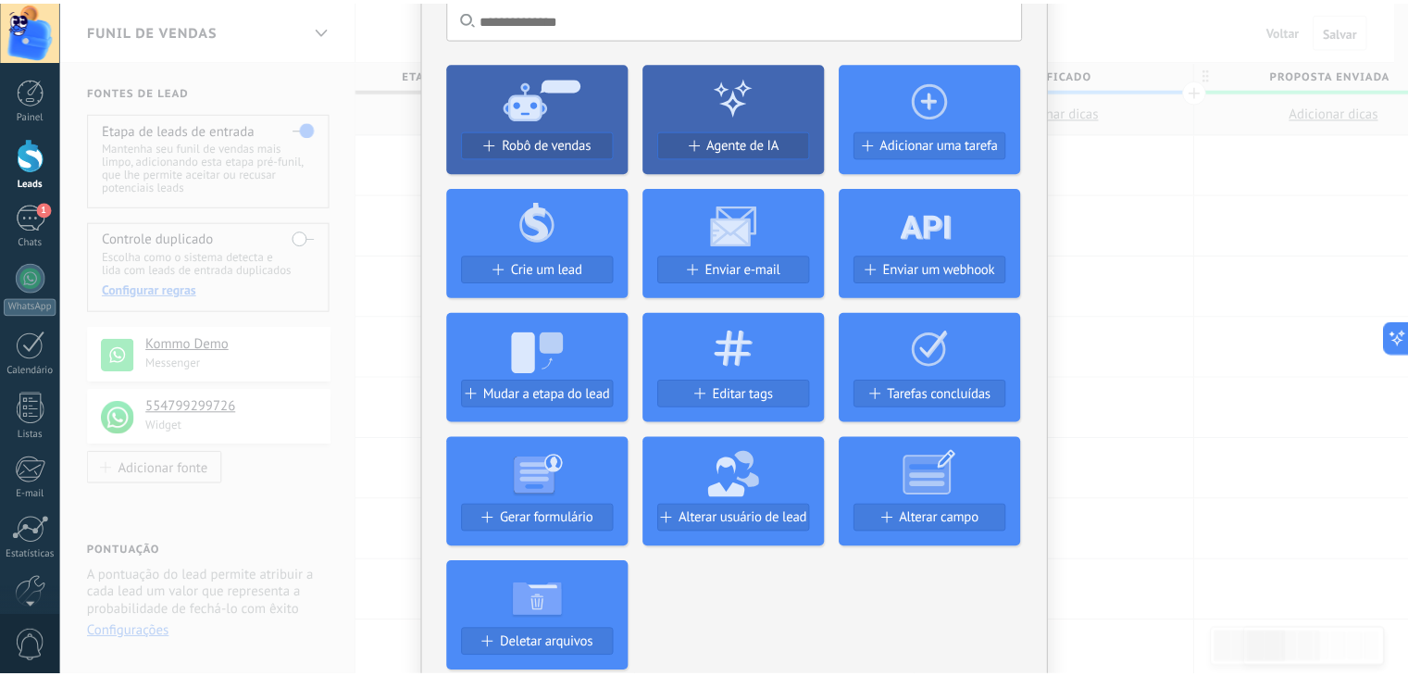
scroll to position [102, 0]
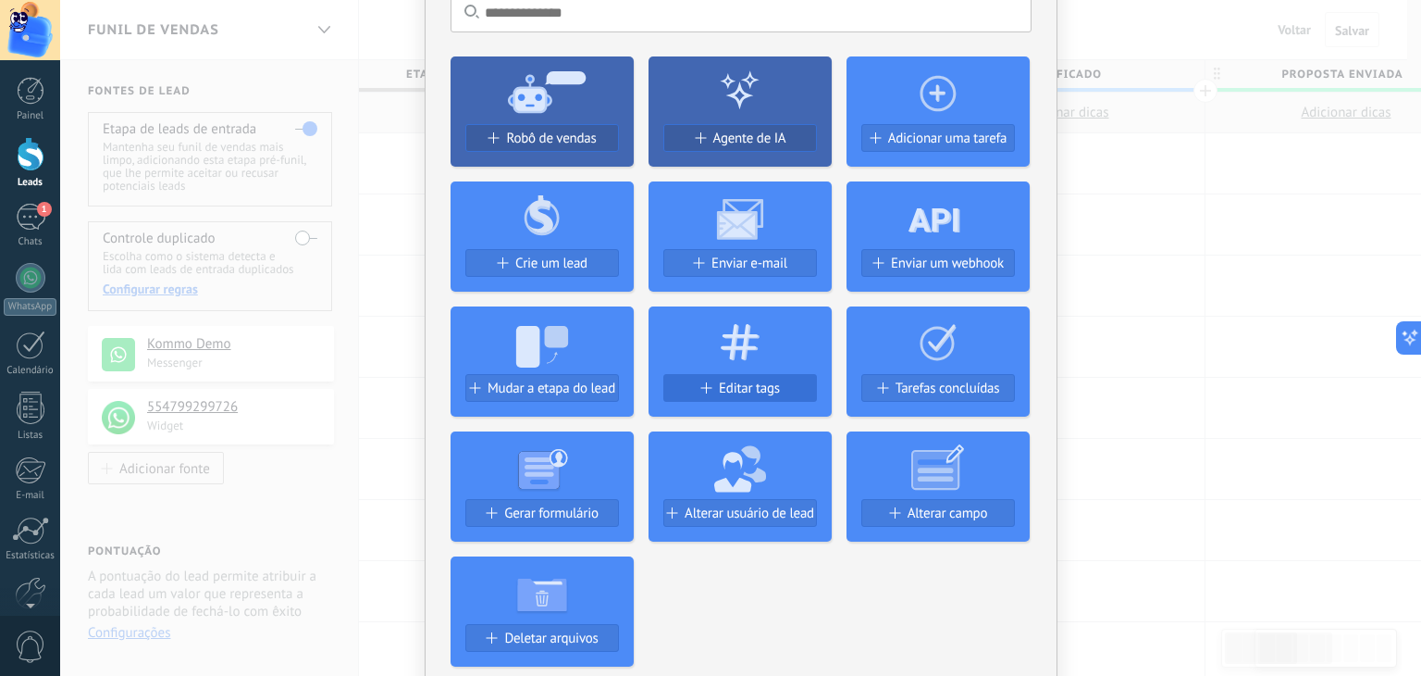
click at [757, 383] on span "Editar tags" at bounding box center [749, 388] width 61 height 16
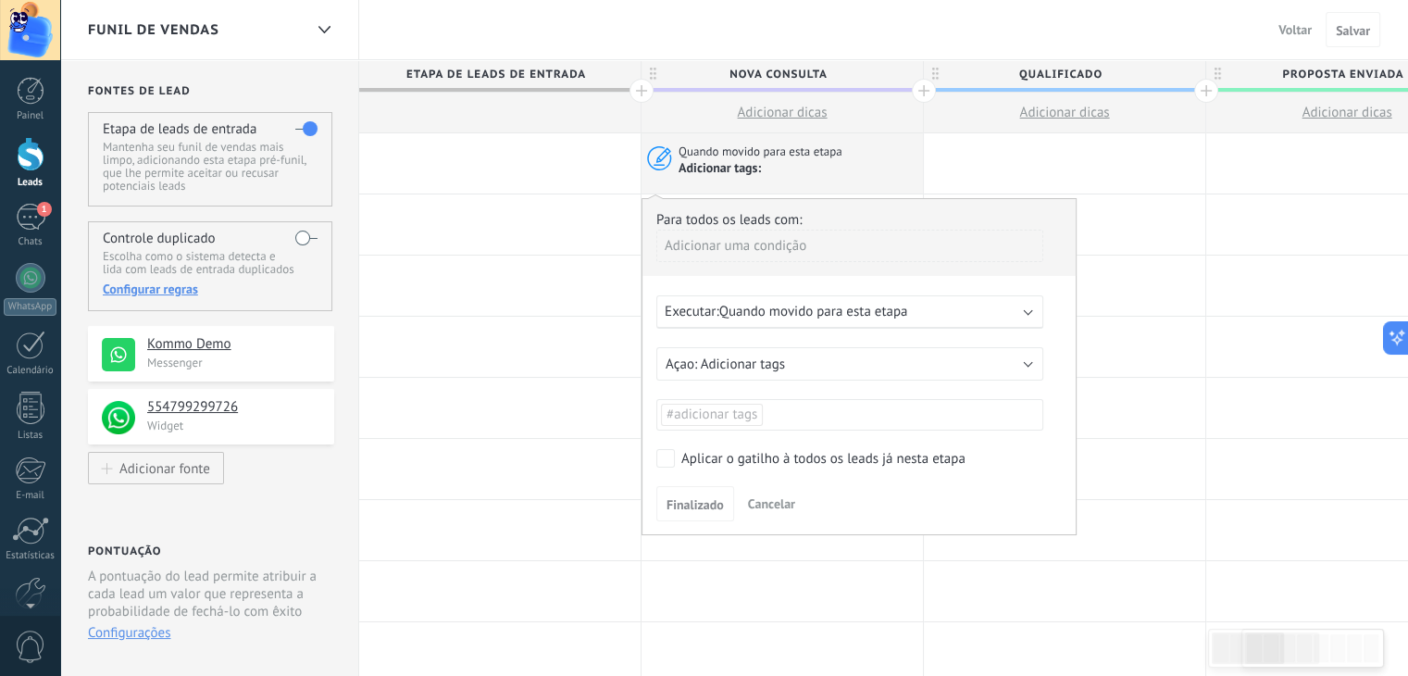
click at [802, 412] on ul "#adicionar tags" at bounding box center [849, 415] width 381 height 26
click at [794, 412] on li at bounding box center [850, 414] width 378 height 22
click at [755, 406] on li at bounding box center [850, 414] width 378 height 22
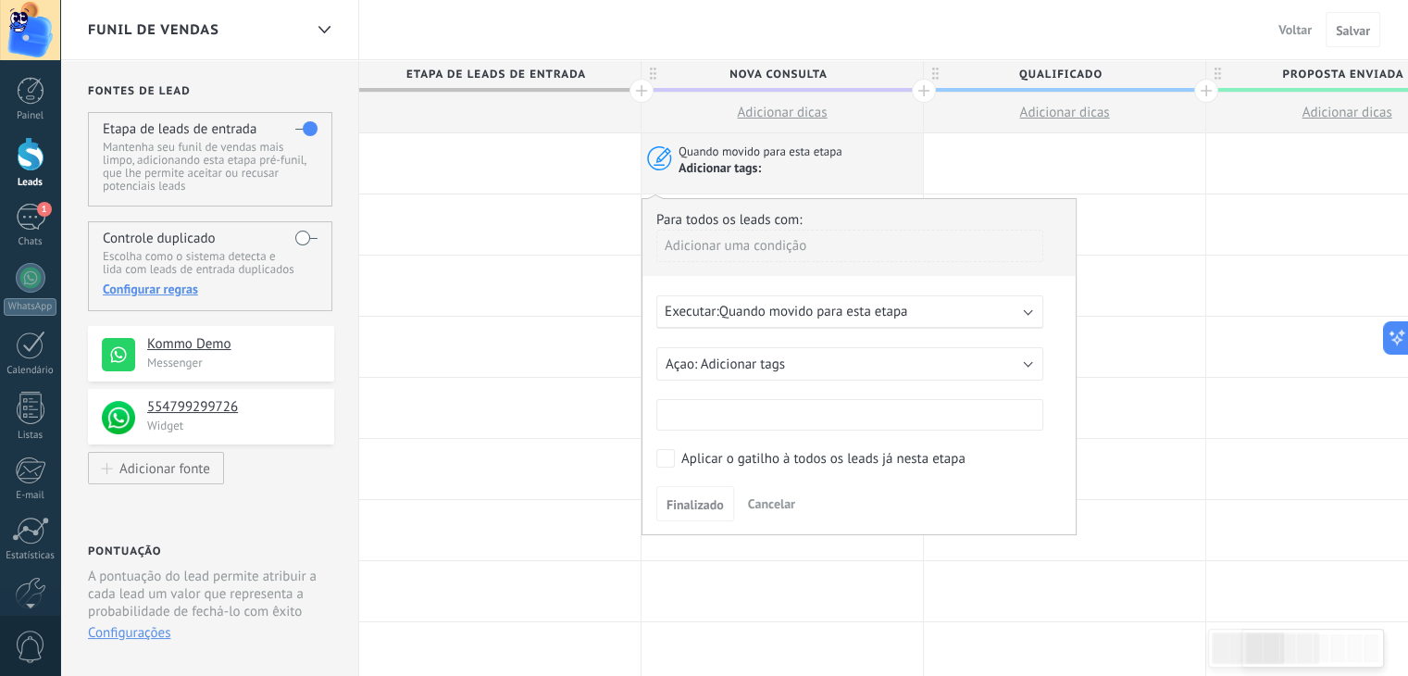
click at [755, 406] on li at bounding box center [850, 414] width 378 height 22
click at [863, 375] on button "Adicionar tags" at bounding box center [849, 363] width 387 height 33
click at [863, 375] on li "Adicionar tags" at bounding box center [843, 363] width 397 height 31
click at [911, 309] on div "Executar: Quando movido para esta etapa" at bounding box center [841, 312] width 355 height 18
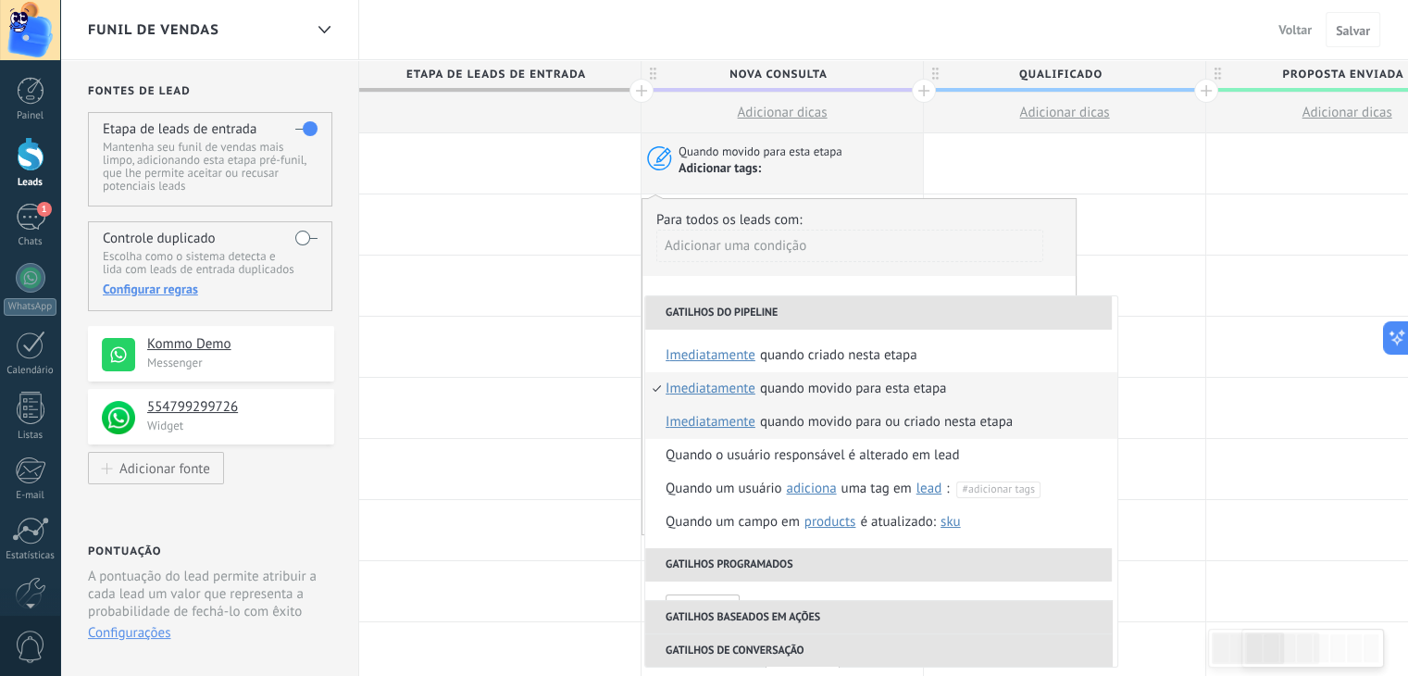
click at [869, 419] on div "Quando movido para ou criado nesta etapa" at bounding box center [886, 421] width 253 height 33
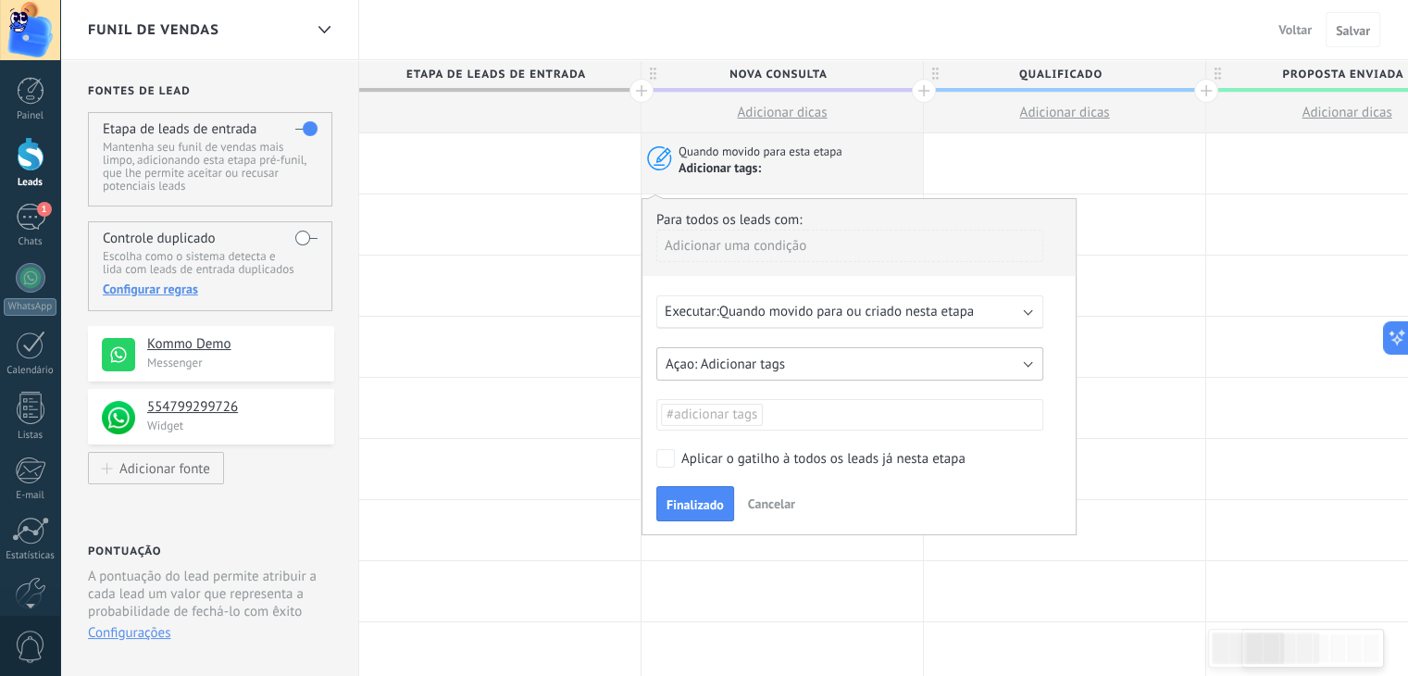
click at [861, 362] on button "Adicionar tags" at bounding box center [849, 363] width 387 height 33
click at [857, 329] on div "Para todos os leads com: Adicionar uma condição Executar: Quando movido para ou…" at bounding box center [858, 366] width 435 height 337
click at [871, 312] on span "Quando movido para ou criado nesta etapa" at bounding box center [846, 312] width 255 height 18
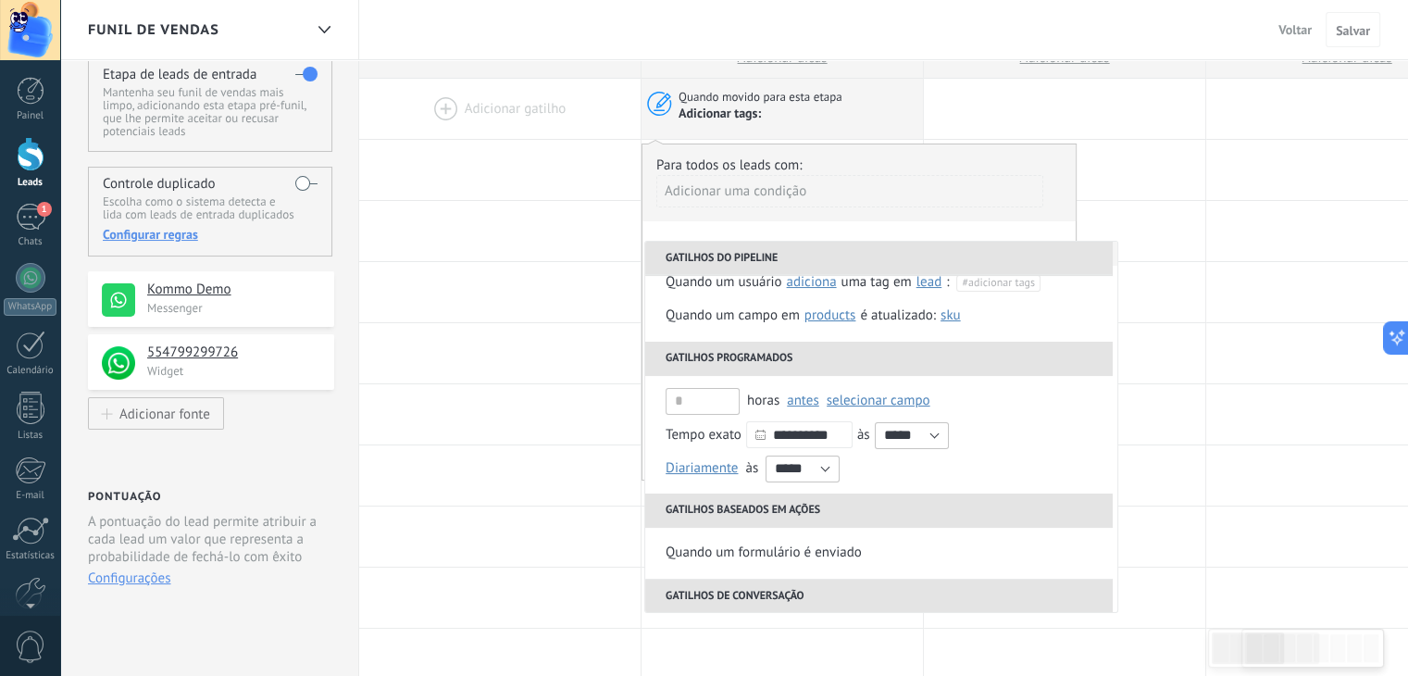
scroll to position [0, 0]
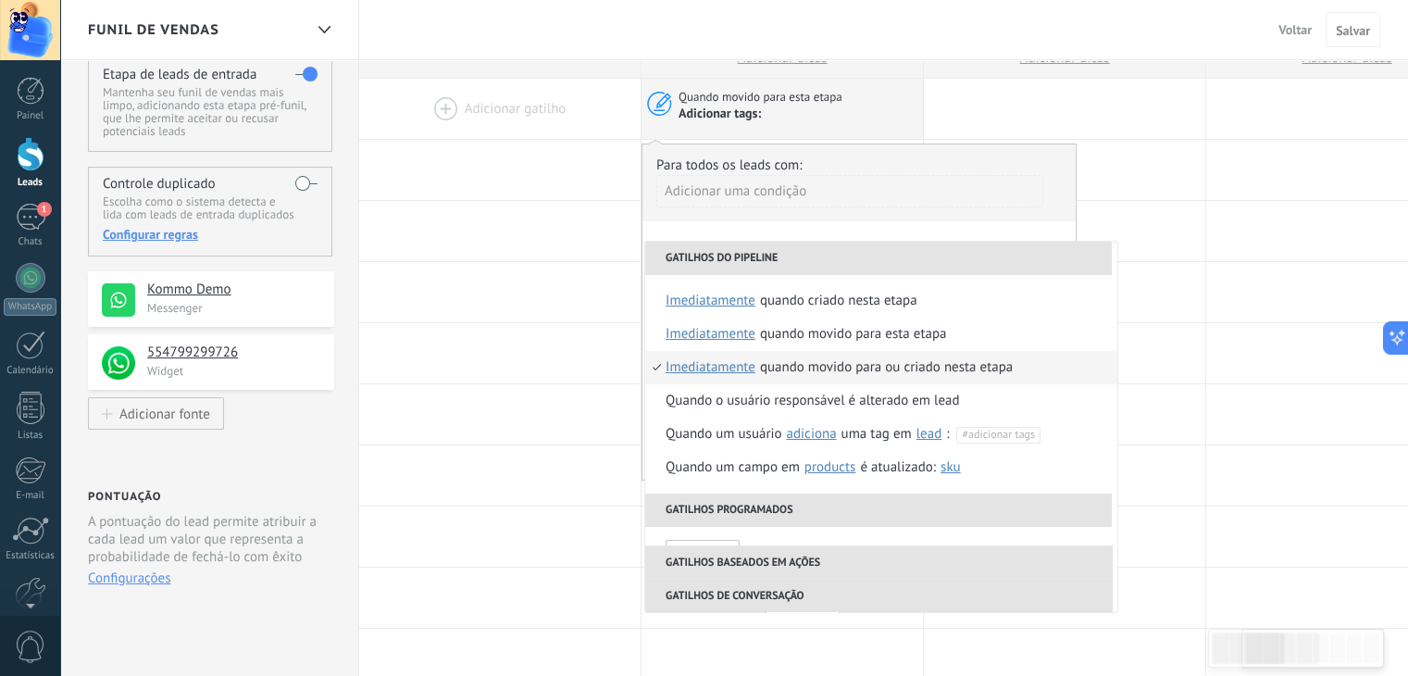
click at [809, 203] on div "Adicionar uma condição" at bounding box center [849, 191] width 387 height 32
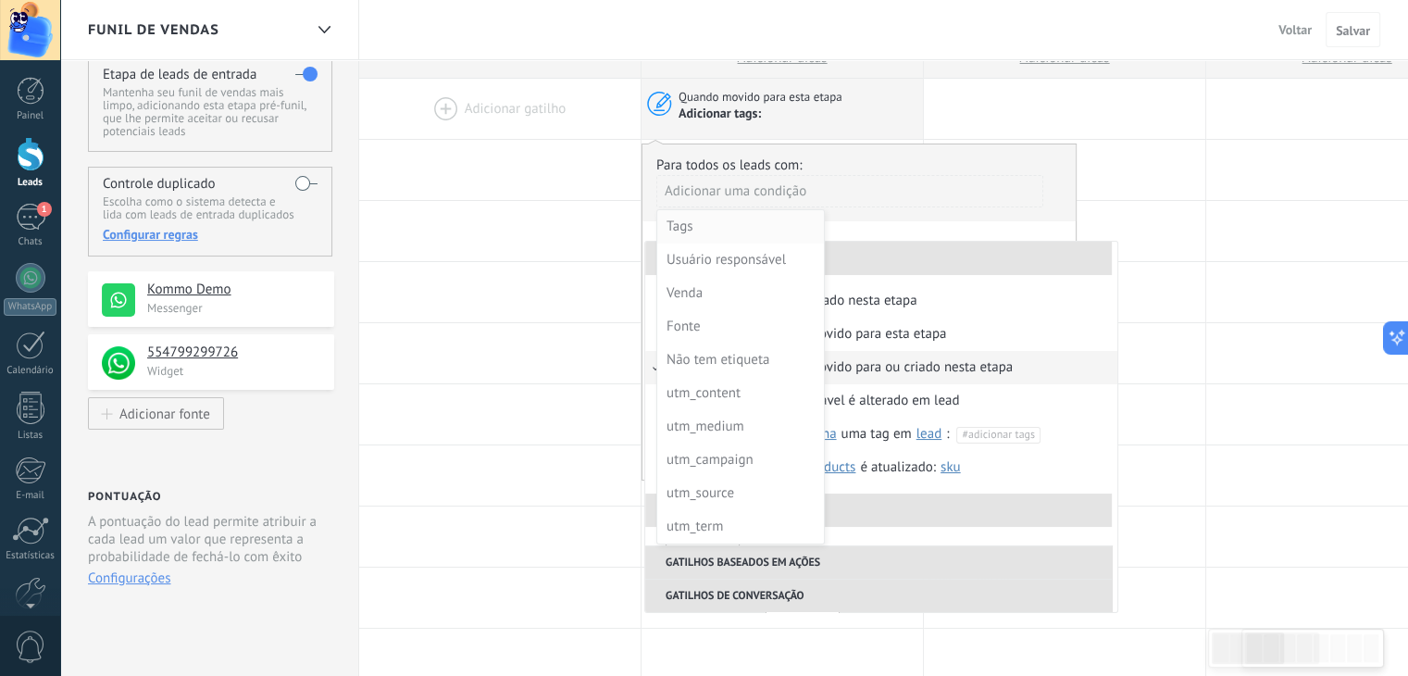
click at [770, 224] on div "Tags" at bounding box center [738, 227] width 144 height 26
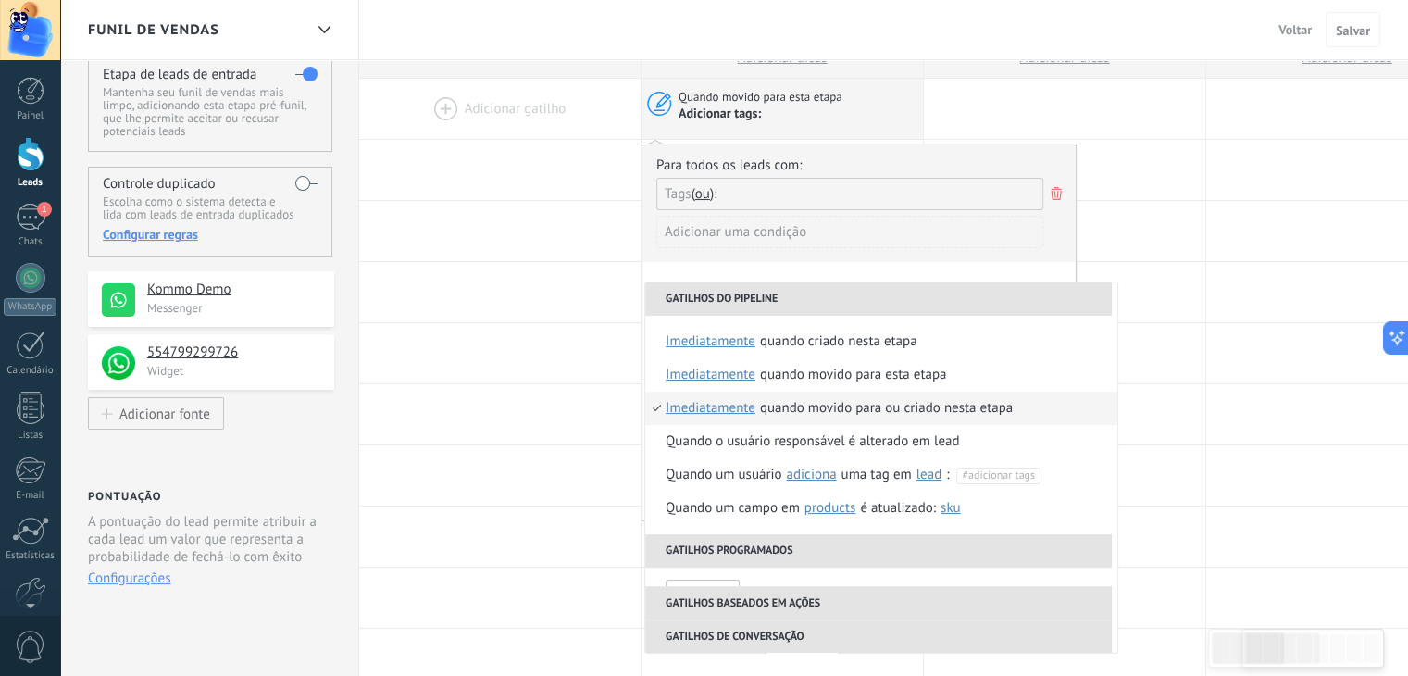
click at [1057, 193] on use at bounding box center [1055, 193] width 11 height 13
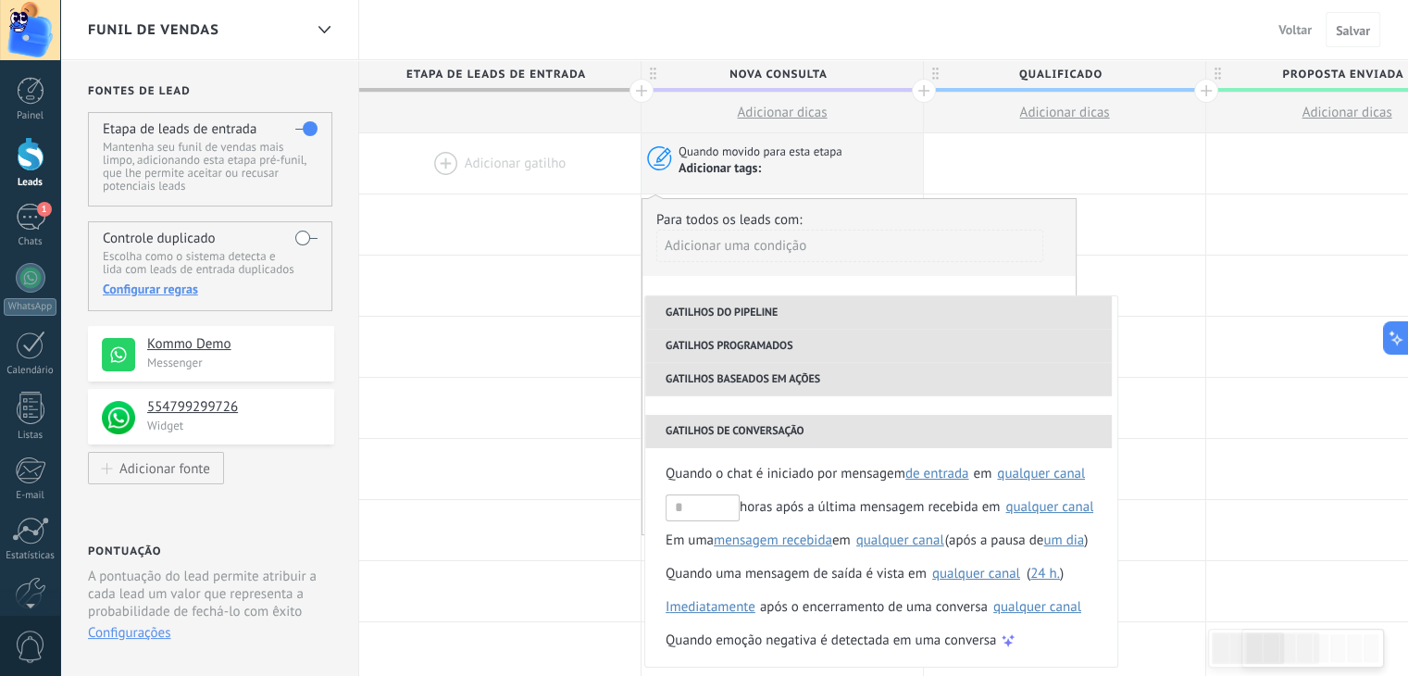
click at [823, 226] on div "Para todos os leads com:" at bounding box center [858, 220] width 405 height 18
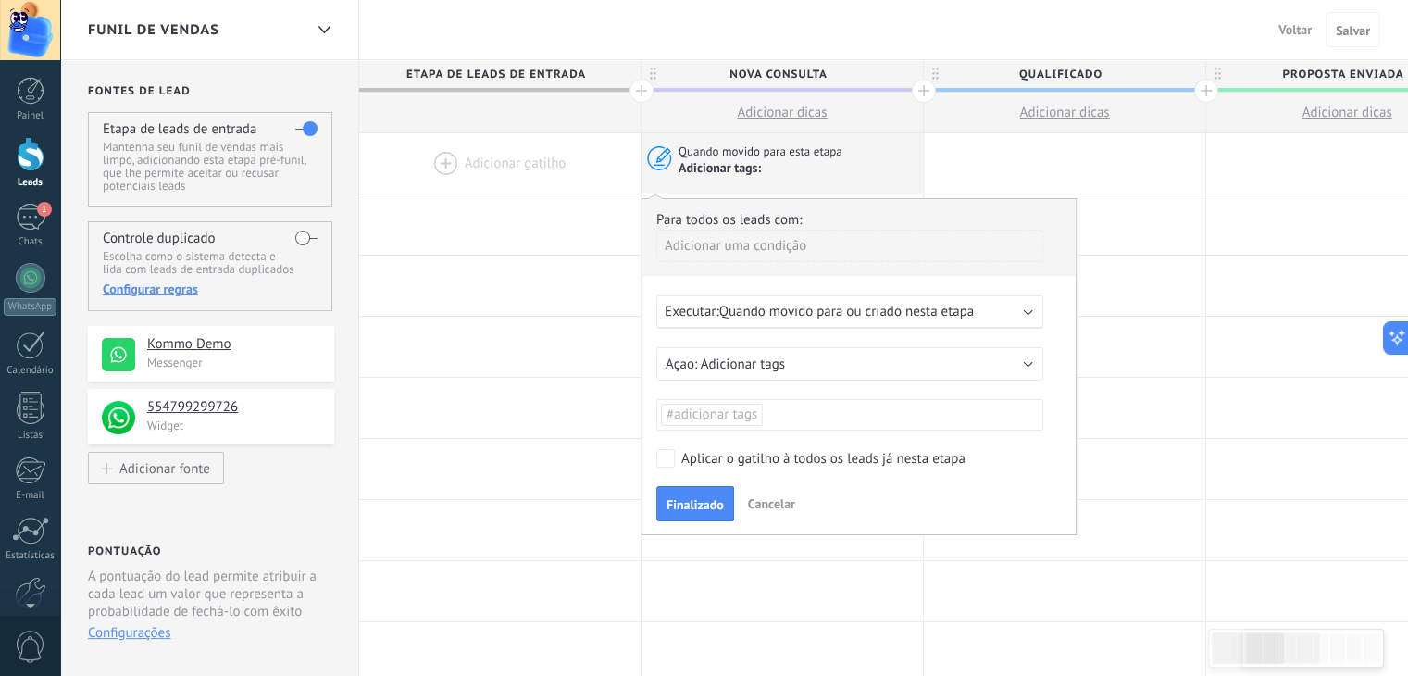
click at [687, 419] on span "#adicionar tags" at bounding box center [711, 414] width 91 height 18
click at [687, 419] on input "text" at bounding box center [708, 414] width 93 height 20
type input "*"
type input "******"
click at [911, 437] on div "Para todos os leads com: Adicionar uma condição Executar: Quando movido para ou…" at bounding box center [858, 366] width 435 height 337
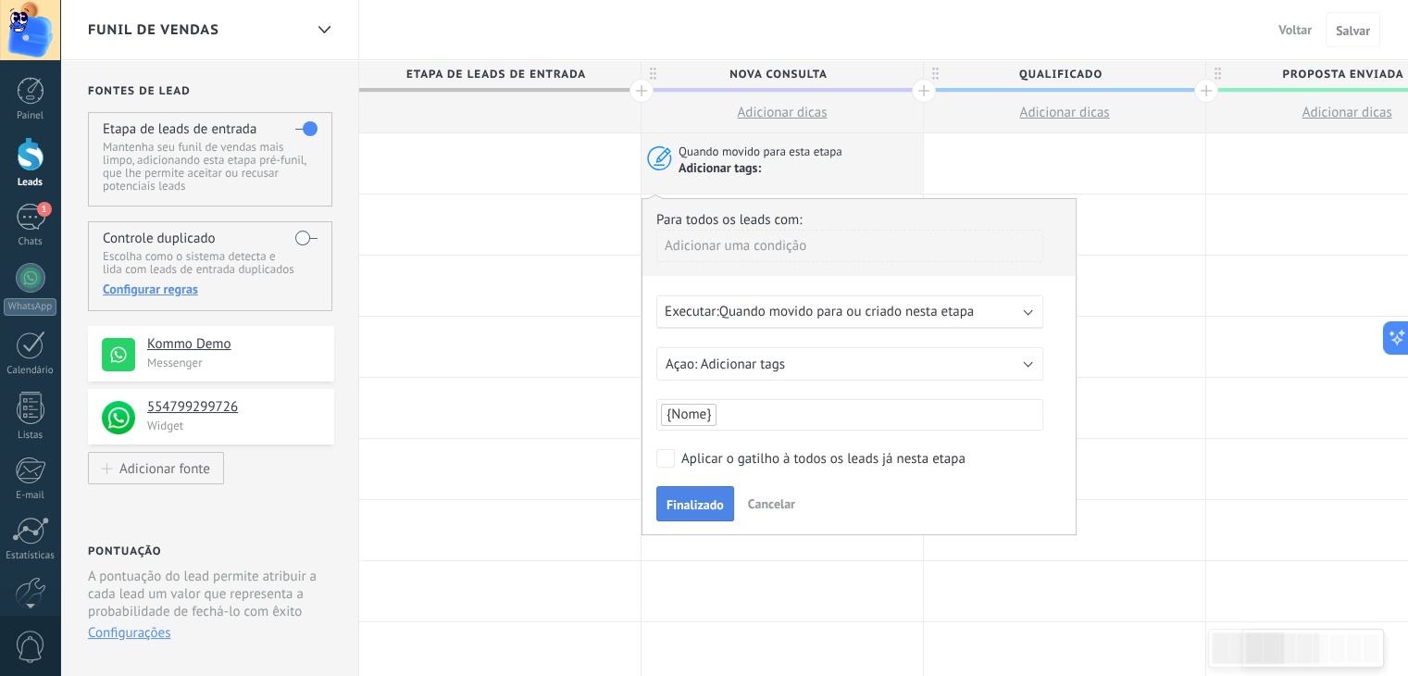
click at [698, 498] on span "Finalizado" at bounding box center [694, 504] width 57 height 13
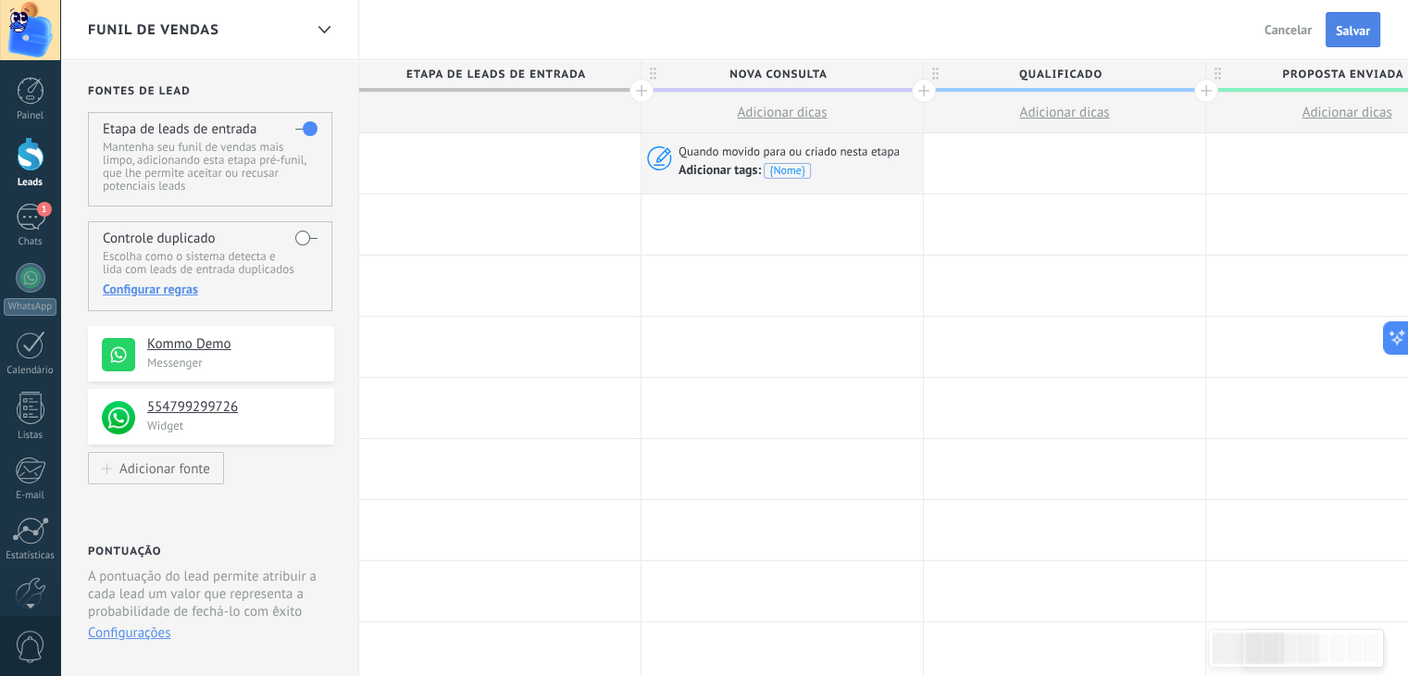
click at [1362, 13] on button "Salvar" at bounding box center [1352, 29] width 55 height 35
click at [26, 162] on div at bounding box center [31, 154] width 28 height 34
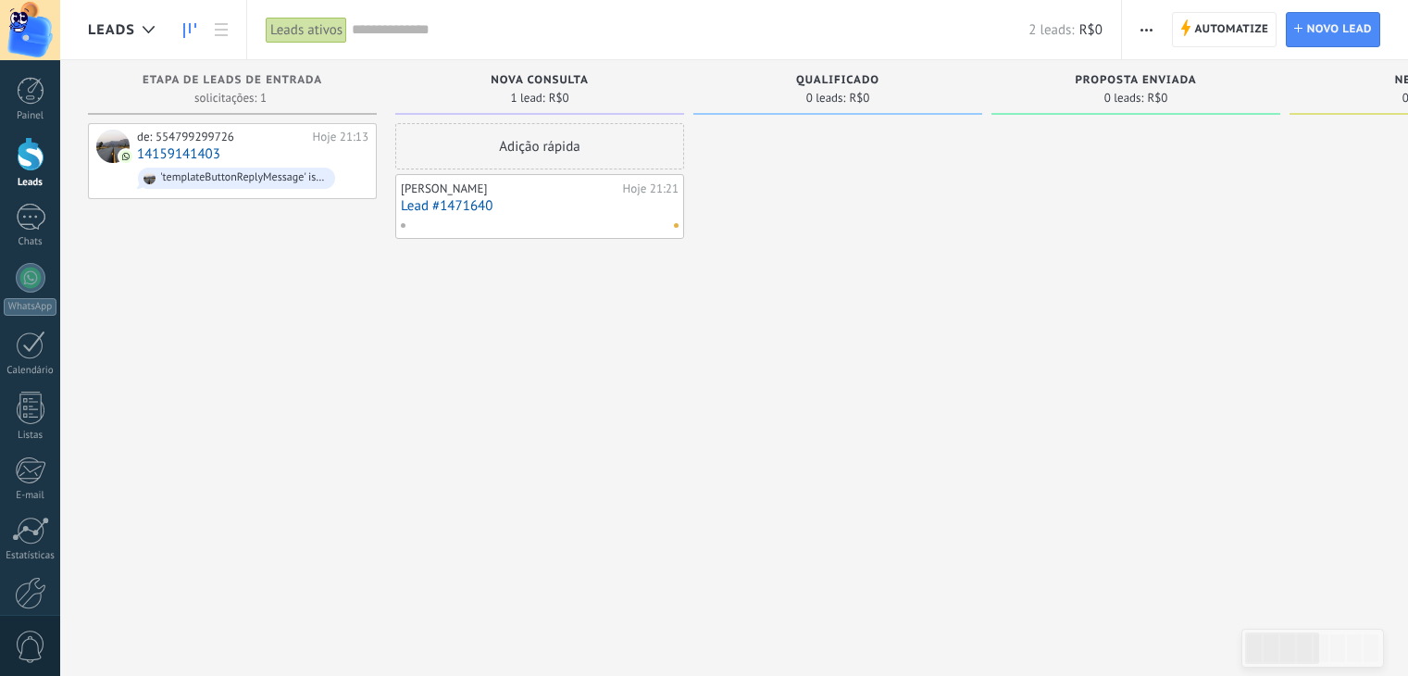
click at [566, 217] on div at bounding box center [535, 225] width 271 height 17
click at [1142, 24] on span "button" at bounding box center [1146, 29] width 12 height 35
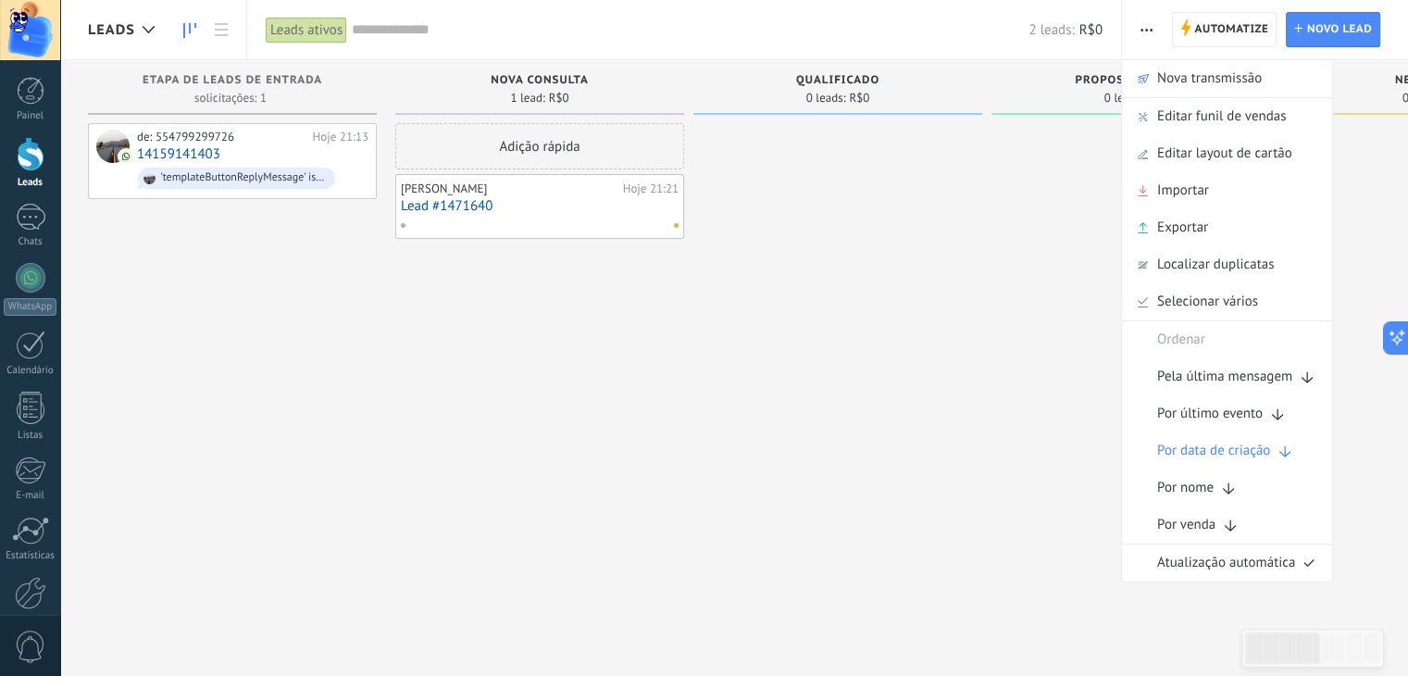
click at [967, 406] on div at bounding box center [837, 340] width 289 height 434
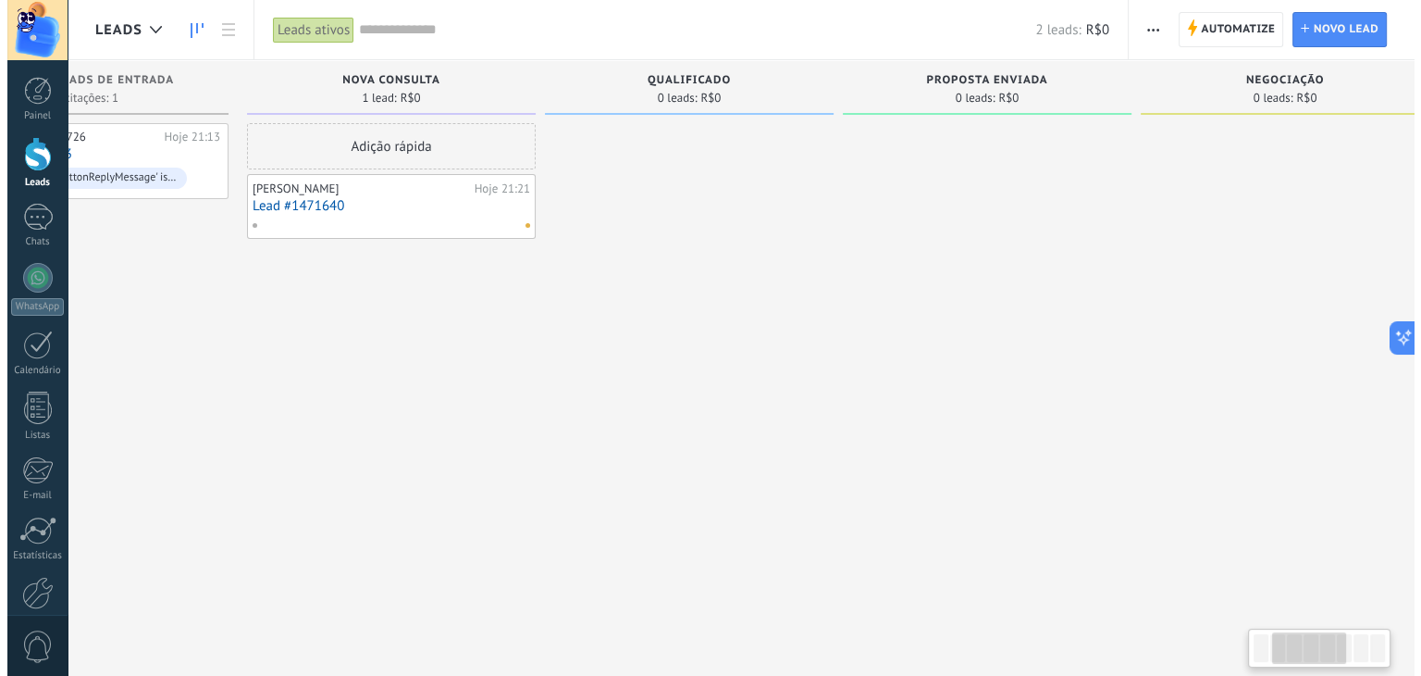
scroll to position [0, 0]
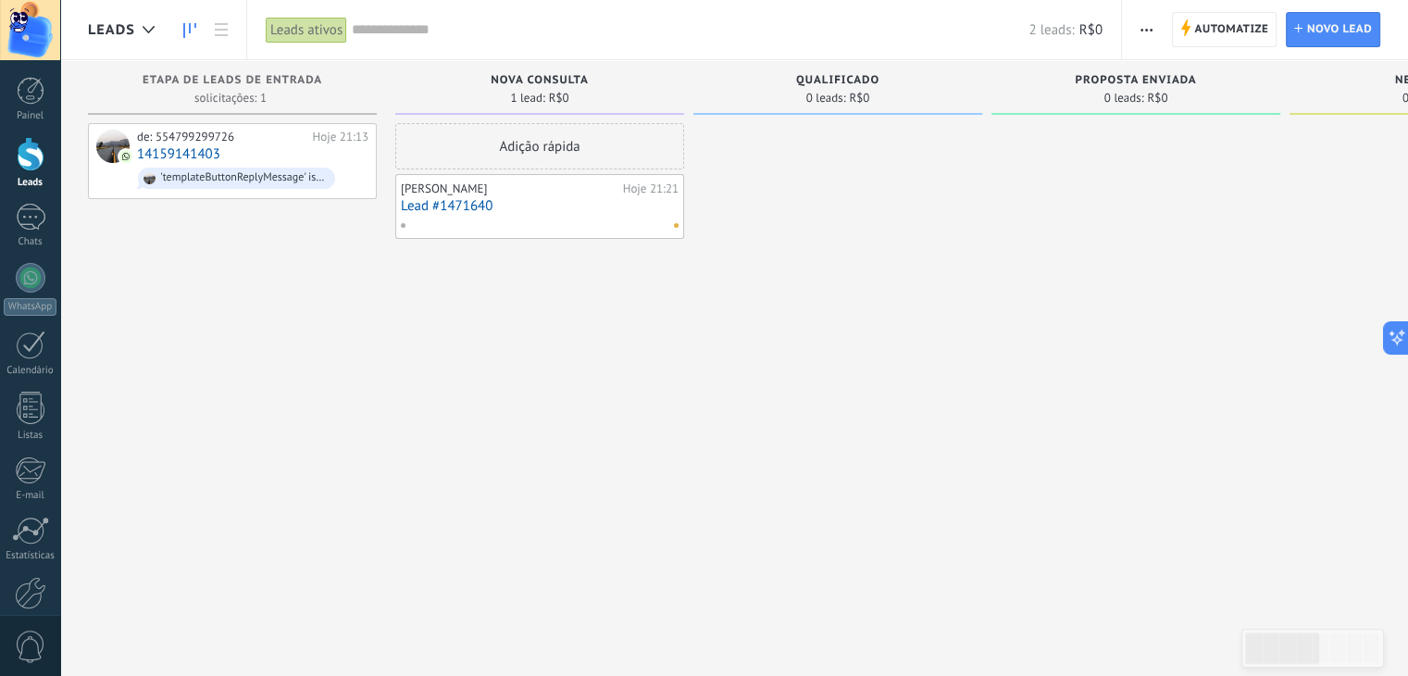
click at [663, 212] on link "Lead #1471640" at bounding box center [540, 206] width 278 height 16
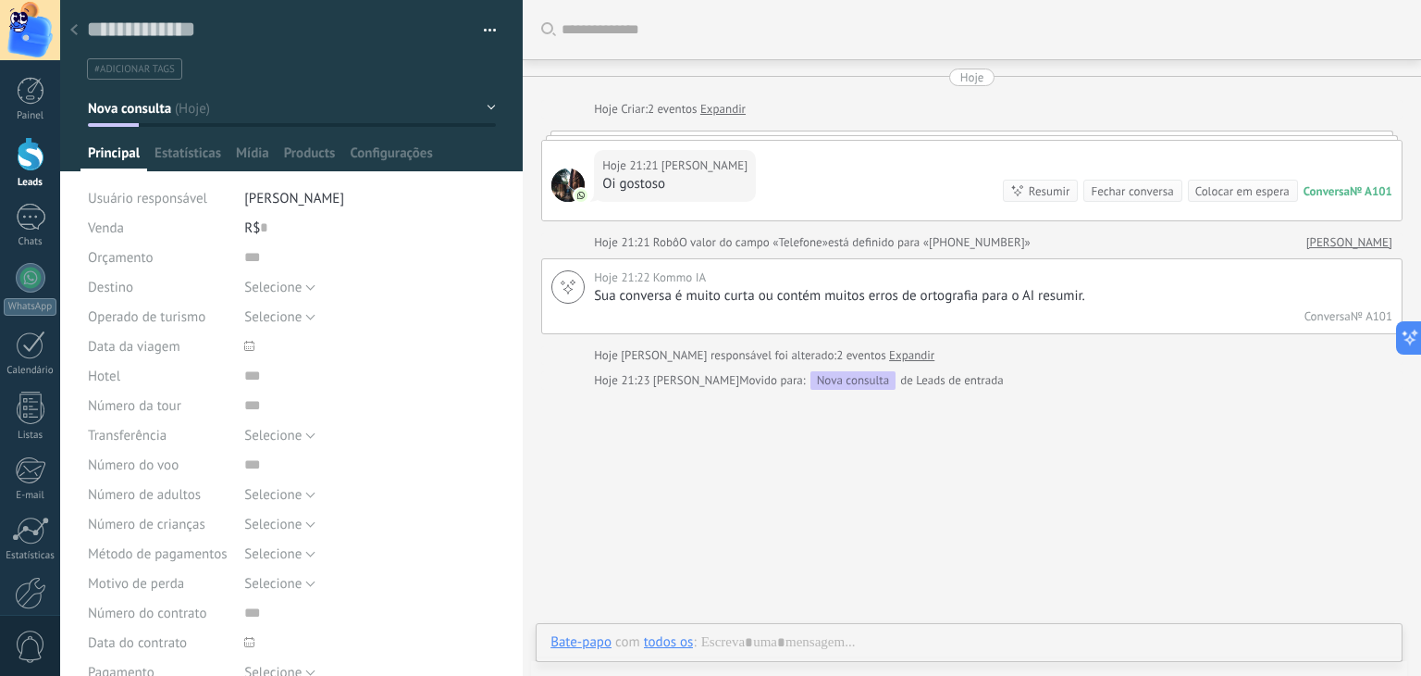
scroll to position [27, 0]
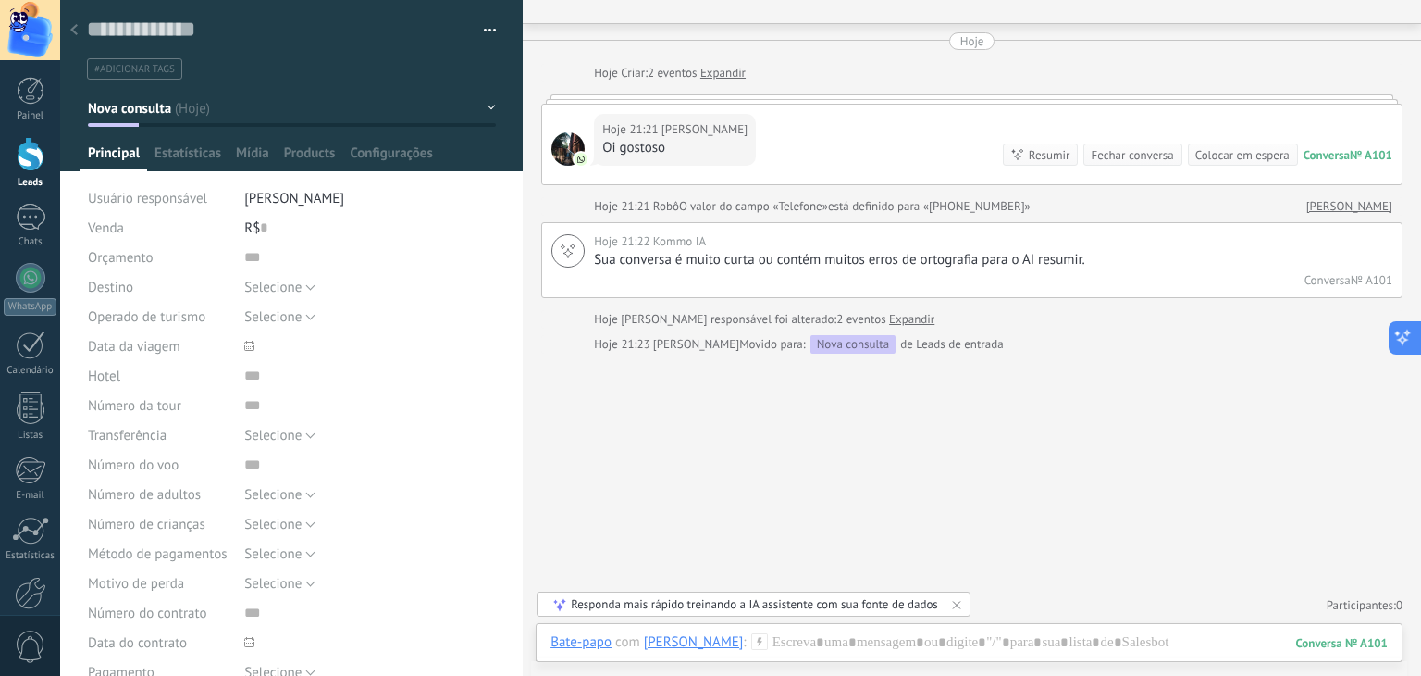
click at [1407, 344] on button at bounding box center [1405, 337] width 33 height 33
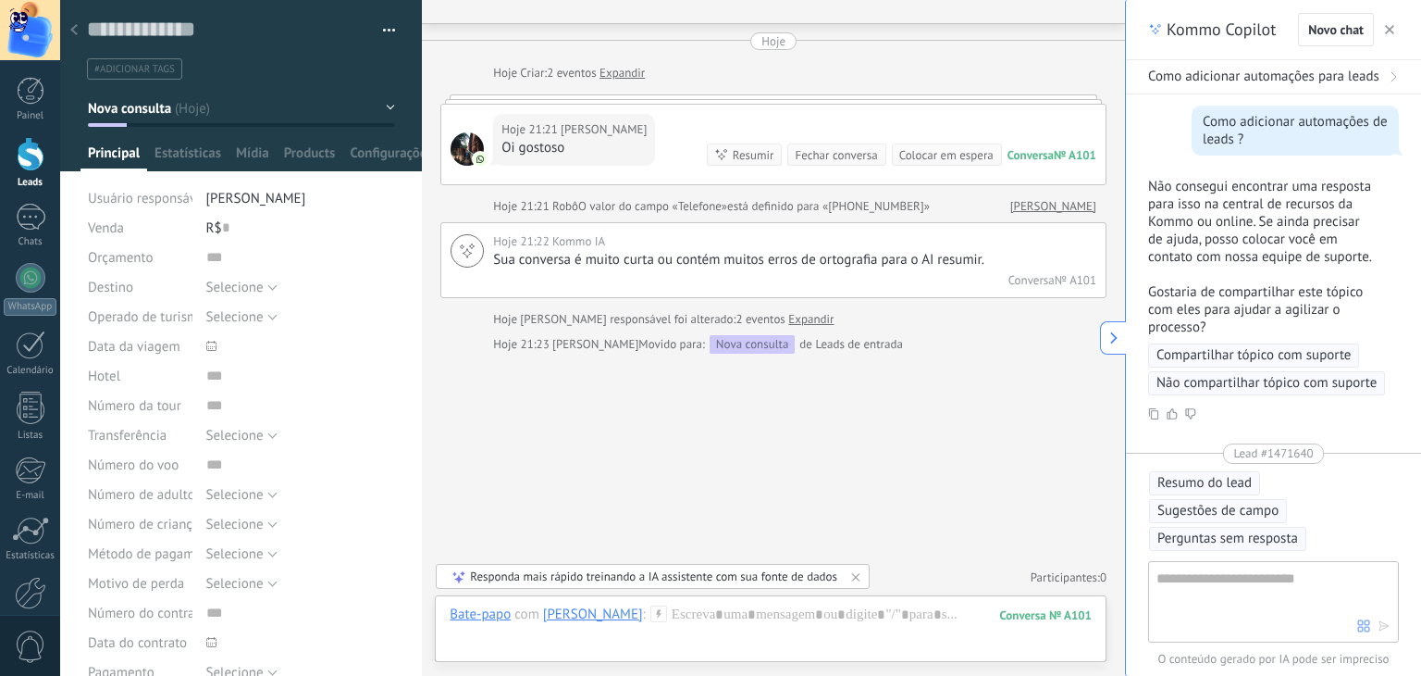
type textarea "**********"
click at [1235, 578] on textarea at bounding box center [1257, 600] width 201 height 67
type textarea "**********"
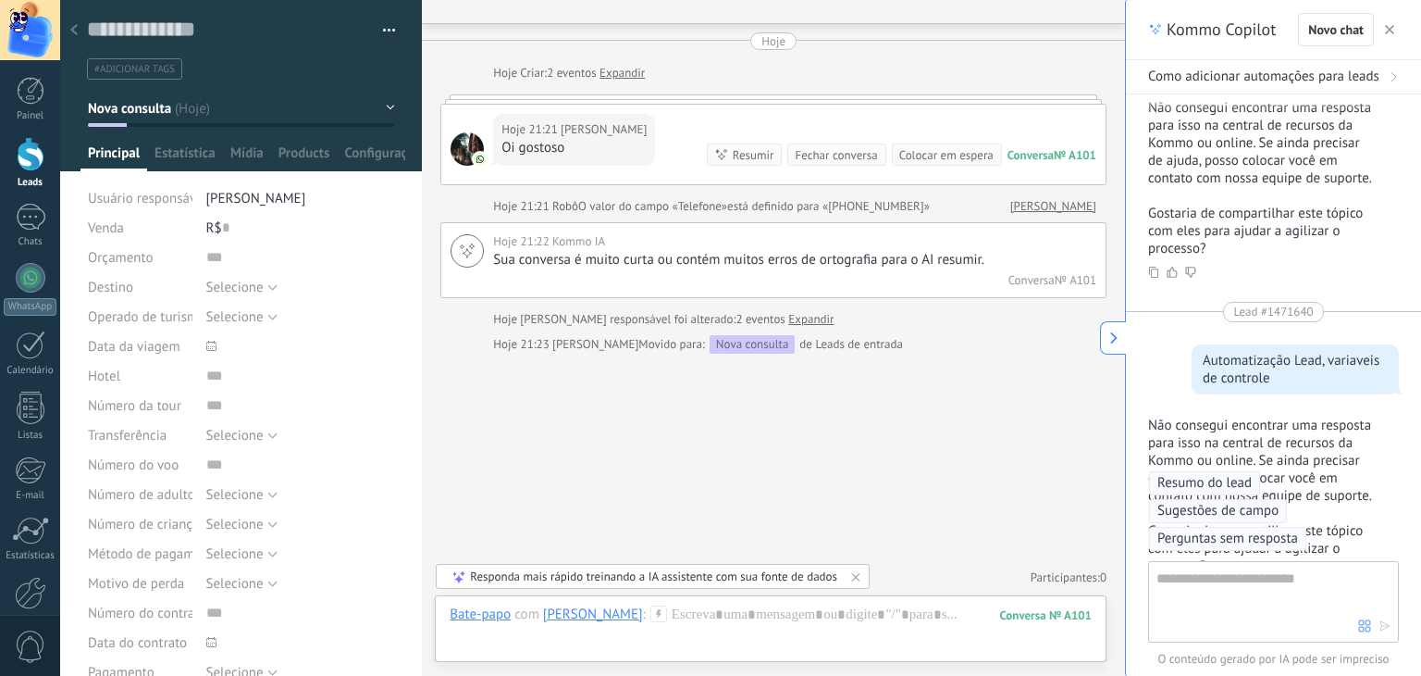
scroll to position [391, 0]
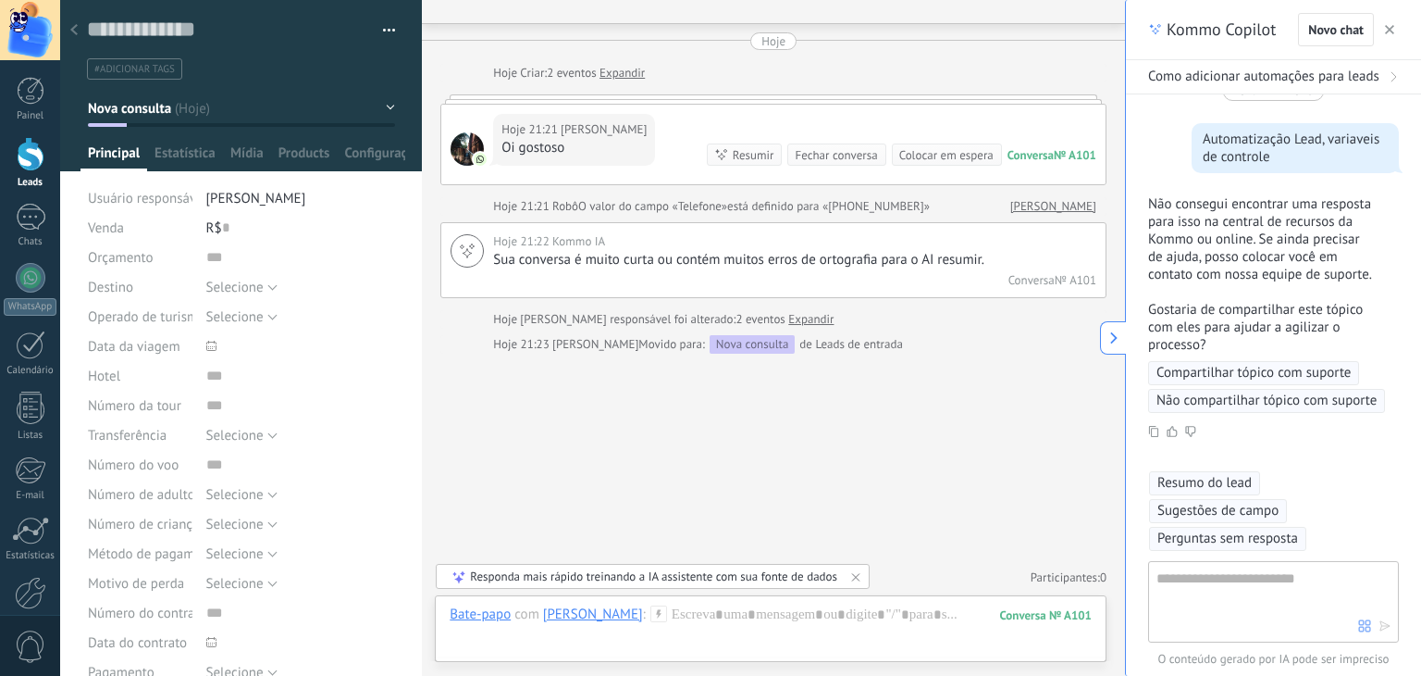
click at [641, 522] on div "Buscar Carregar mais Hoje Hoje Criar: 2 eventos Expandir Hoje 21:21 Bruna Flor …" at bounding box center [773, 320] width 703 height 713
click at [1384, 19] on button "button" at bounding box center [1390, 30] width 19 height 22
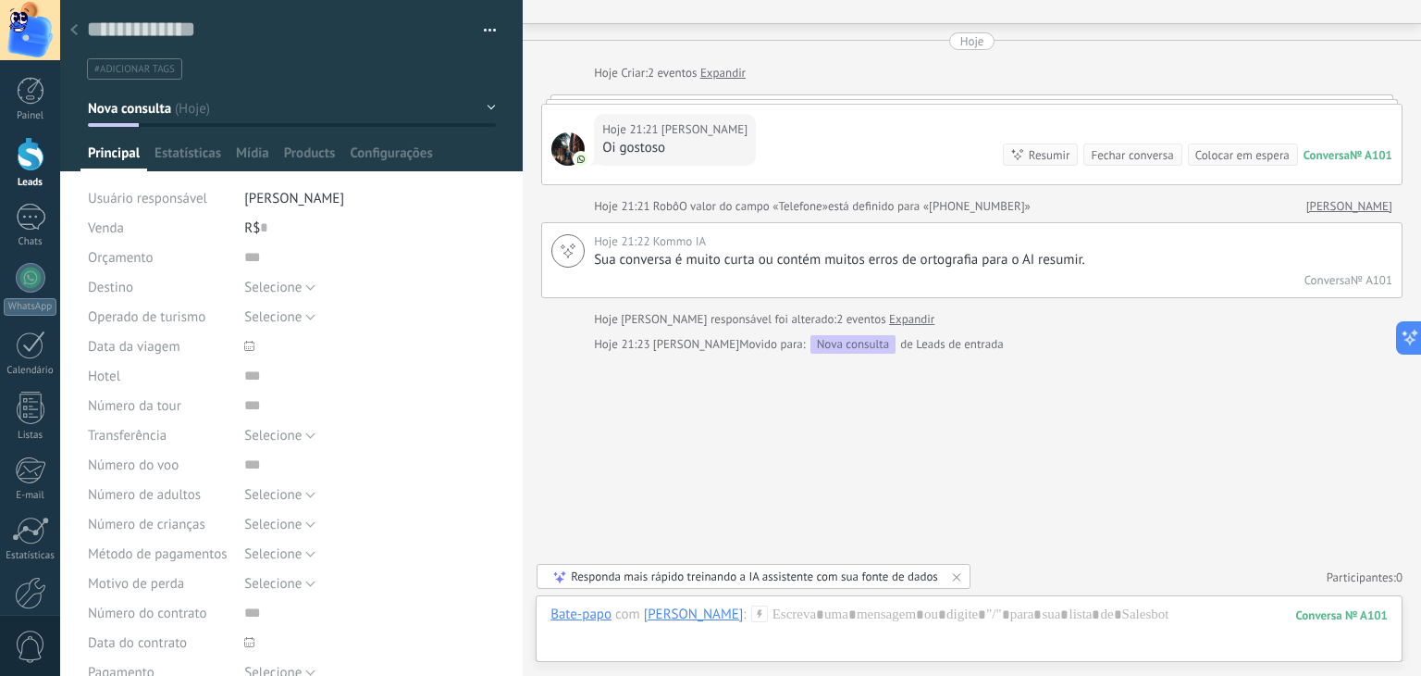
type textarea "**********"
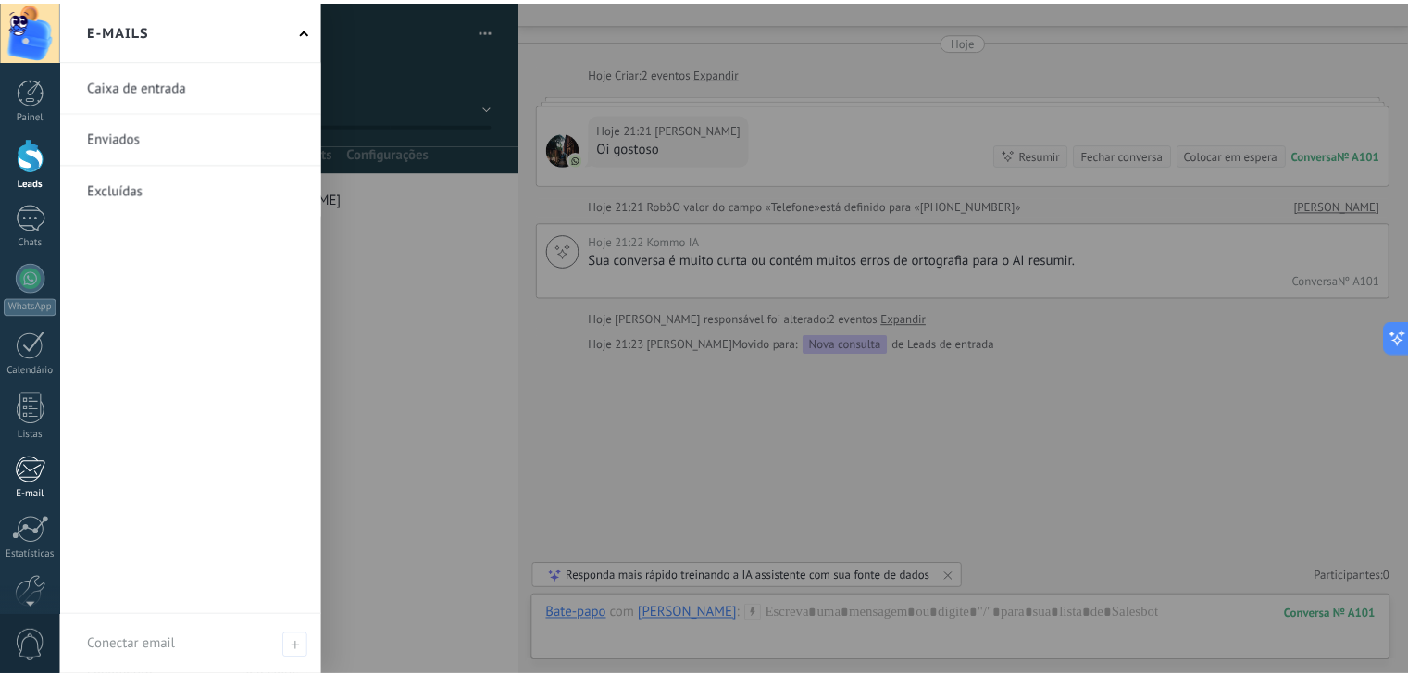
scroll to position [93, 0]
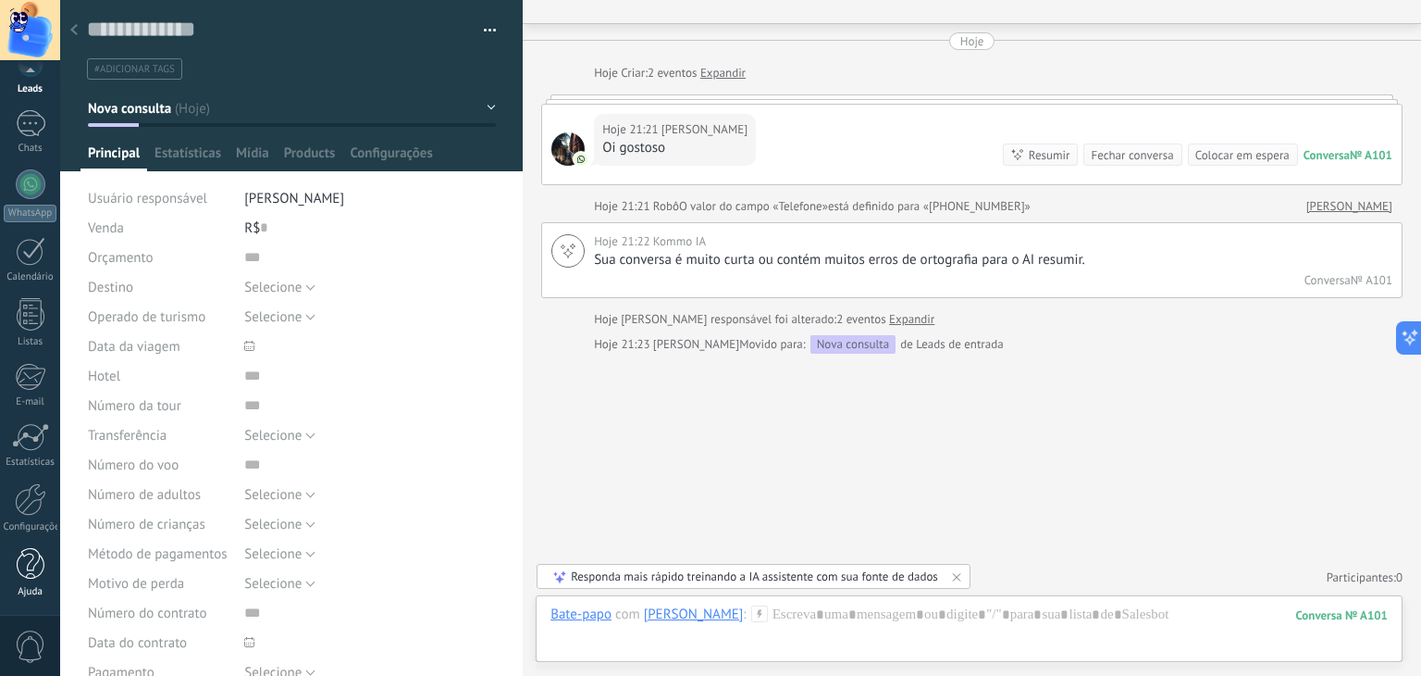
click at [37, 563] on div at bounding box center [31, 564] width 28 height 32
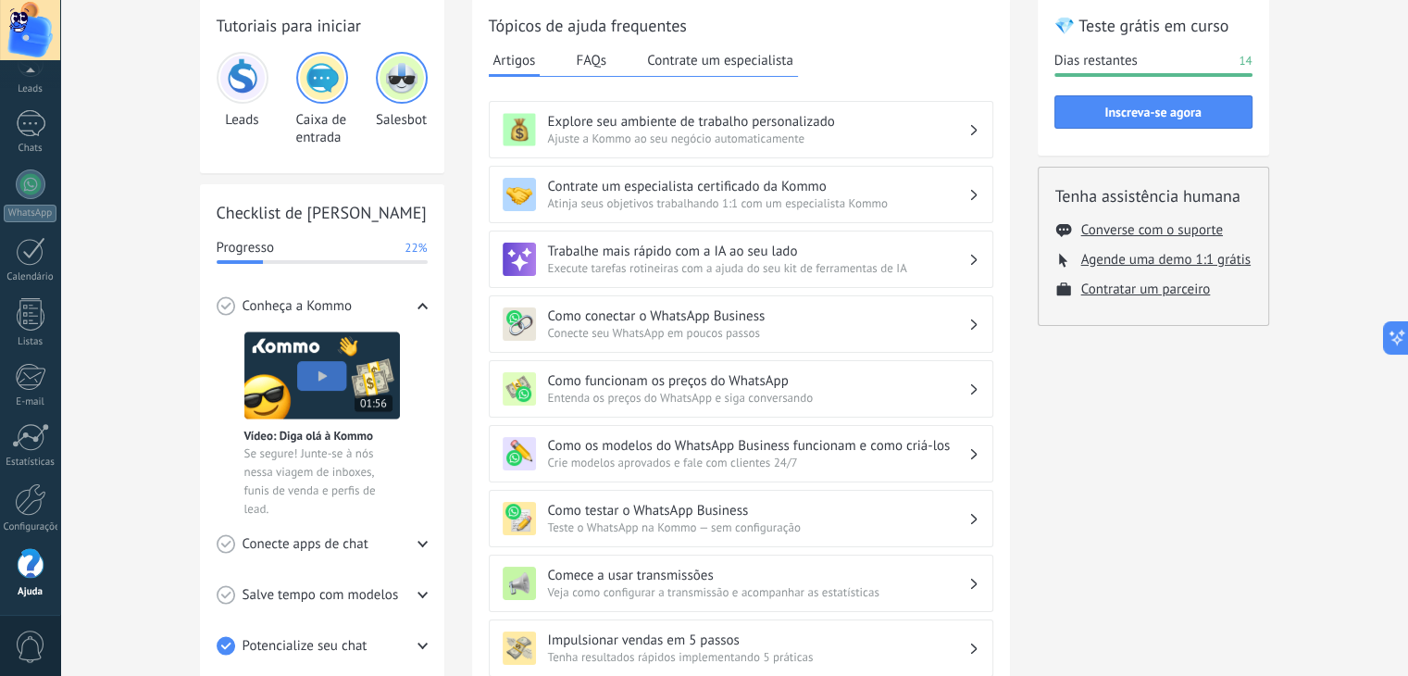
scroll to position [93, 0]
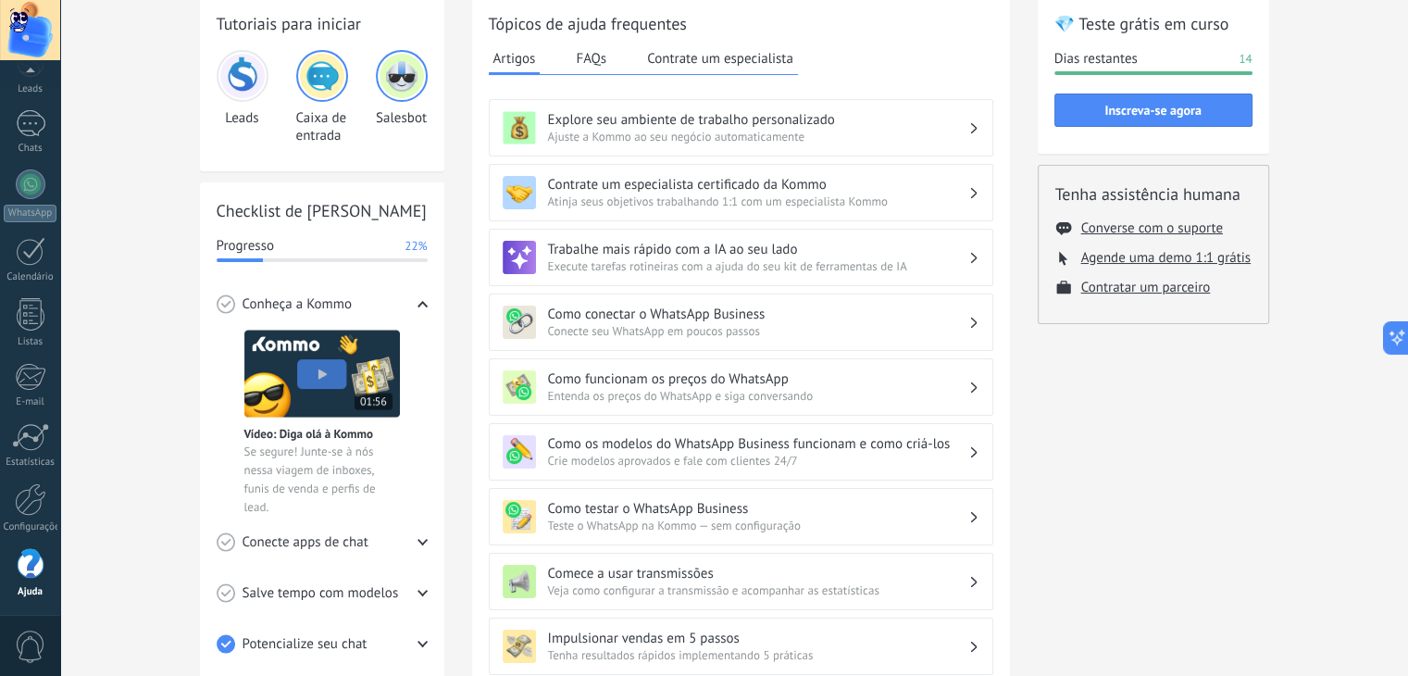
click at [233, 75] on img at bounding box center [242, 76] width 44 height 44
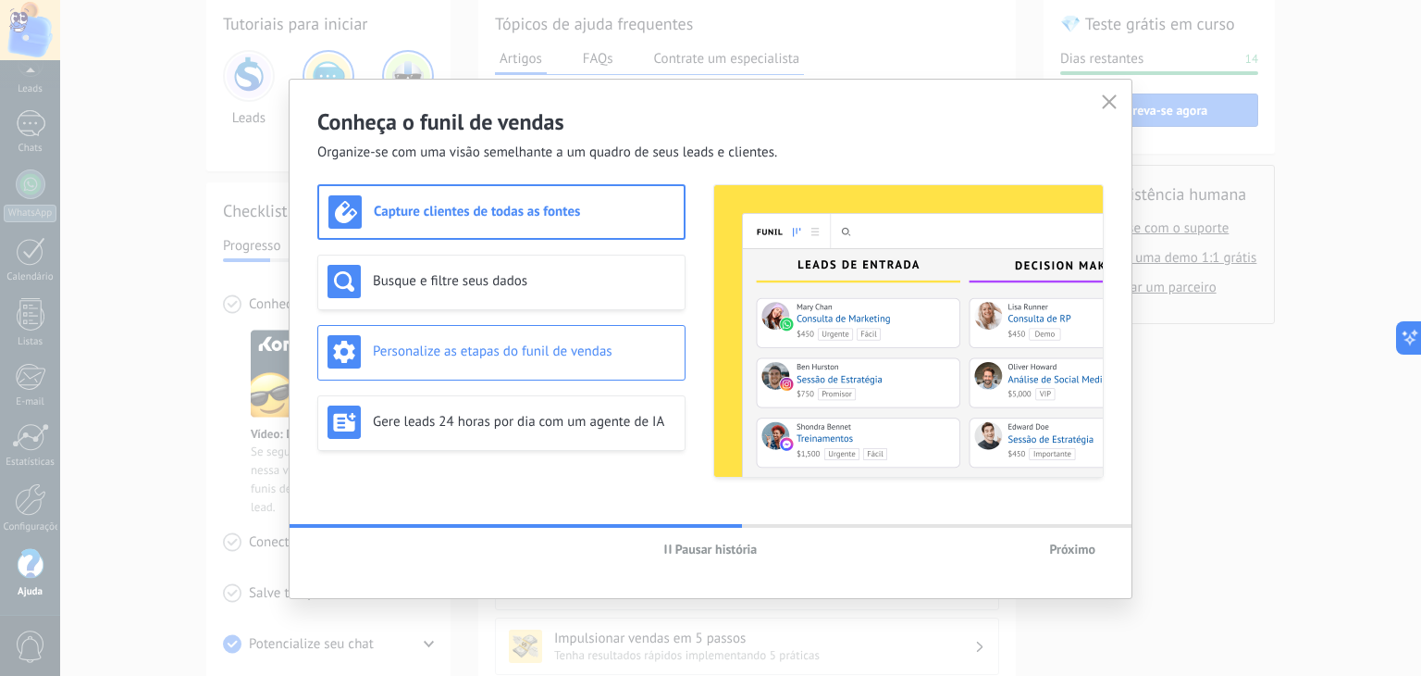
click at [520, 349] on h3 "Personalize as etapas do funil de vendas" at bounding box center [524, 351] width 303 height 18
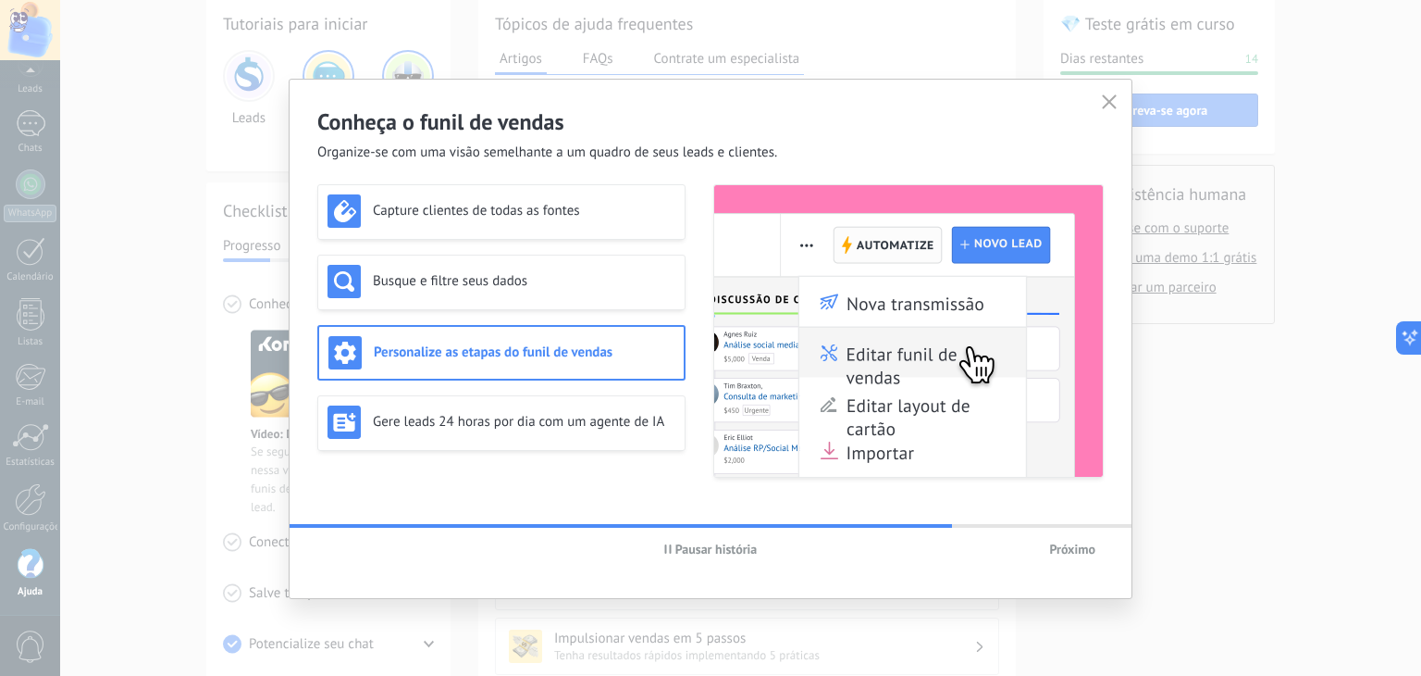
click at [1055, 545] on span "Próximo" at bounding box center [1072, 548] width 46 height 13
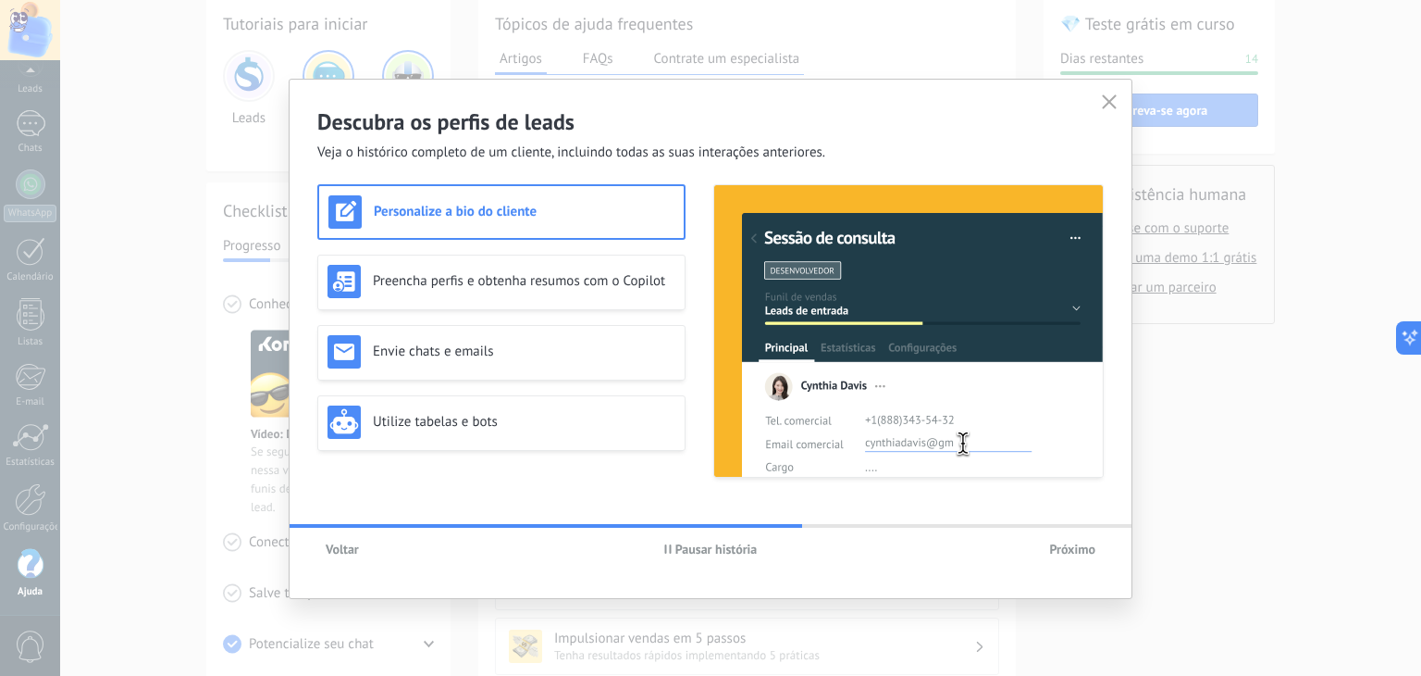
click at [1068, 545] on span "Próximo" at bounding box center [1072, 548] width 46 height 13
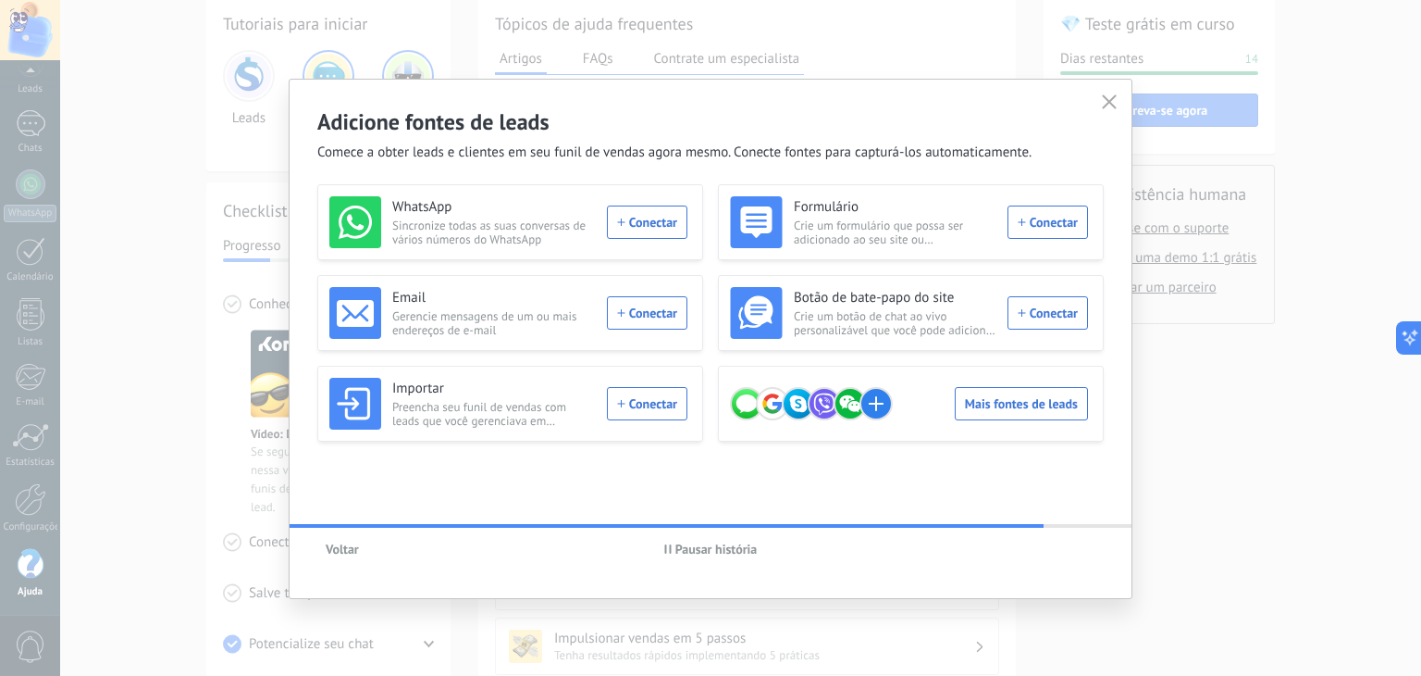
click at [1098, 110] on button "button" at bounding box center [1110, 103] width 24 height 26
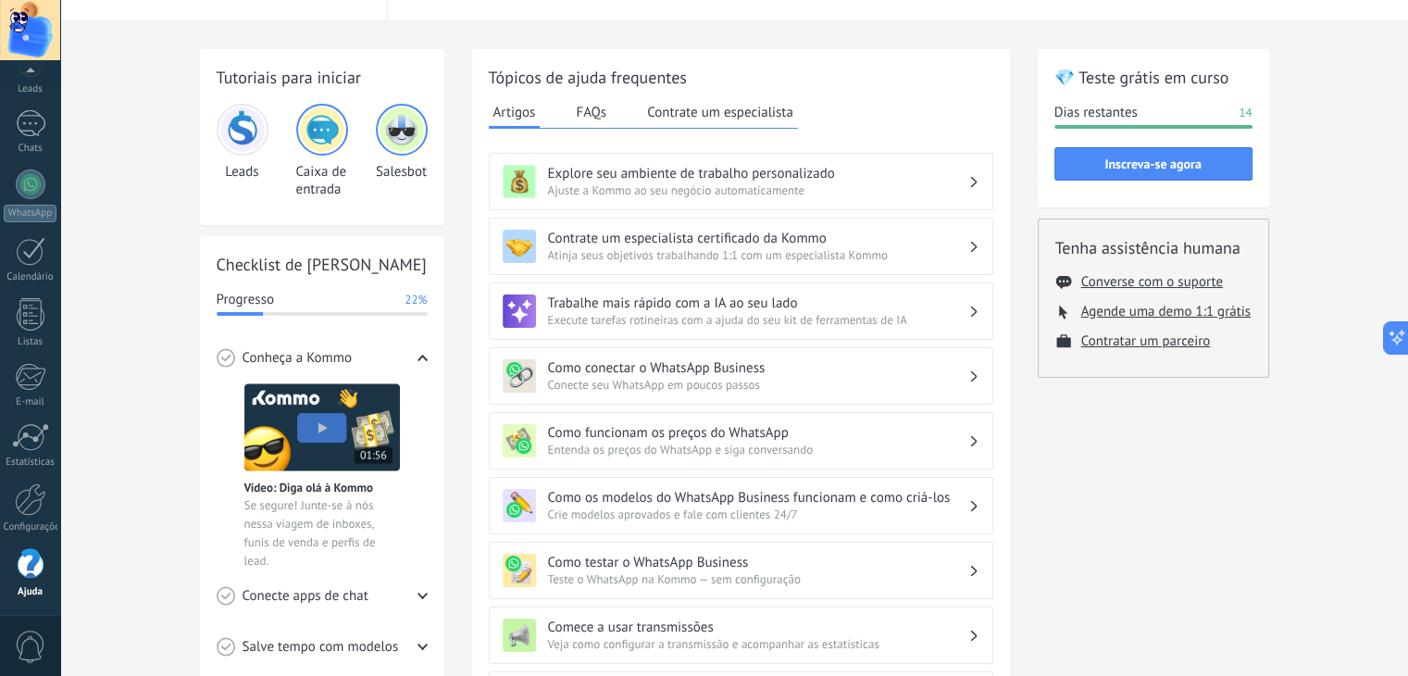
scroll to position [0, 0]
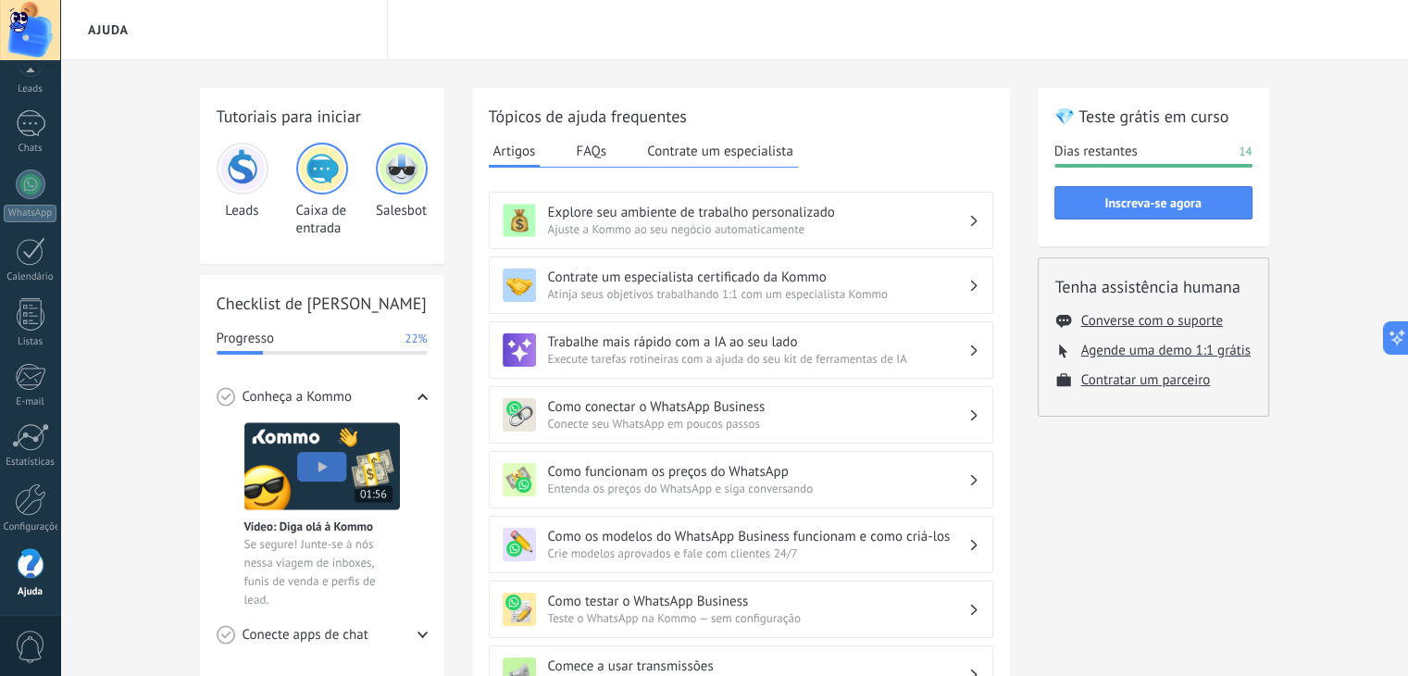
click at [607, 146] on button "FAQs" at bounding box center [591, 151] width 40 height 28
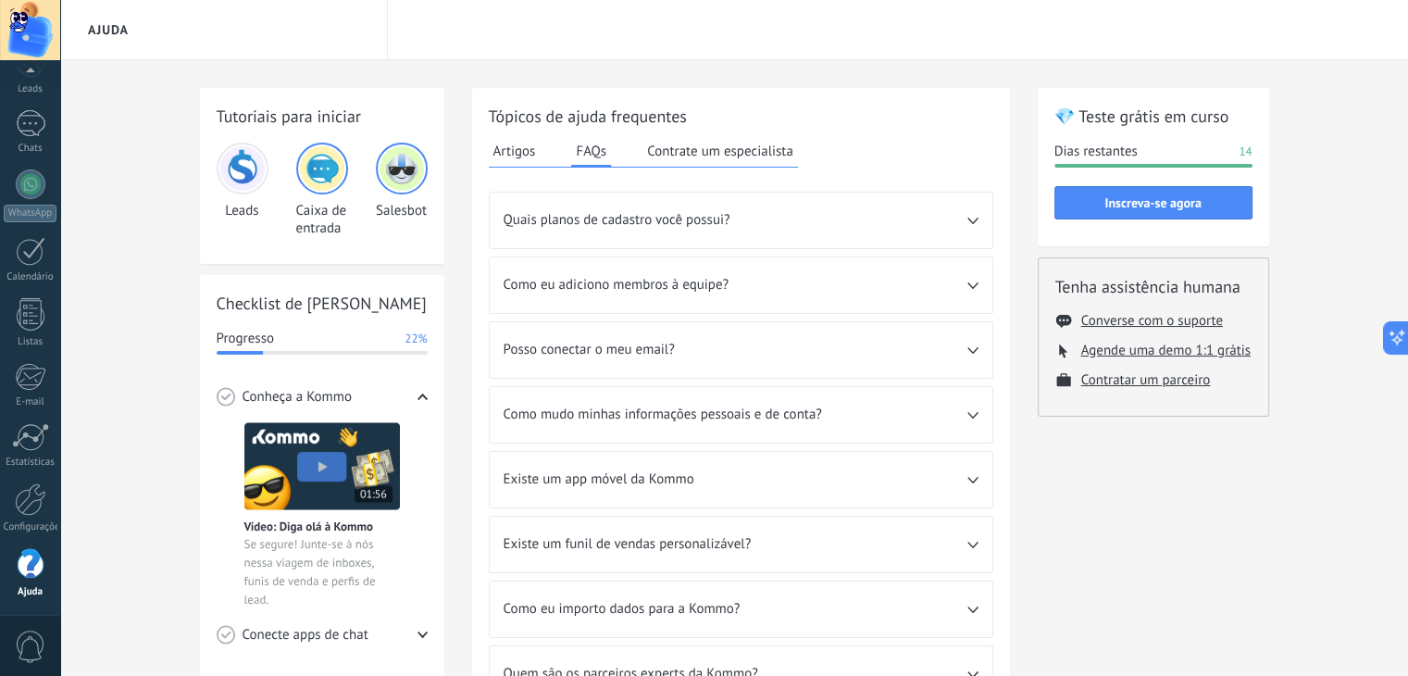
click at [1070, 449] on div "💎 Teste grátis em curso Dias restantes 14 Inscreva-se agora Tenha assistência h…" at bounding box center [1152, 579] width 231 height 983
click at [26, 151] on div at bounding box center [31, 154] width 28 height 34
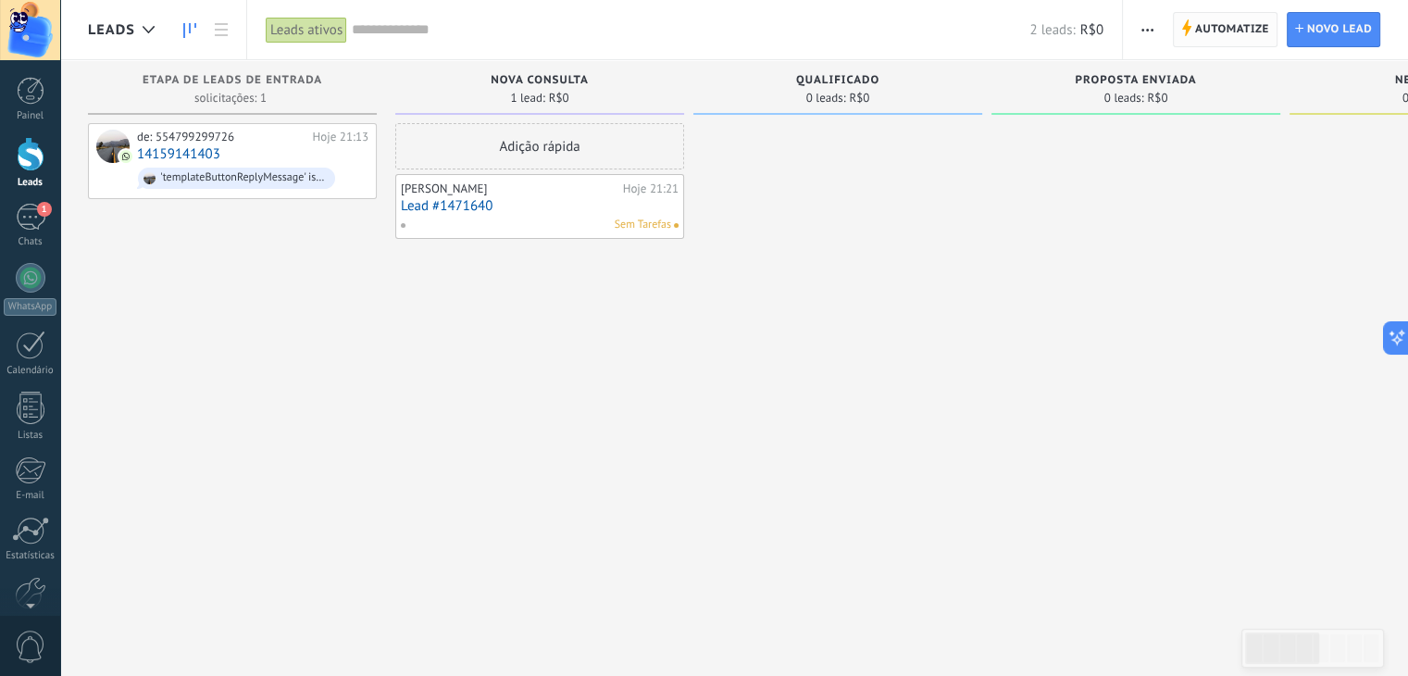
click at [1222, 32] on span "Automatize" at bounding box center [1232, 29] width 74 height 33
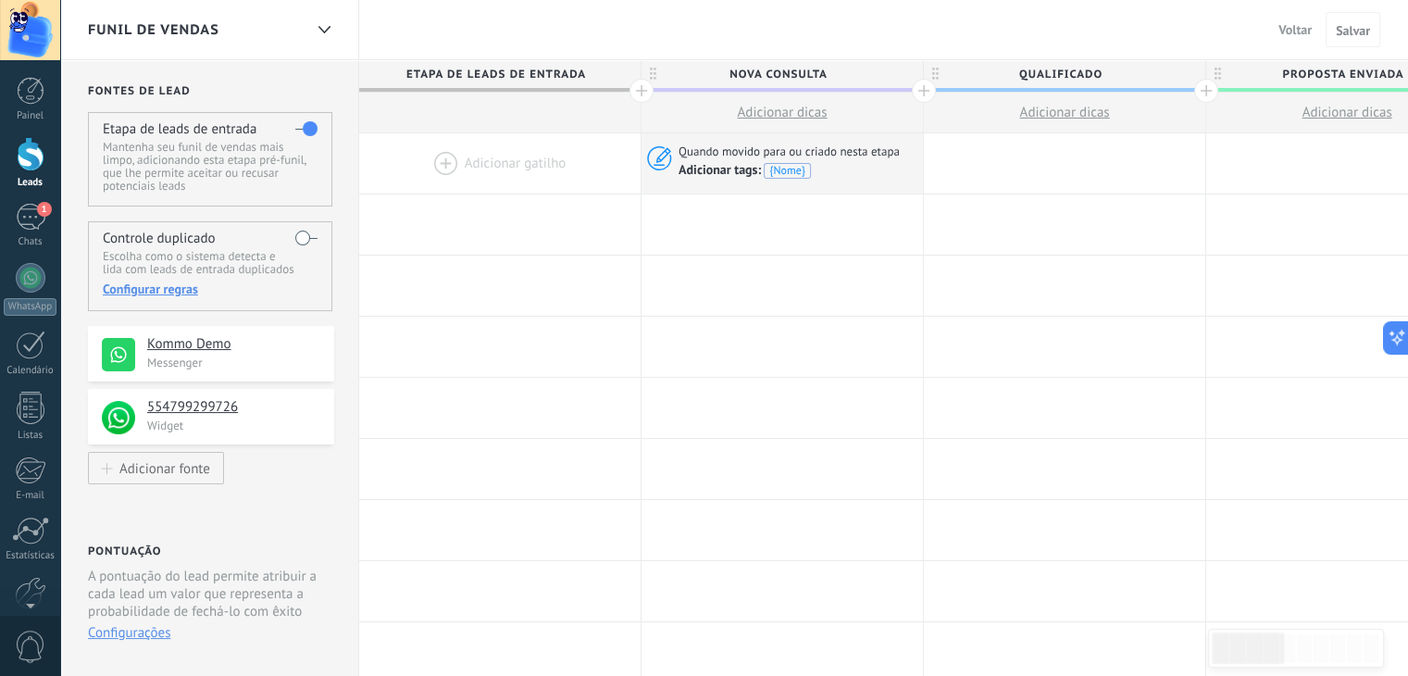
click at [454, 164] on div at bounding box center [499, 163] width 281 height 60
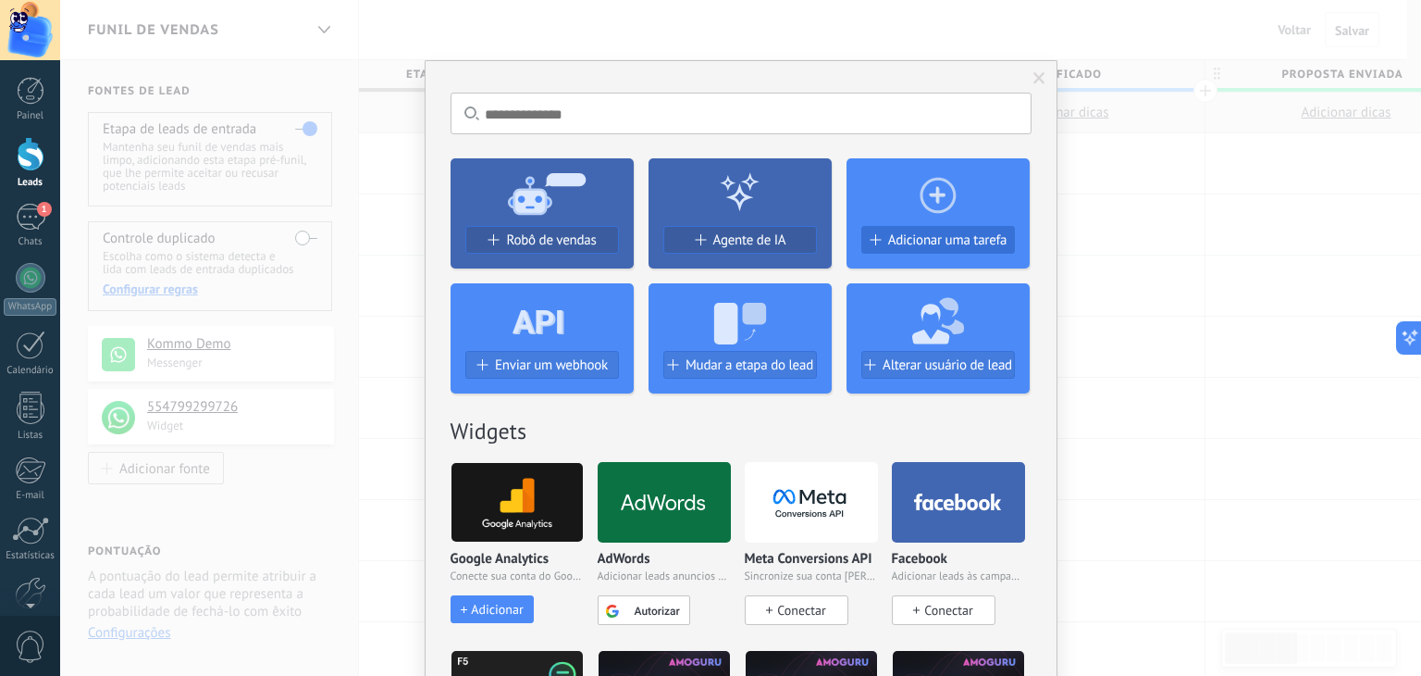
click at [946, 235] on span "Adicionar uma tarefa" at bounding box center [947, 240] width 119 height 16
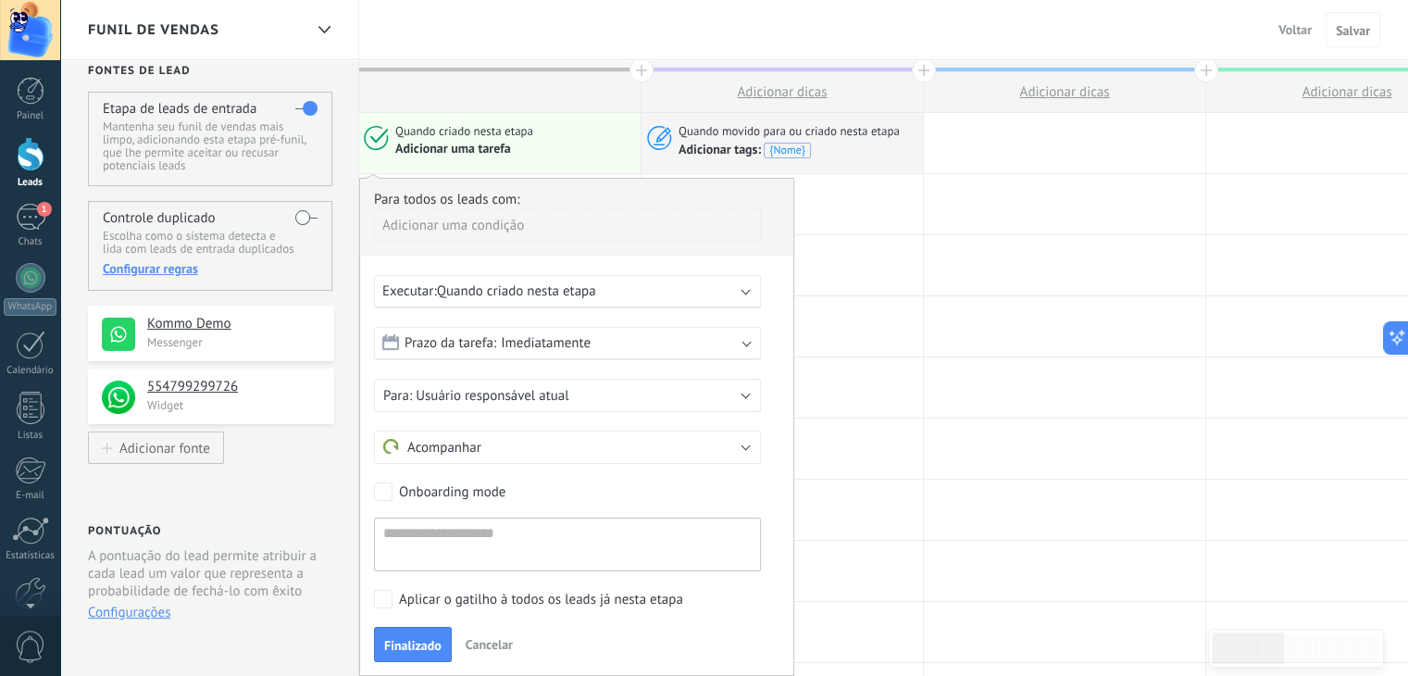
scroll to position [26, 0]
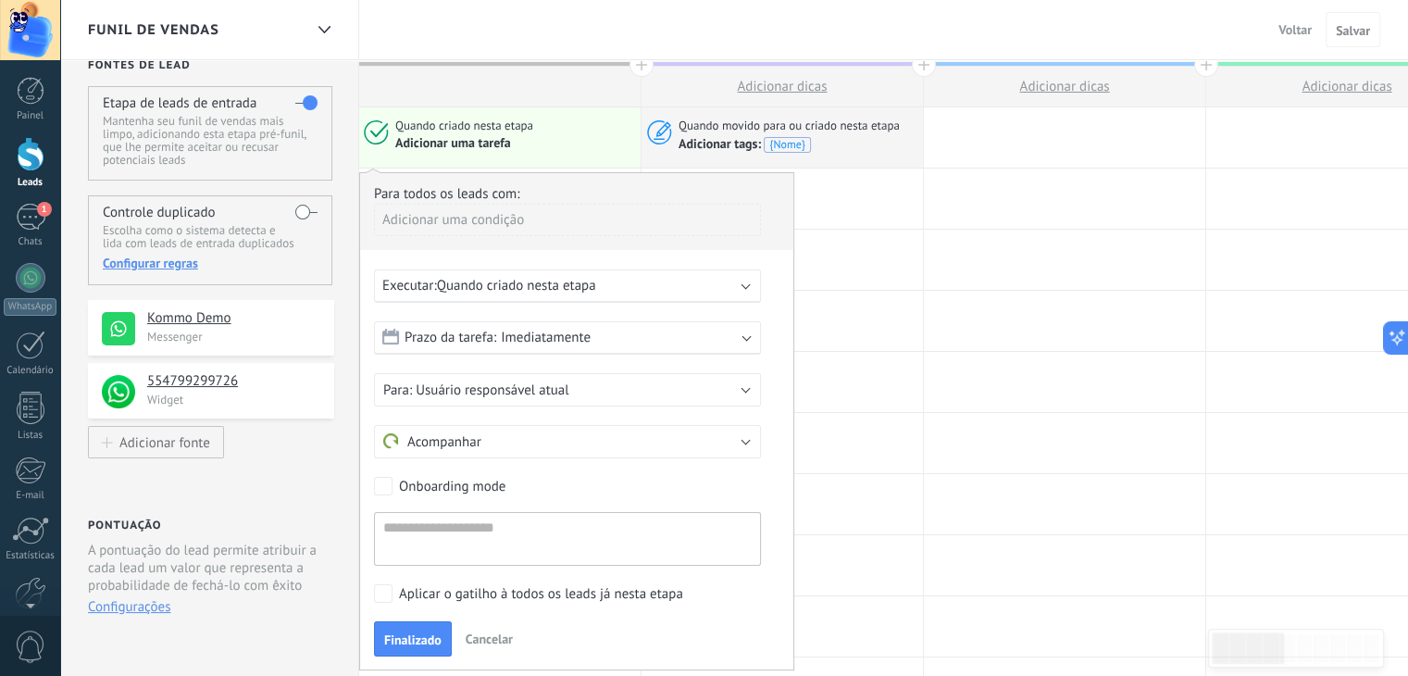
click at [499, 630] on span "Cancelar" at bounding box center [488, 638] width 47 height 17
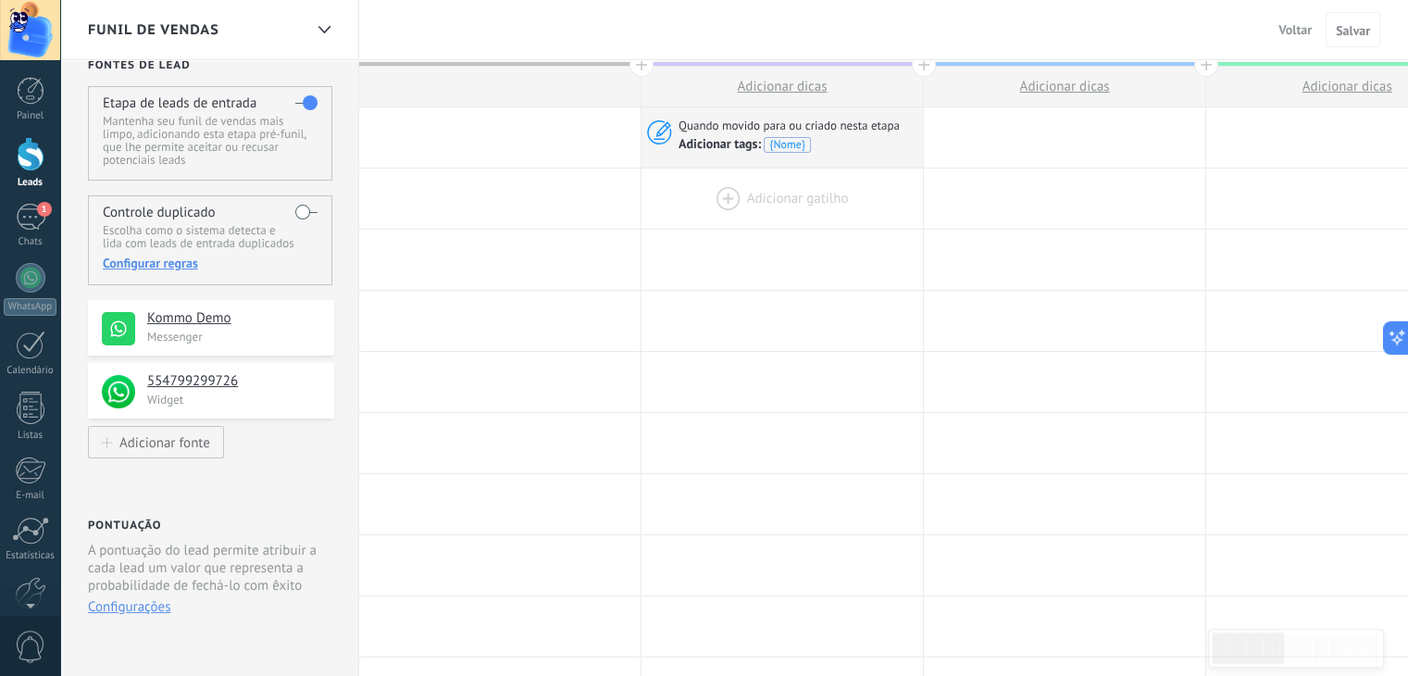
click at [763, 195] on div at bounding box center [781, 198] width 281 height 60
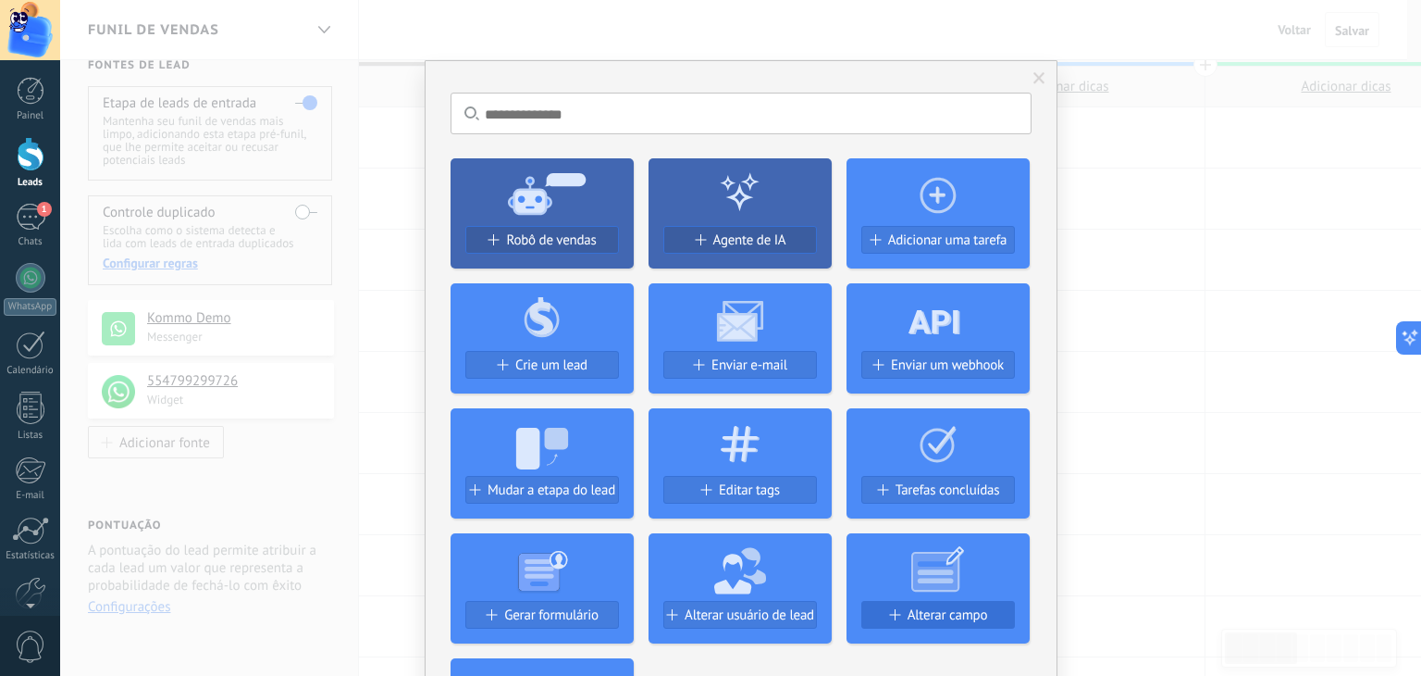
click at [921, 614] on span "Alterar campo" at bounding box center [948, 615] width 81 height 16
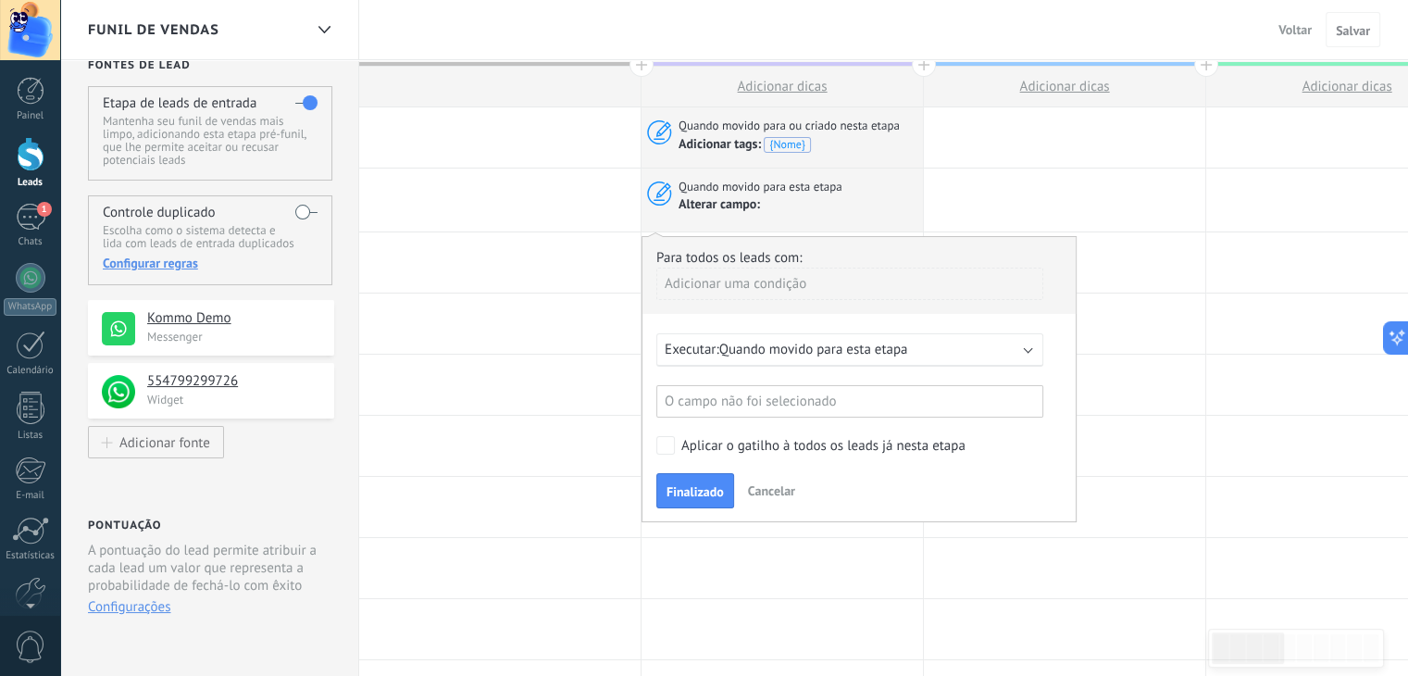
click at [854, 400] on div "O campo não foi selecionado" at bounding box center [849, 401] width 387 height 32
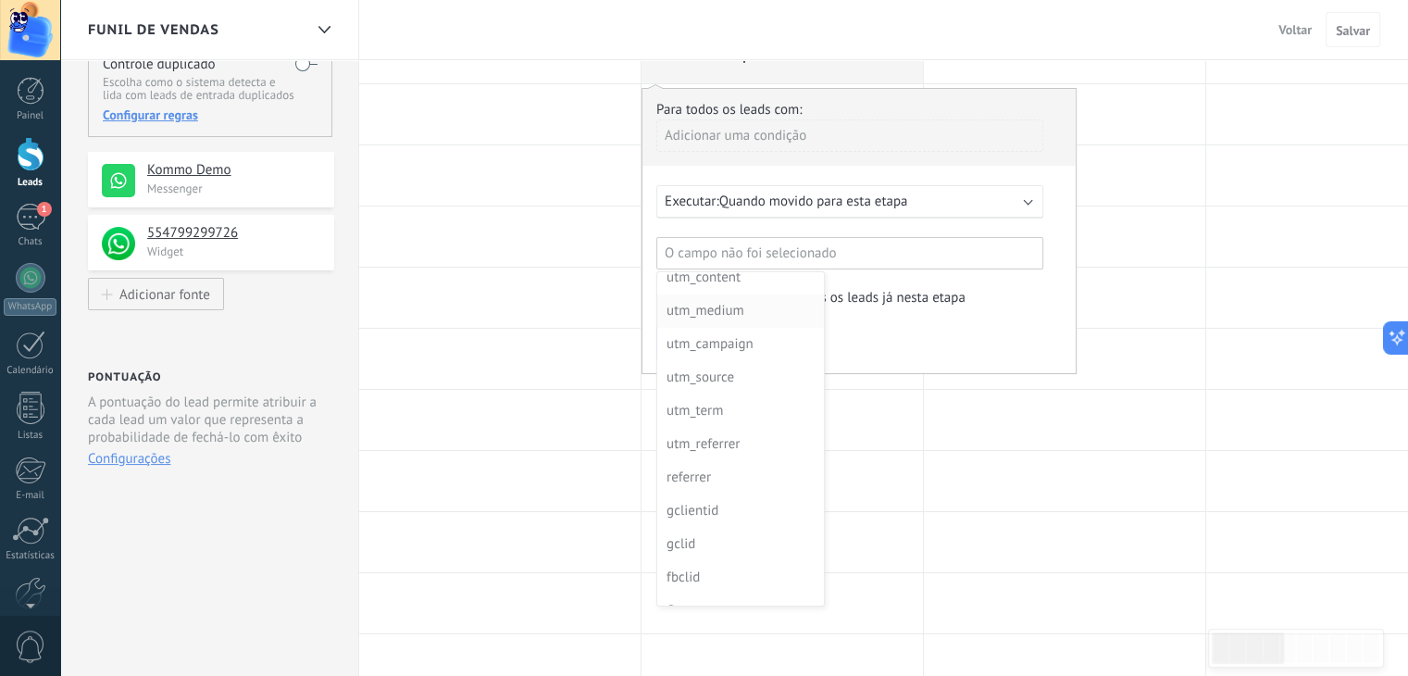
scroll to position [0, 0]
click at [723, 287] on div "utm_content" at bounding box center [738, 289] width 144 height 26
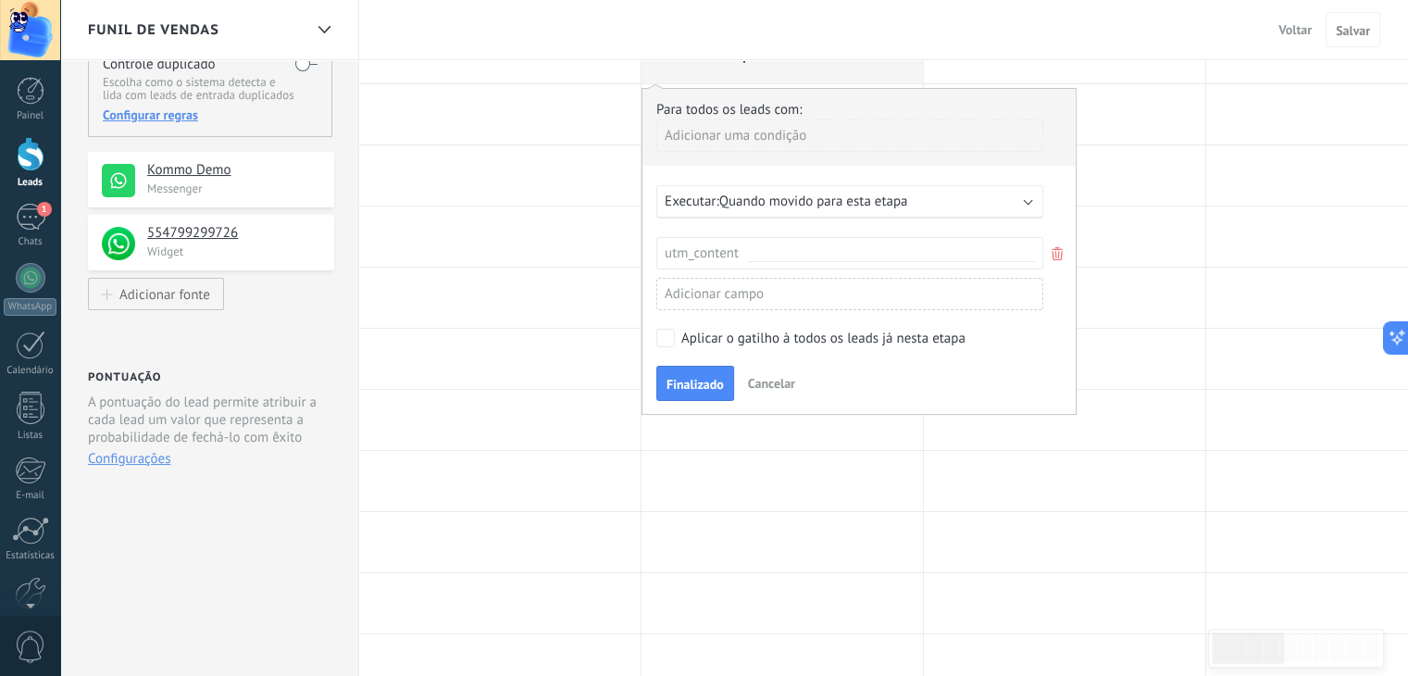
click at [788, 286] on div "Adicionar campo" at bounding box center [849, 294] width 387 height 32
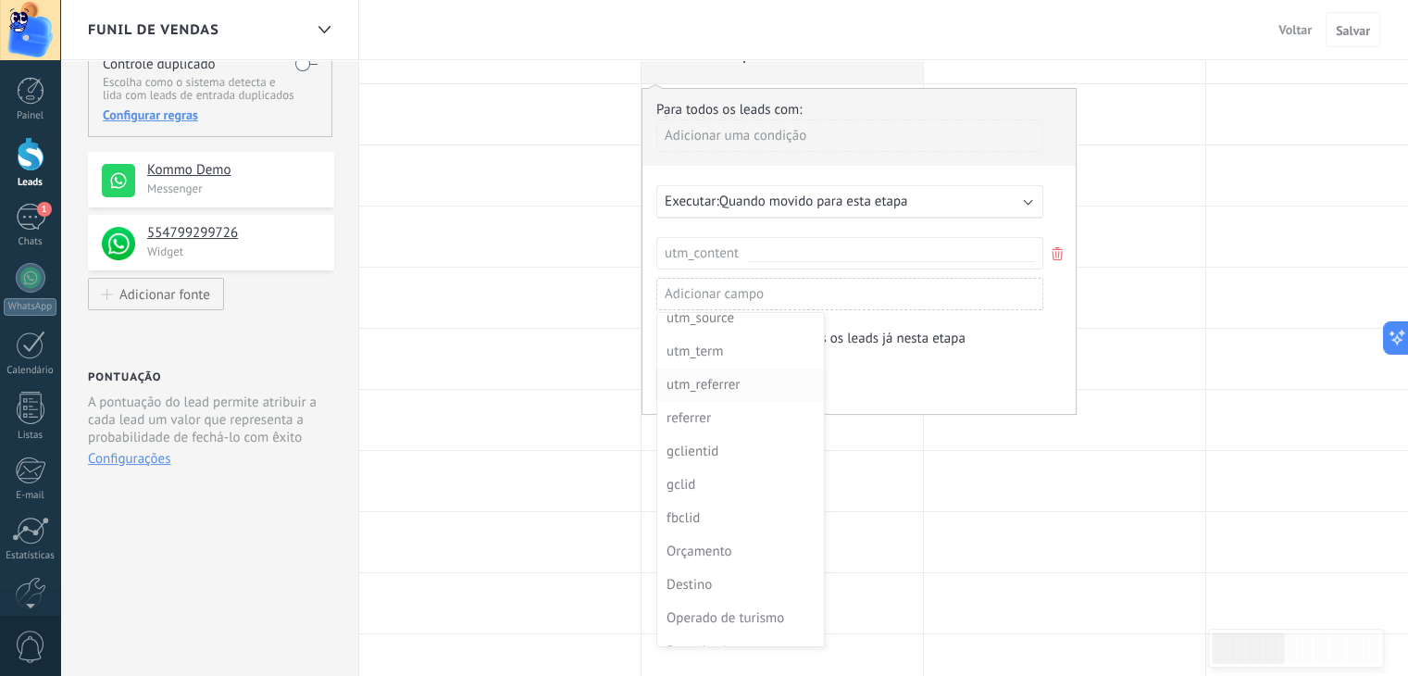
scroll to position [98, 0]
click at [932, 252] on div at bounding box center [858, 251] width 433 height 324
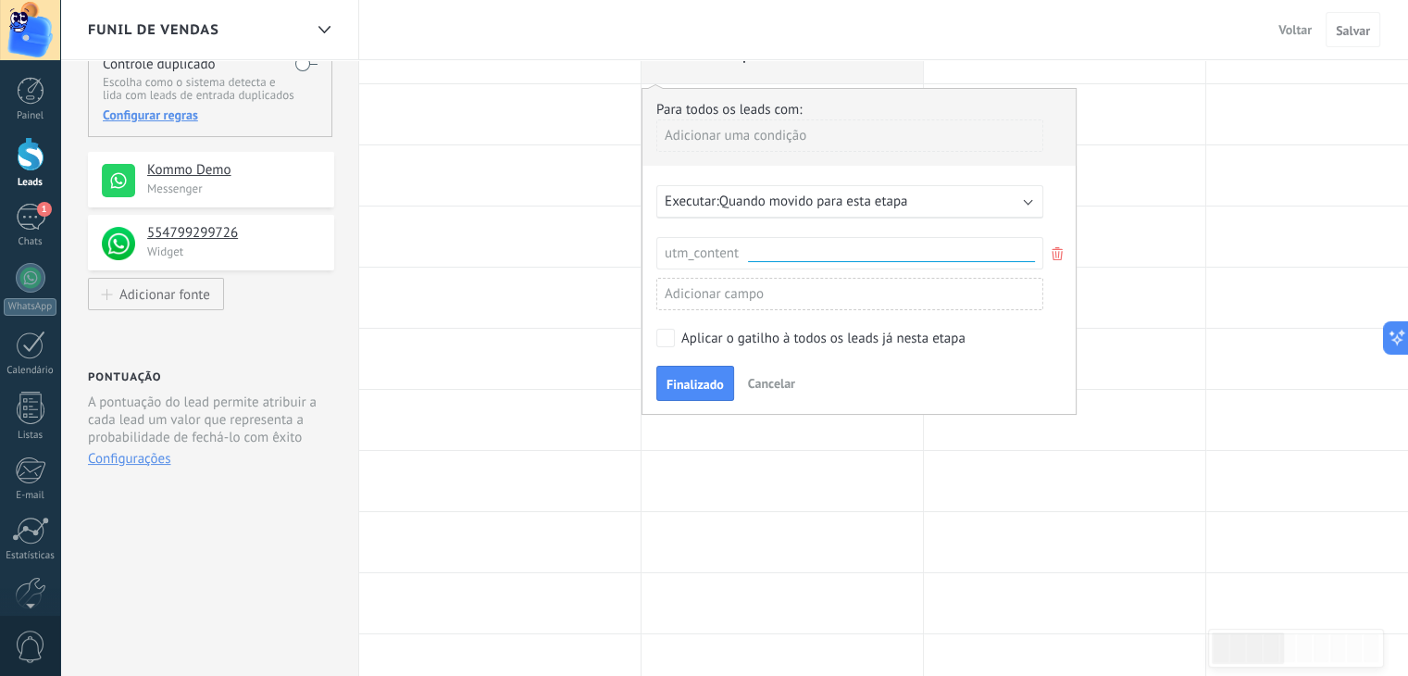
click at [887, 256] on input "text" at bounding box center [891, 254] width 287 height 16
click at [1051, 253] on icon at bounding box center [1057, 253] width 20 height 22
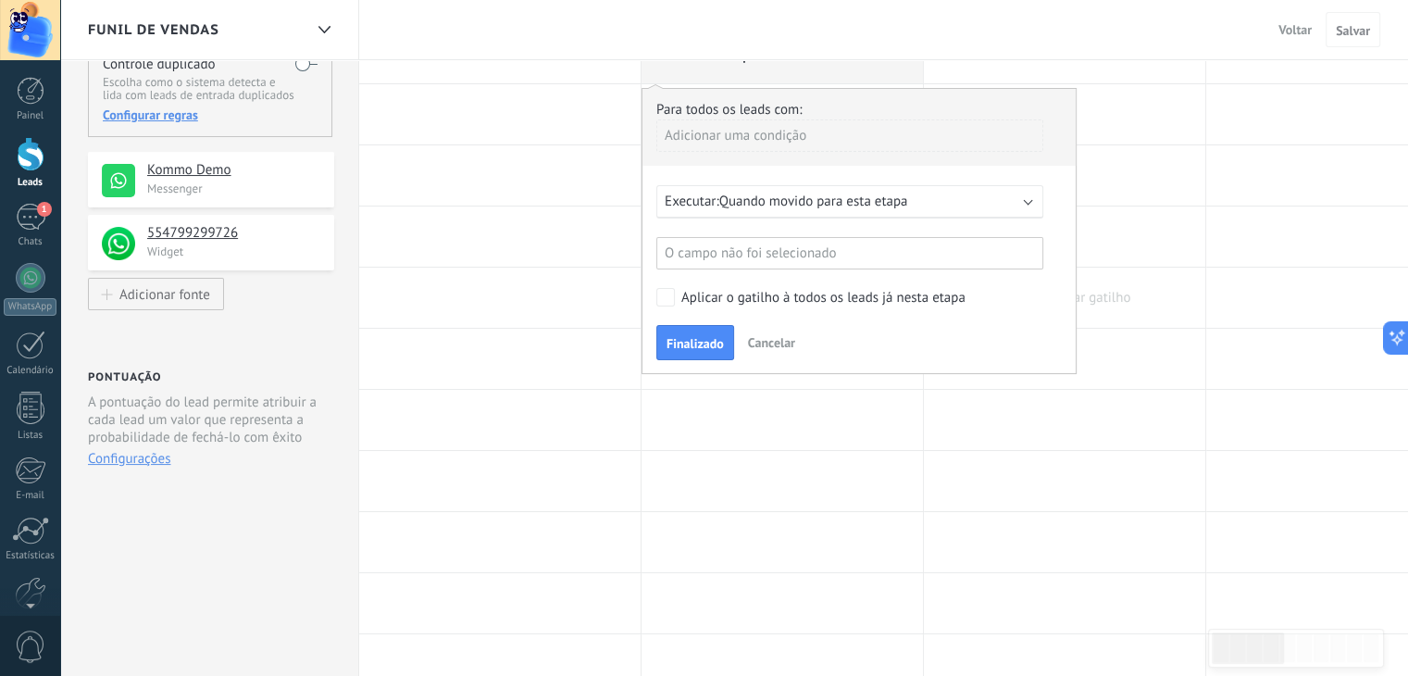
click at [1109, 301] on div at bounding box center [1064, 297] width 281 height 60
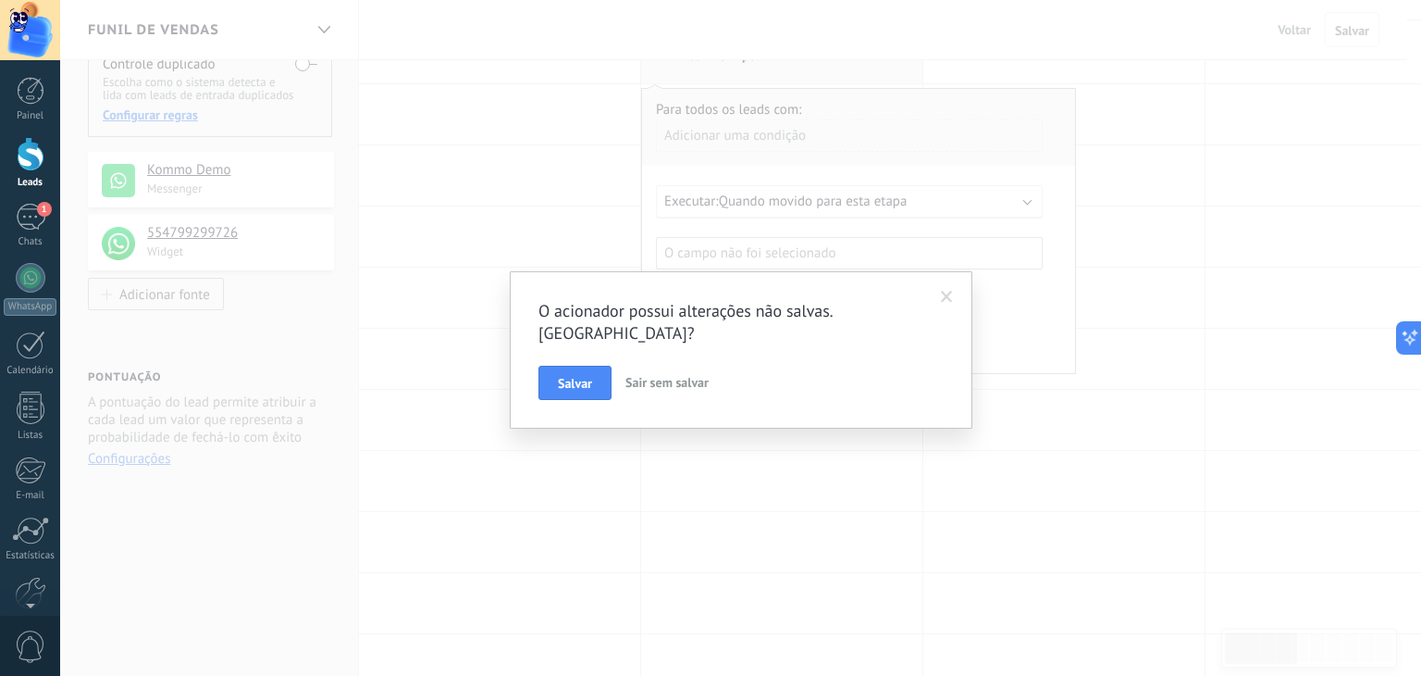
click at [691, 374] on span "Sair sem salvar" at bounding box center [667, 382] width 83 height 17
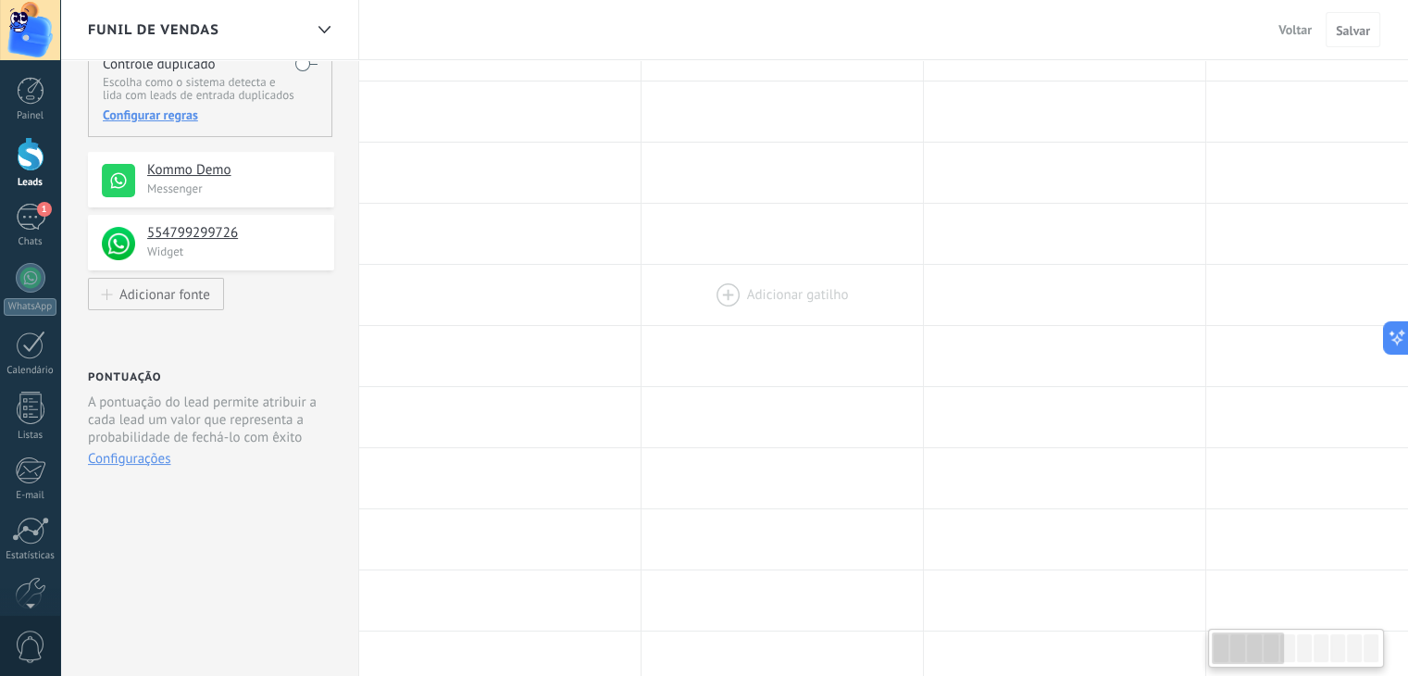
scroll to position [0, 0]
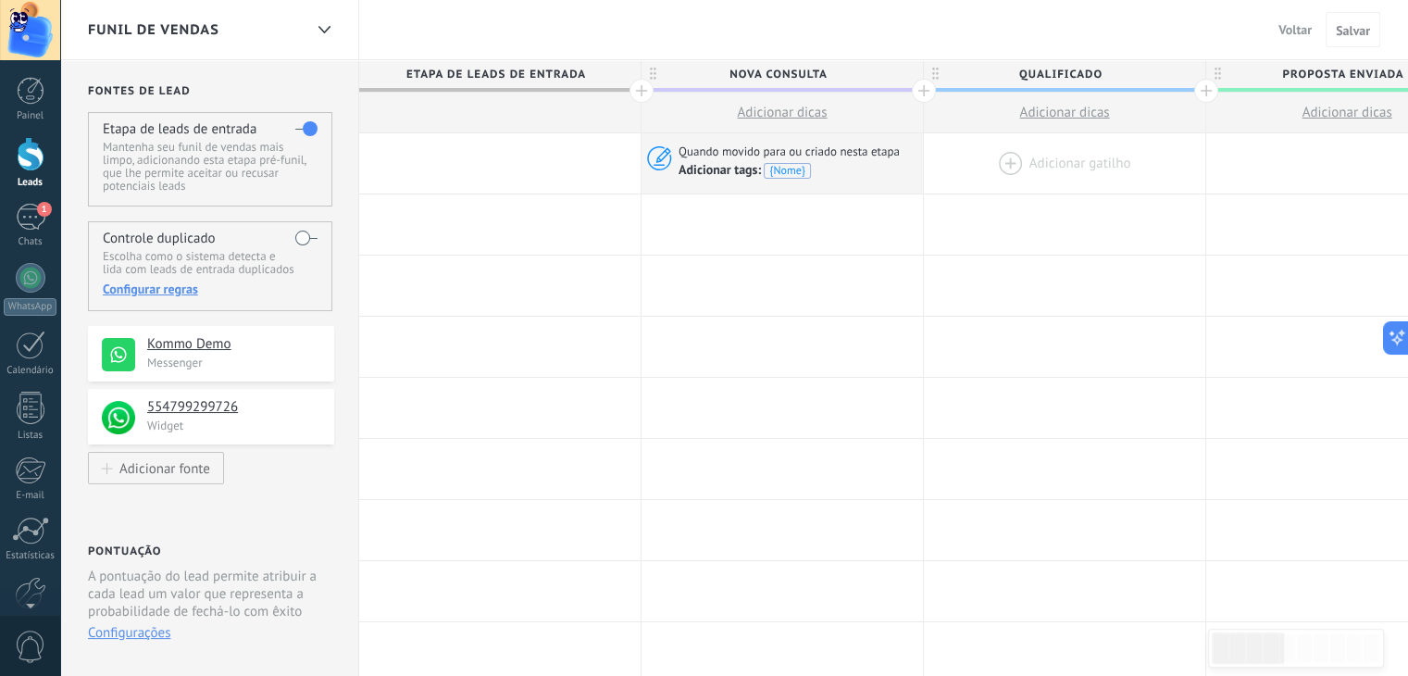
click at [1014, 157] on div at bounding box center [1064, 163] width 281 height 60
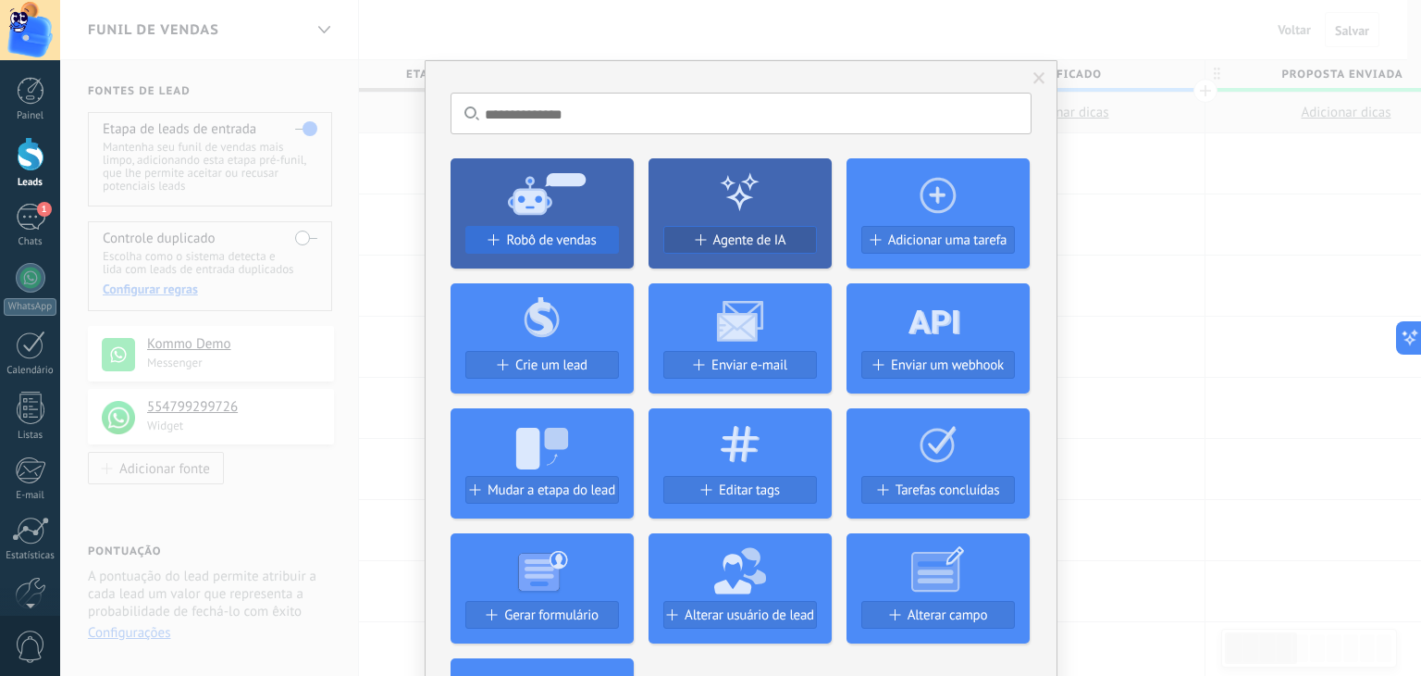
click at [557, 234] on span "Robô de vendas" at bounding box center [551, 240] width 90 height 16
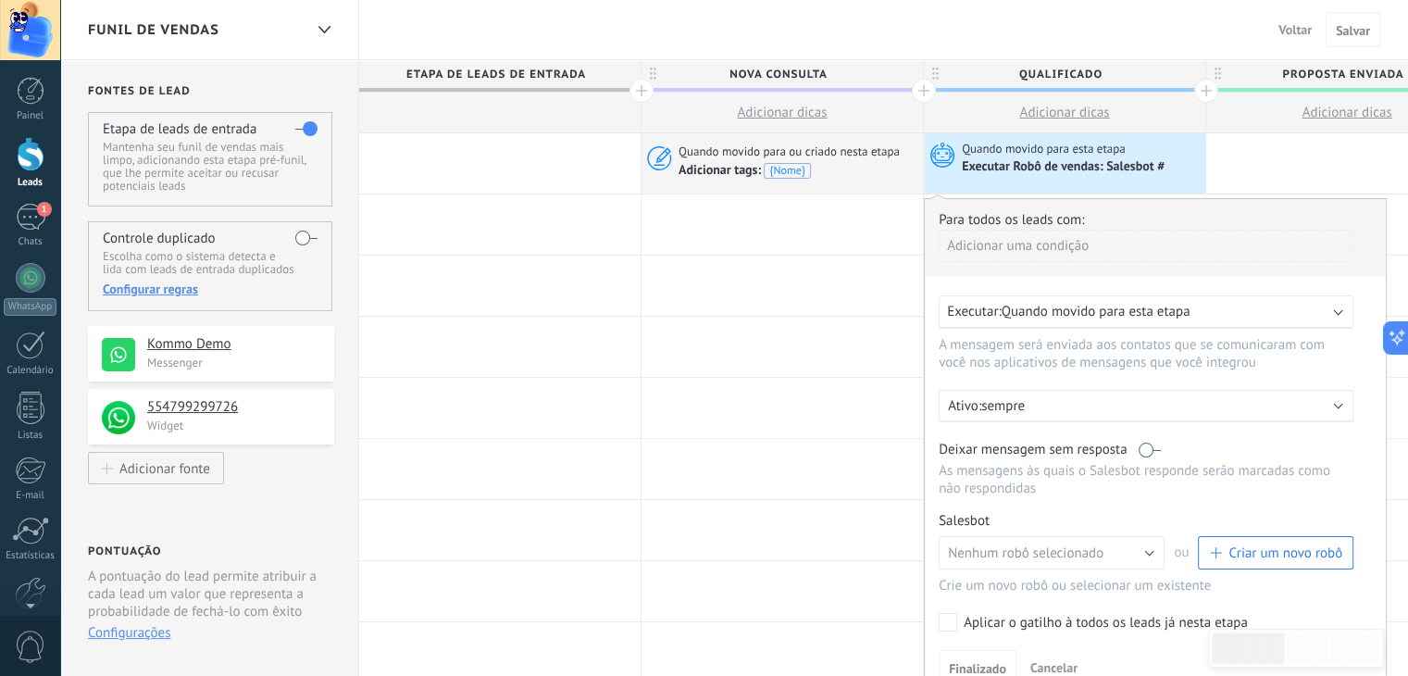
click at [1102, 308] on span "Quando movido para esta etapa" at bounding box center [1095, 312] width 189 height 18
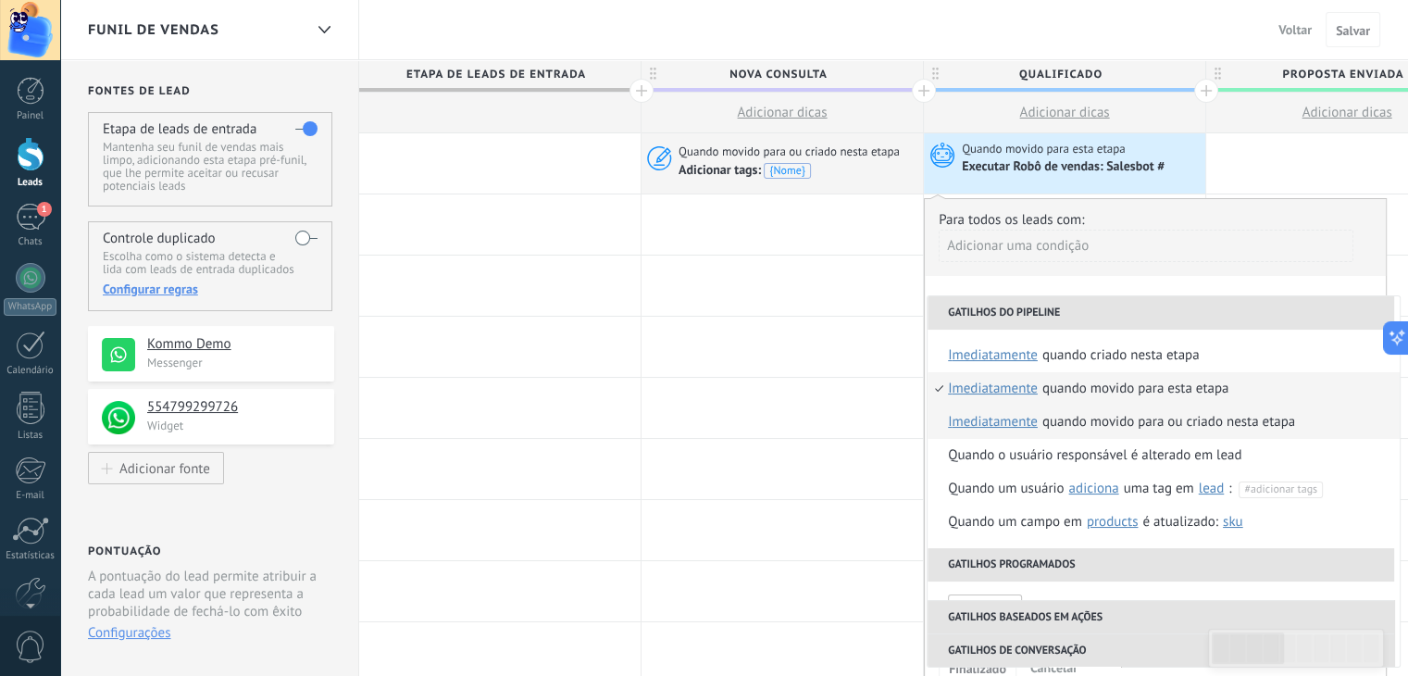
click at [1095, 419] on div "Quando movido para ou criado nesta etapa" at bounding box center [1168, 421] width 253 height 33
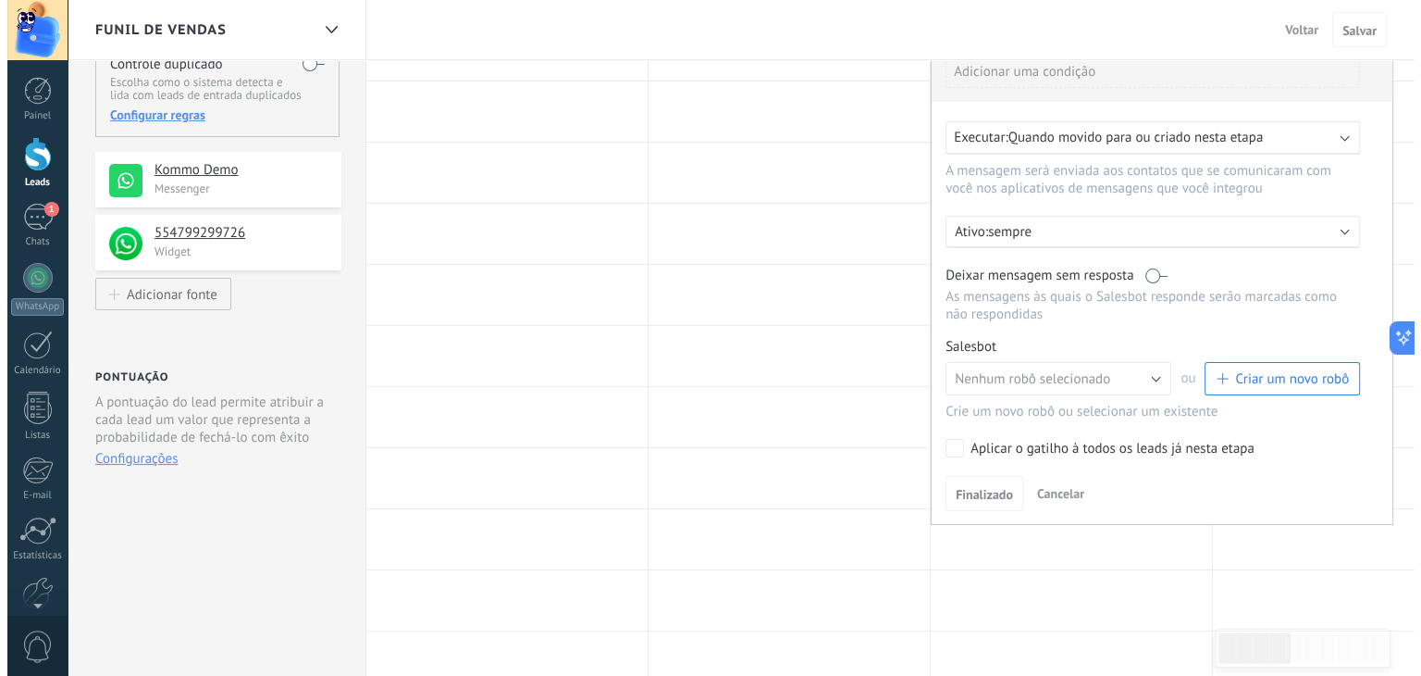
scroll to position [176, 0]
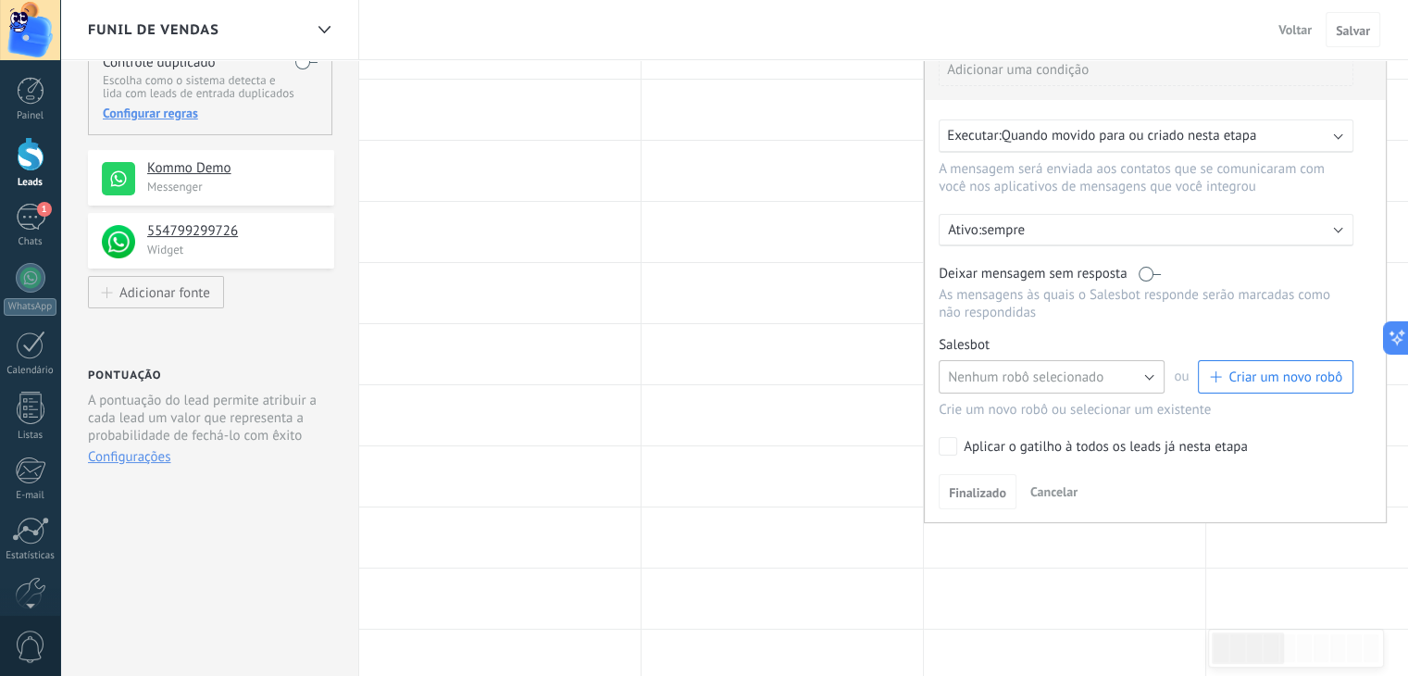
click at [1133, 379] on button "Nenhum robô selecionado" at bounding box center [1051, 376] width 226 height 33
click at [1212, 378] on span "button" at bounding box center [1214, 376] width 11 height 11
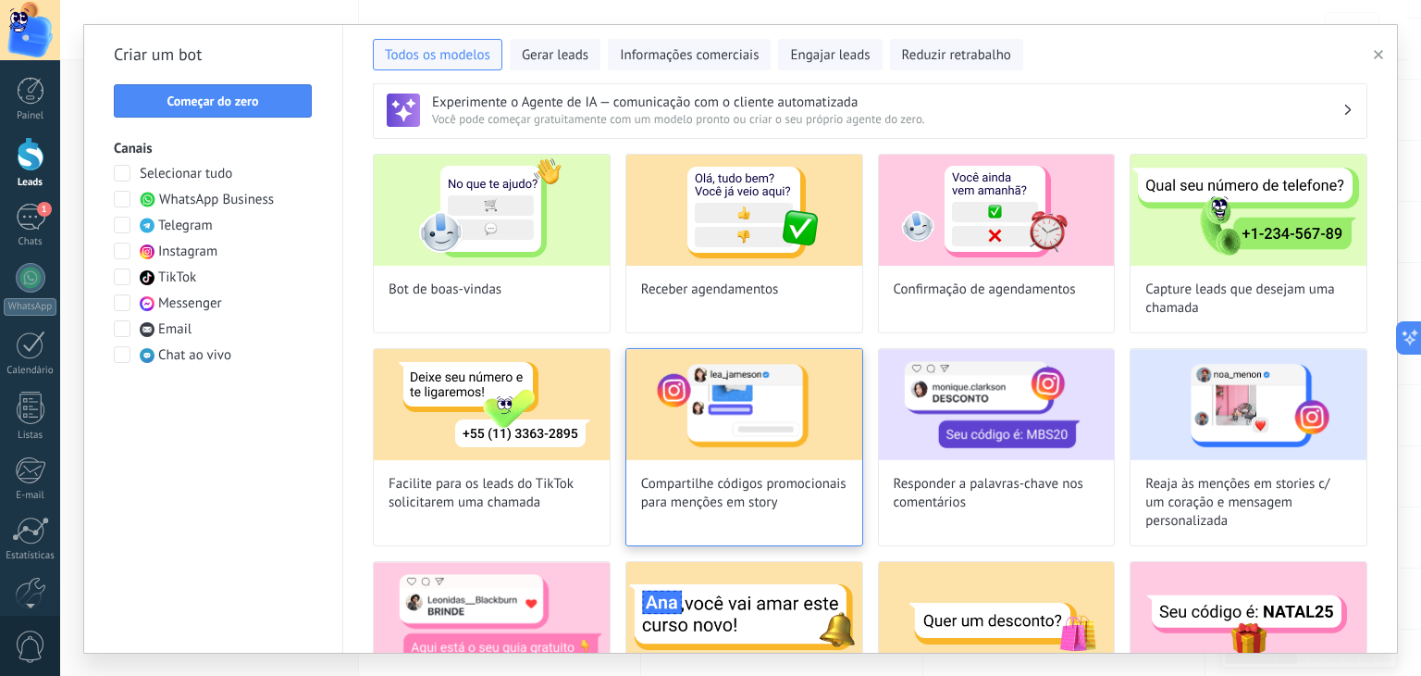
scroll to position [0, 0]
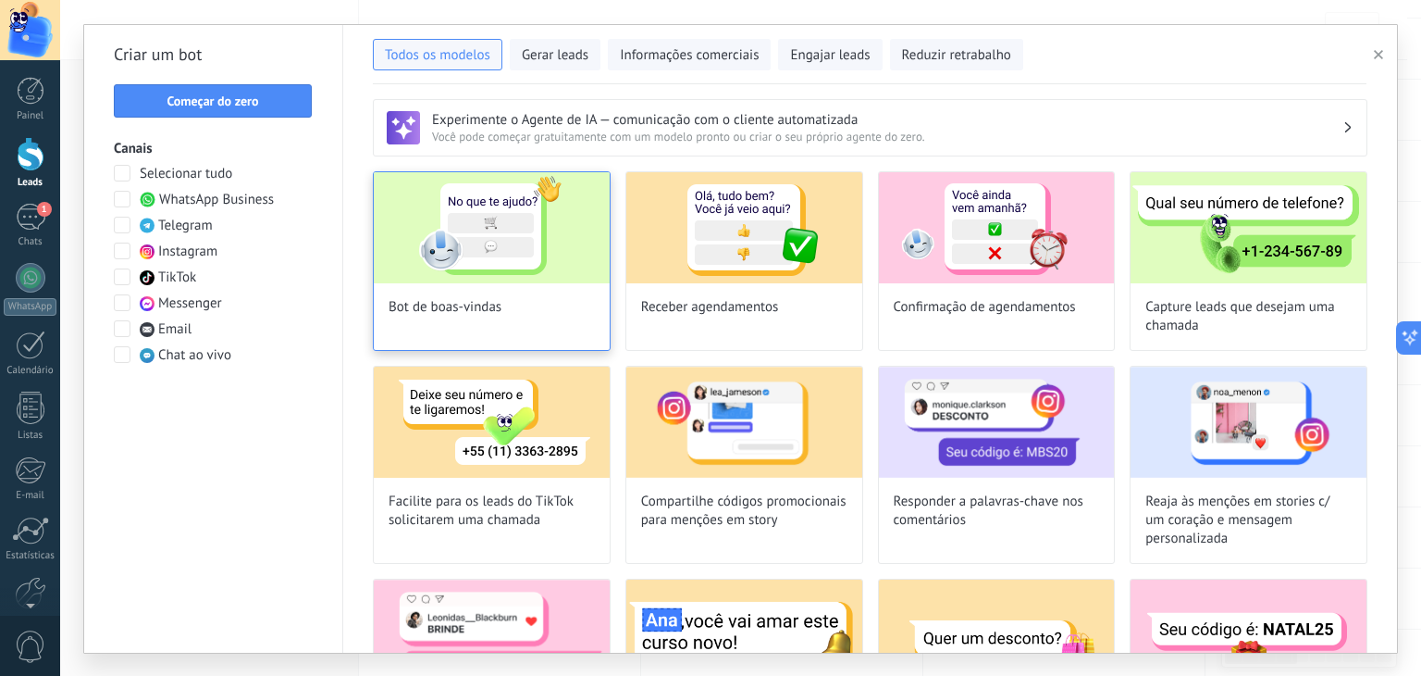
click at [507, 293] on div "Bot de boas-vindas" at bounding box center [492, 261] width 238 height 180
type input "**********"
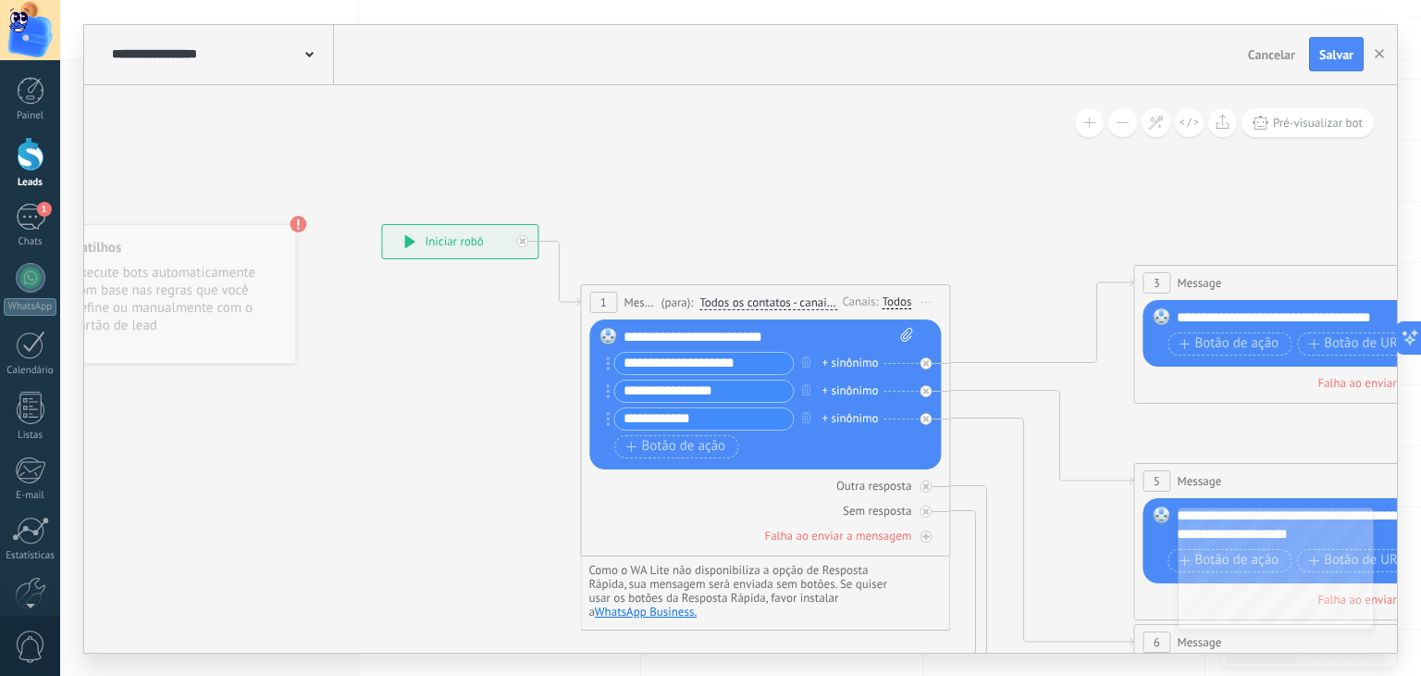
click at [858, 362] on div "+ sinônimo" at bounding box center [850, 363] width 56 height 19
click at [998, 296] on icon at bounding box center [1361, 685] width 2884 height 1849
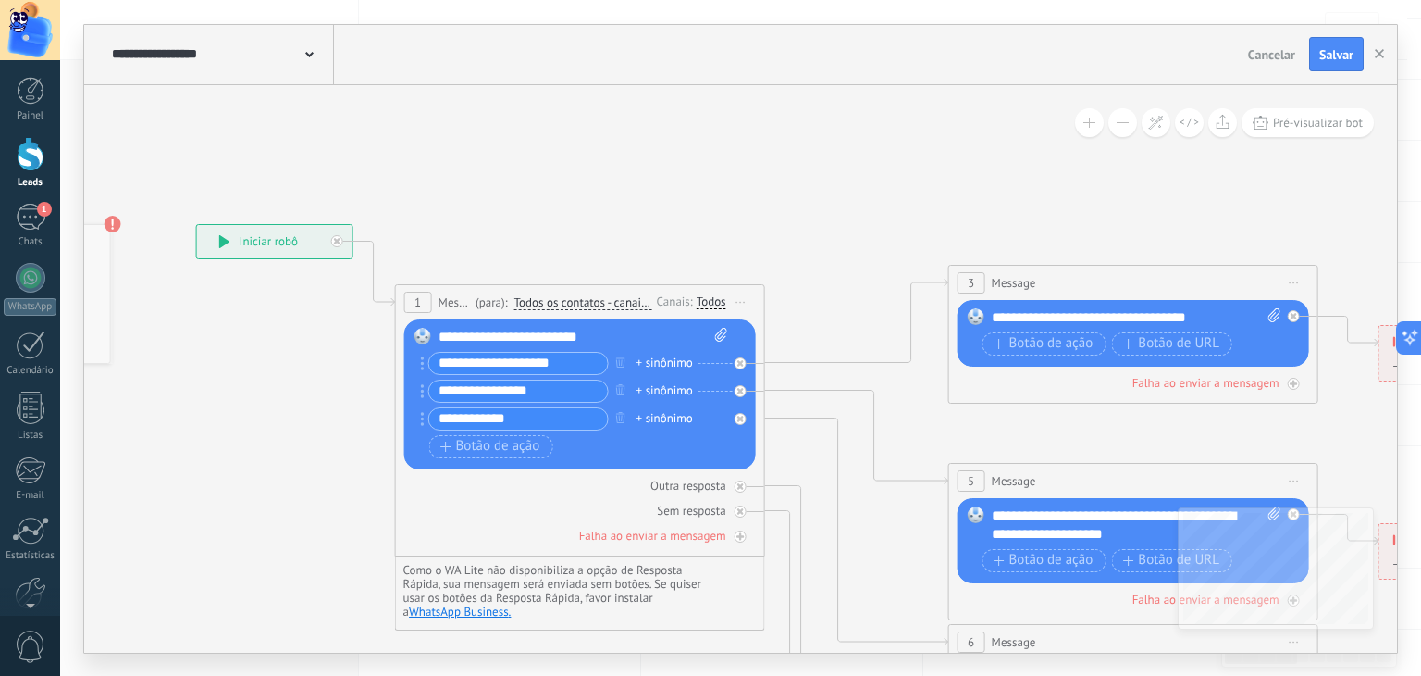
click at [1079, 376] on div "Falha ao enviar a mensagem" at bounding box center [1134, 383] width 352 height 18
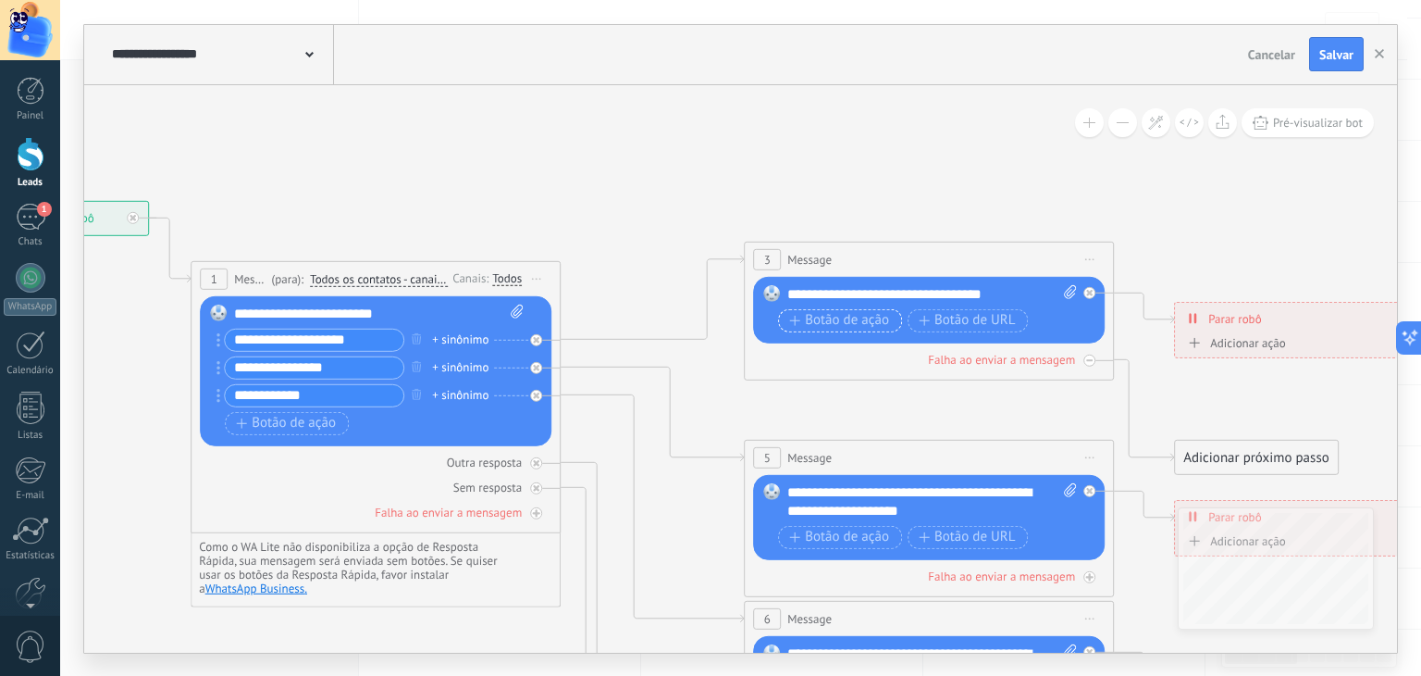
click at [844, 316] on span "Botão de ação" at bounding box center [839, 320] width 100 height 15
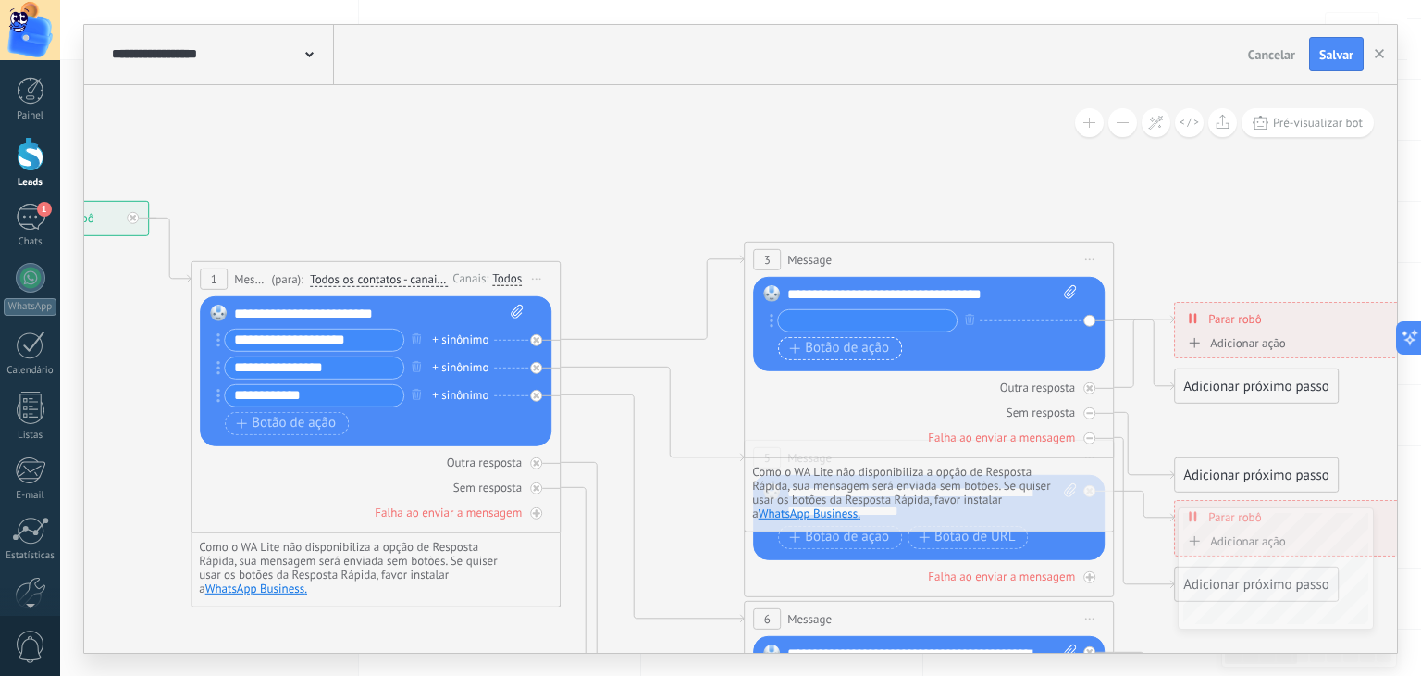
click at [844, 316] on input "text" at bounding box center [867, 319] width 179 height 21
click at [771, 320] on circle at bounding box center [772, 320] width 4 height 4
type input "*"
click at [984, 292] on div "**********" at bounding box center [933, 293] width 291 height 19
click at [1000, 295] on div "**********" at bounding box center [933, 293] width 291 height 19
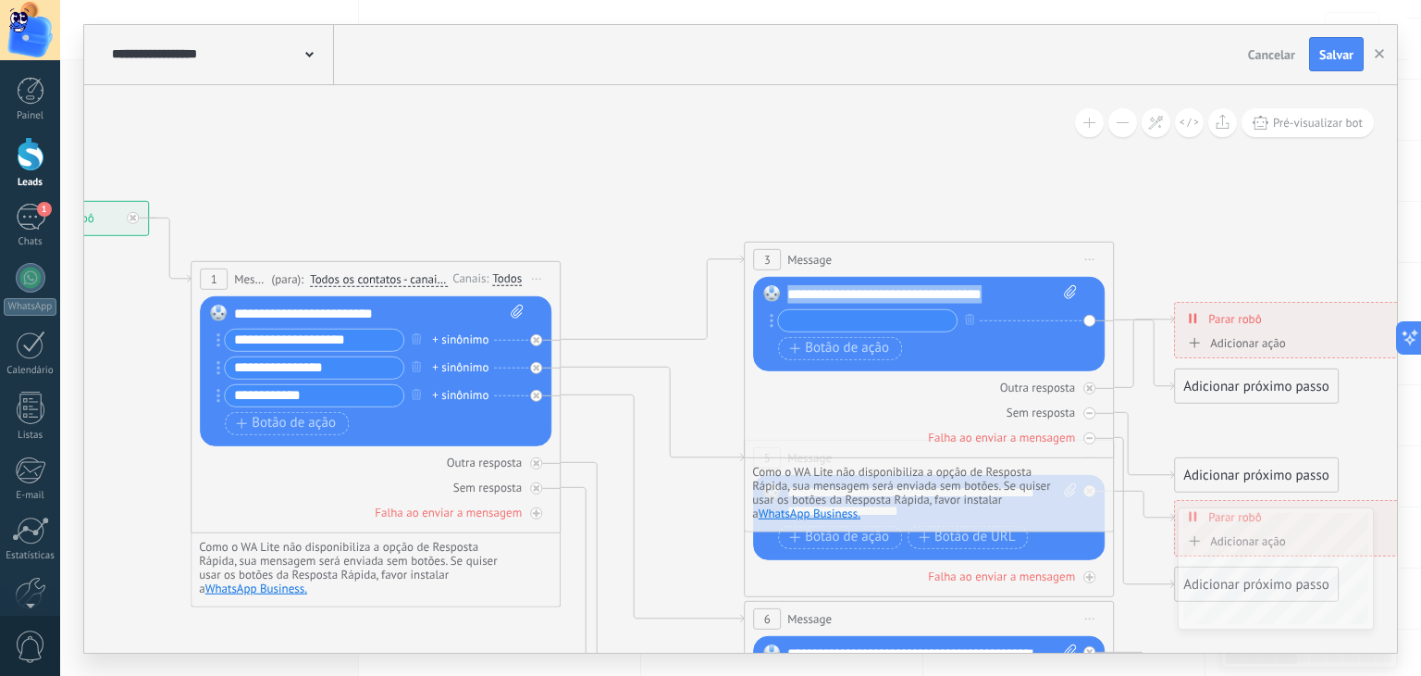
drag, startPoint x: 1000, startPoint y: 295, endPoint x: 789, endPoint y: 297, distance: 211.0
click at [789, 297] on div "**********" at bounding box center [933, 293] width 291 height 19
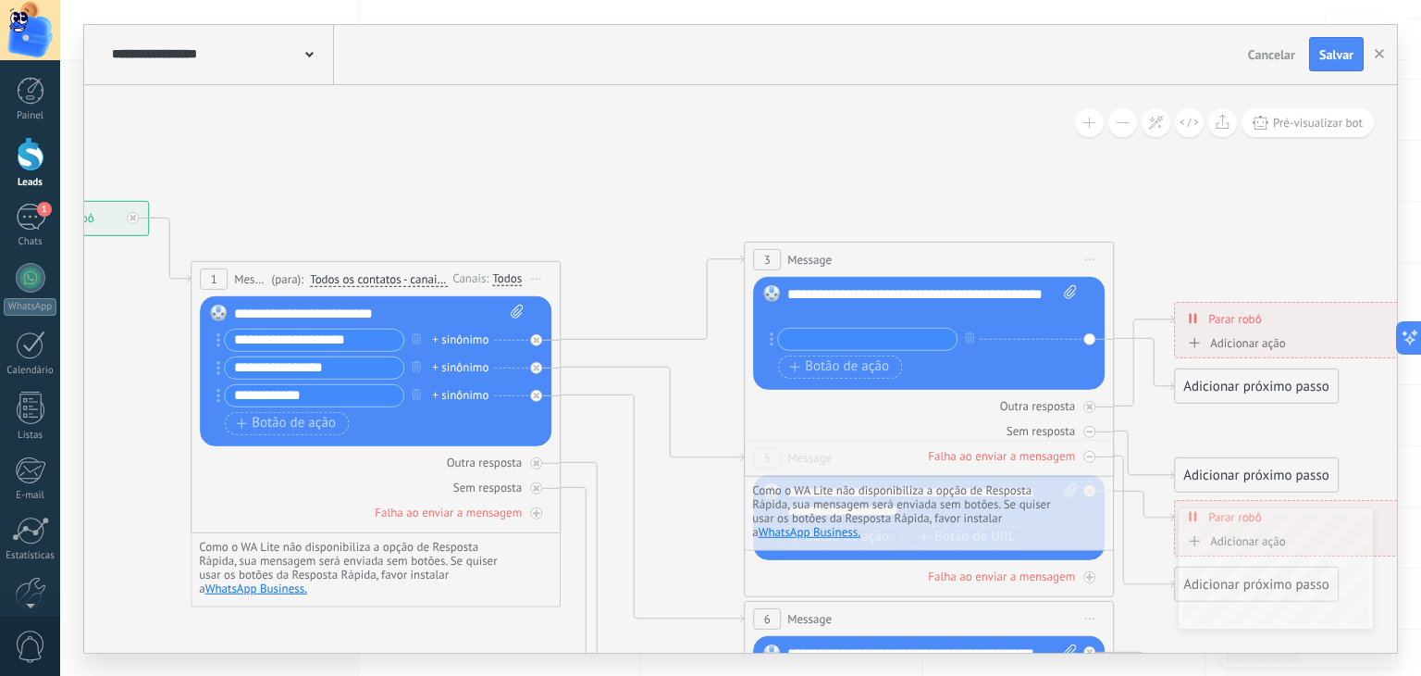
click at [813, 334] on input "text" at bounding box center [867, 338] width 179 height 21
drag, startPoint x: 914, startPoint y: 338, endPoint x: 879, endPoint y: 335, distance: 35.3
click at [879, 335] on input "**********" at bounding box center [867, 338] width 179 height 21
type input "**********"
click at [881, 364] on span "Botão de ação" at bounding box center [839, 366] width 100 height 15
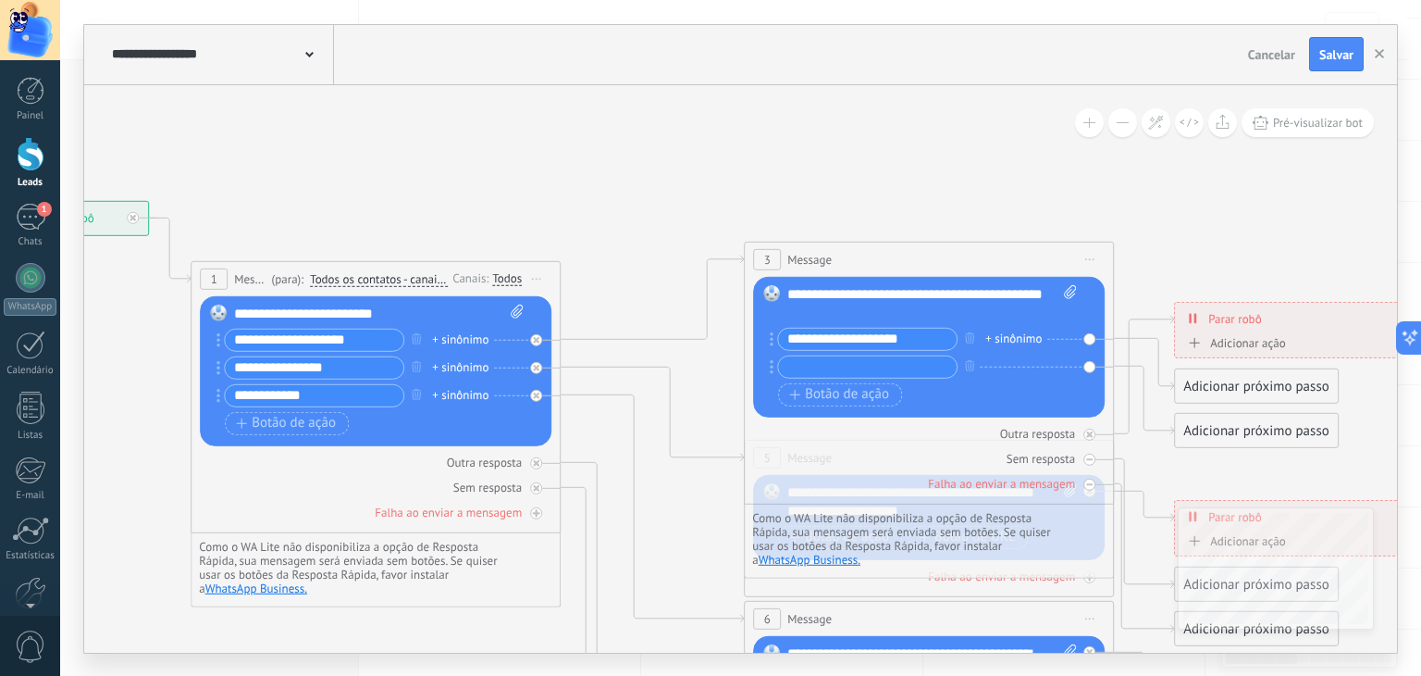
click at [876, 376] on div at bounding box center [867, 365] width 180 height 23
click at [878, 372] on input "text" at bounding box center [867, 365] width 179 height 21
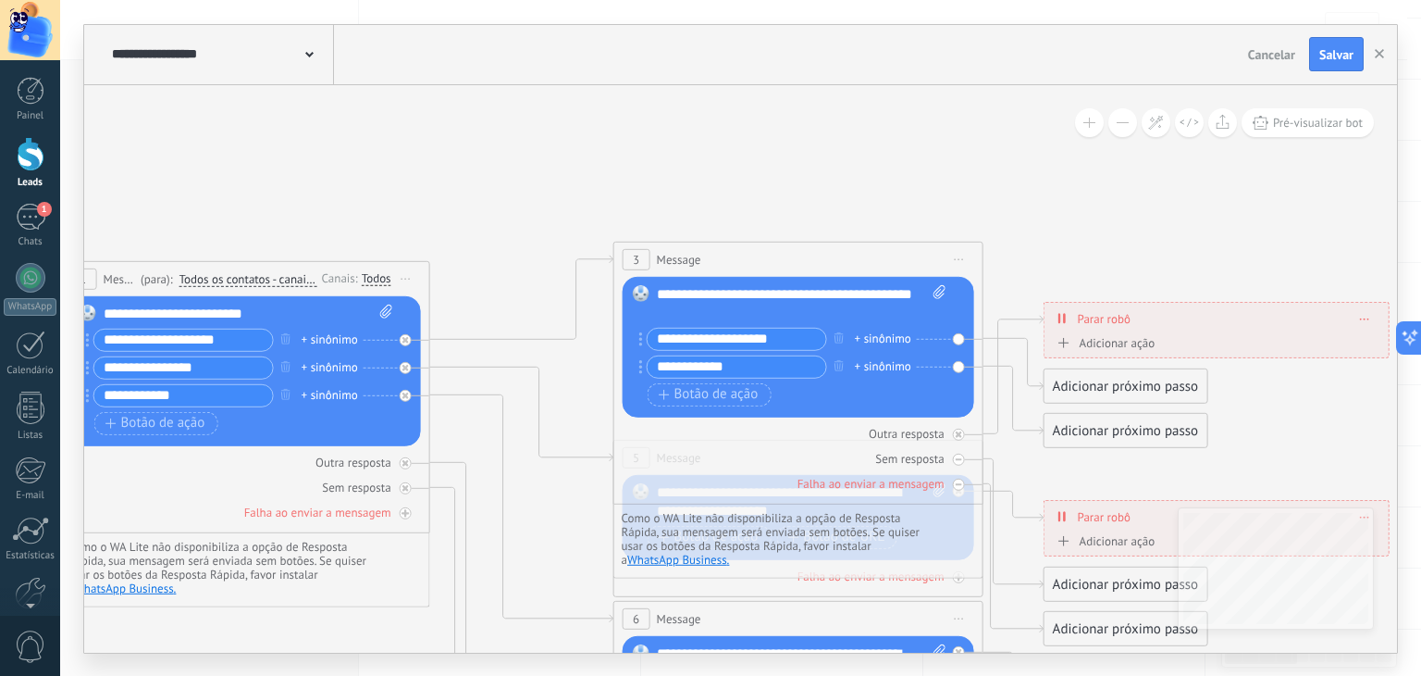
type input "**********"
click at [1127, 385] on div "Adicionar próximo passo" at bounding box center [1126, 385] width 163 height 31
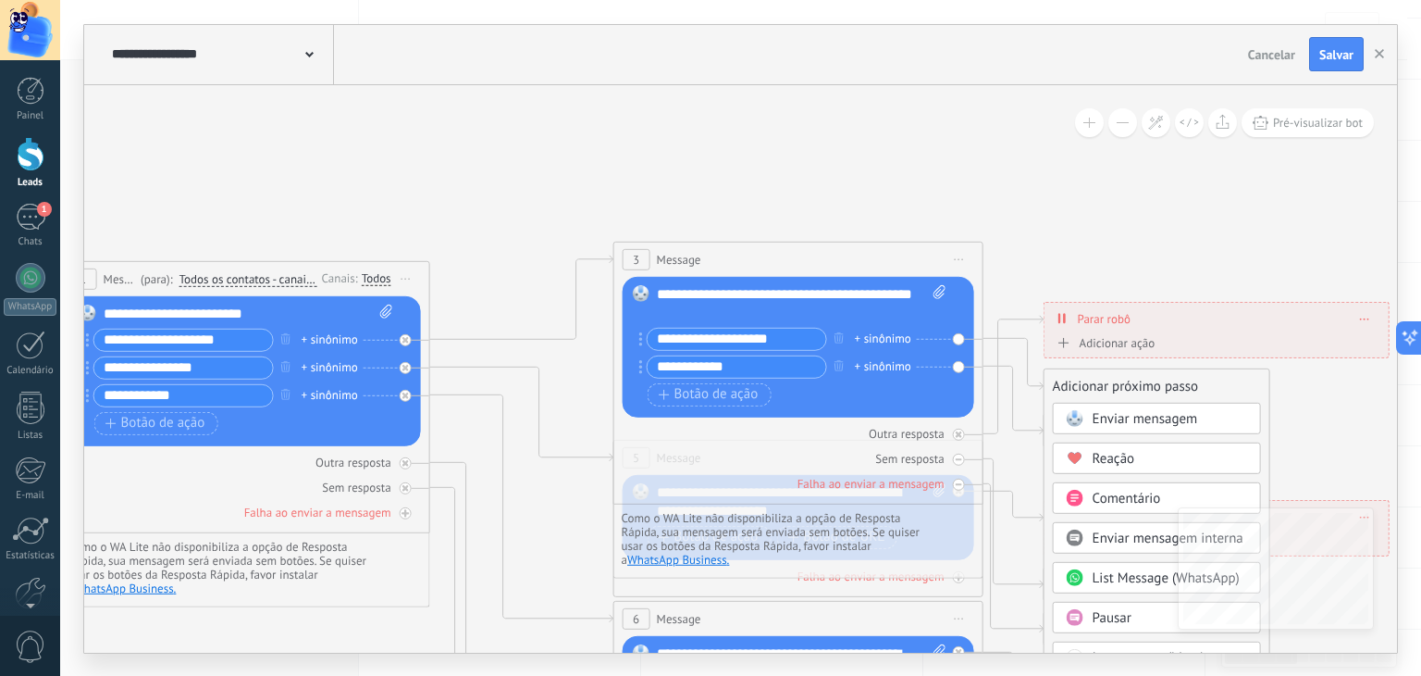
click at [1123, 464] on span "Reação" at bounding box center [1114, 458] width 43 height 18
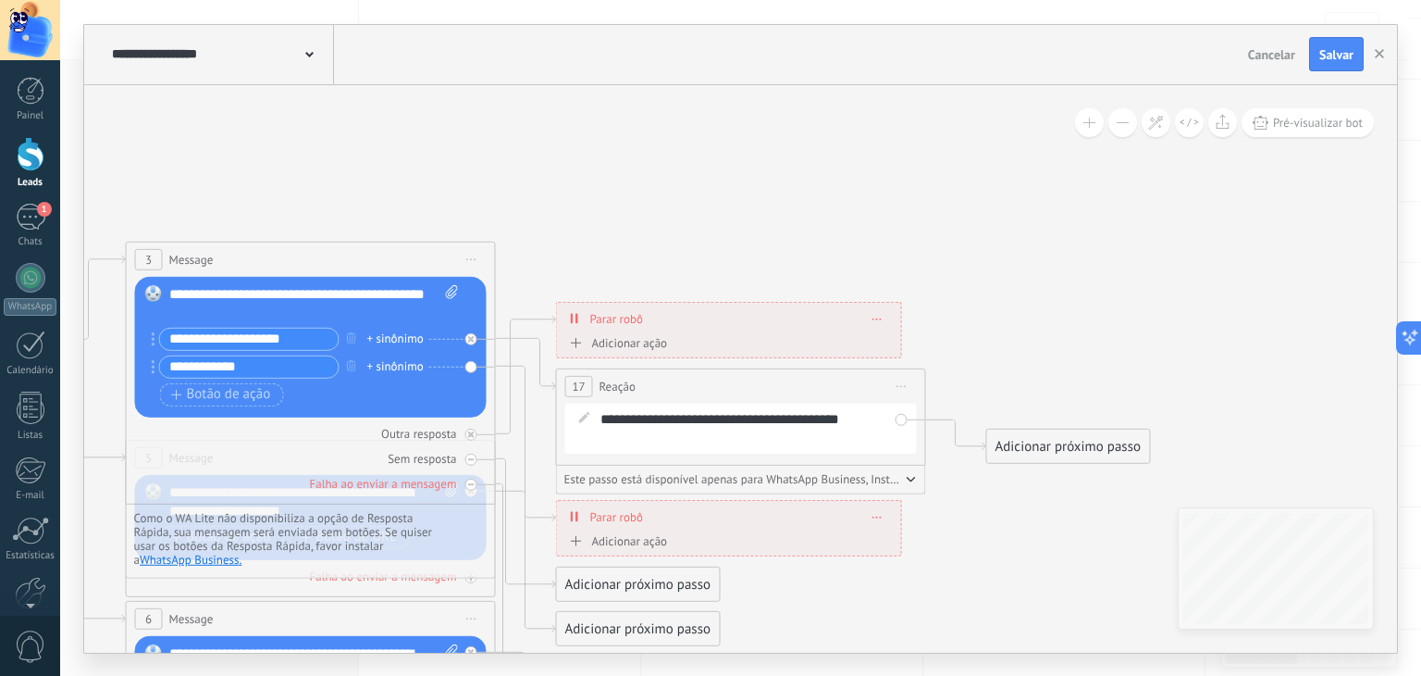
click at [1011, 446] on div "Adicionar próximo passo" at bounding box center [1068, 445] width 163 height 31
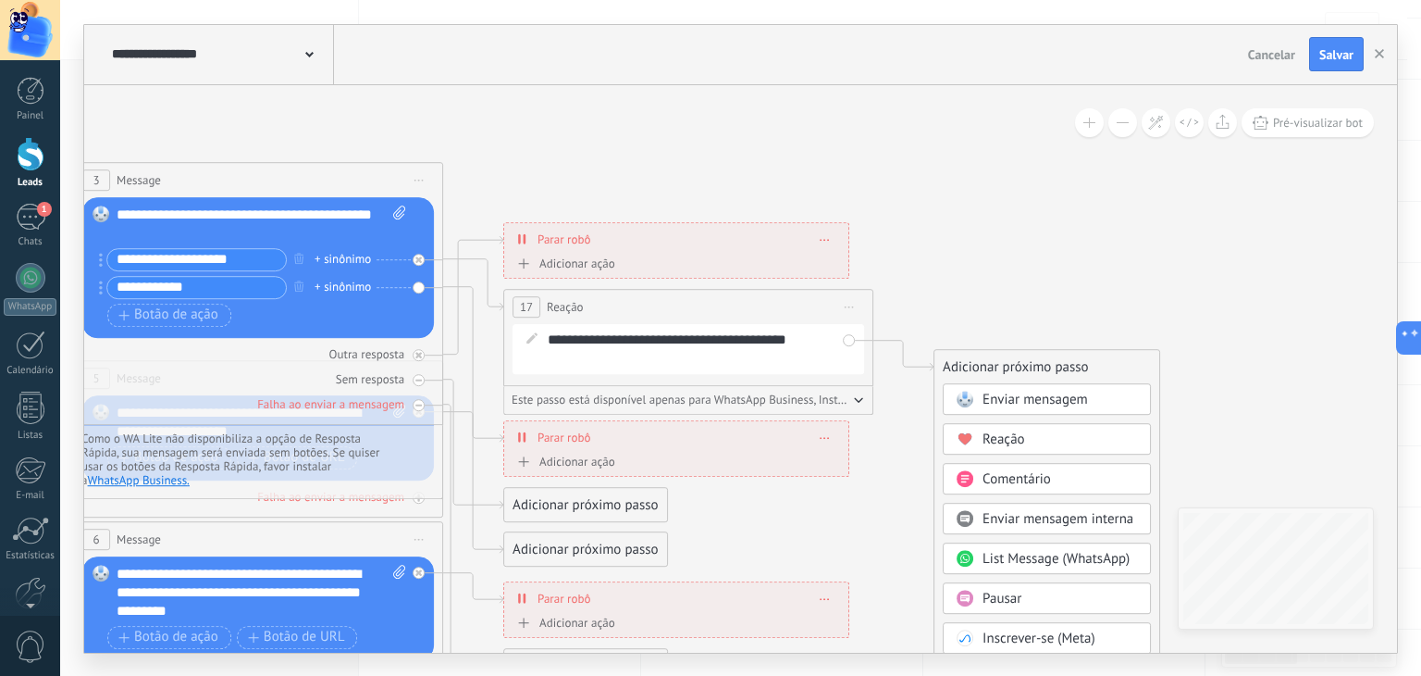
click at [1008, 466] on div "Comentário" at bounding box center [1047, 478] width 208 height 31
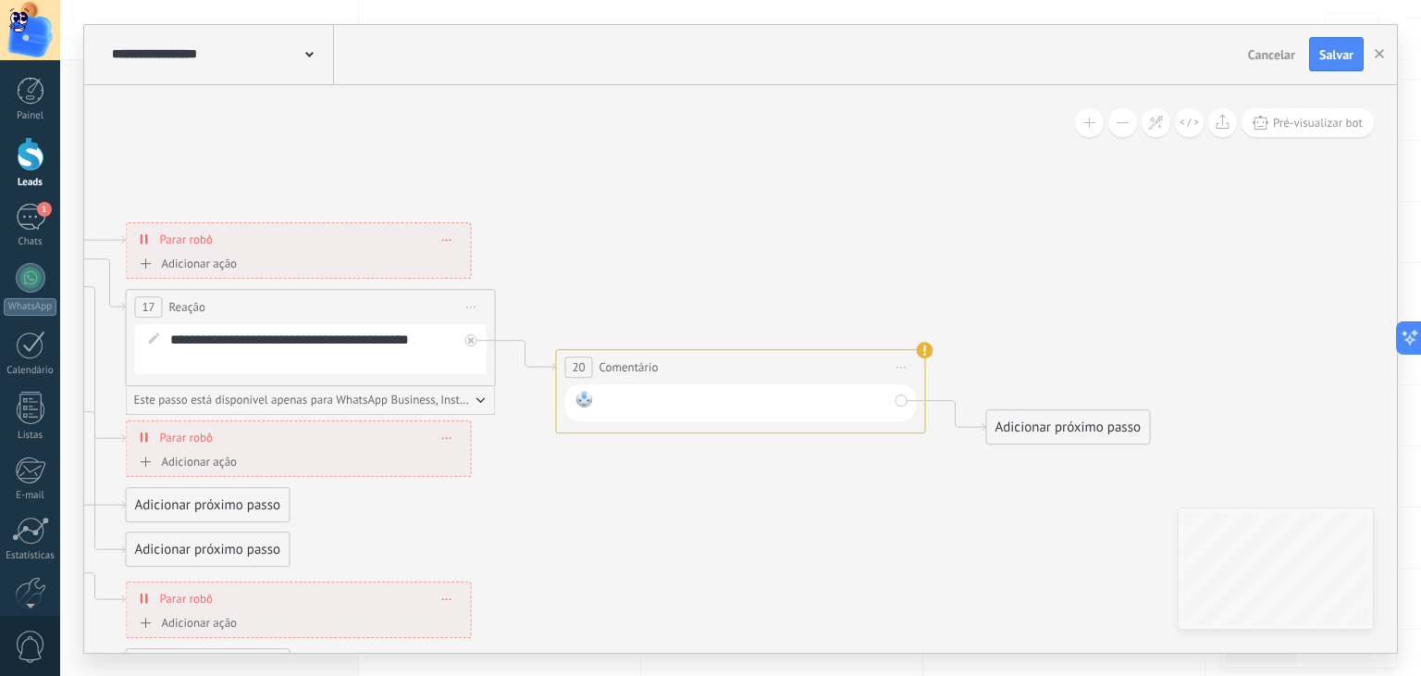
click at [814, 394] on div at bounding box center [745, 403] width 288 height 24
click at [1022, 418] on div "Adicionar próximo passo" at bounding box center [1068, 427] width 163 height 31
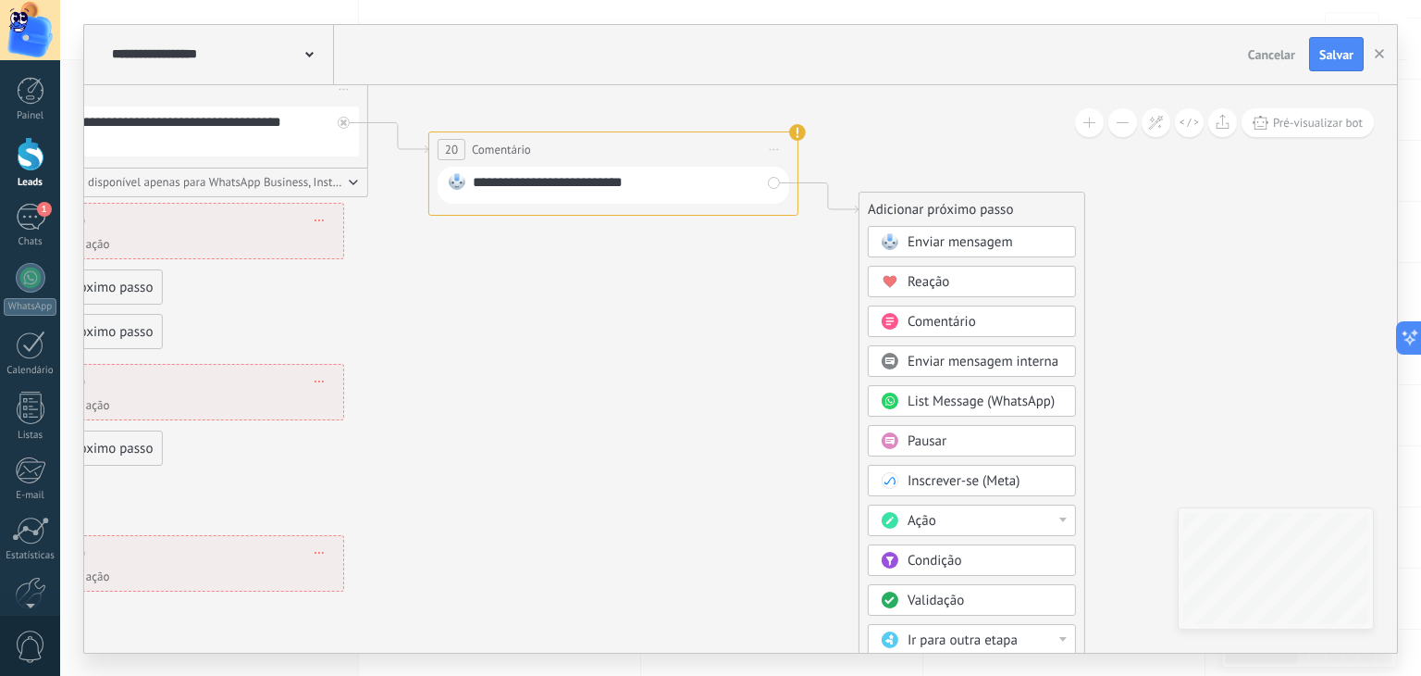
click at [1046, 520] on div "Ação" at bounding box center [985, 521] width 155 height 19
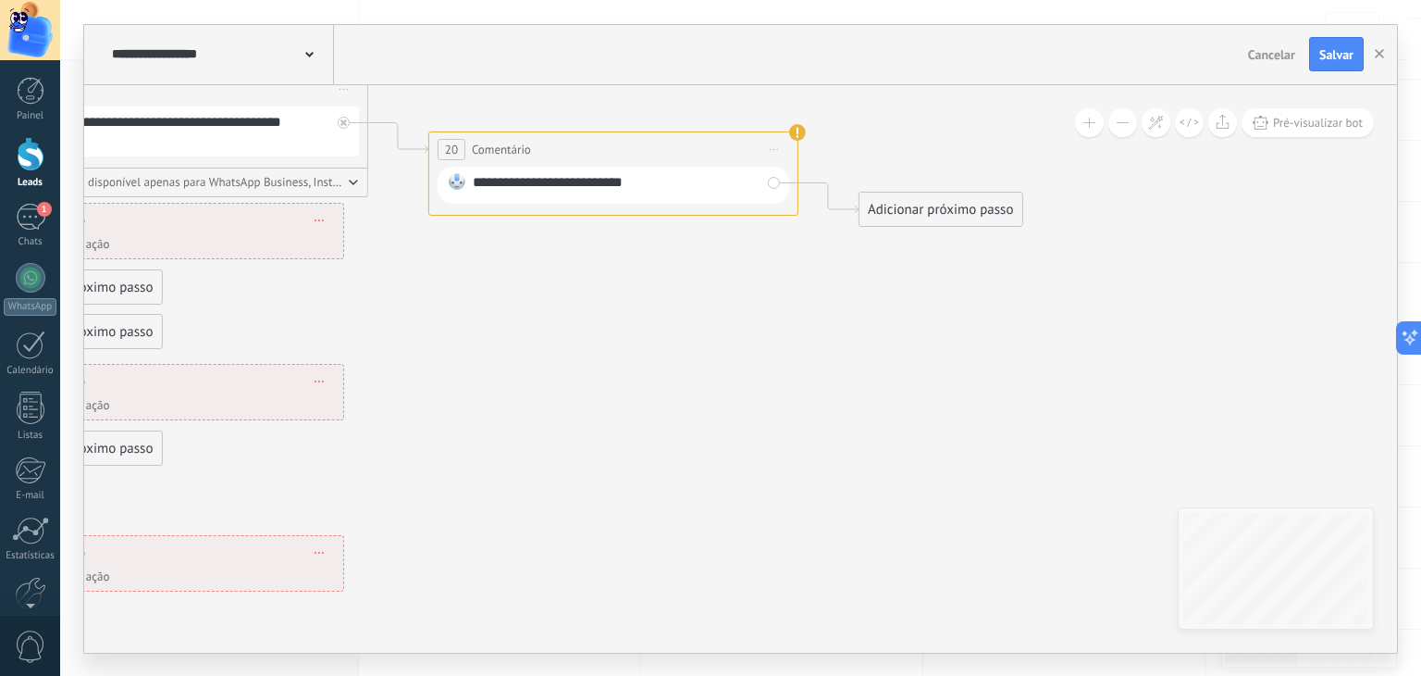
click at [996, 213] on div "Adicionar próximo passo" at bounding box center [941, 209] width 163 height 31
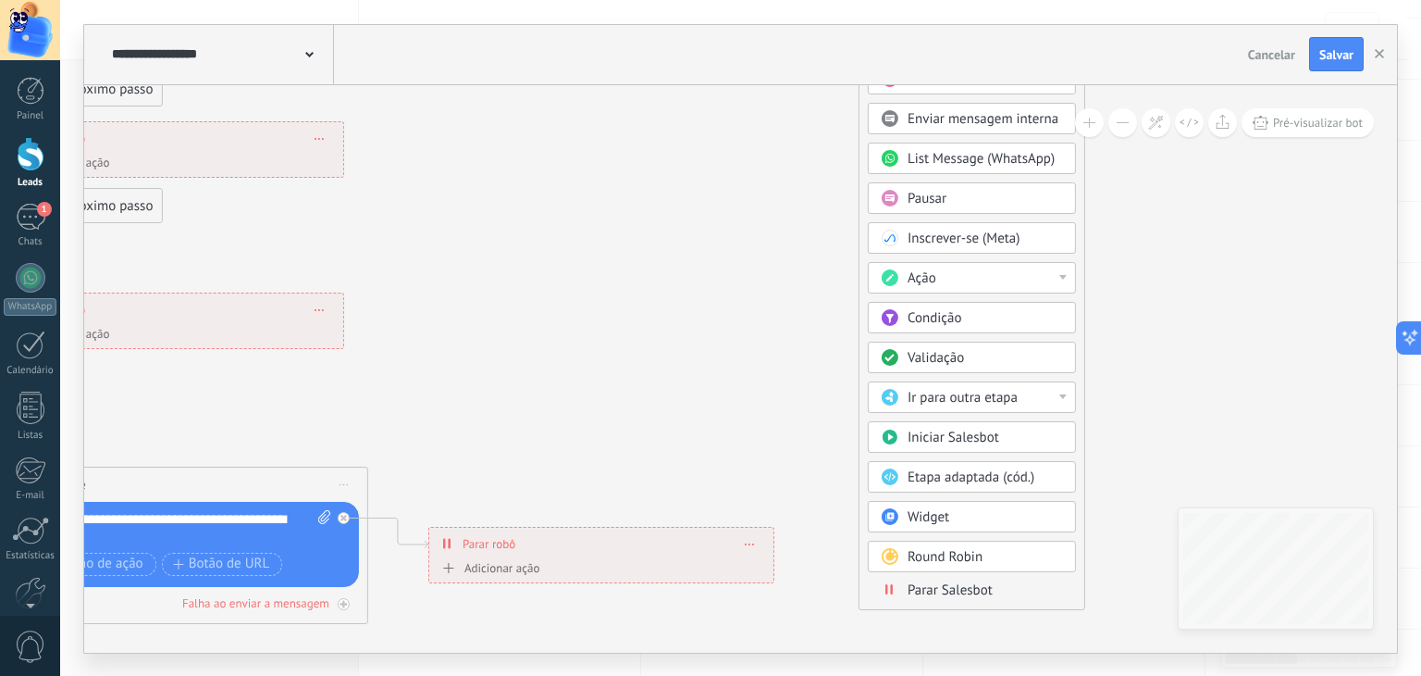
click at [937, 583] on span "Parar Salesbot" at bounding box center [950, 590] width 85 height 18
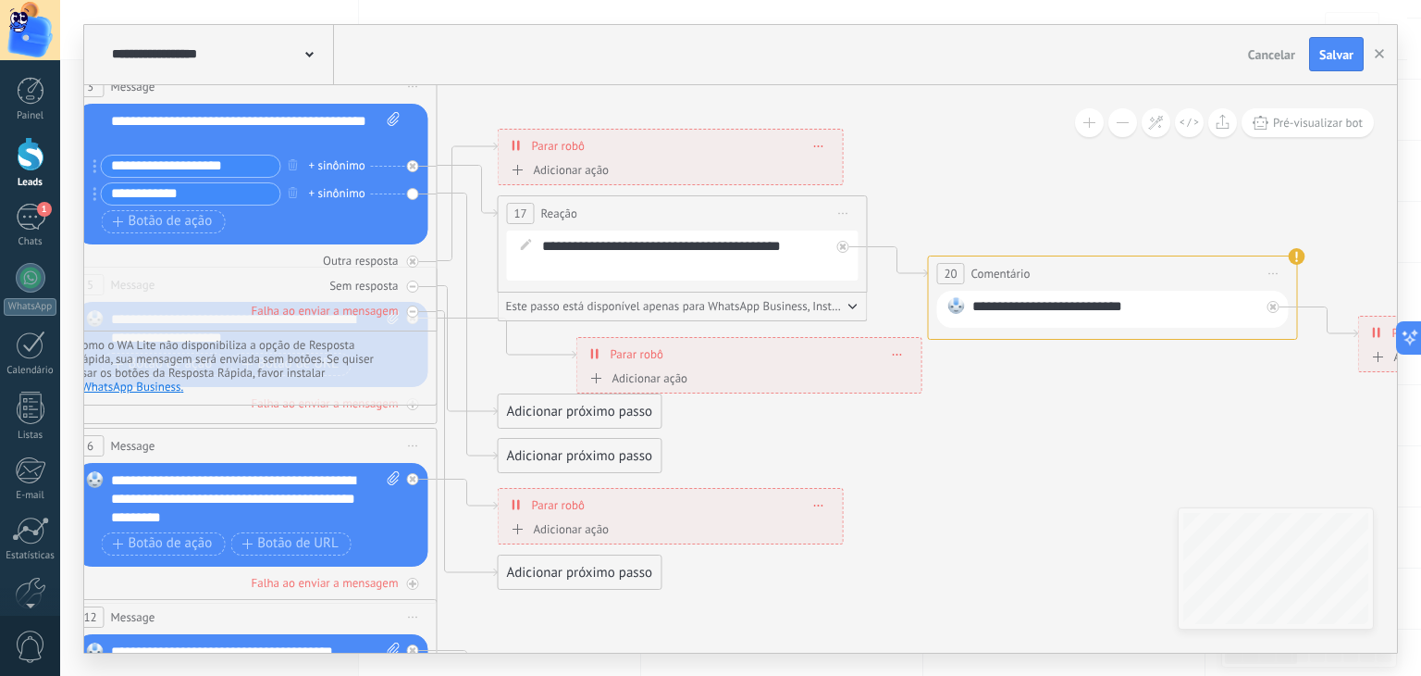
drag, startPoint x: 555, startPoint y: 345, endPoint x: 634, endPoint y: 356, distance: 79.4
click at [634, 356] on span "Parar robô" at bounding box center [637, 354] width 53 height 18
drag, startPoint x: 414, startPoint y: 195, endPoint x: 450, endPoint y: 191, distance: 36.4
click at [568, 464] on div "Adicionar próximo passo" at bounding box center [580, 467] width 163 height 31
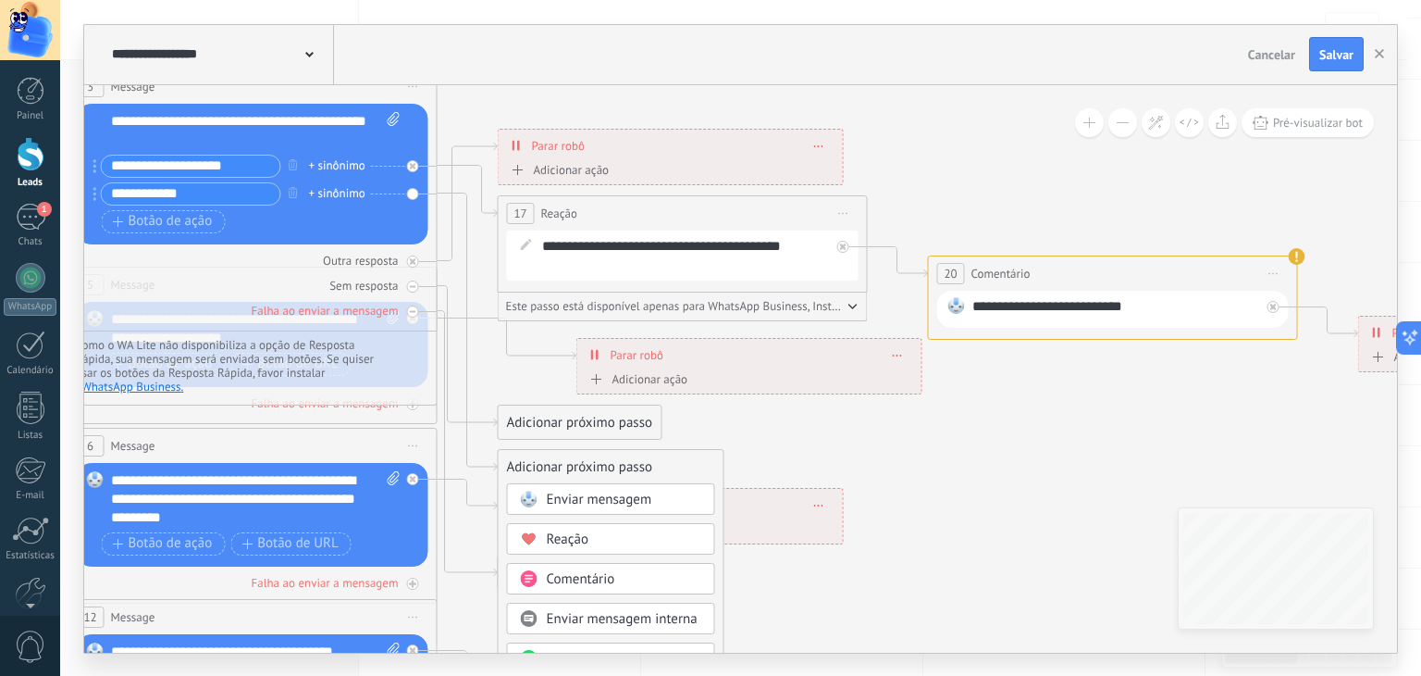
click at [570, 508] on div "Enviar mensagem" at bounding box center [611, 498] width 208 height 31
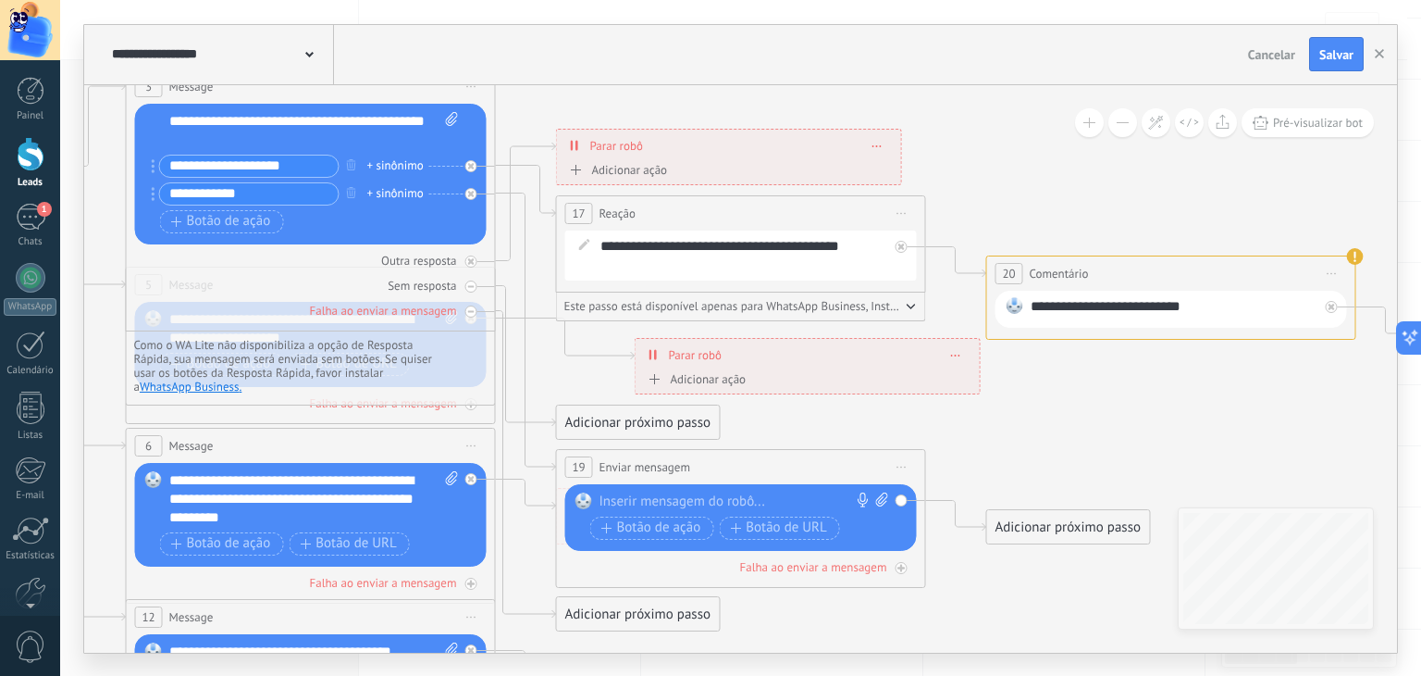
click at [637, 497] on div at bounding box center [737, 501] width 275 height 19
click at [638, 467] on span "Enviar mensagem" at bounding box center [646, 467] width 92 height 18
click at [862, 503] on icon at bounding box center [863, 499] width 15 height 15
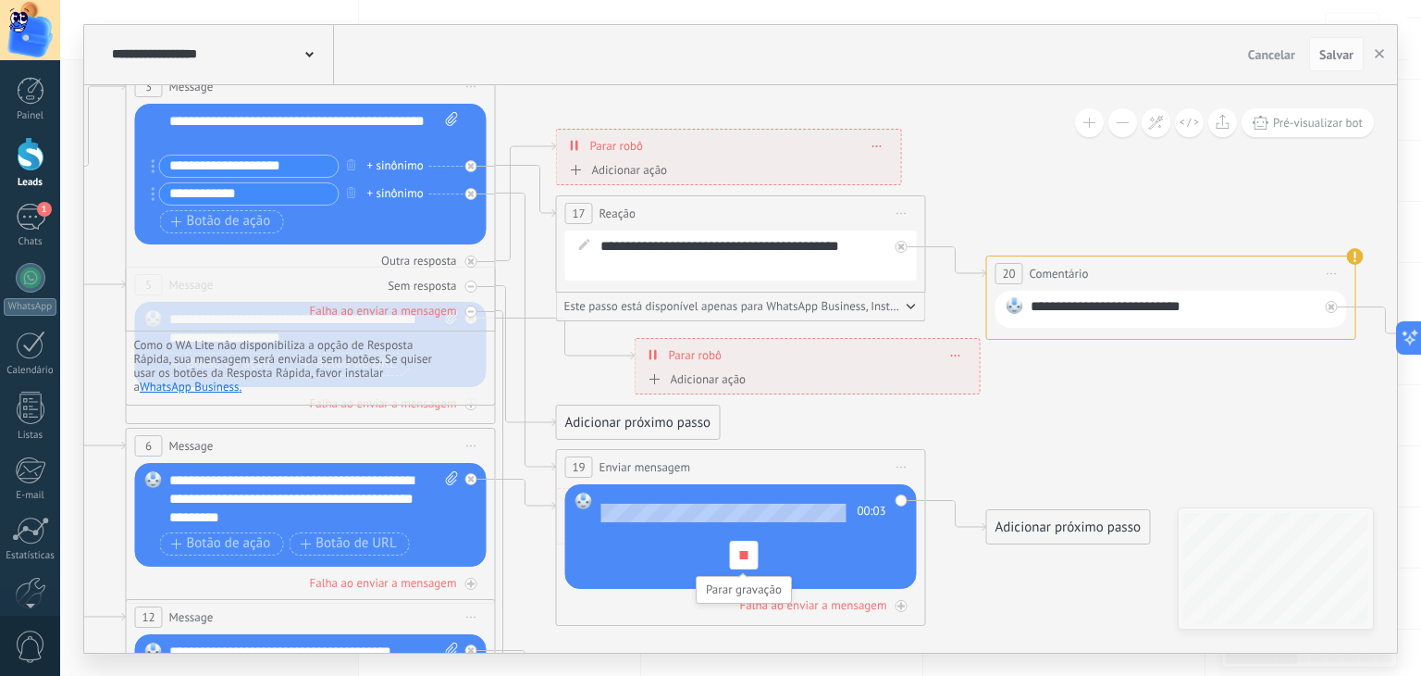
click at [734, 549] on div at bounding box center [743, 554] width 29 height 29
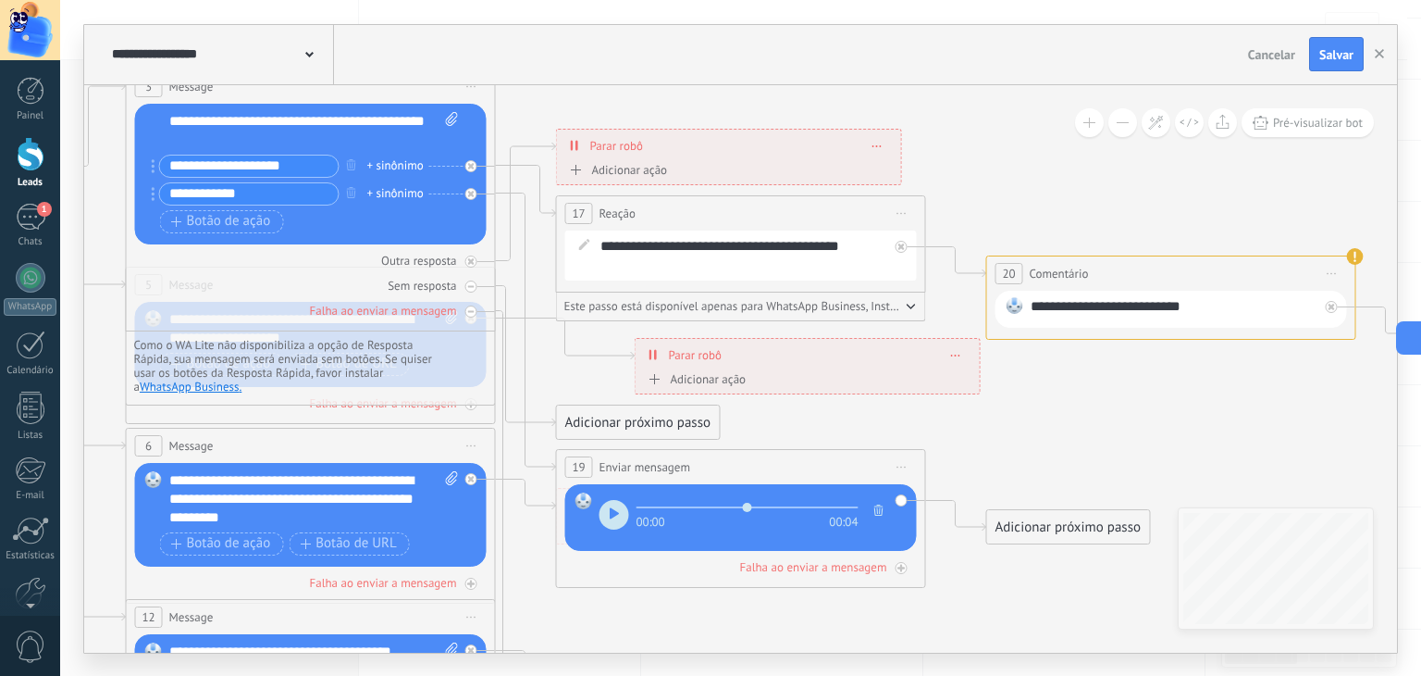
click at [1029, 523] on div "Adicionar próximo passo" at bounding box center [1068, 527] width 163 height 31
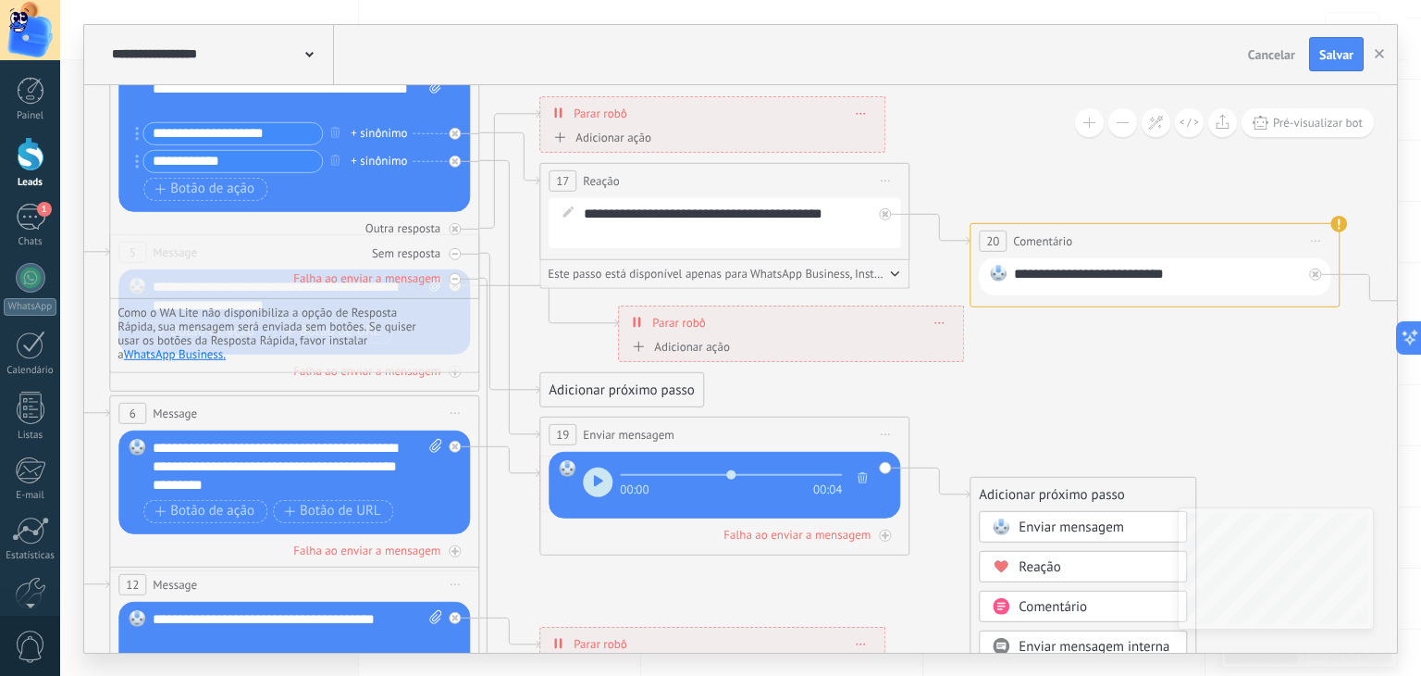
click at [1016, 558] on span at bounding box center [1001, 565] width 36 height 15
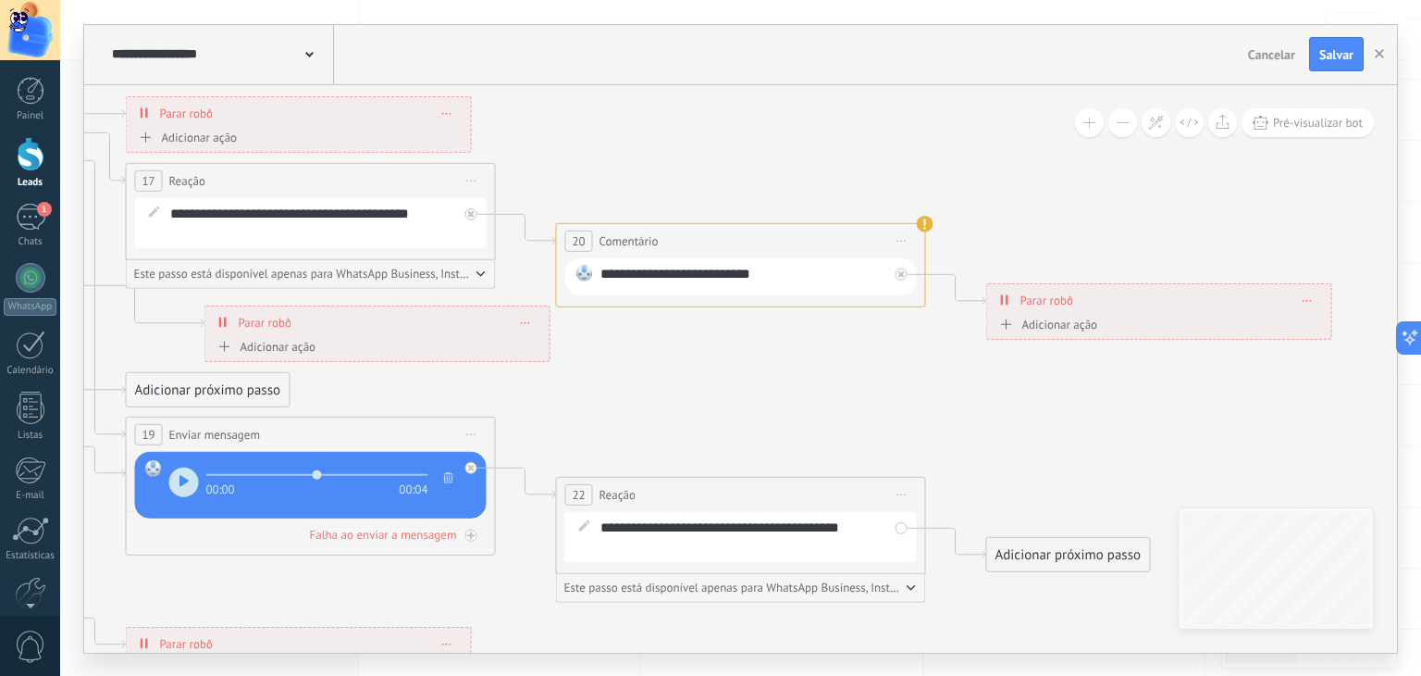
click at [1003, 555] on div "Adicionar próximo passo" at bounding box center [1068, 554] width 163 height 31
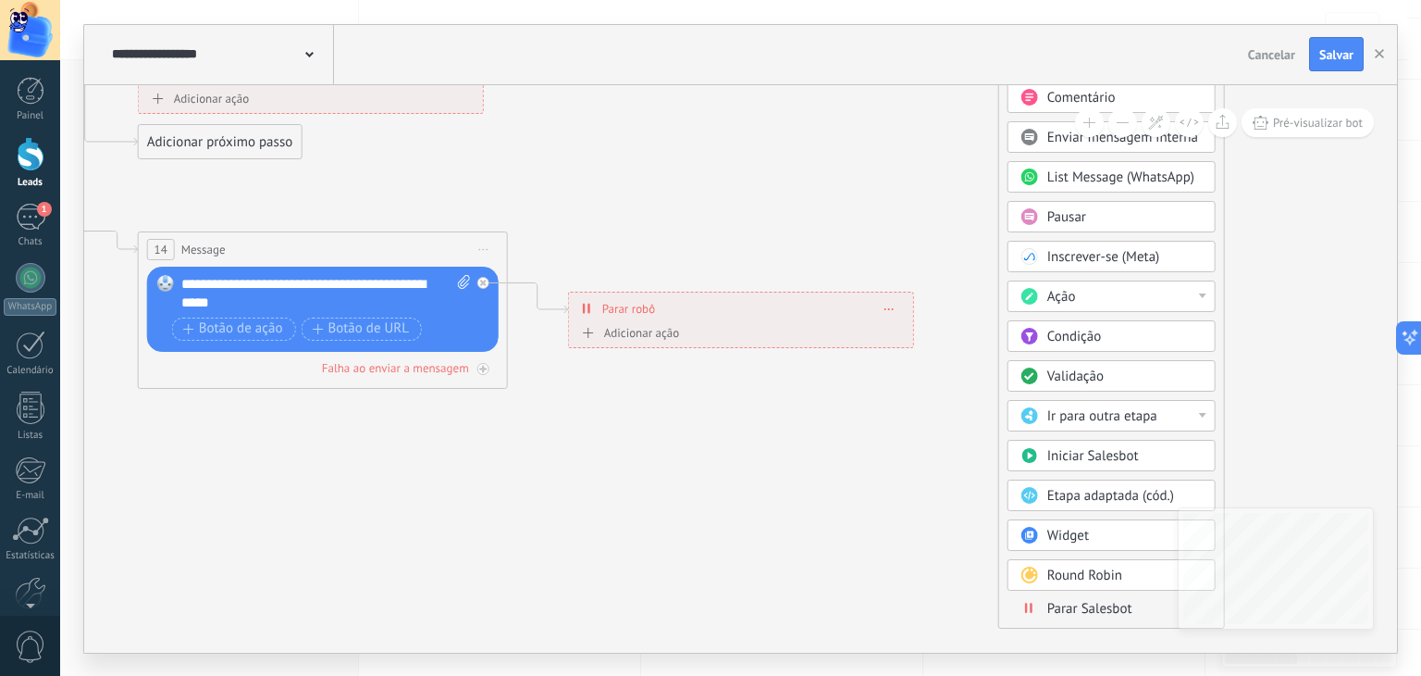
click at [1037, 601] on span at bounding box center [1029, 608] width 36 height 15
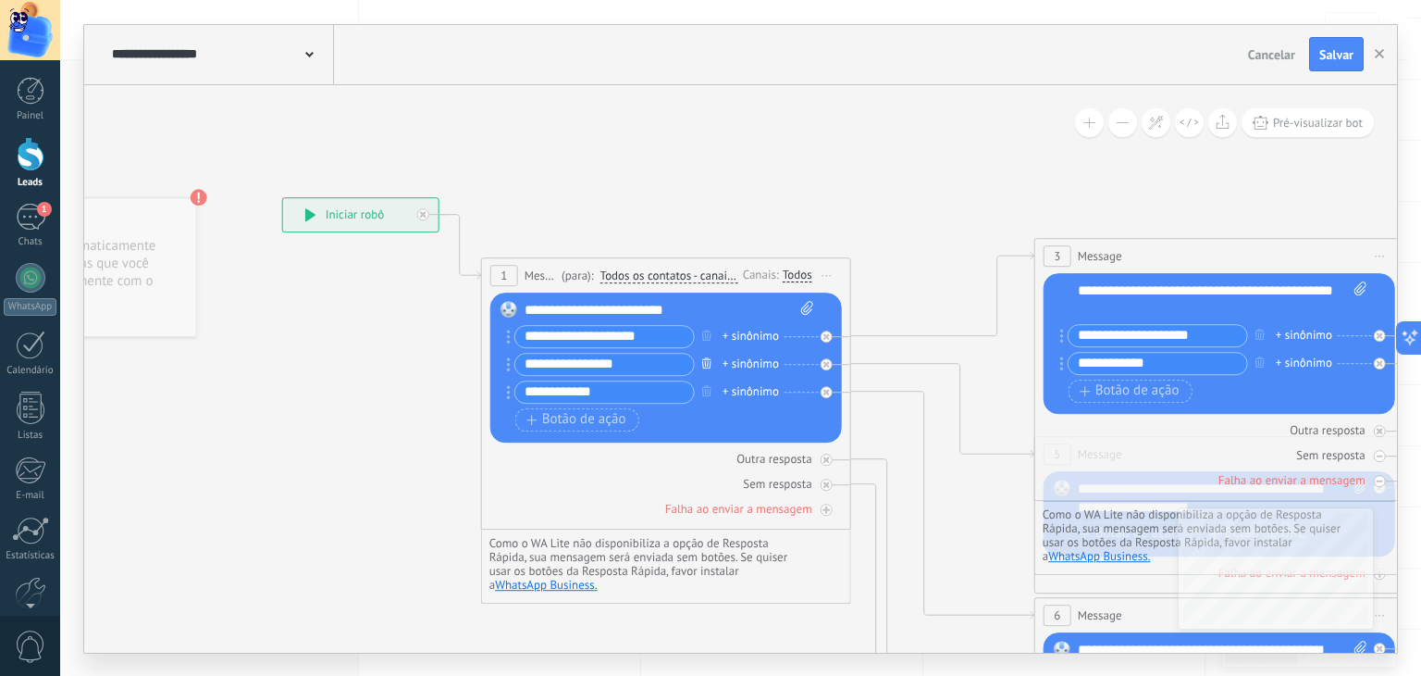
click at [703, 366] on icon "button" at bounding box center [706, 362] width 9 height 11
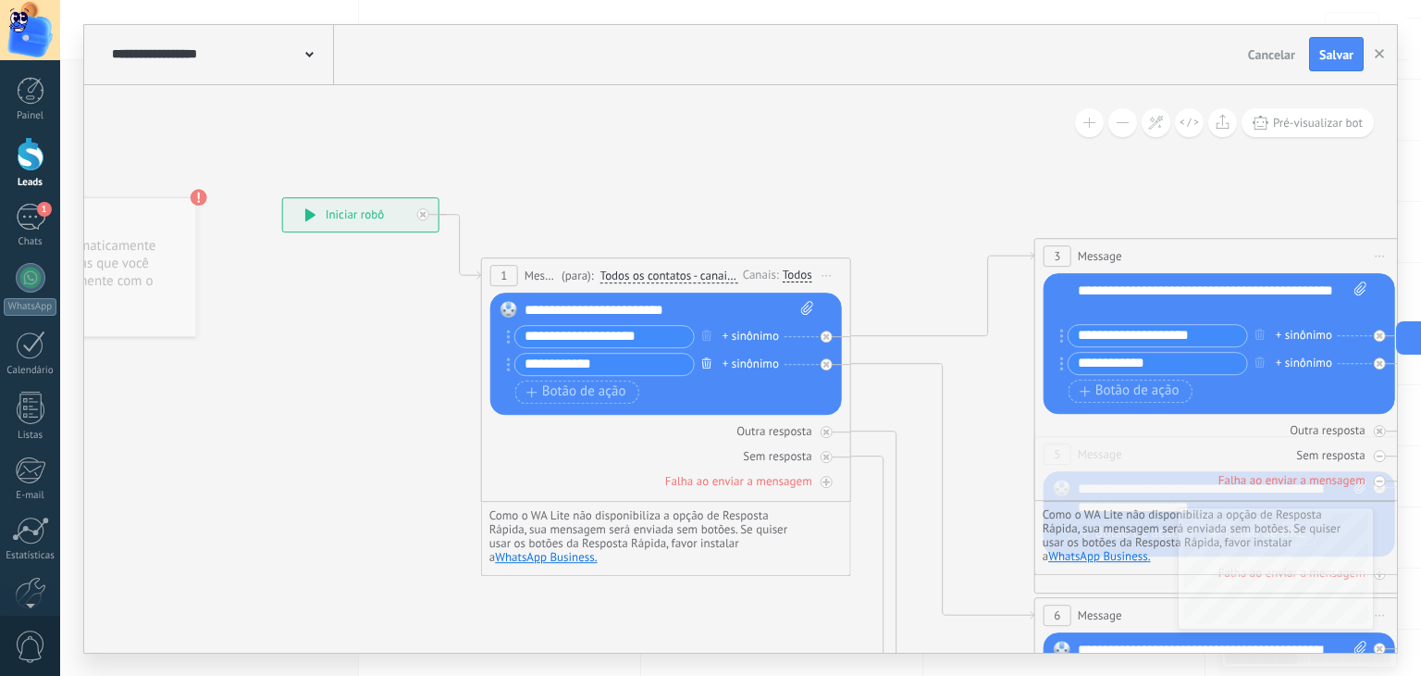
click at [703, 366] on icon "button" at bounding box center [706, 362] width 9 height 11
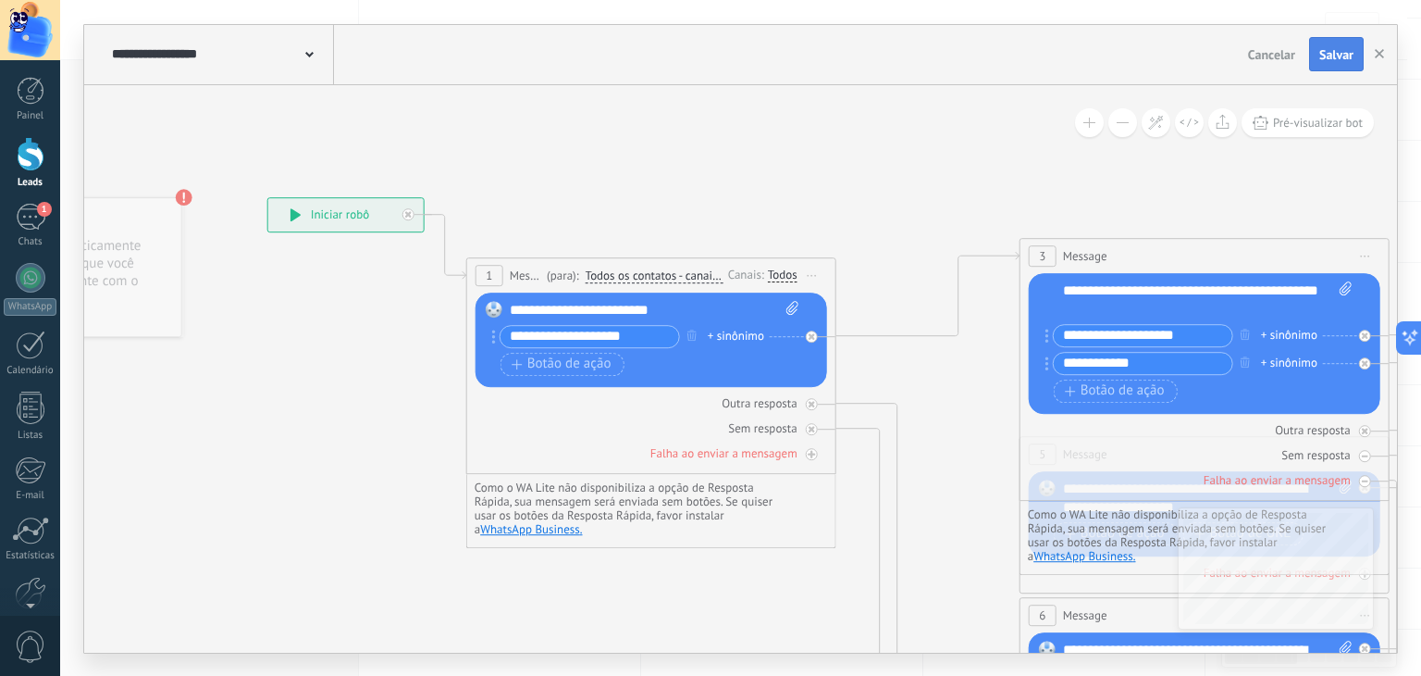
click at [1329, 56] on span "Salvar" at bounding box center [1337, 54] width 34 height 13
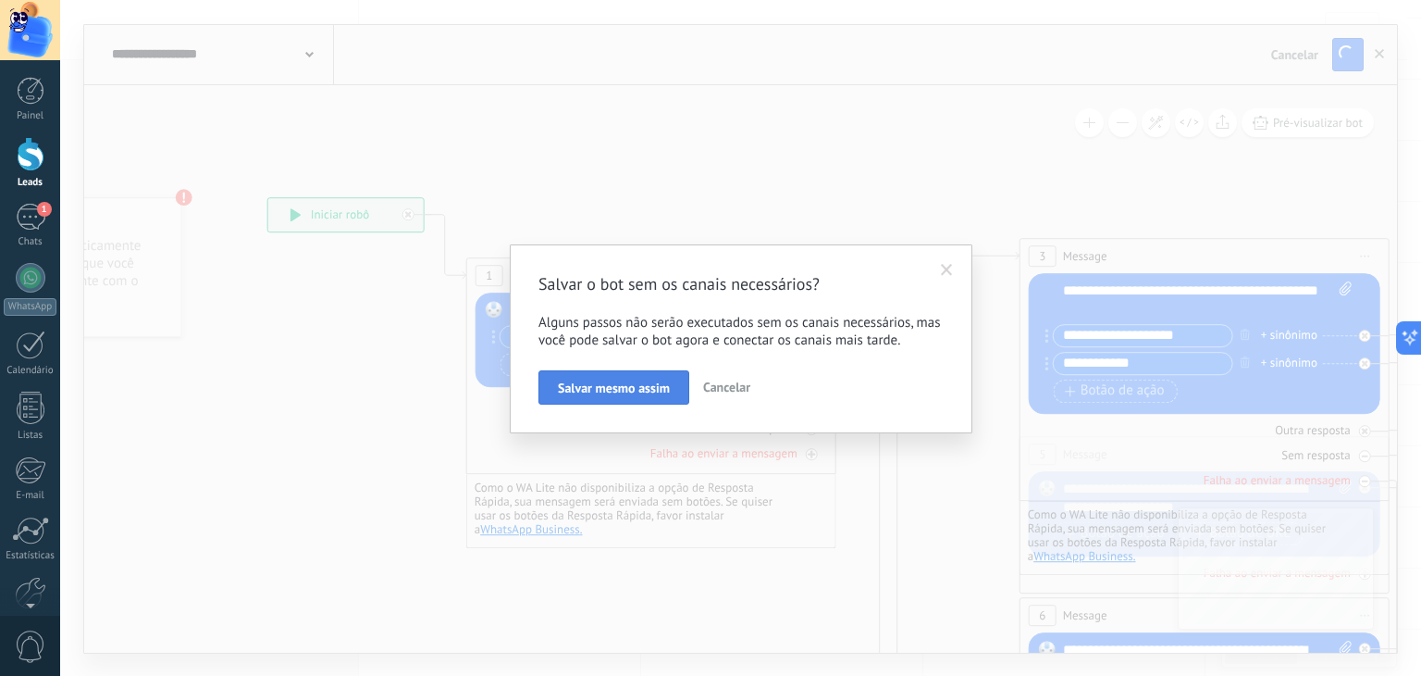
click at [653, 383] on span "Salvar mesmo assim" at bounding box center [614, 387] width 112 height 13
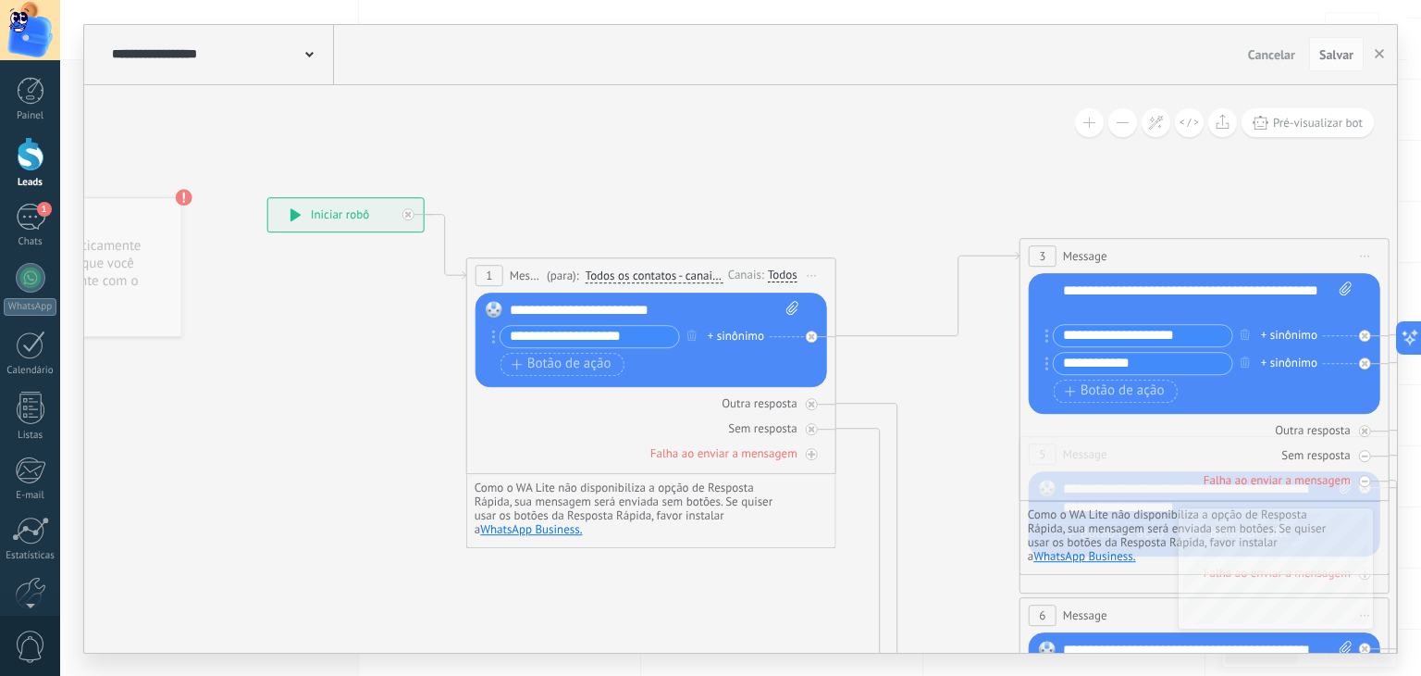
click at [356, 222] on div "**********" at bounding box center [345, 214] width 155 height 33
click at [314, 221] on div "**********" at bounding box center [345, 214] width 155 height 33
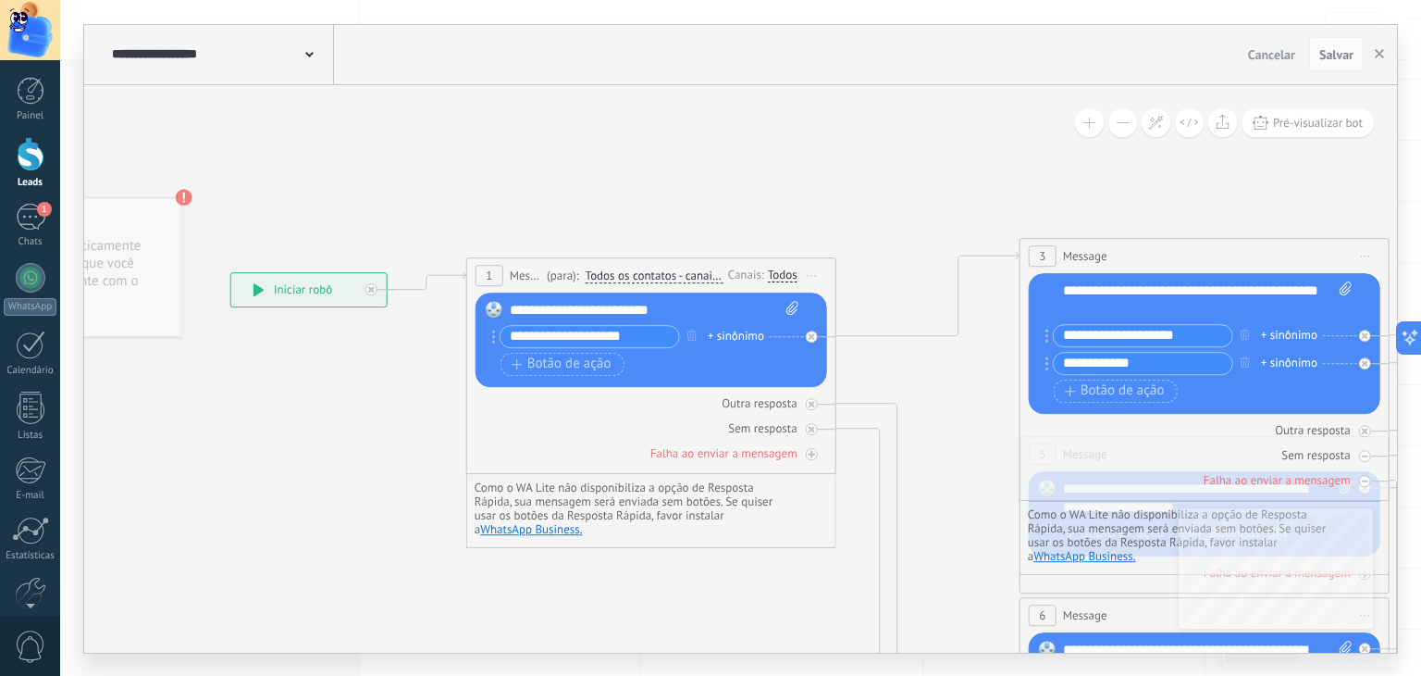
drag, startPoint x: 314, startPoint y: 221, endPoint x: 277, endPoint y: 297, distance: 84.4
click at [277, 297] on div "**********" at bounding box center [308, 289] width 155 height 33
click at [1375, 52] on icon "button" at bounding box center [1379, 53] width 9 height 9
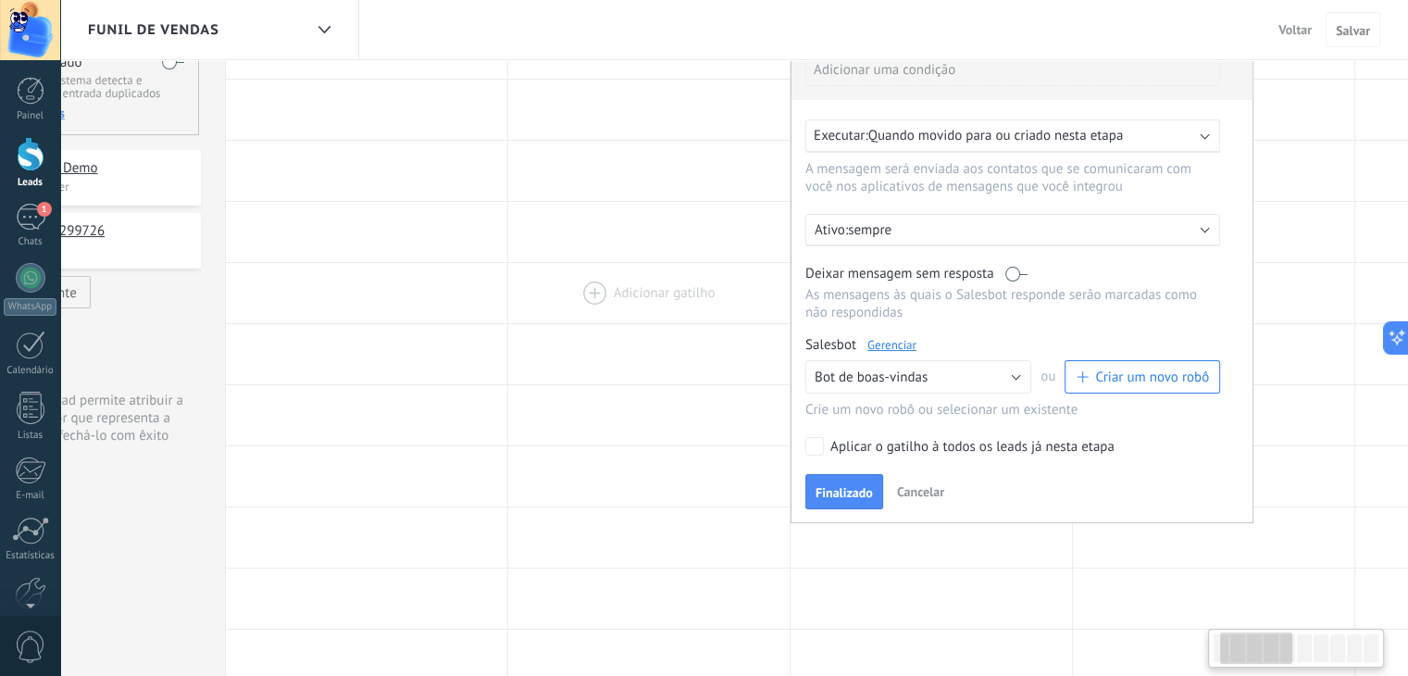
scroll to position [0, 167]
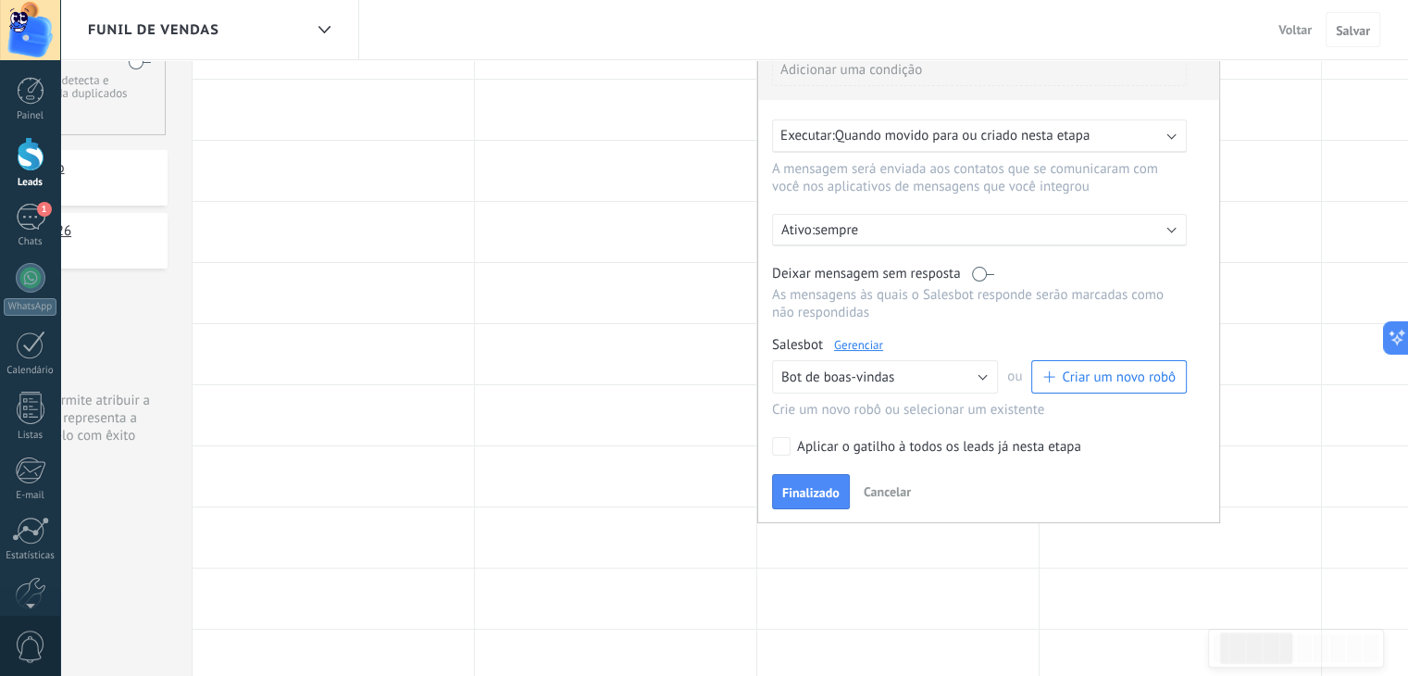
click at [893, 450] on div "Aplicar o gatilho à todos os leads já nesta etapa" at bounding box center [939, 447] width 284 height 19
click at [825, 499] on span "Finalizado" at bounding box center [810, 492] width 57 height 13
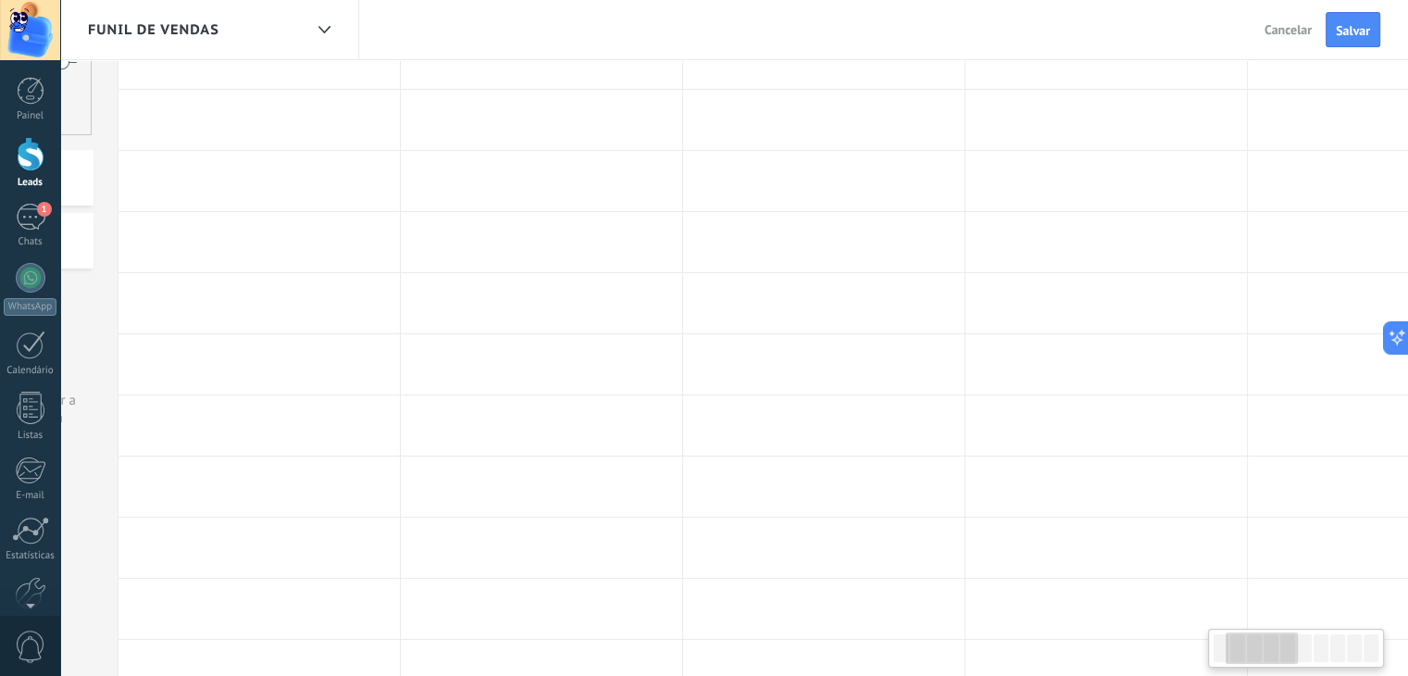
scroll to position [0, 0]
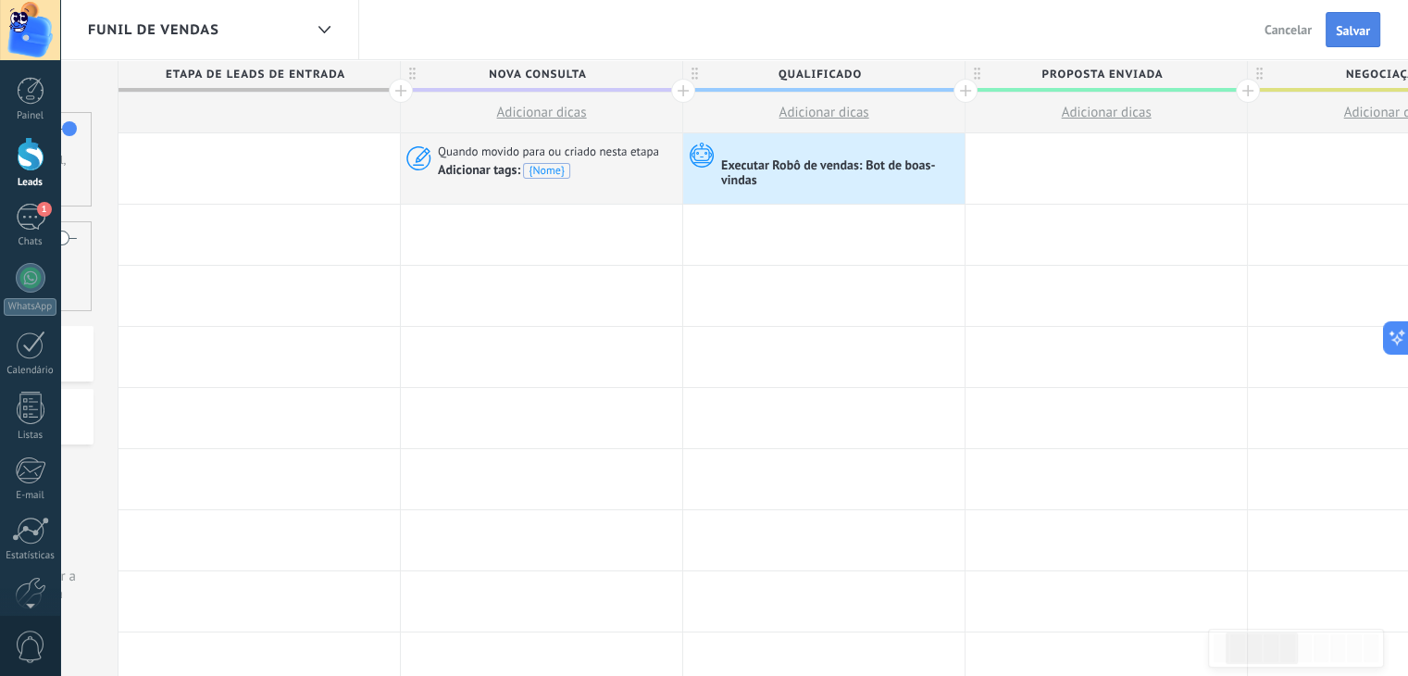
click at [1347, 19] on button "Salvar" at bounding box center [1352, 29] width 55 height 35
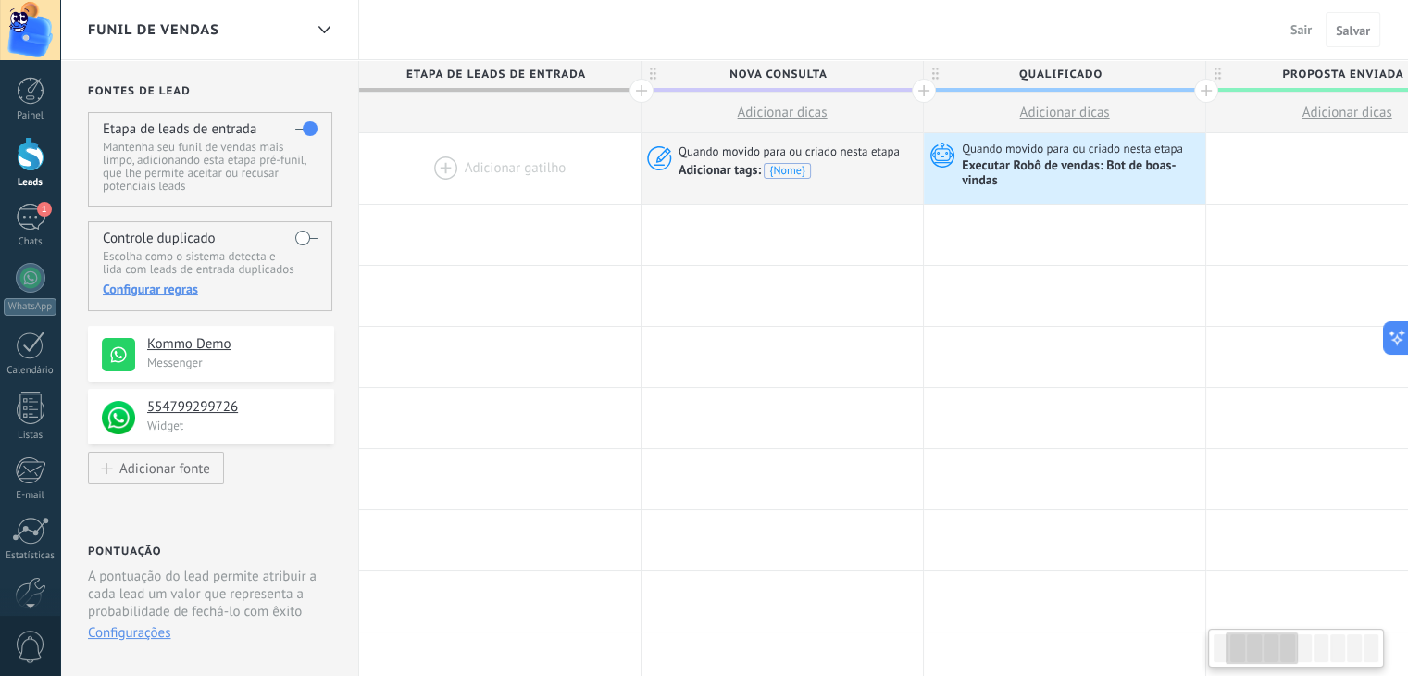
scroll to position [0, 241]
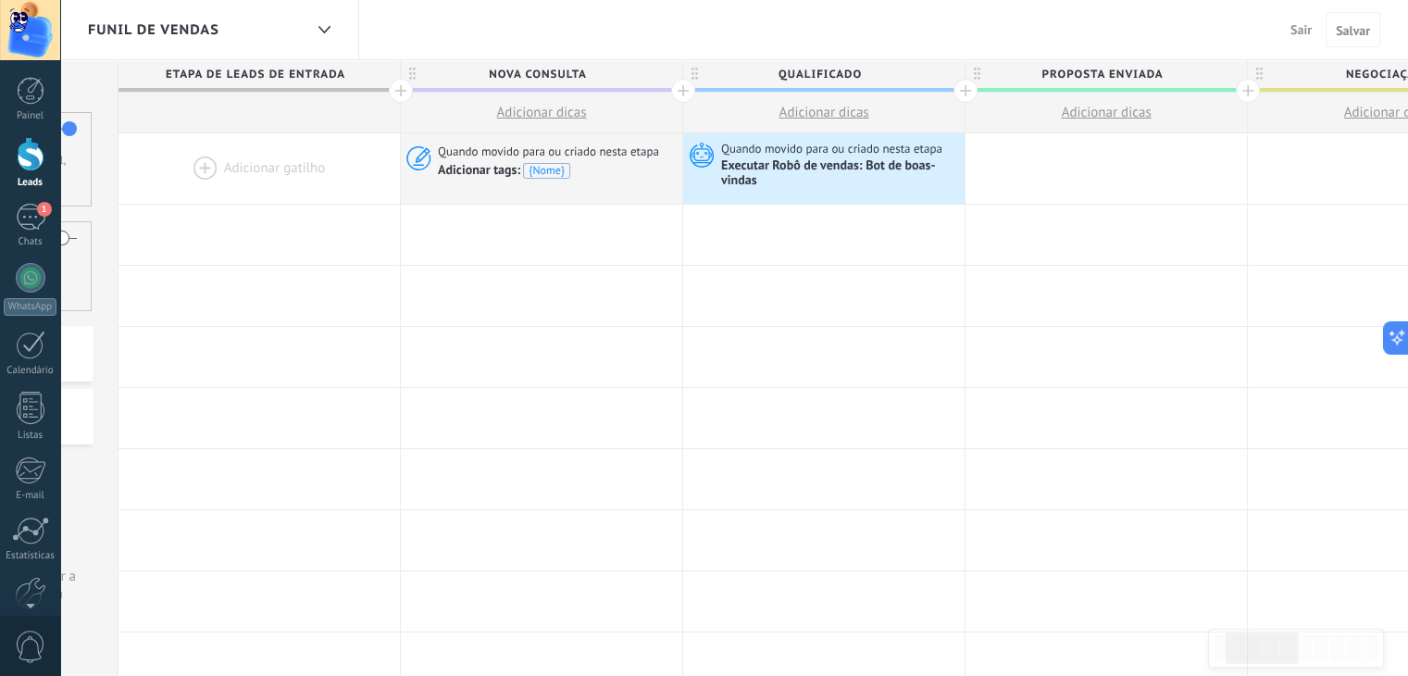
click at [17, 161] on div at bounding box center [31, 154] width 28 height 34
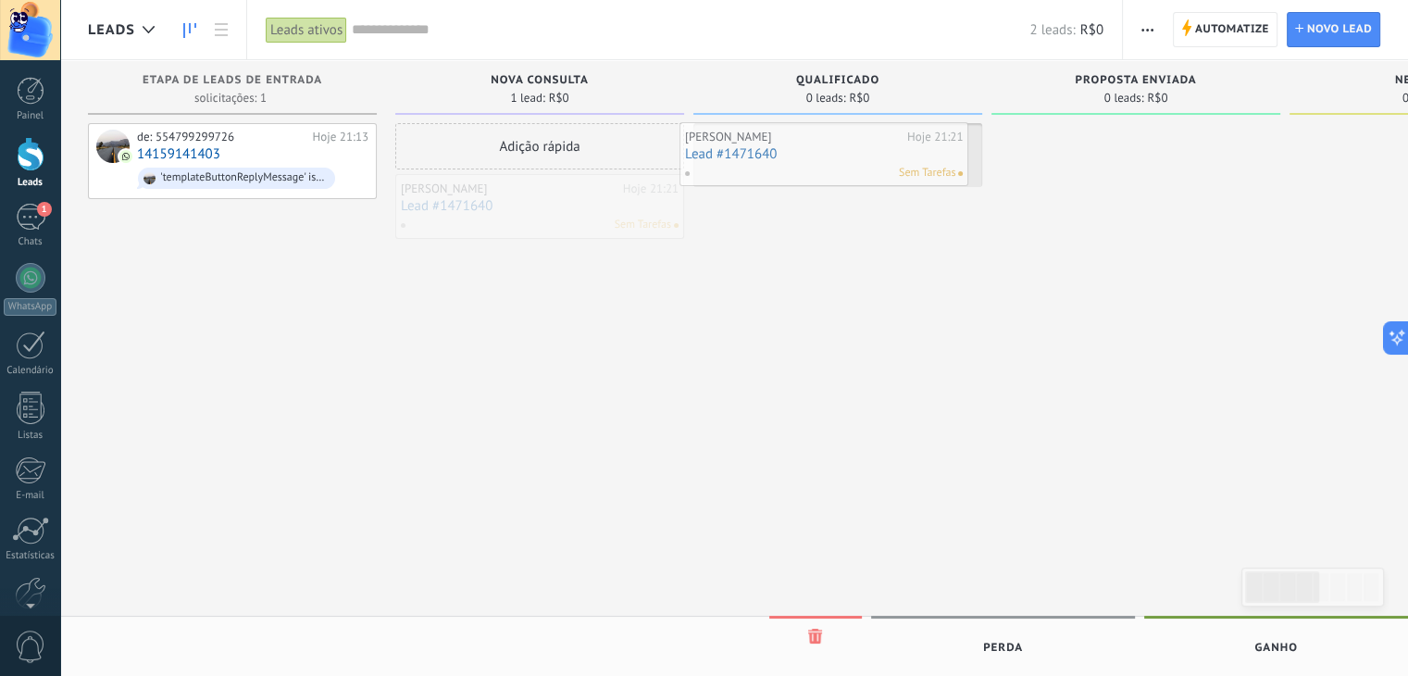
drag, startPoint x: 498, startPoint y: 210, endPoint x: 782, endPoint y: 158, distance: 288.8
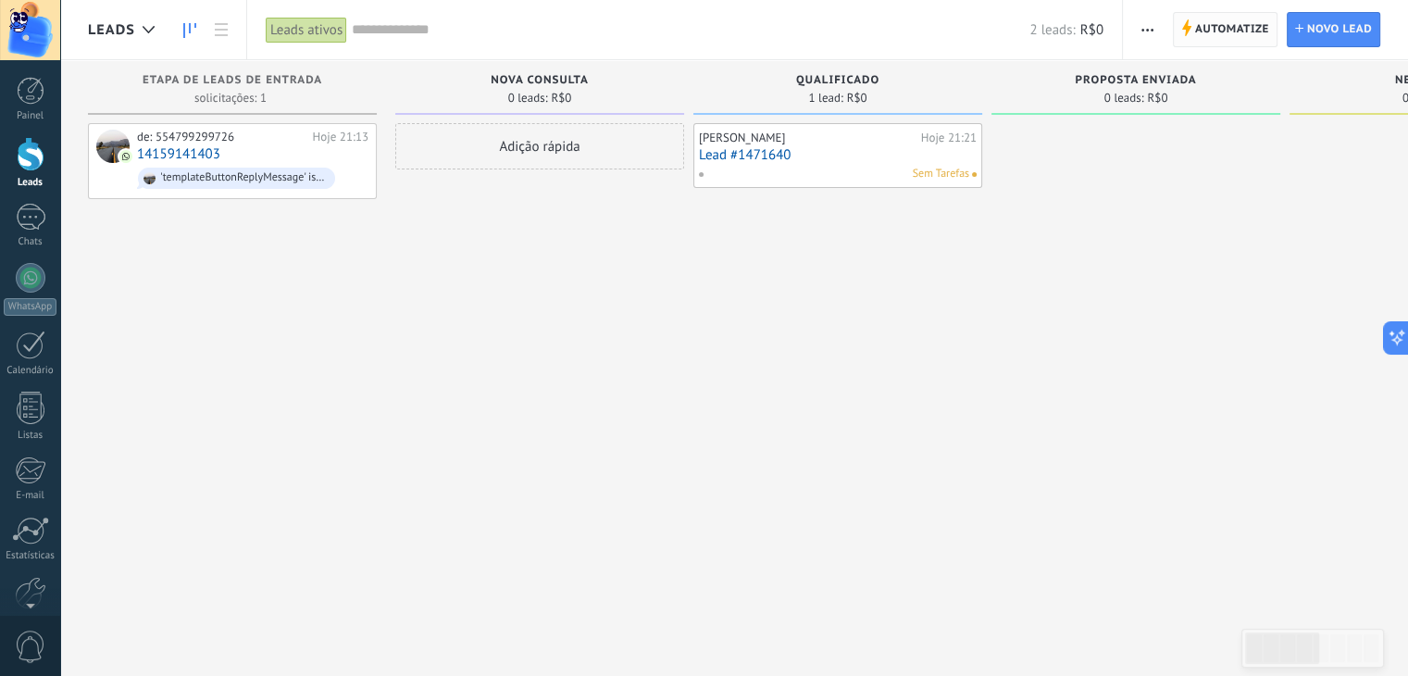
click at [1217, 38] on span "Automatize" at bounding box center [1232, 29] width 74 height 33
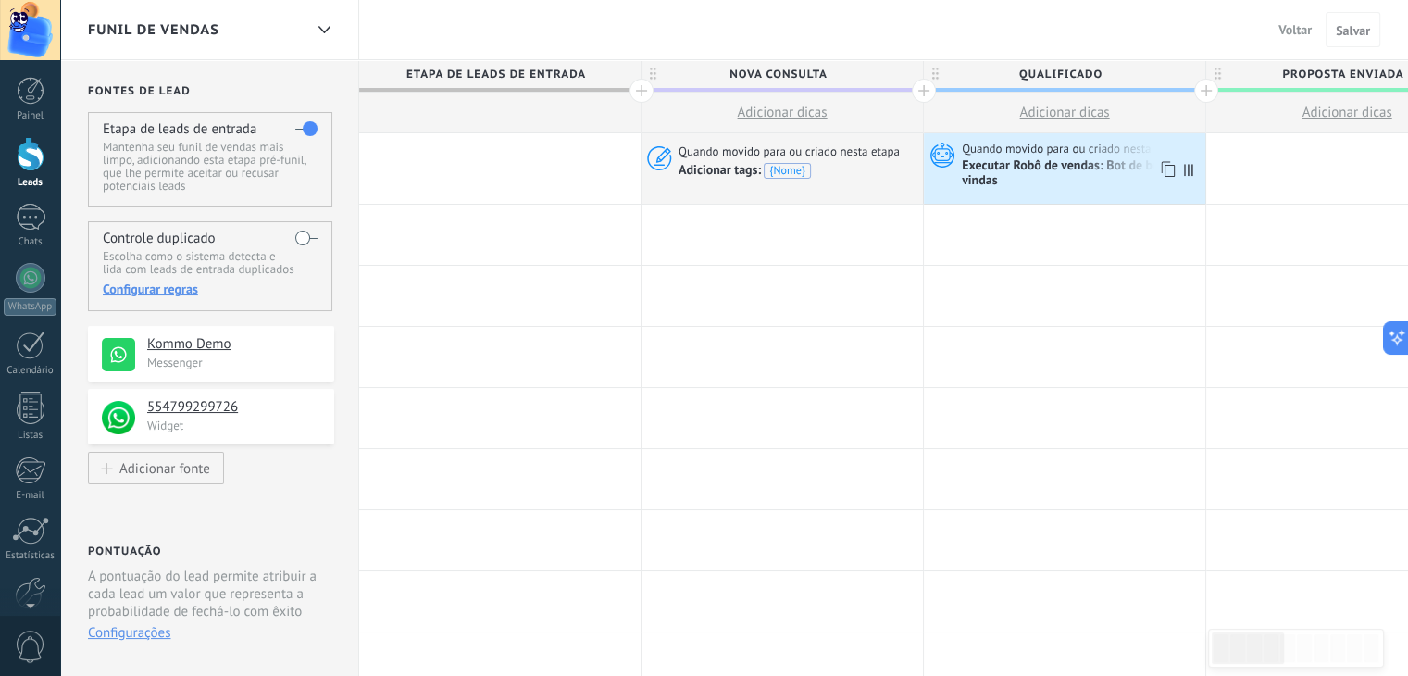
click at [1034, 195] on div "Quando movido para ou criado nesta etapa Executar Robô de vendas: Bot de boas-v…" at bounding box center [1064, 168] width 281 height 70
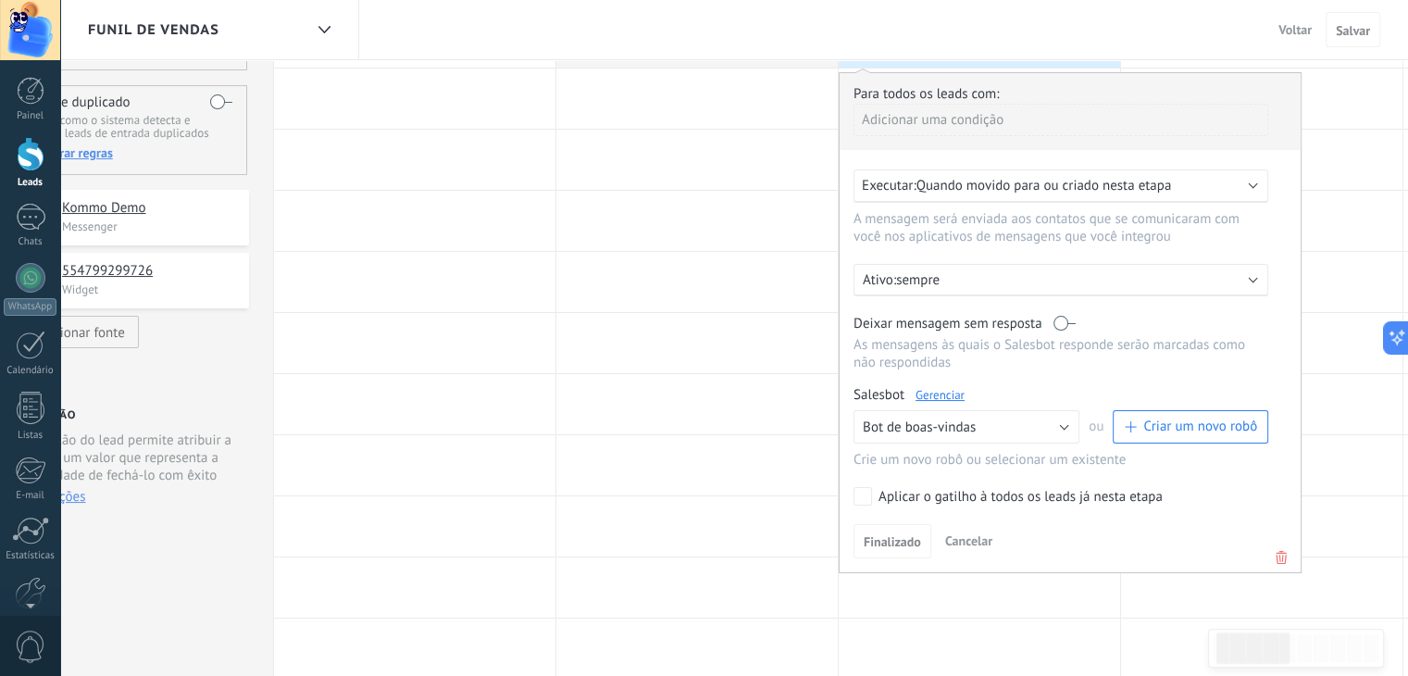
scroll to position [114, 0]
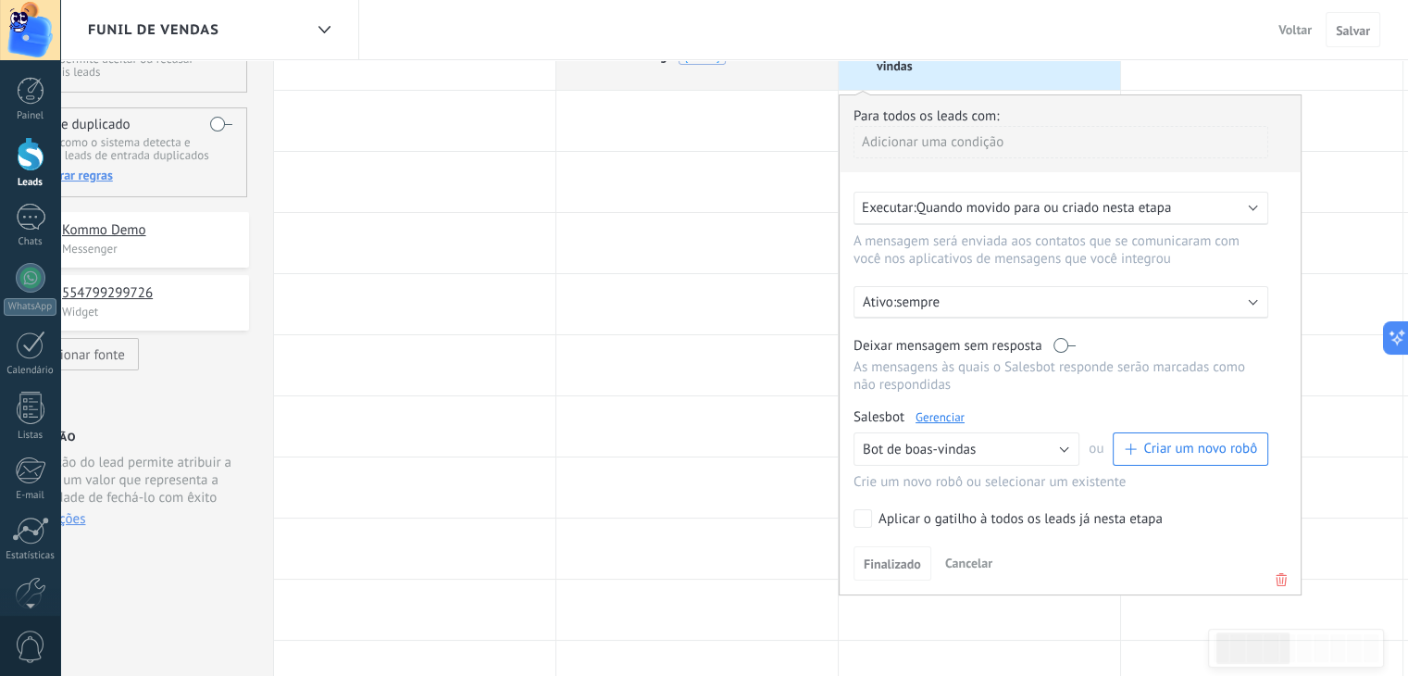
click at [941, 416] on link "Gerenciar" at bounding box center [939, 417] width 49 height 16
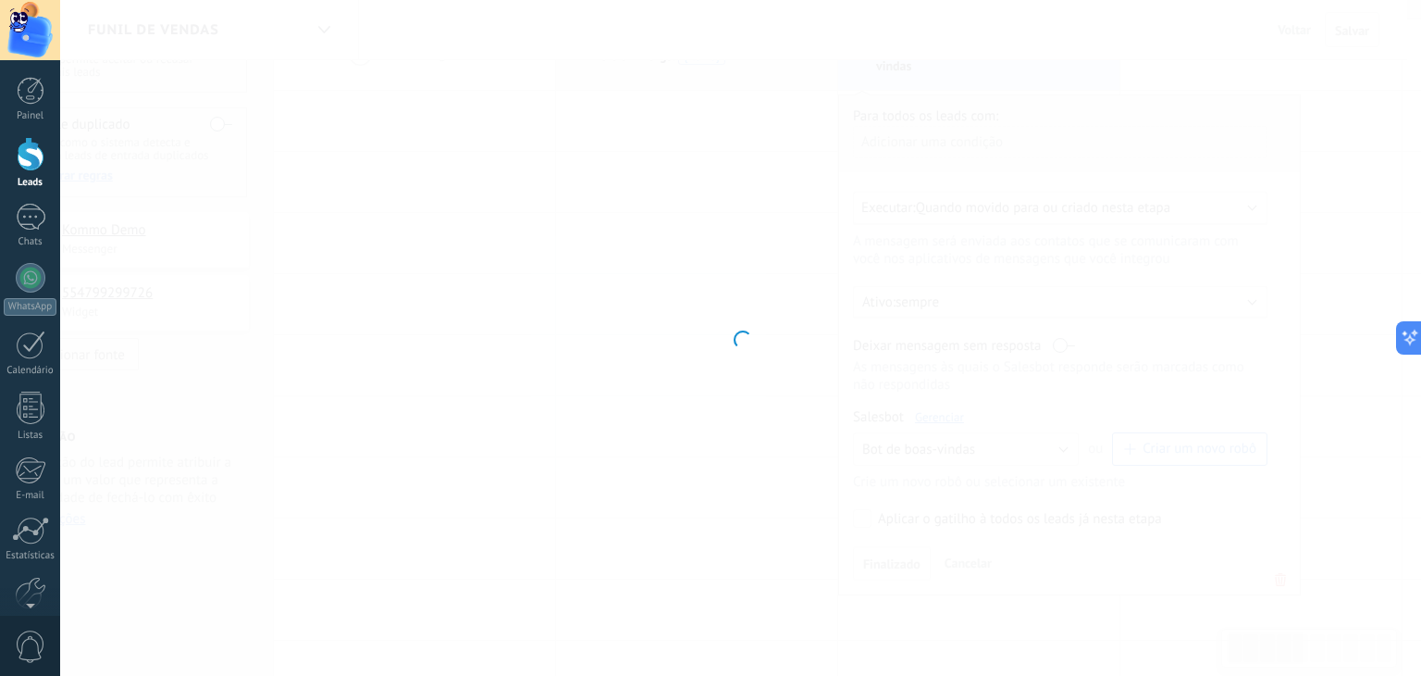
type input "**********"
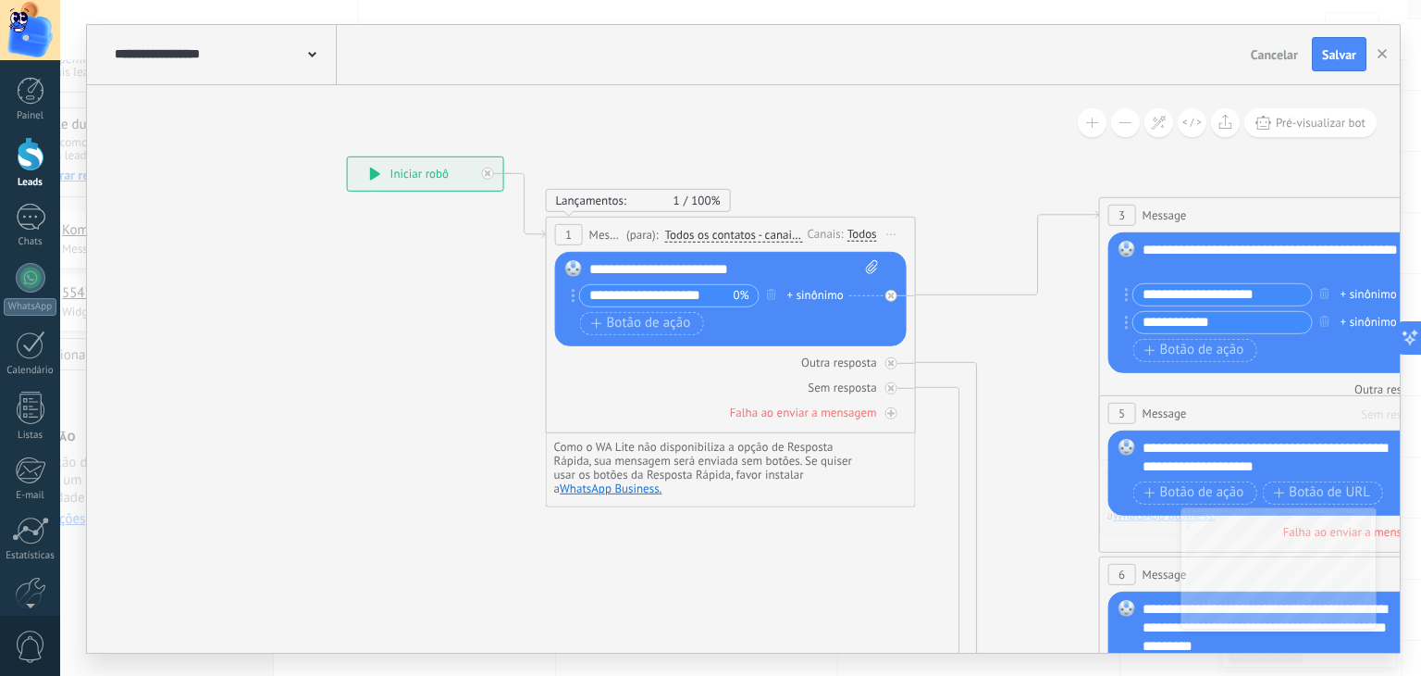
click at [827, 293] on div "+ sinônimo" at bounding box center [816, 295] width 56 height 19
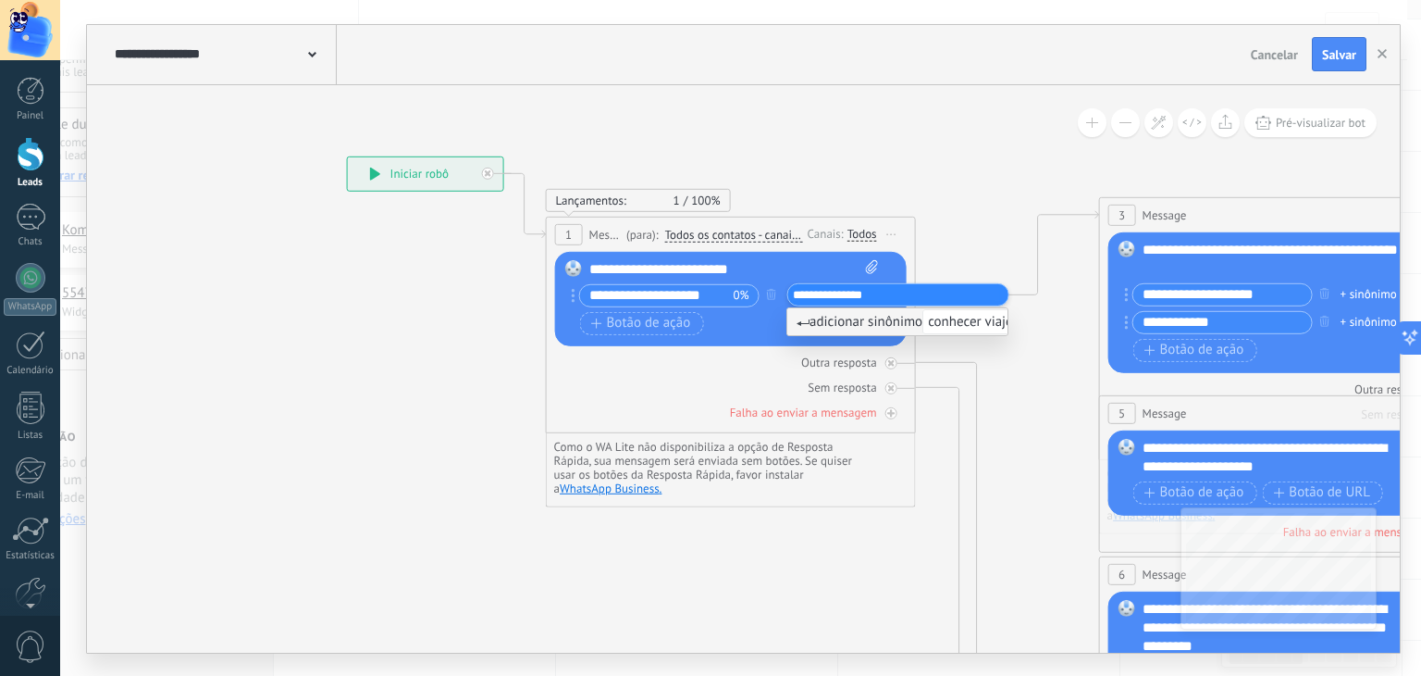
type input "**********"
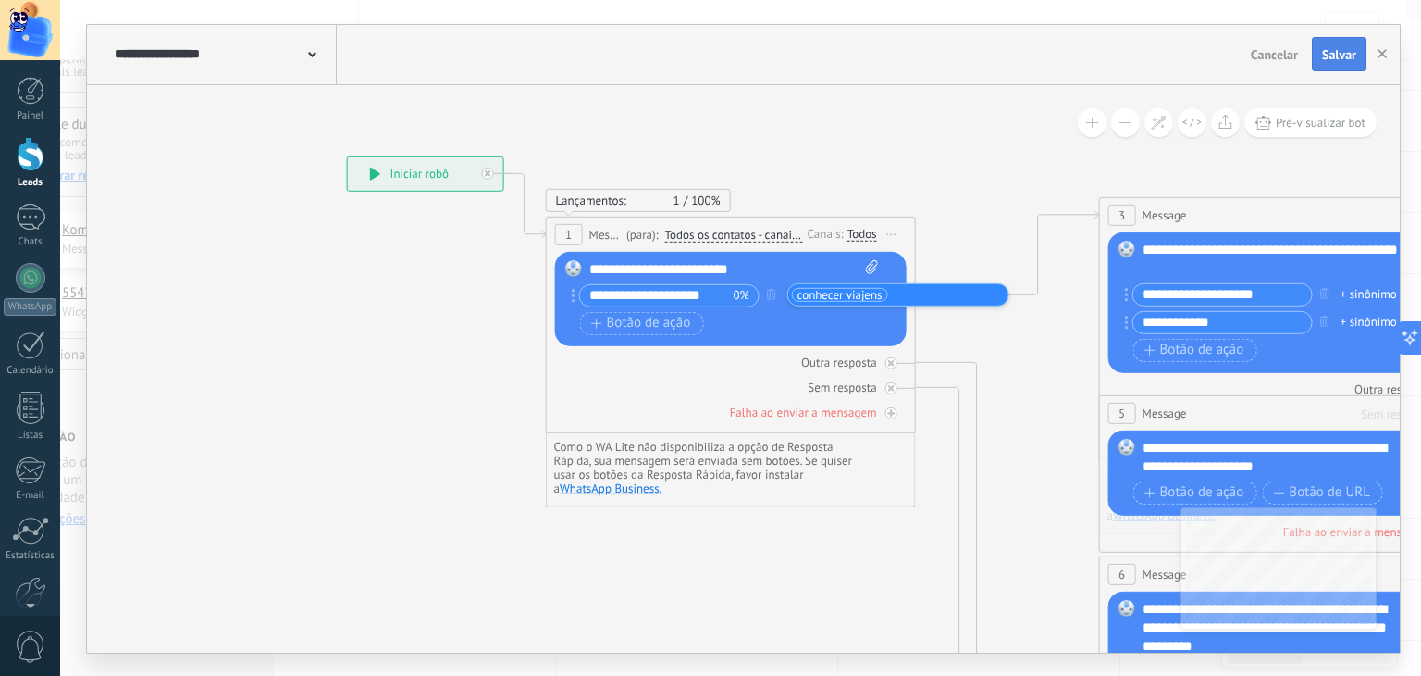
click at [1317, 61] on button "Salvar" at bounding box center [1339, 54] width 55 height 35
click at [1384, 58] on icon "button" at bounding box center [1382, 53] width 9 height 9
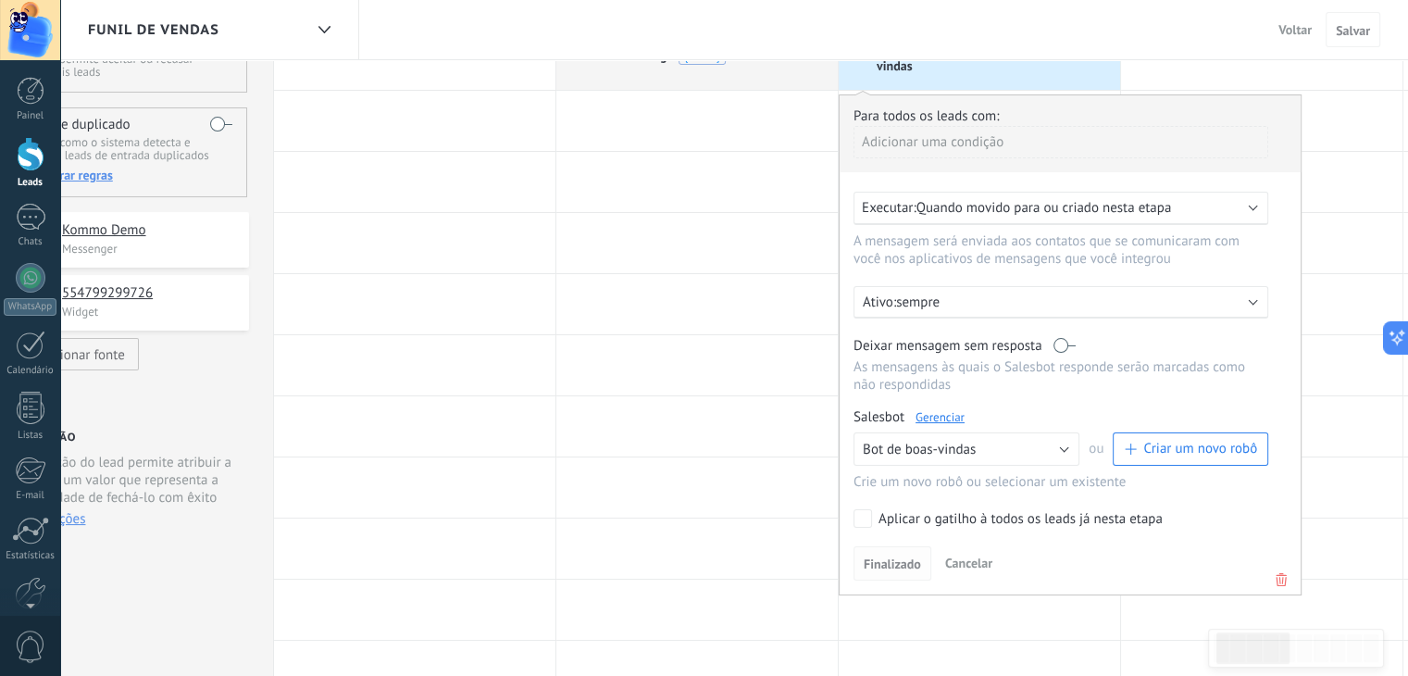
click at [893, 564] on span "Finalizado" at bounding box center [891, 563] width 57 height 13
click at [949, 418] on link "Gerenciar" at bounding box center [939, 417] width 49 height 16
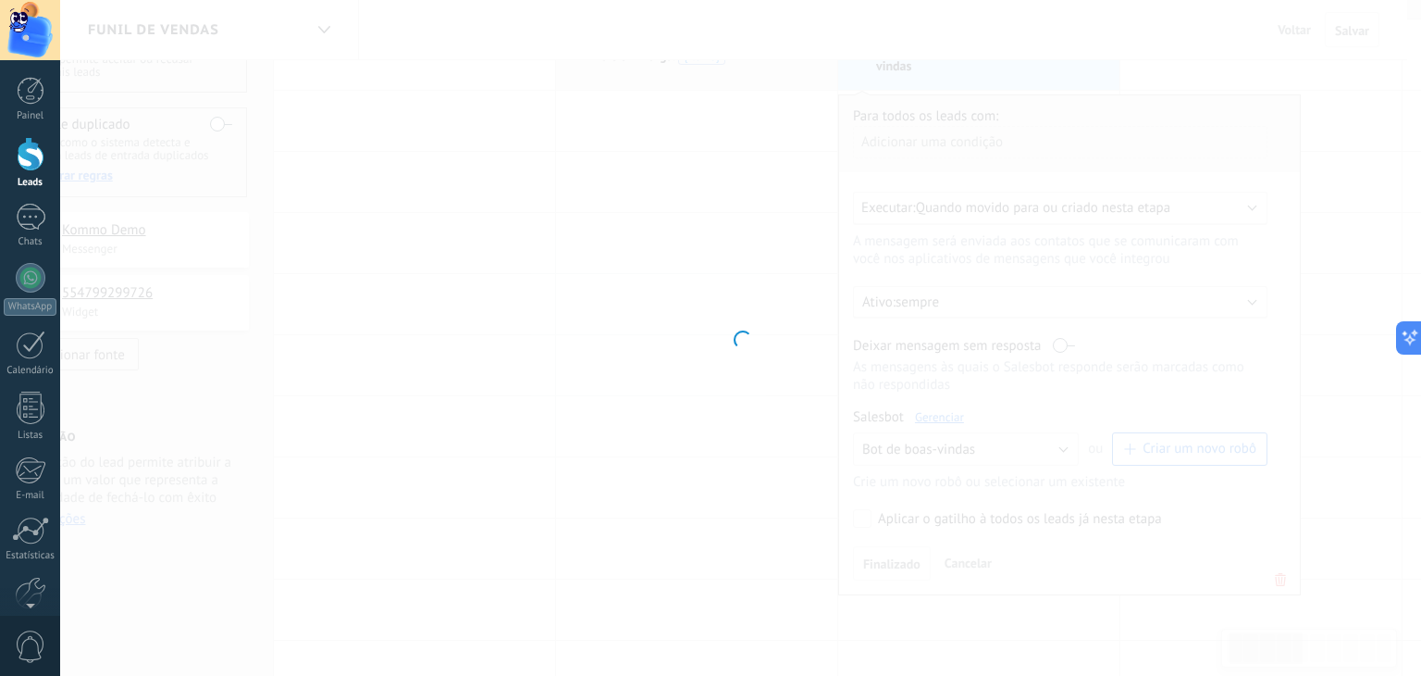
type input "**********"
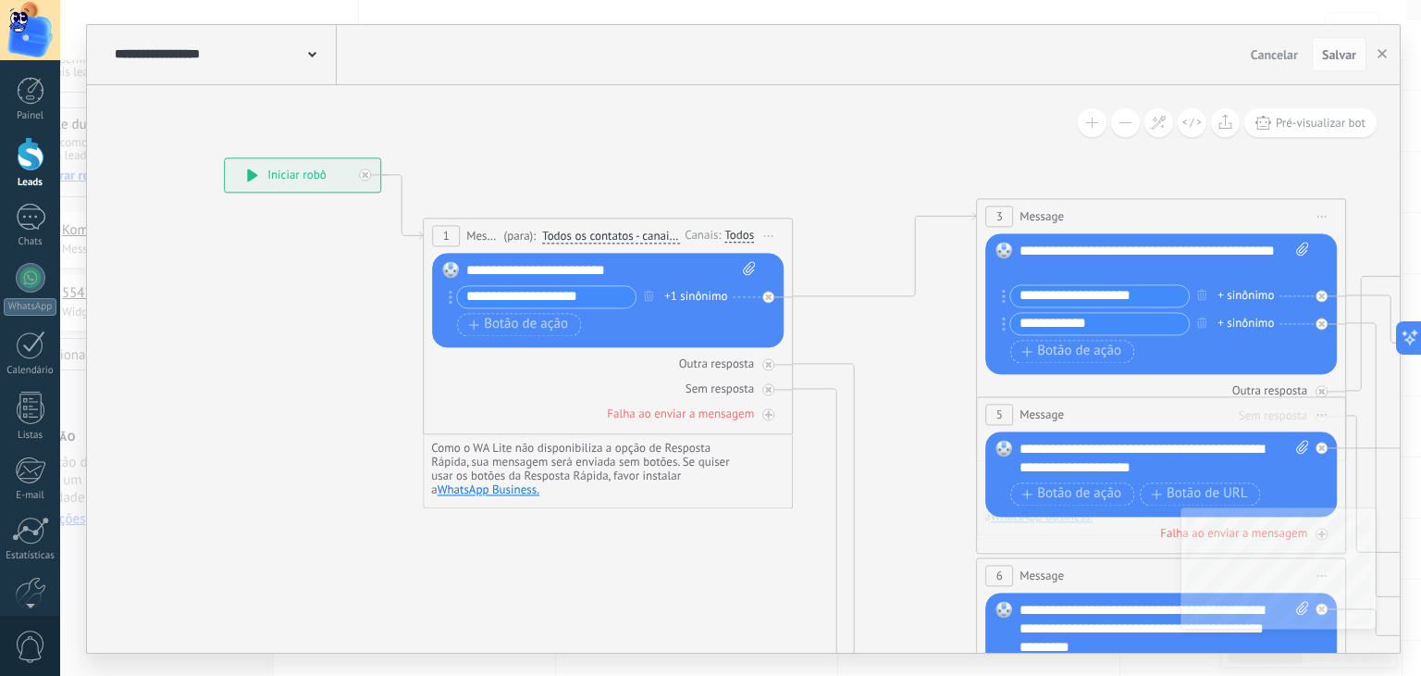
click at [698, 297] on div "+1 sinônimo" at bounding box center [695, 297] width 63 height 19
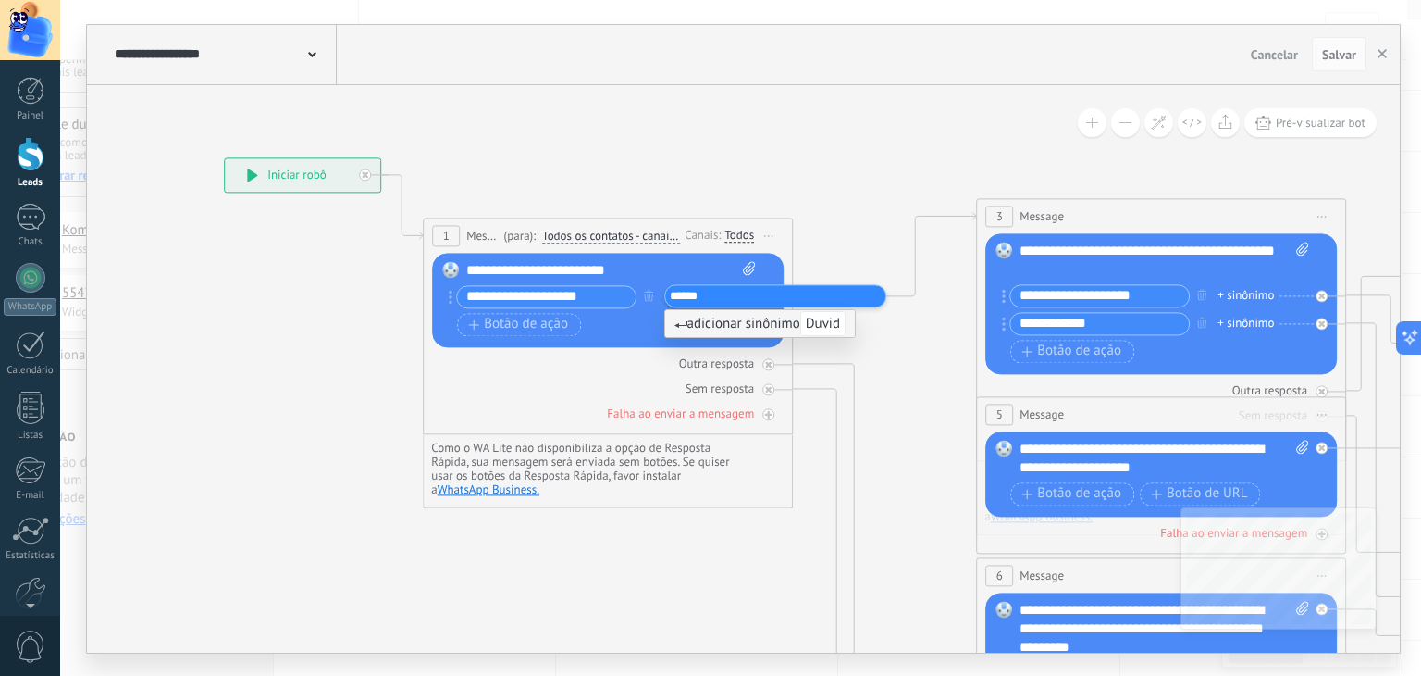
type input "*******"
type input "********"
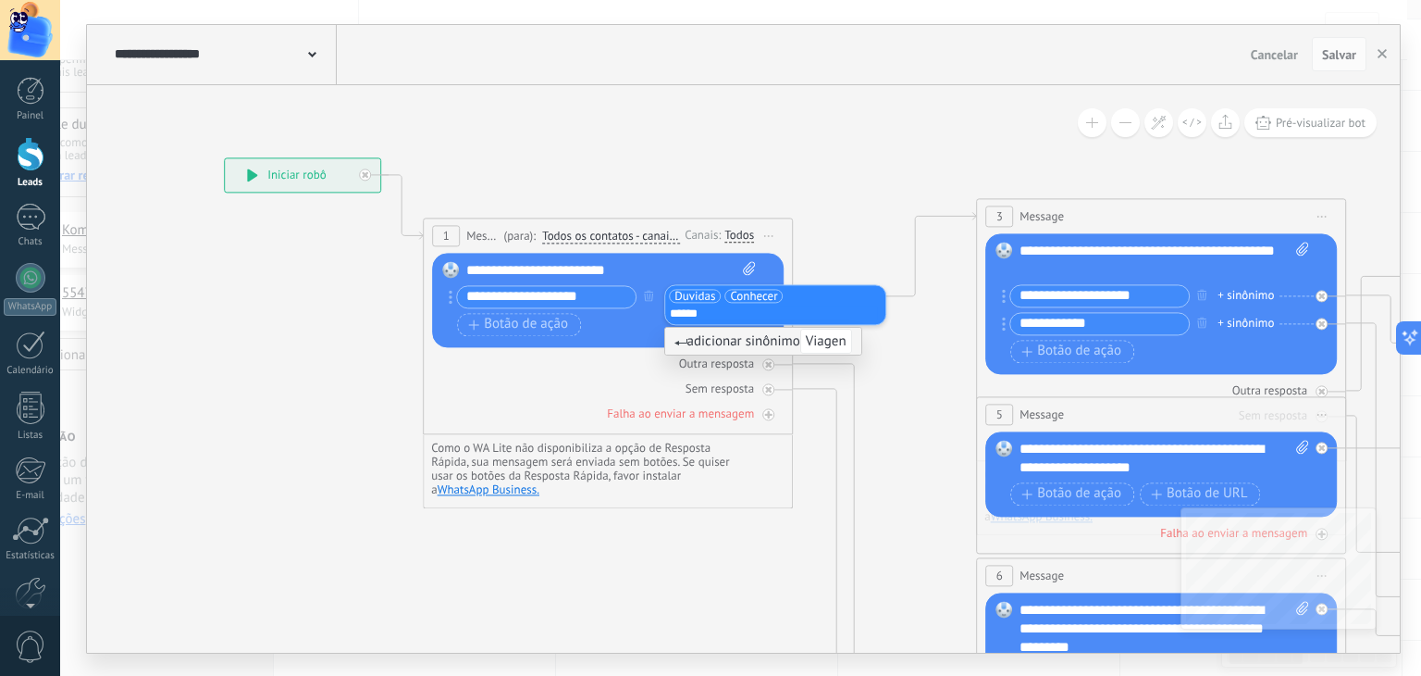
type input "*******"
click at [822, 242] on icon at bounding box center [1418, 590] width 3315 height 1791
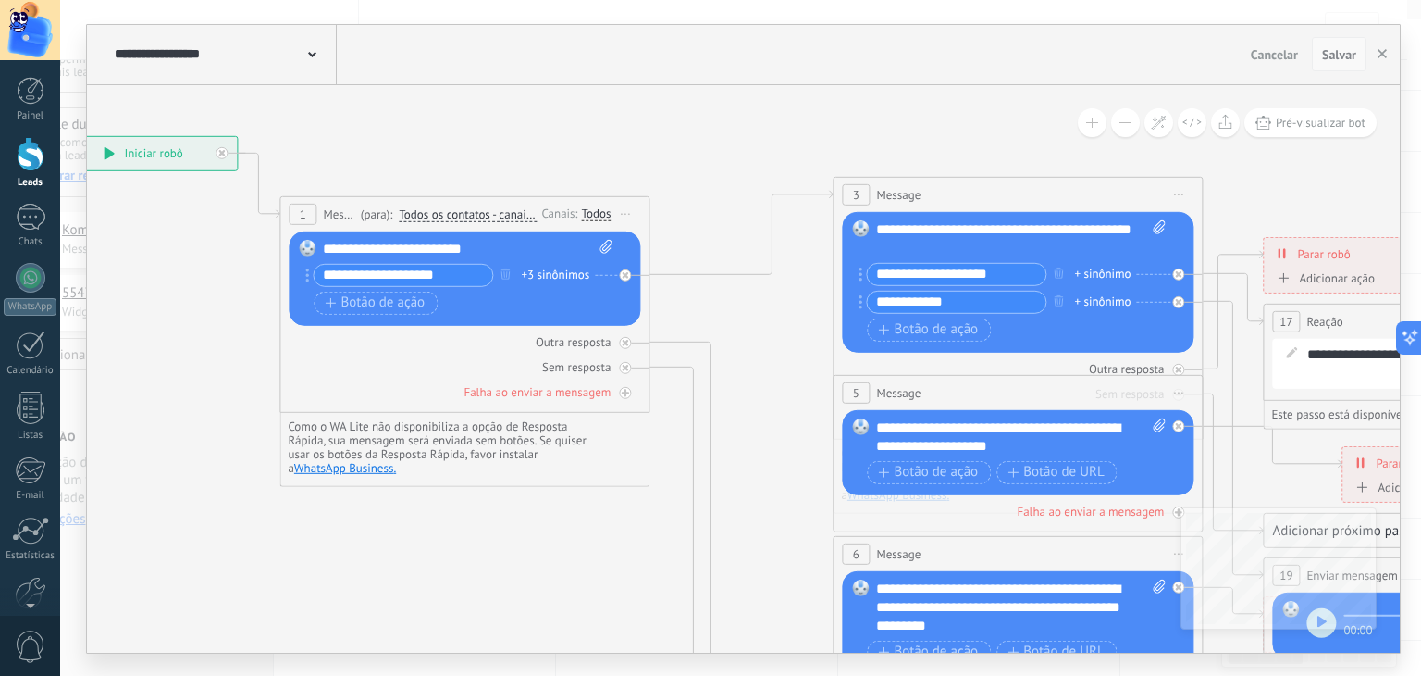
click at [1340, 63] on button "Salvar" at bounding box center [1339, 54] width 55 height 35
click at [1381, 64] on button "button" at bounding box center [1383, 54] width 28 height 35
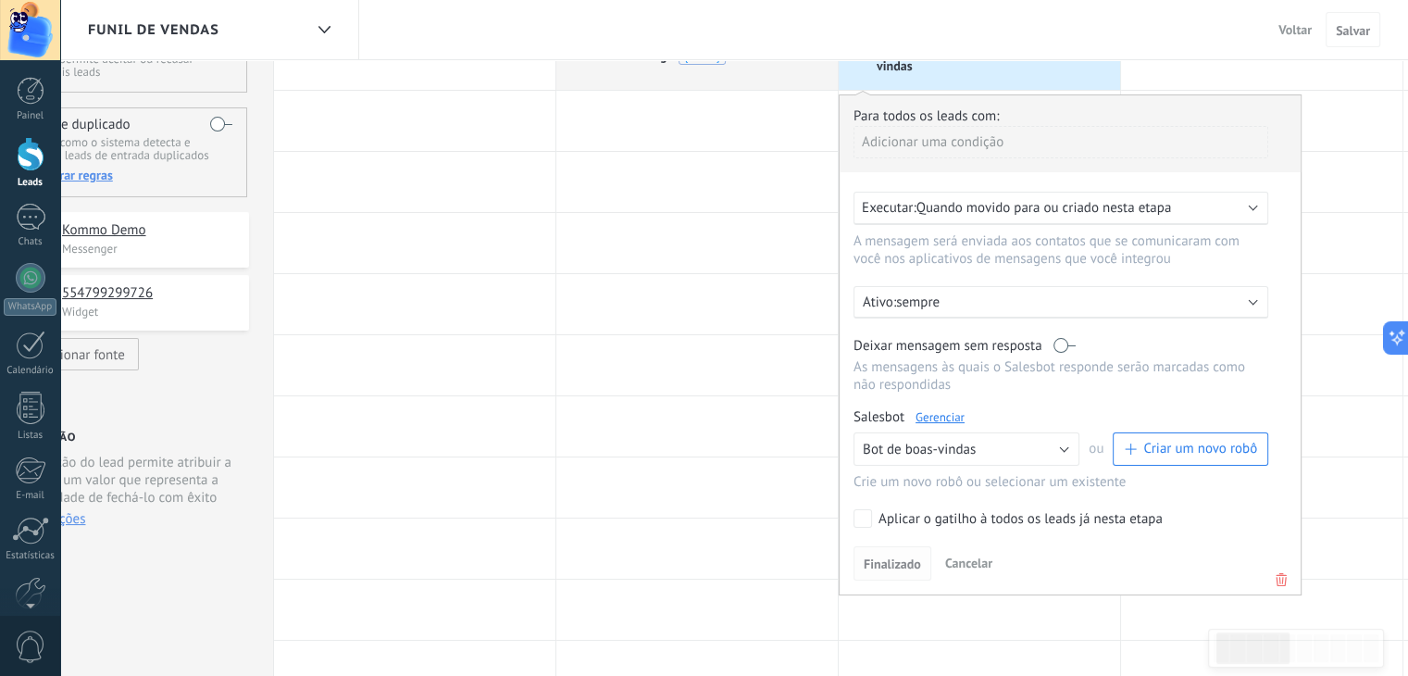
click at [899, 567] on span "Finalizado" at bounding box center [891, 563] width 57 height 13
click at [1375, 183] on div at bounding box center [1261, 182] width 281 height 60
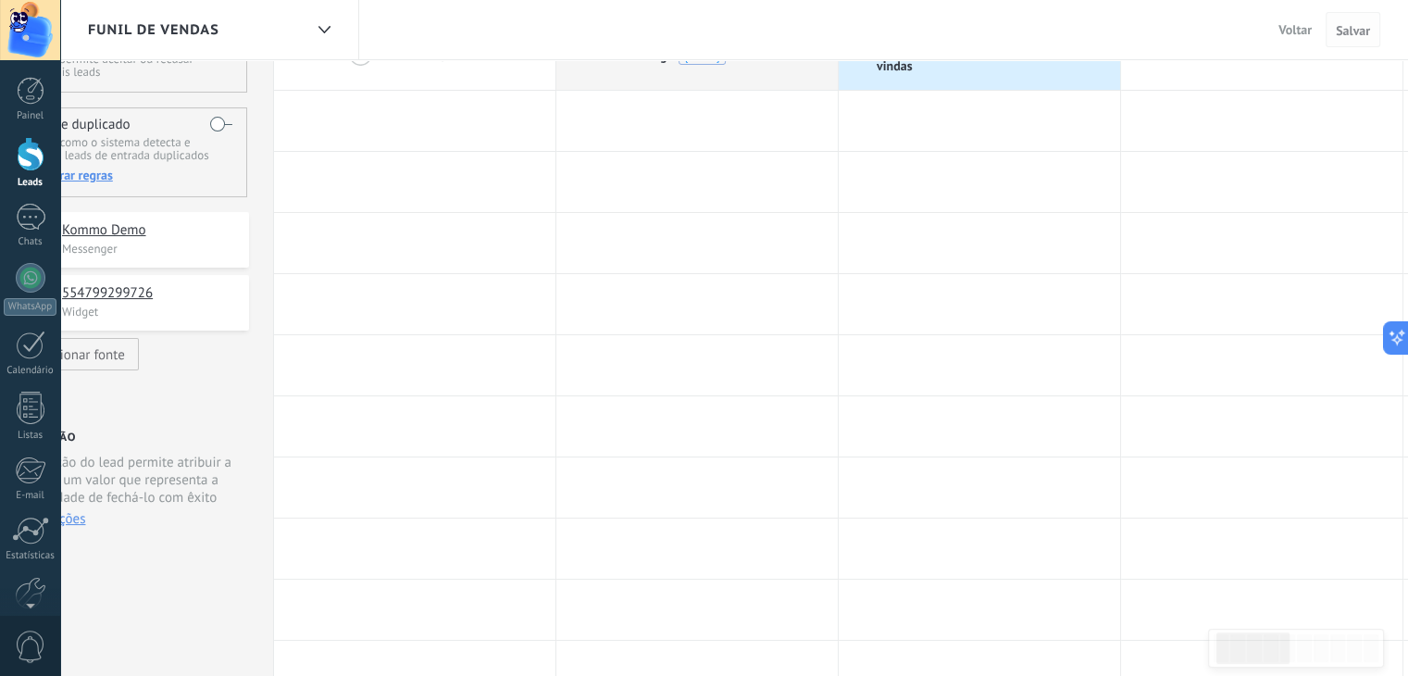
click at [1344, 37] on span "Salvar" at bounding box center [1352, 30] width 34 height 13
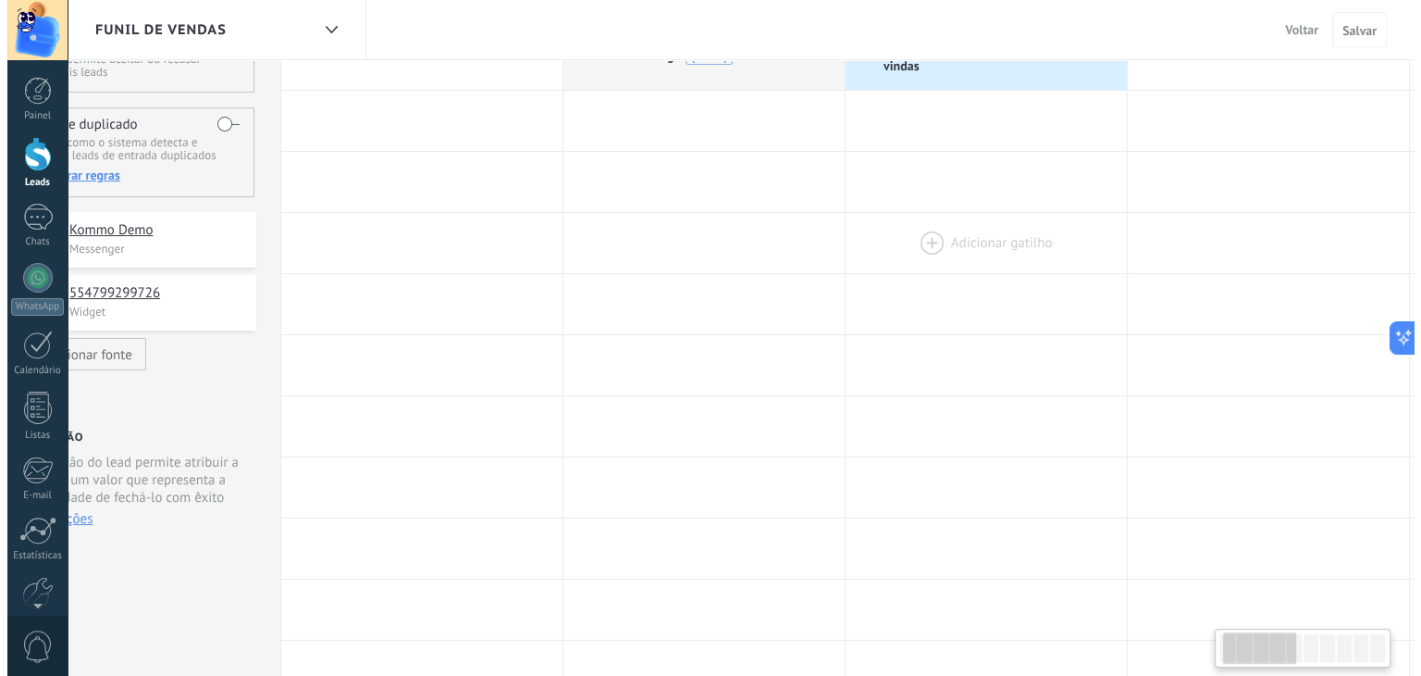
scroll to position [0, 0]
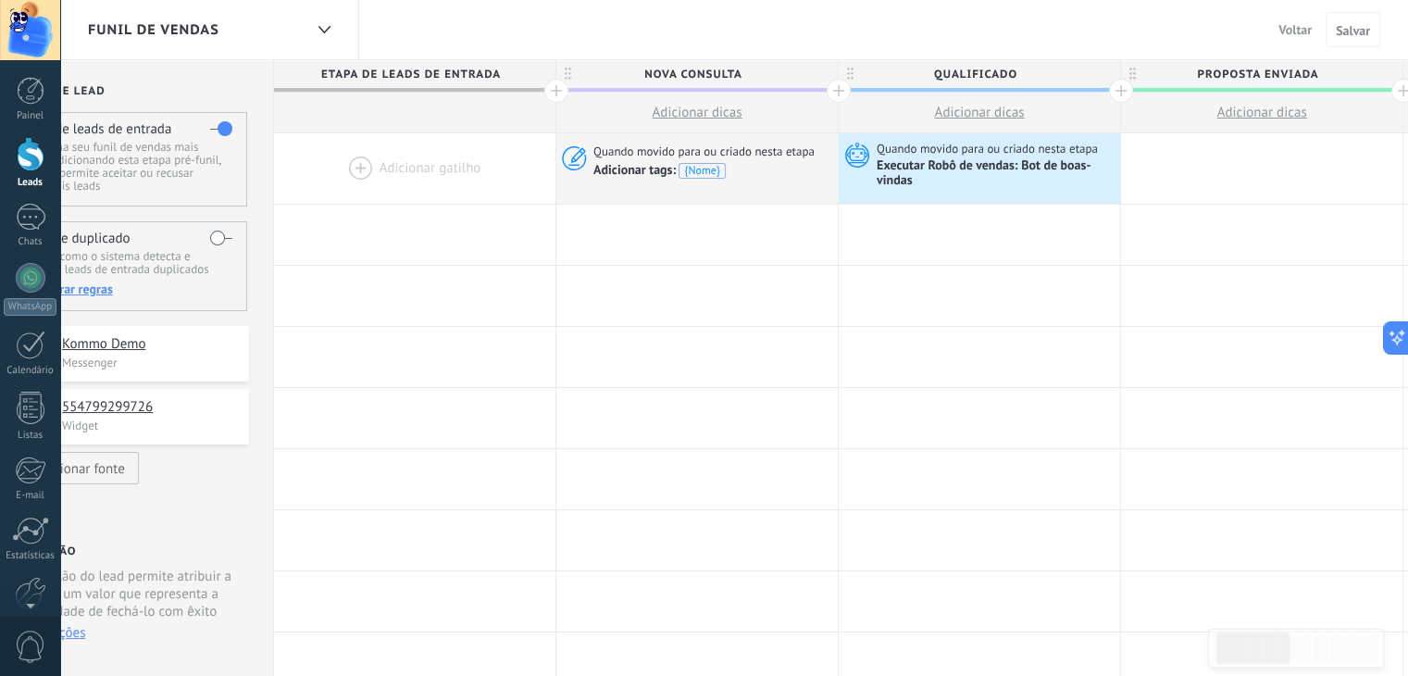
click at [1316, 33] on button "Voltar" at bounding box center [1295, 30] width 48 height 28
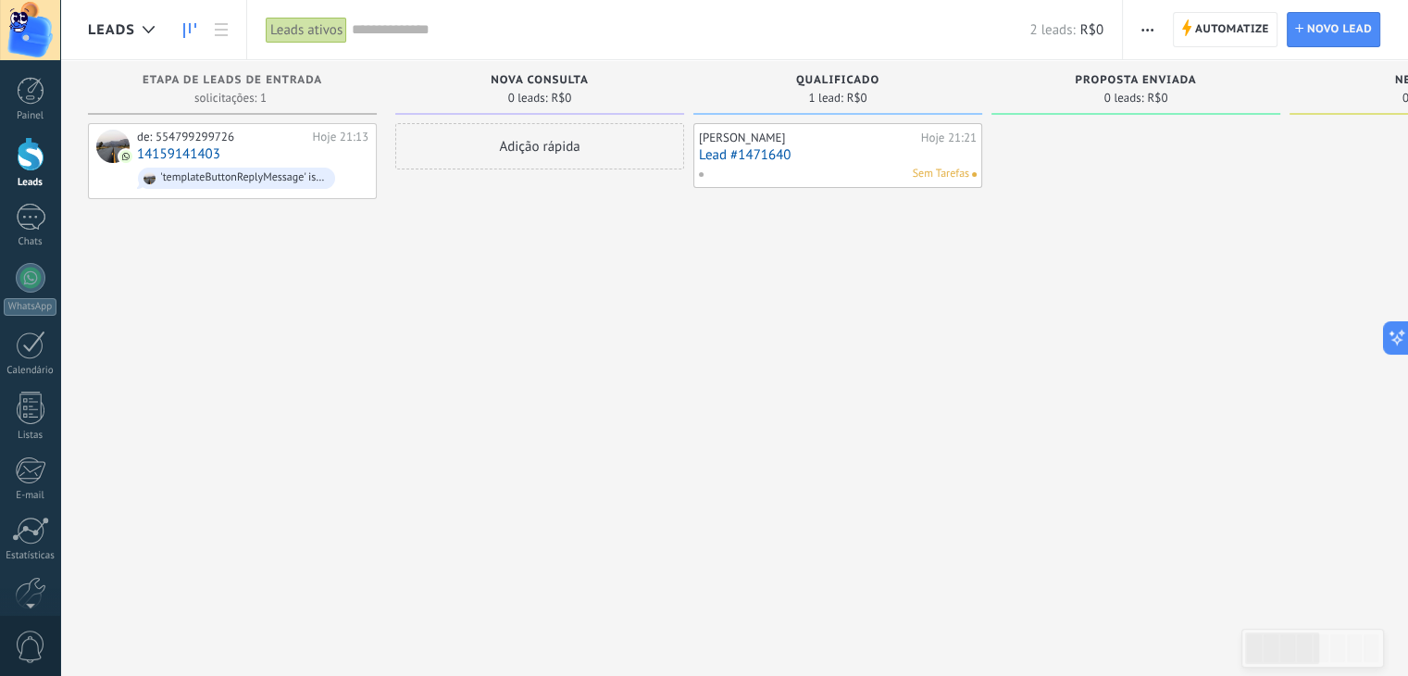
click at [959, 142] on div "Hoje 21:21" at bounding box center [949, 137] width 56 height 15
click at [799, 151] on link "Lead #1471640" at bounding box center [838, 155] width 278 height 16
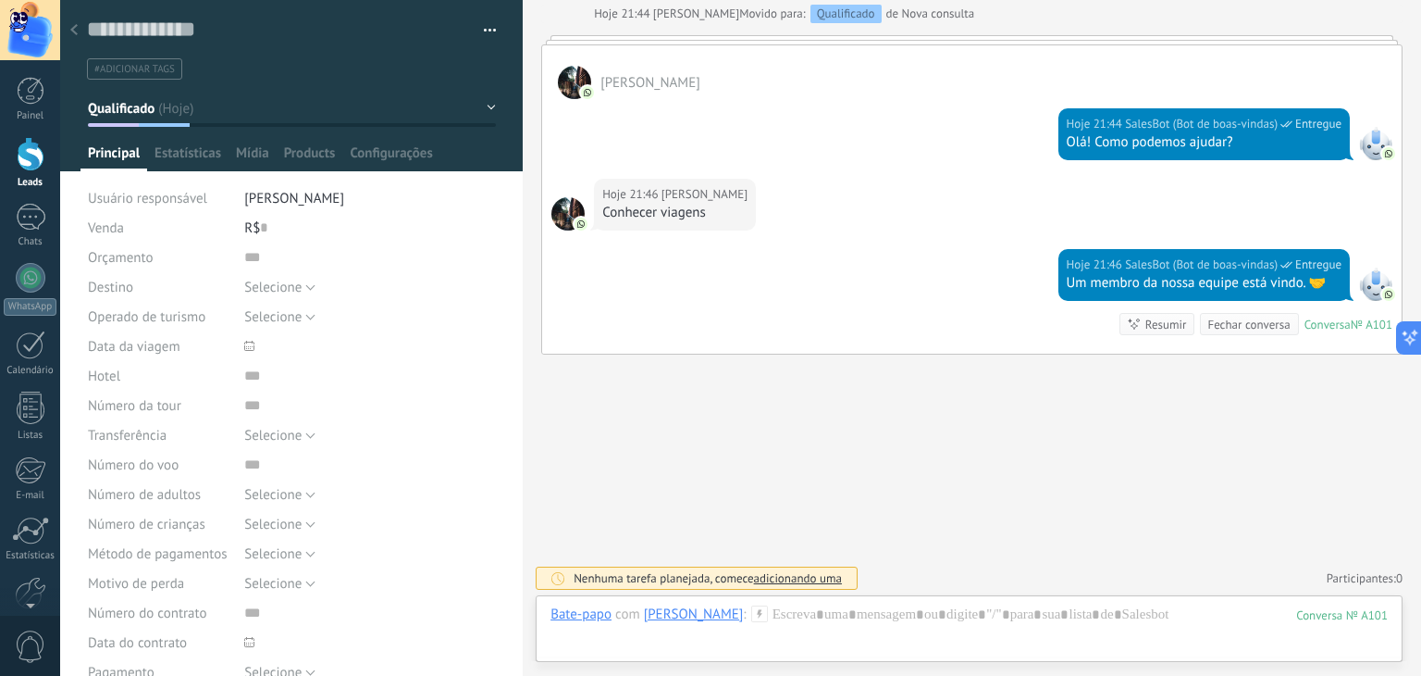
click at [490, 29] on div "Salvar e criar Imprimir Gerenciar tags Exportar para o Excel" at bounding box center [292, 40] width 464 height 80
click at [490, 29] on button "button" at bounding box center [483, 31] width 27 height 28
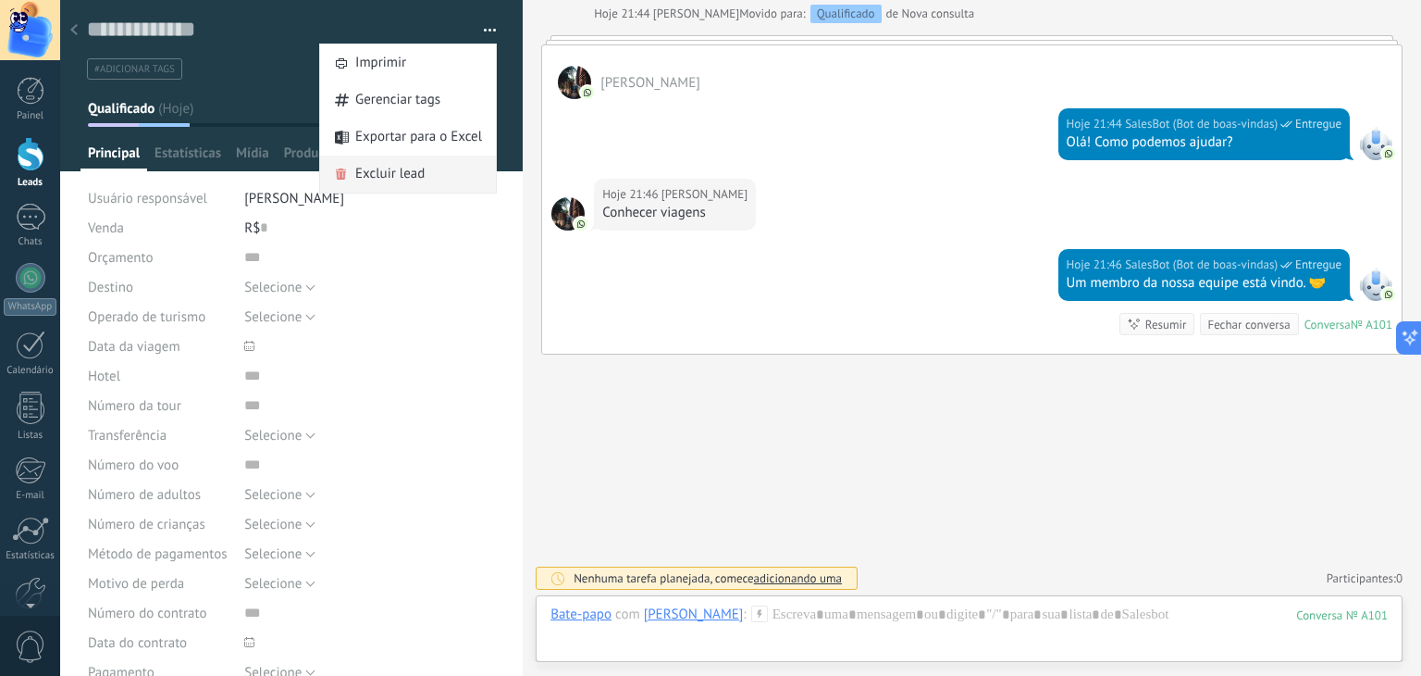
click at [392, 169] on span "Excluir lead" at bounding box center [389, 173] width 69 height 37
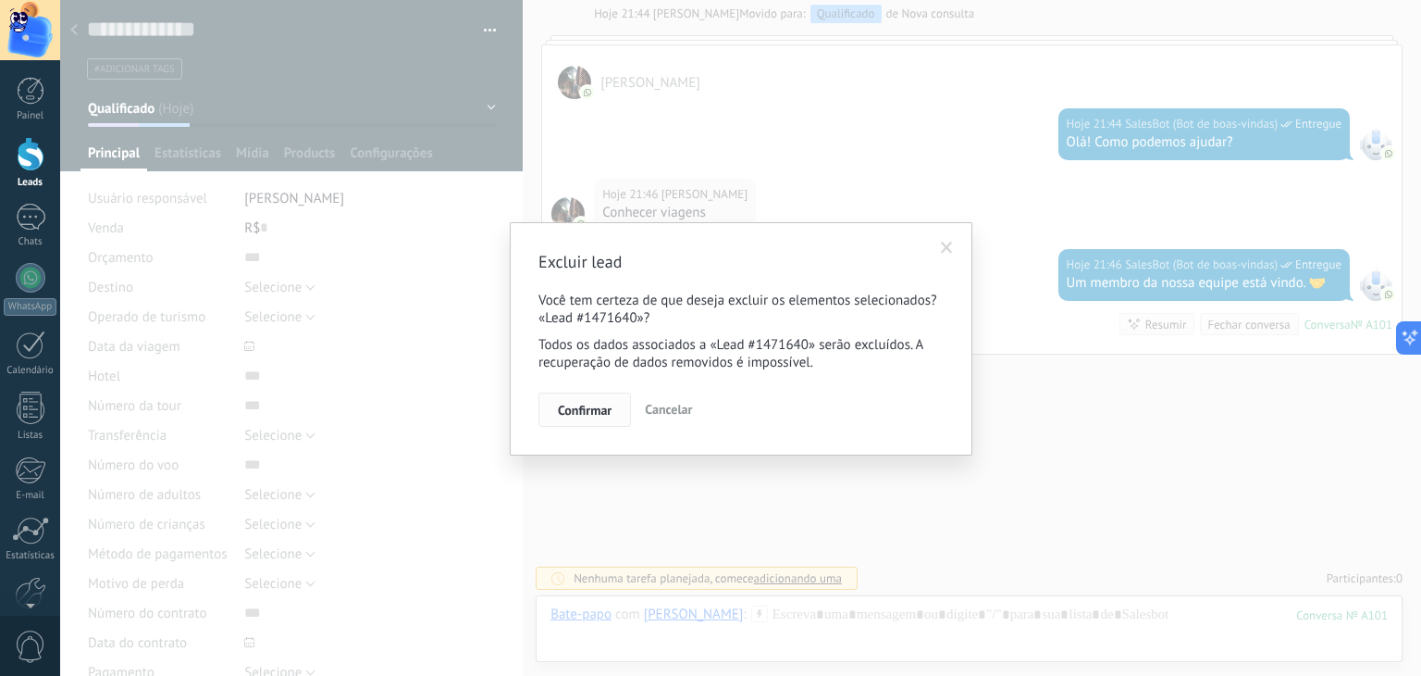
click at [556, 411] on button "Confirmar" at bounding box center [585, 409] width 93 height 35
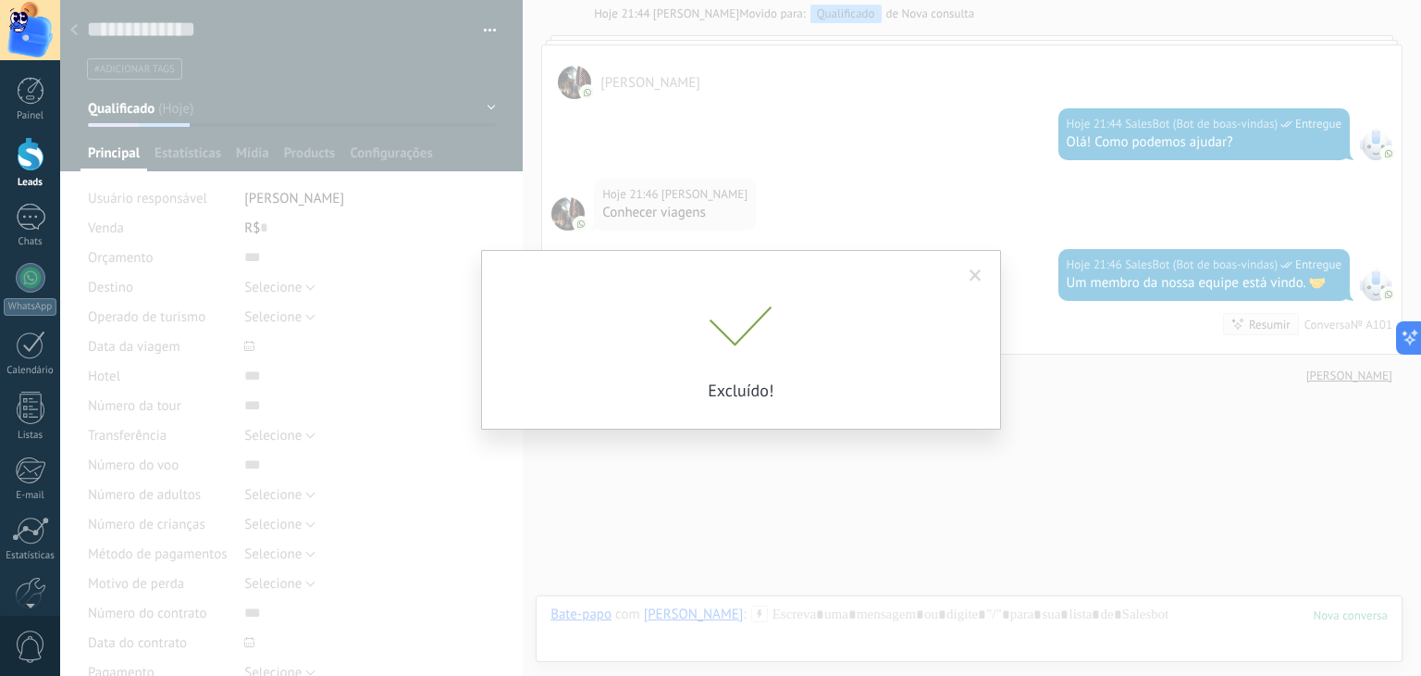
scroll to position [428, 0]
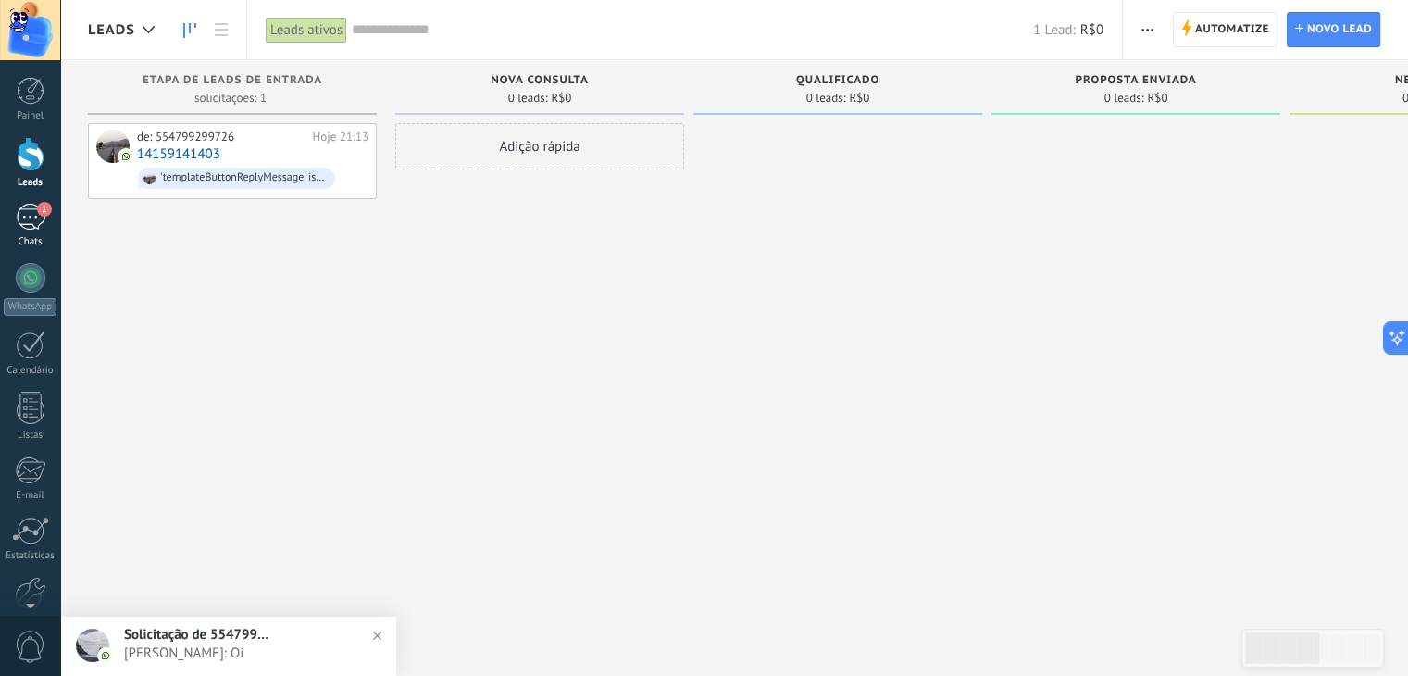
click at [22, 218] on div "1" at bounding box center [31, 217] width 30 height 27
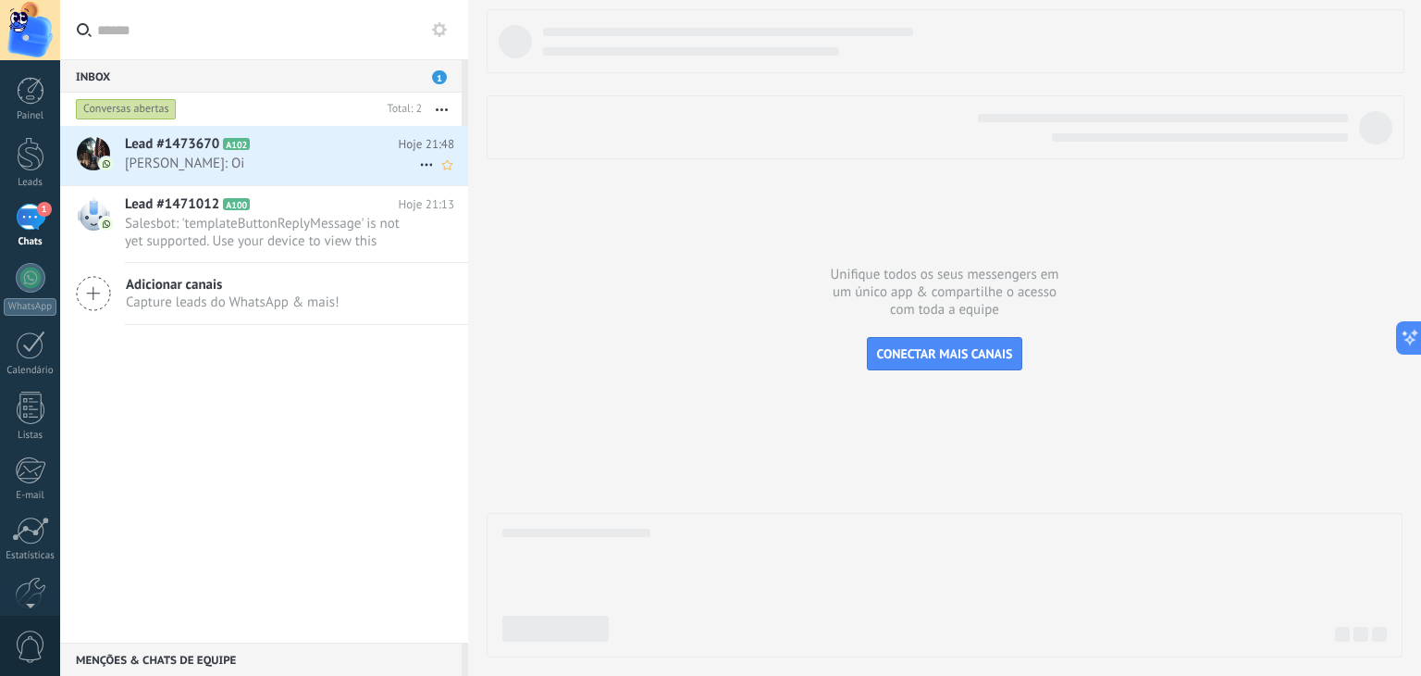
click at [417, 163] on icon at bounding box center [427, 165] width 22 height 22
click at [358, 164] on div at bounding box center [710, 338] width 1421 height 676
click at [268, 142] on icon at bounding box center [264, 144] width 19 height 19
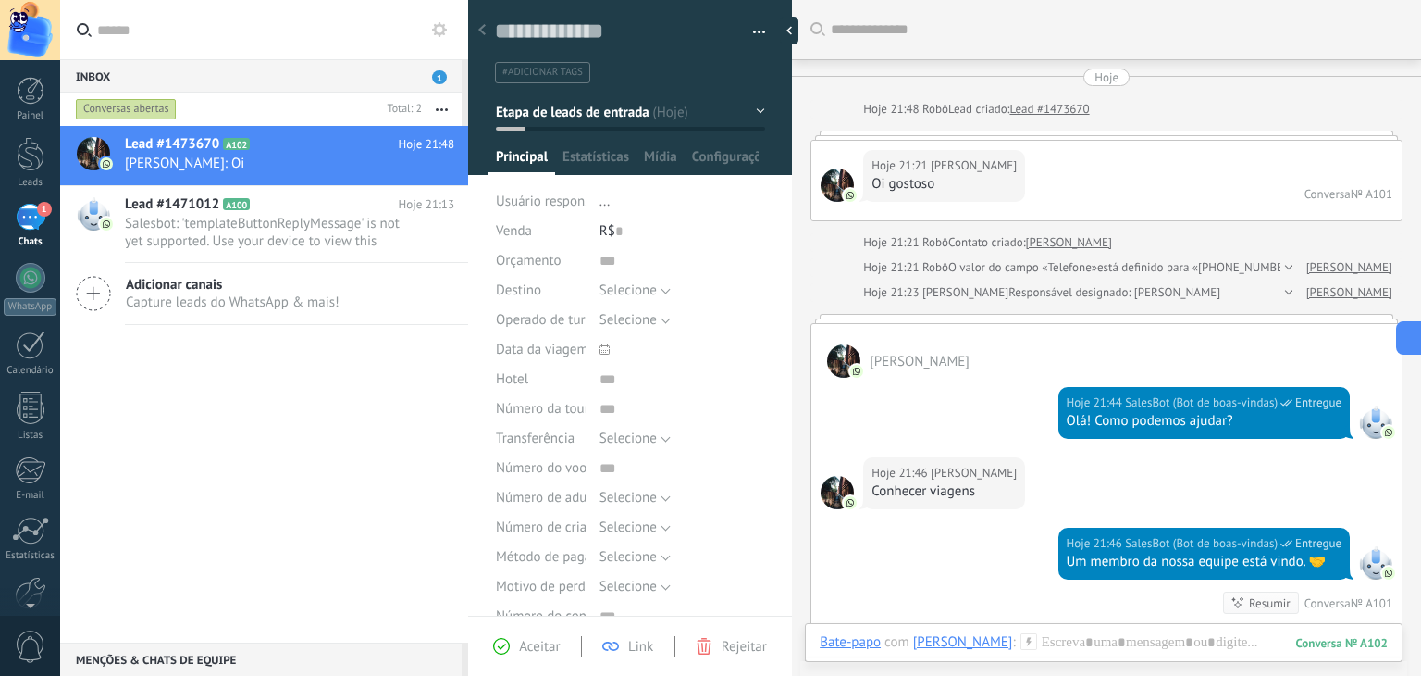
scroll to position [27, 0]
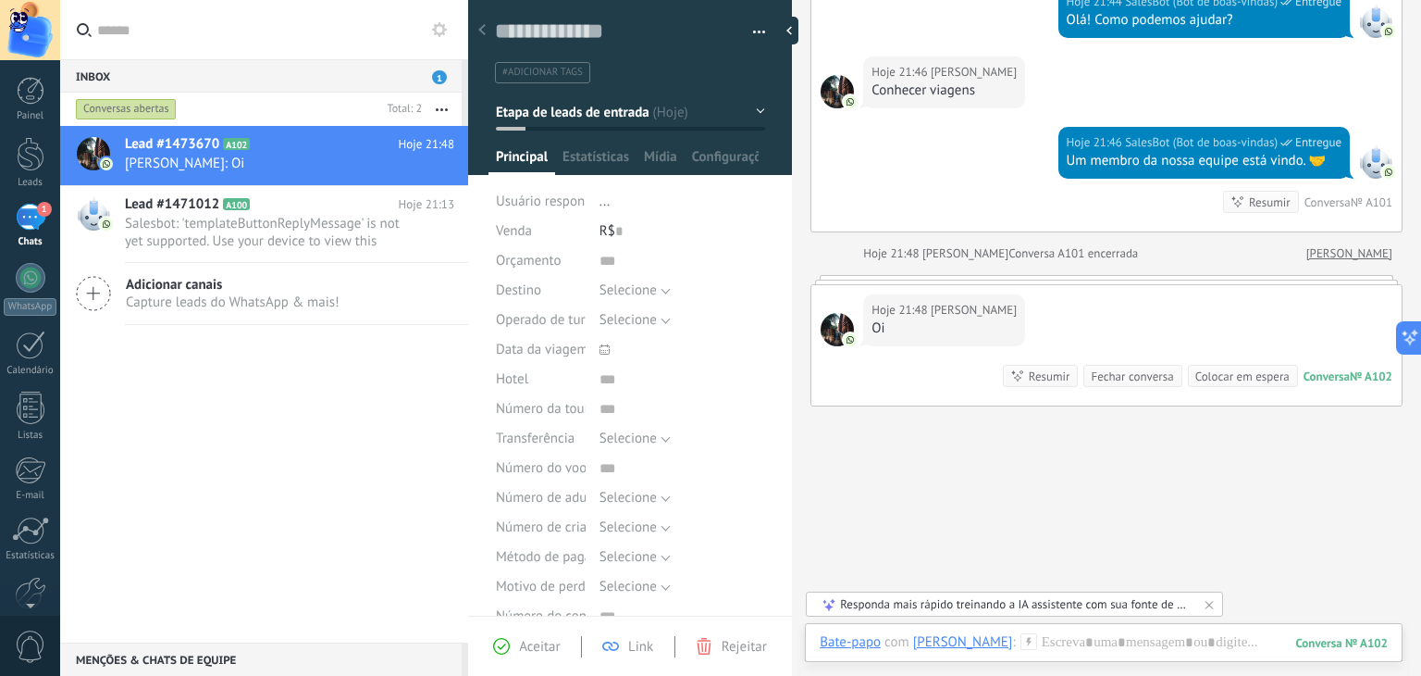
click at [534, 634] on div "Aceitar Link Rejeitar" at bounding box center [630, 645] width 324 height 60
click at [526, 641] on span "Aceitar" at bounding box center [539, 647] width 41 height 18
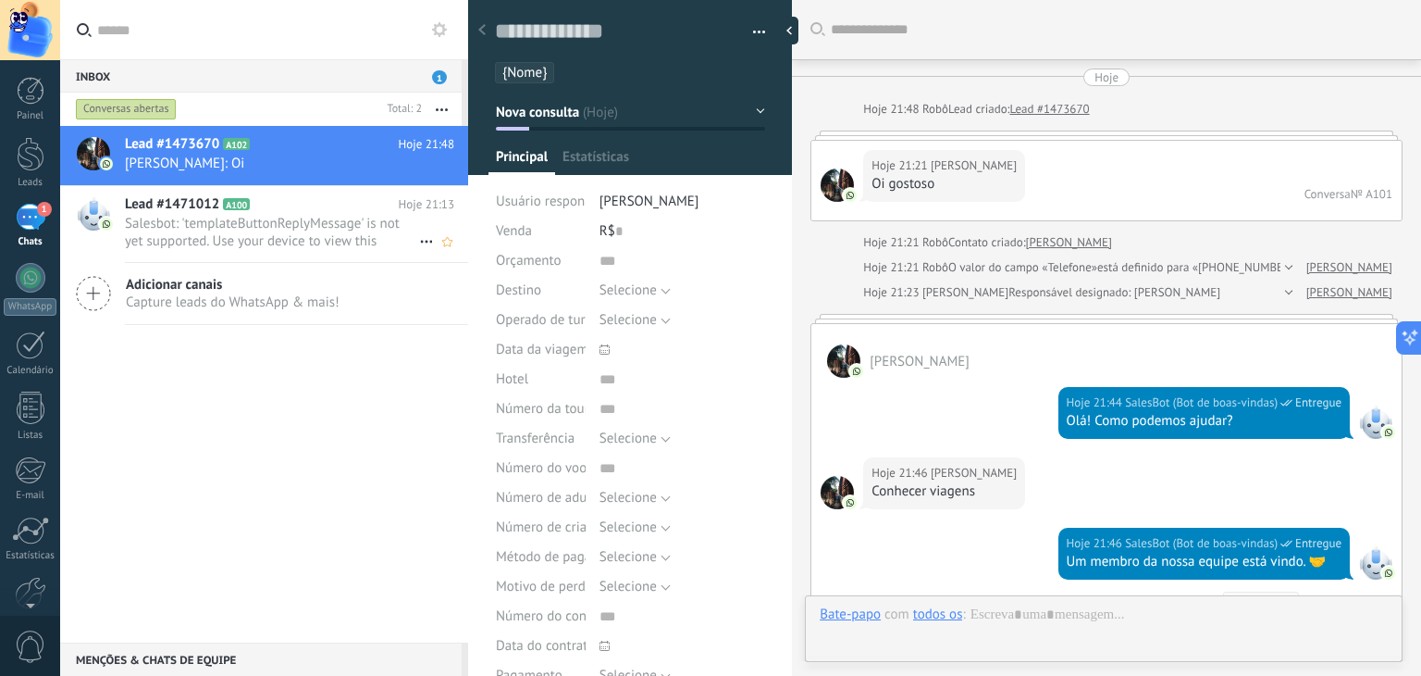
type textarea "**********"
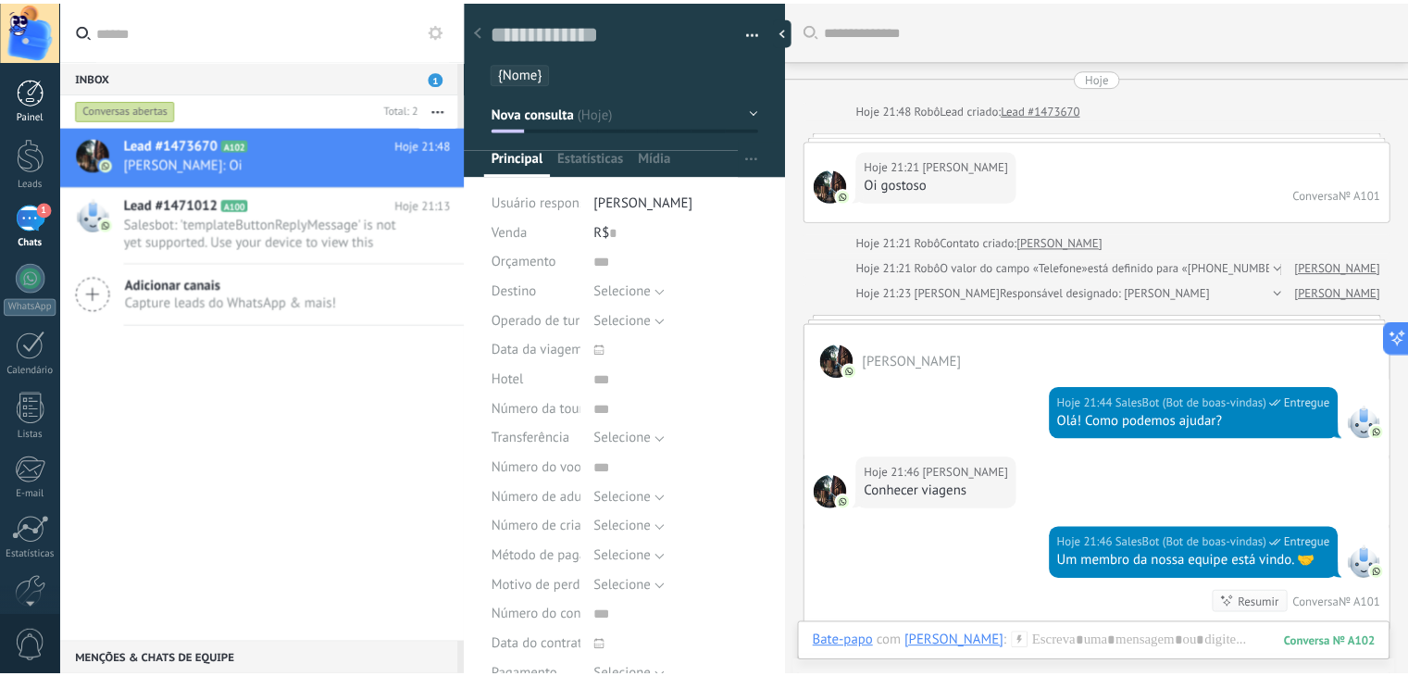
scroll to position [401, 0]
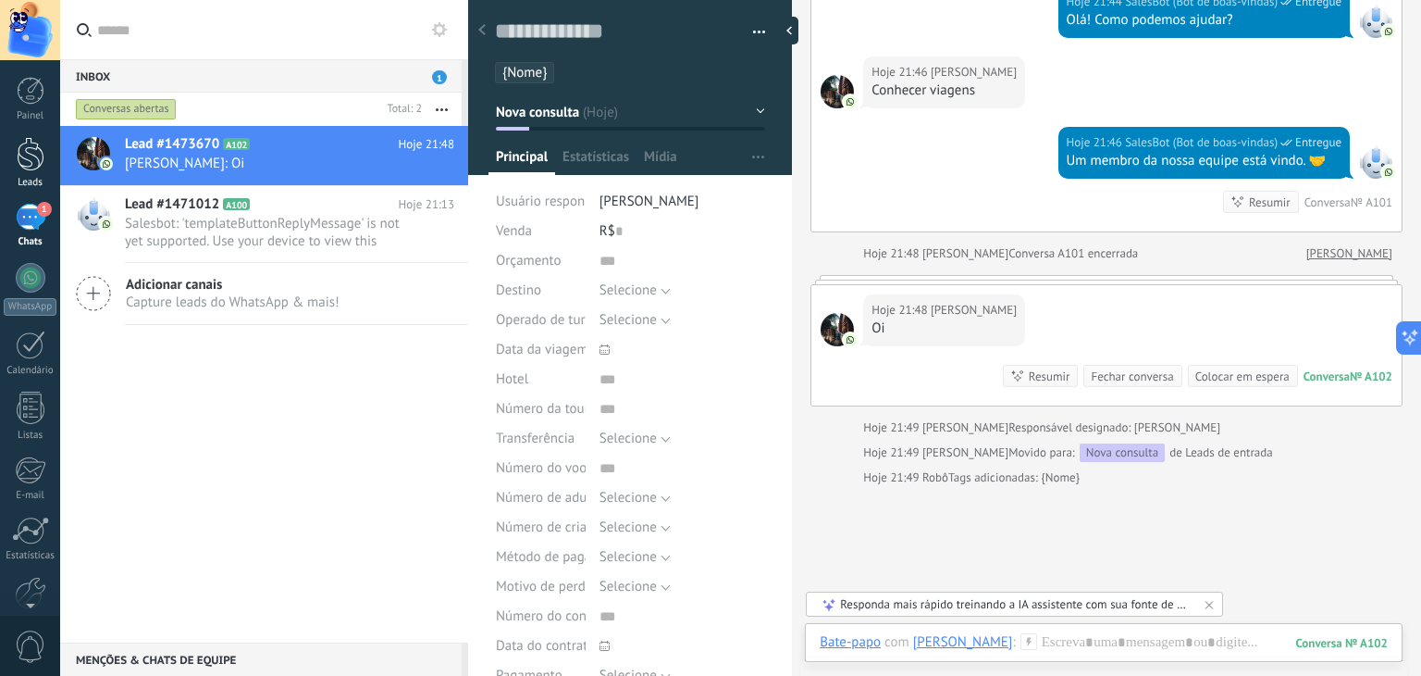
click at [21, 144] on div at bounding box center [31, 154] width 28 height 34
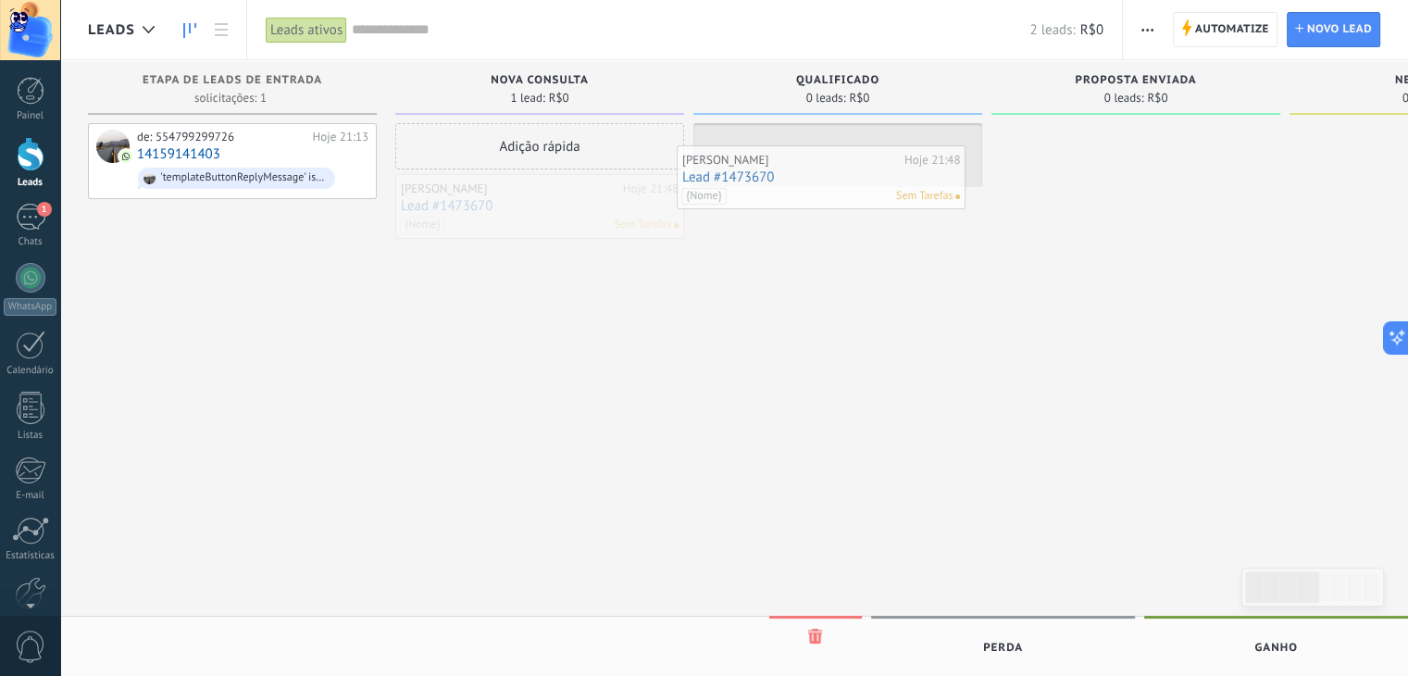
drag, startPoint x: 546, startPoint y: 212, endPoint x: 827, endPoint y: 183, distance: 282.8
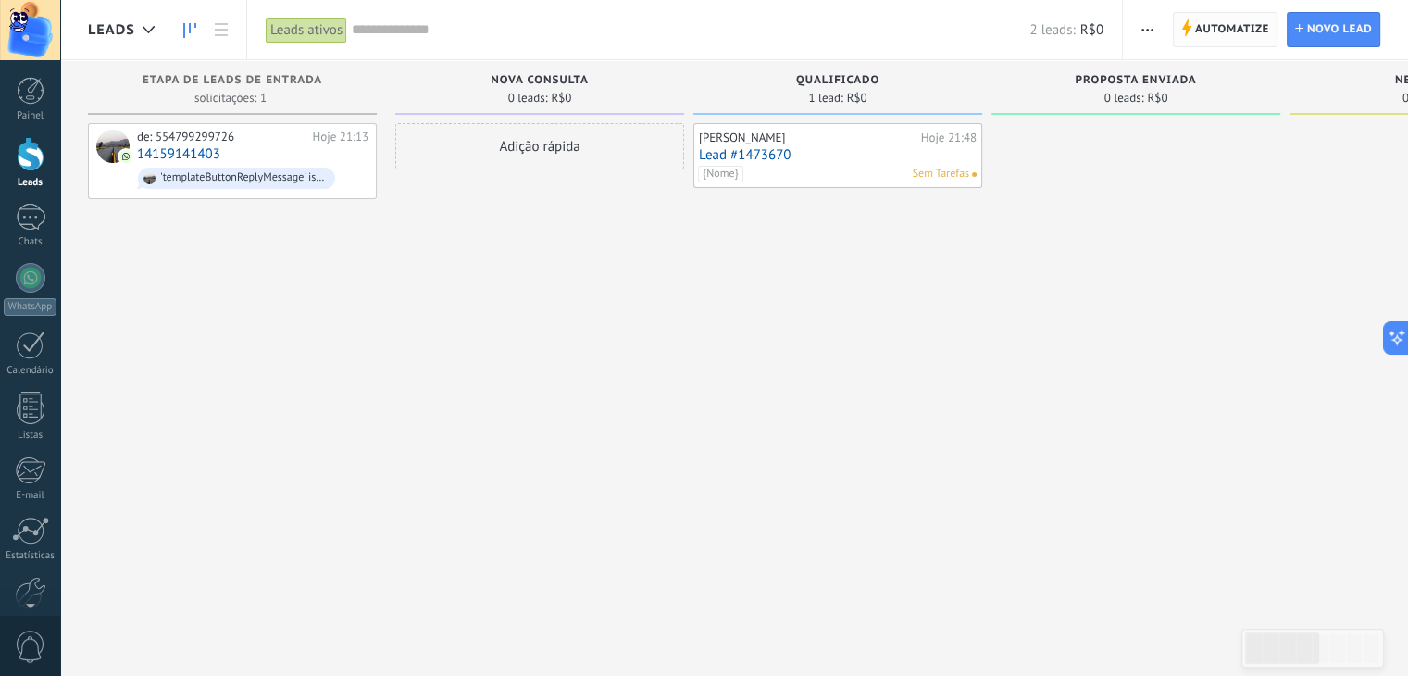
click at [1210, 28] on span "Automatize" at bounding box center [1232, 29] width 74 height 33
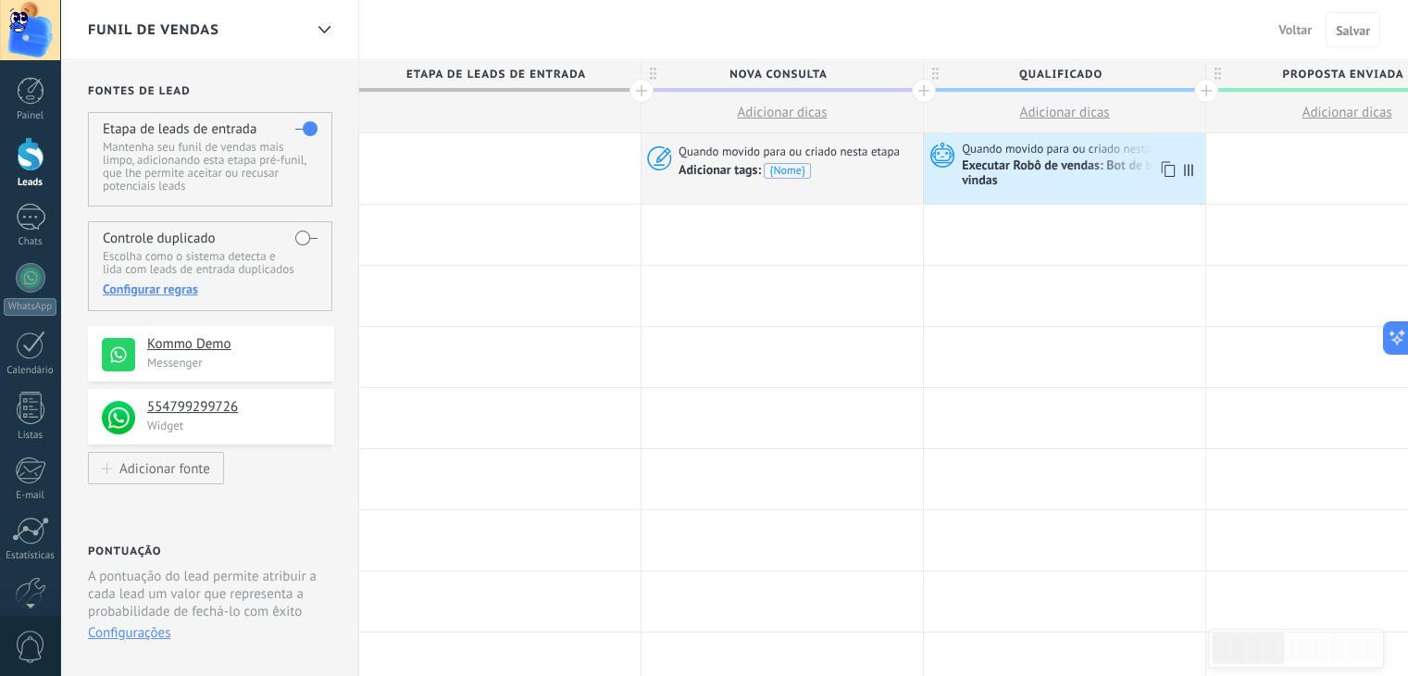
click at [1036, 179] on div "Executar Robô de vendas: Bot de boas-vindas" at bounding box center [1080, 173] width 239 height 31
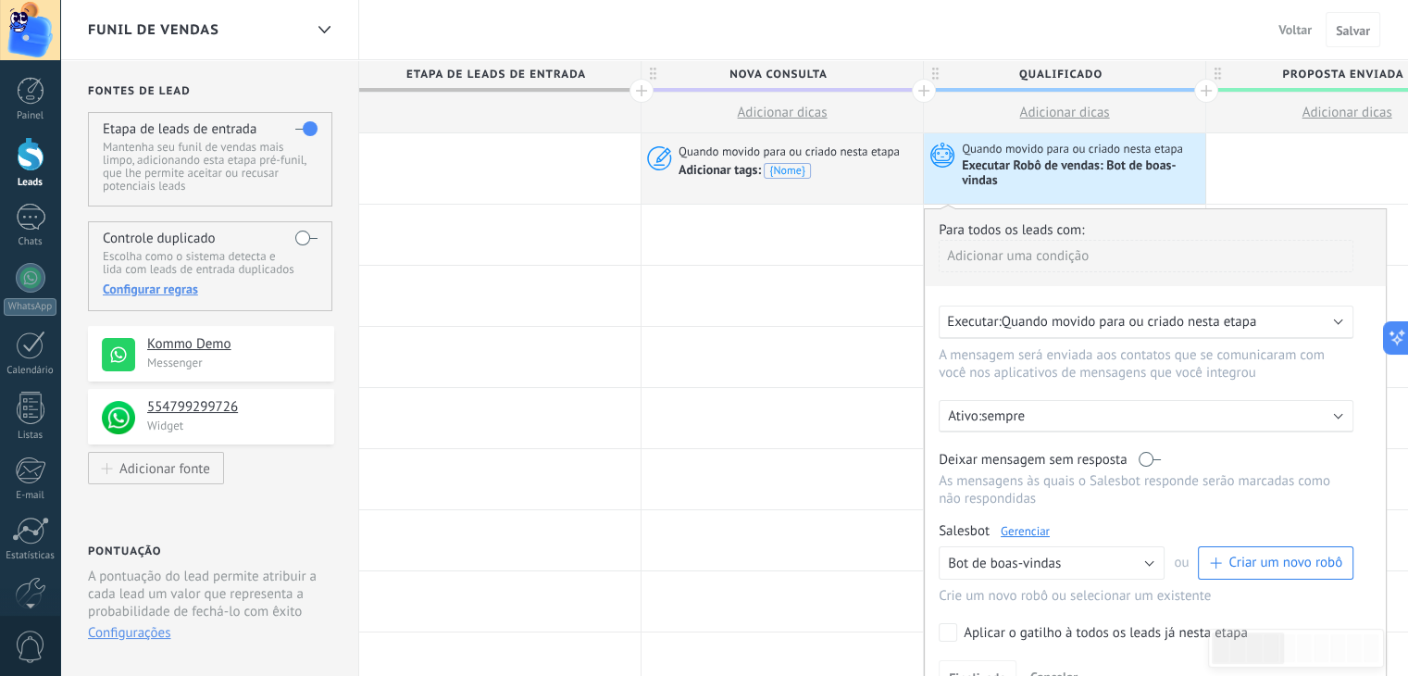
click at [1041, 533] on link "Gerenciar" at bounding box center [1024, 531] width 49 height 16
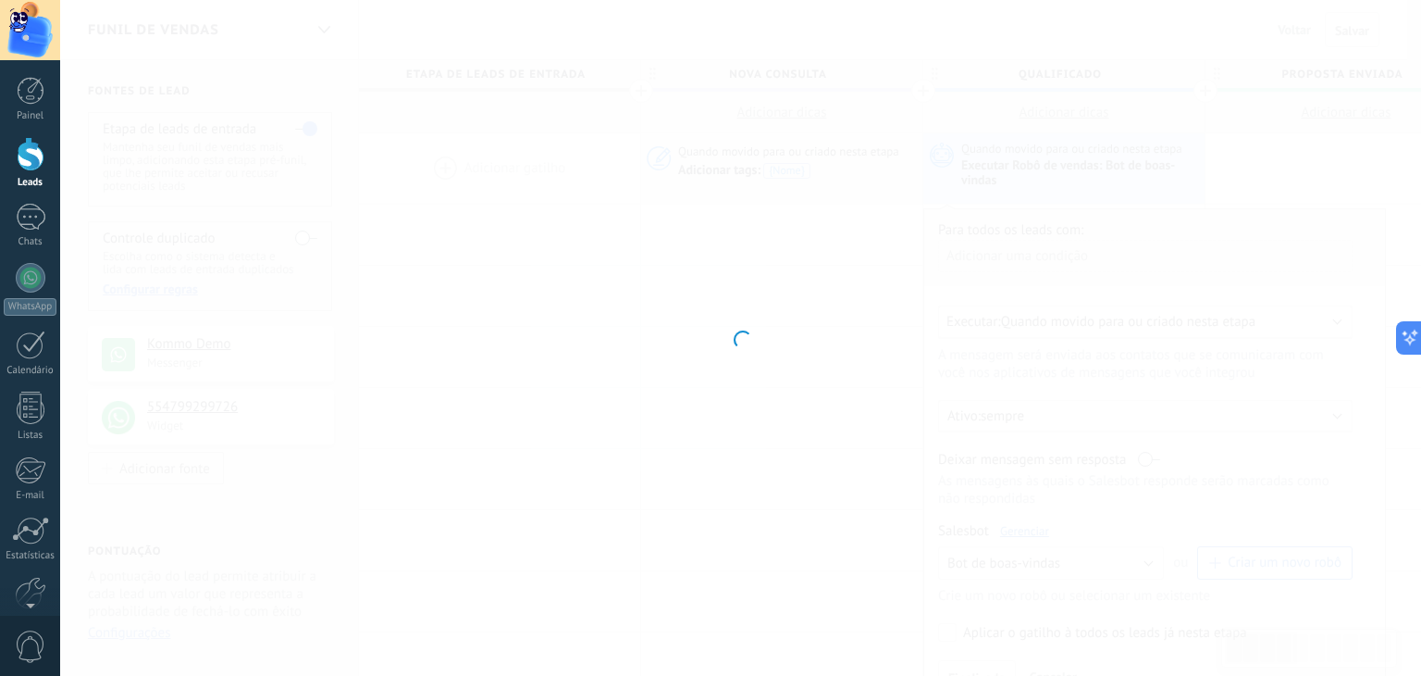
type input "**********"
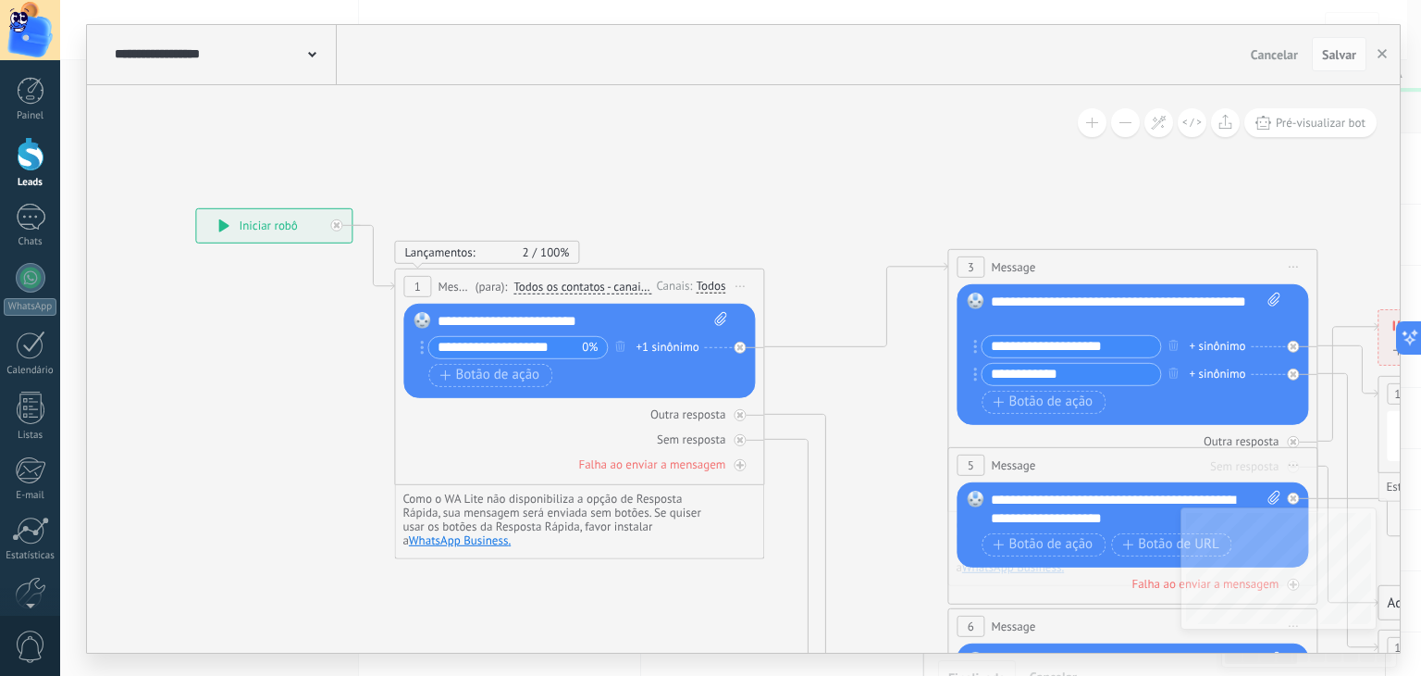
click at [723, 316] on icon at bounding box center [720, 318] width 12 height 14
click input "Upload" at bounding box center [0, 0] width 0 height 0
click at [664, 345] on div "+1 sinônimo" at bounding box center [667, 347] width 63 height 19
click at [745, 243] on div "Lançamentos: 2 100% Enviados: 2 Lidos: 2 Cliques: 0" at bounding box center [579, 225] width 370 height 75
click at [527, 371] on span "Botão de ação" at bounding box center [490, 374] width 100 height 15
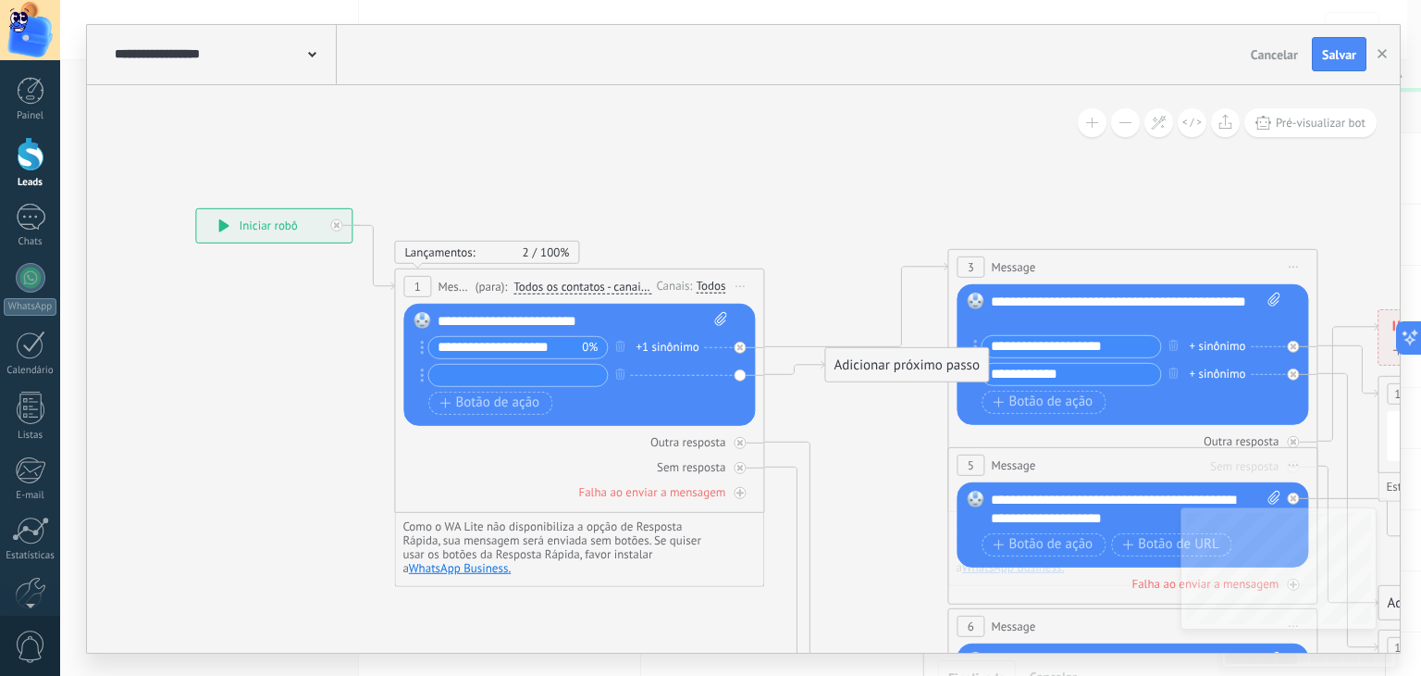
click at [503, 453] on div "Outra resposta Sem resposta Falha ao enviar a mensagem" at bounding box center [579, 462] width 352 height 75
click at [788, 287] on icon at bounding box center [1390, 640] width 3315 height 1791
click at [738, 285] on icon at bounding box center [740, 286] width 9 height 2
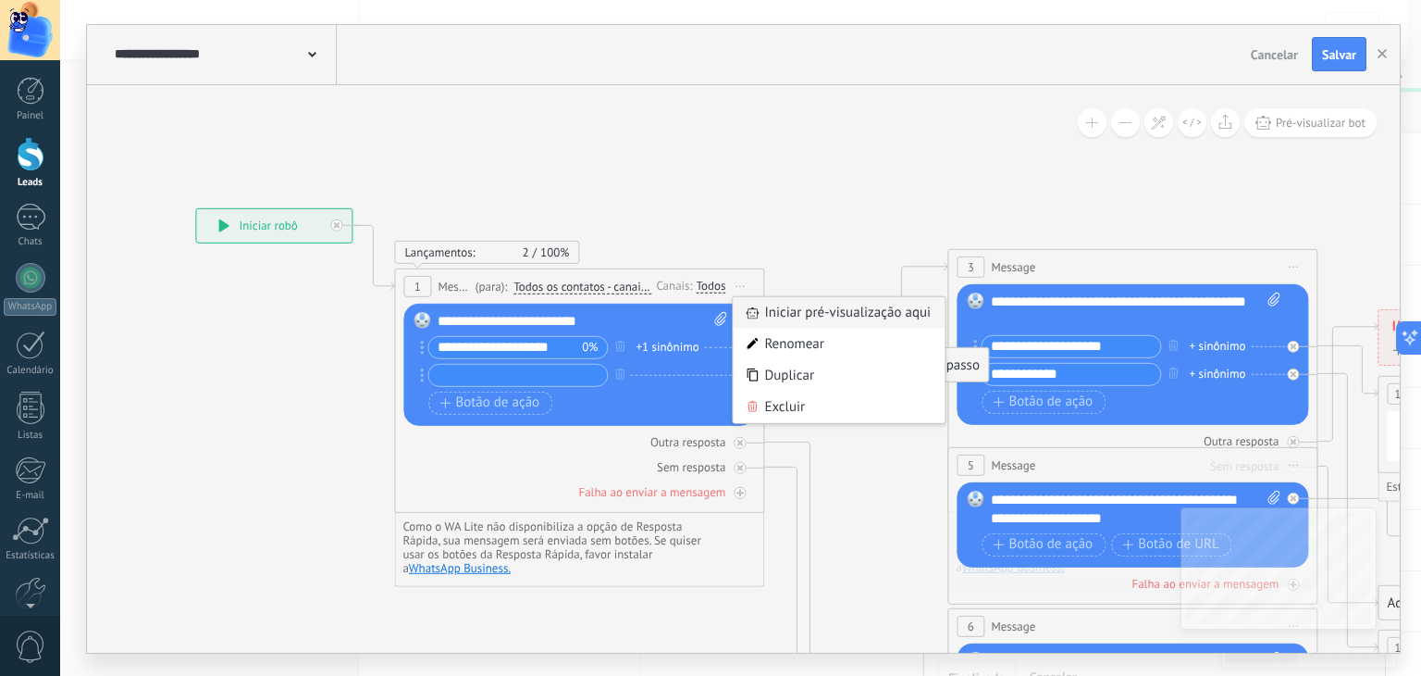
click at [779, 304] on div "Iniciar pré-visualização aqui" at bounding box center [839, 311] width 212 height 31
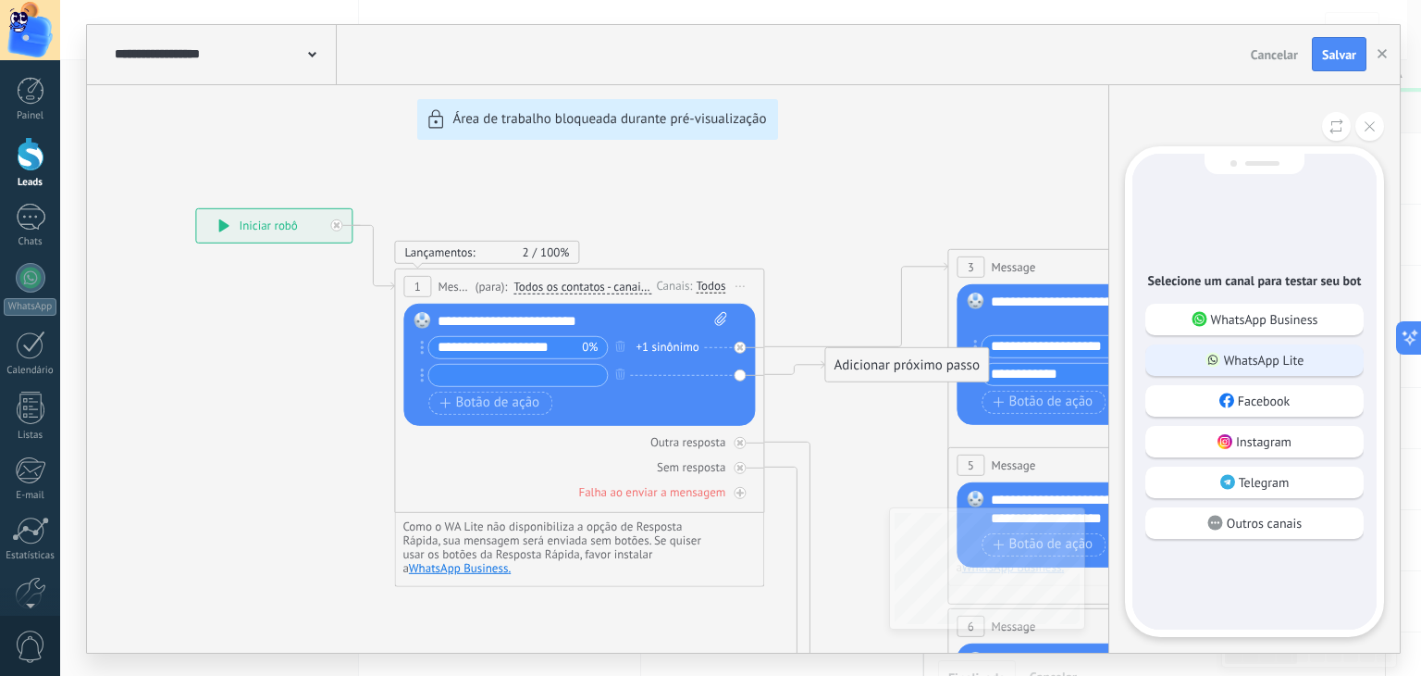
click at [1191, 360] on div "WhatsApp Lite" at bounding box center [1255, 359] width 218 height 31
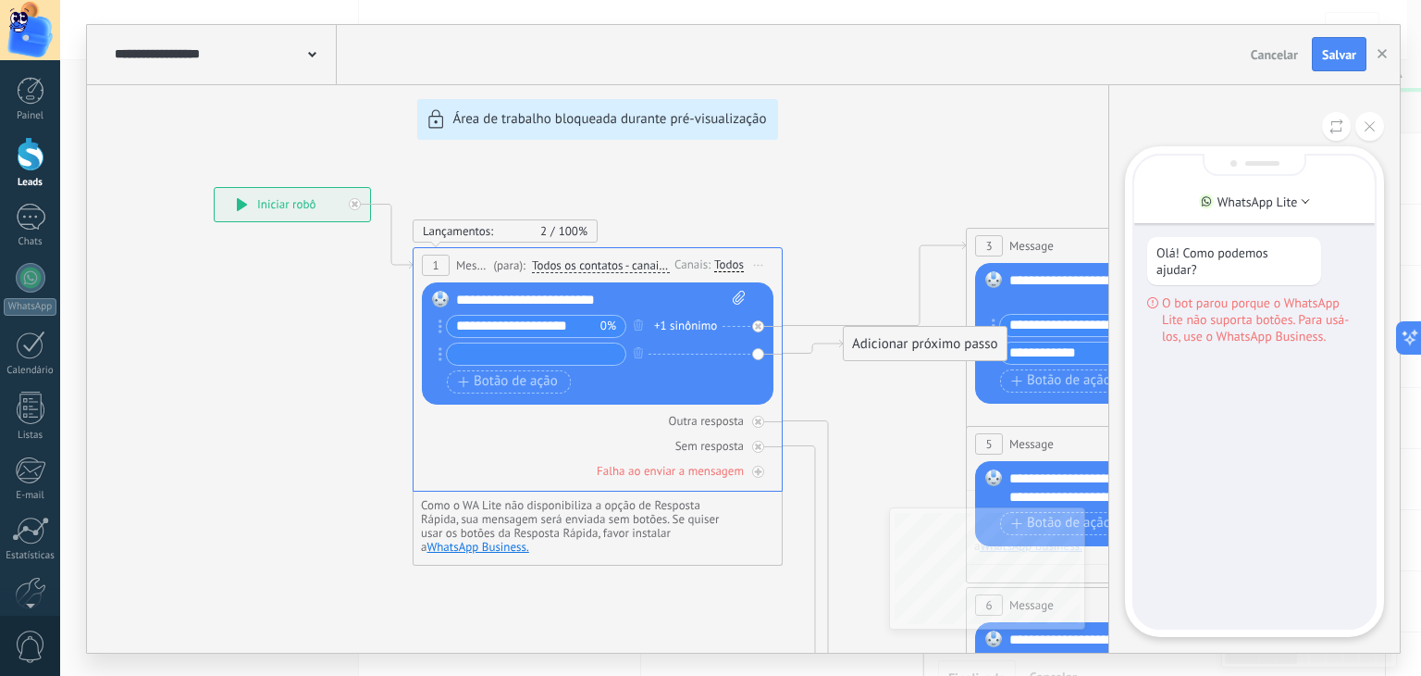
click at [1244, 395] on div "Olá! Como podemos ajudar? O bot parou porque o WhatsApp Lite não suporta botões…" at bounding box center [1255, 391] width 241 height 472
click at [1025, 198] on div "**********" at bounding box center [743, 338] width 1313 height 627
click at [951, 228] on div "**********" at bounding box center [743, 338] width 1313 height 627
click at [867, 178] on div "**********" at bounding box center [743, 338] width 1313 height 627
click at [1369, 130] on icon at bounding box center [1370, 126] width 10 height 10
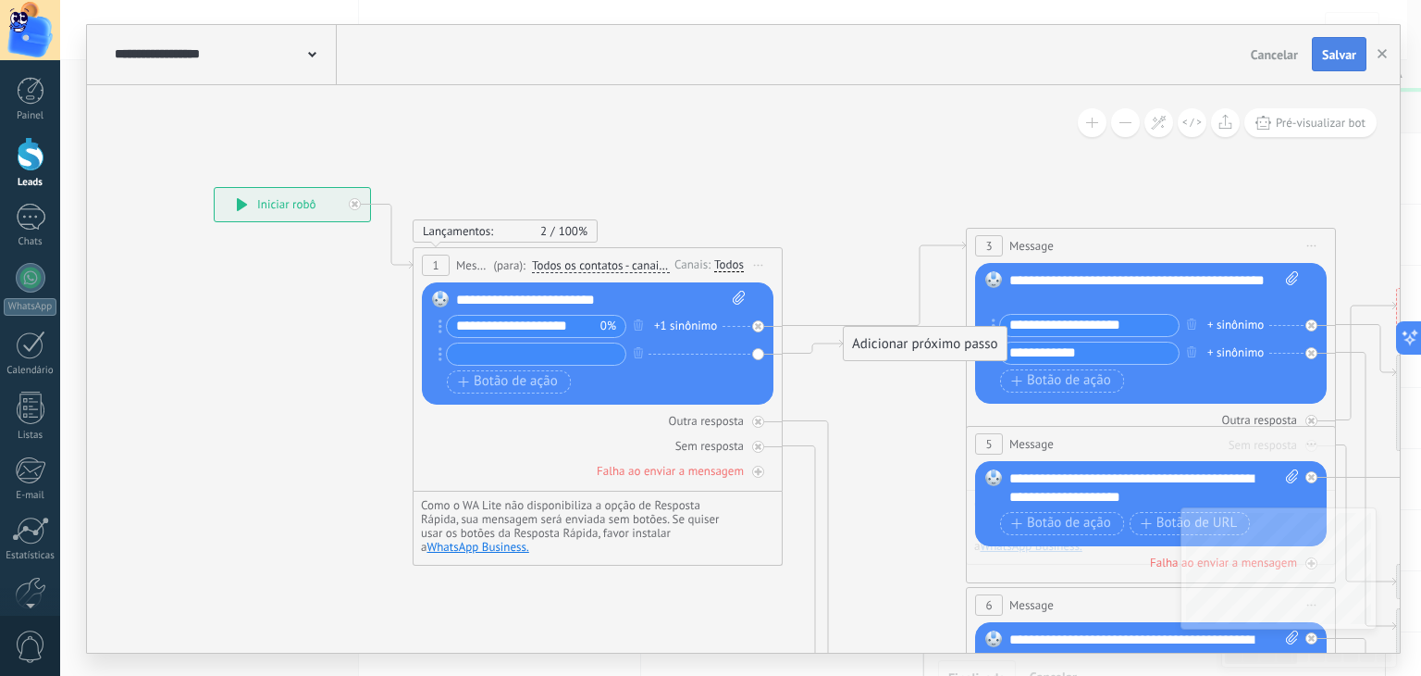
click at [1333, 51] on span "Salvar" at bounding box center [1339, 54] width 34 height 13
click at [1388, 53] on button "button" at bounding box center [1383, 54] width 28 height 35
